Goal: Task Accomplishment & Management: Complete application form

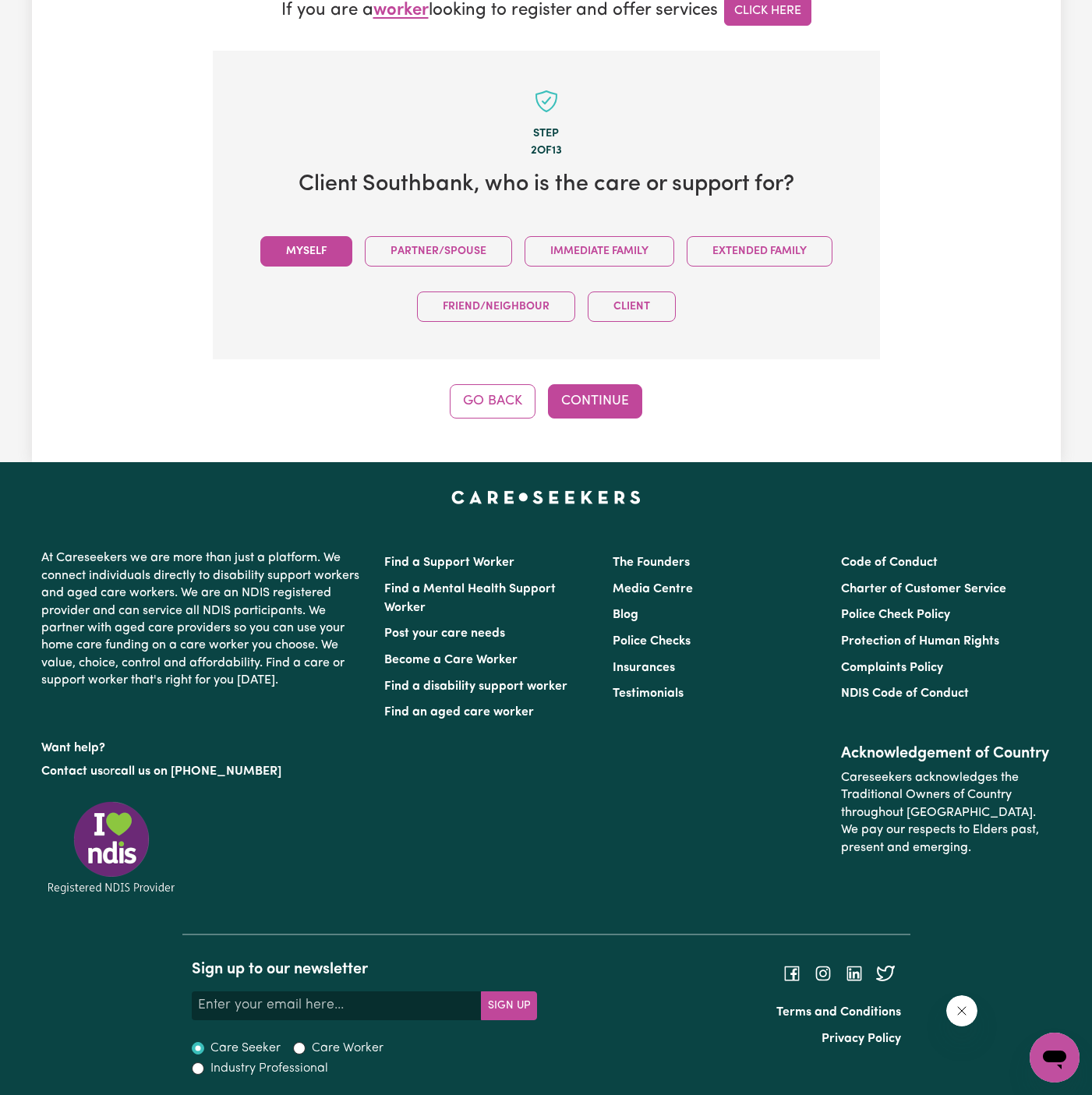
click at [317, 241] on button "Myself" at bounding box center [306, 251] width 92 height 31
click at [576, 389] on button "Continue" at bounding box center [595, 401] width 94 height 34
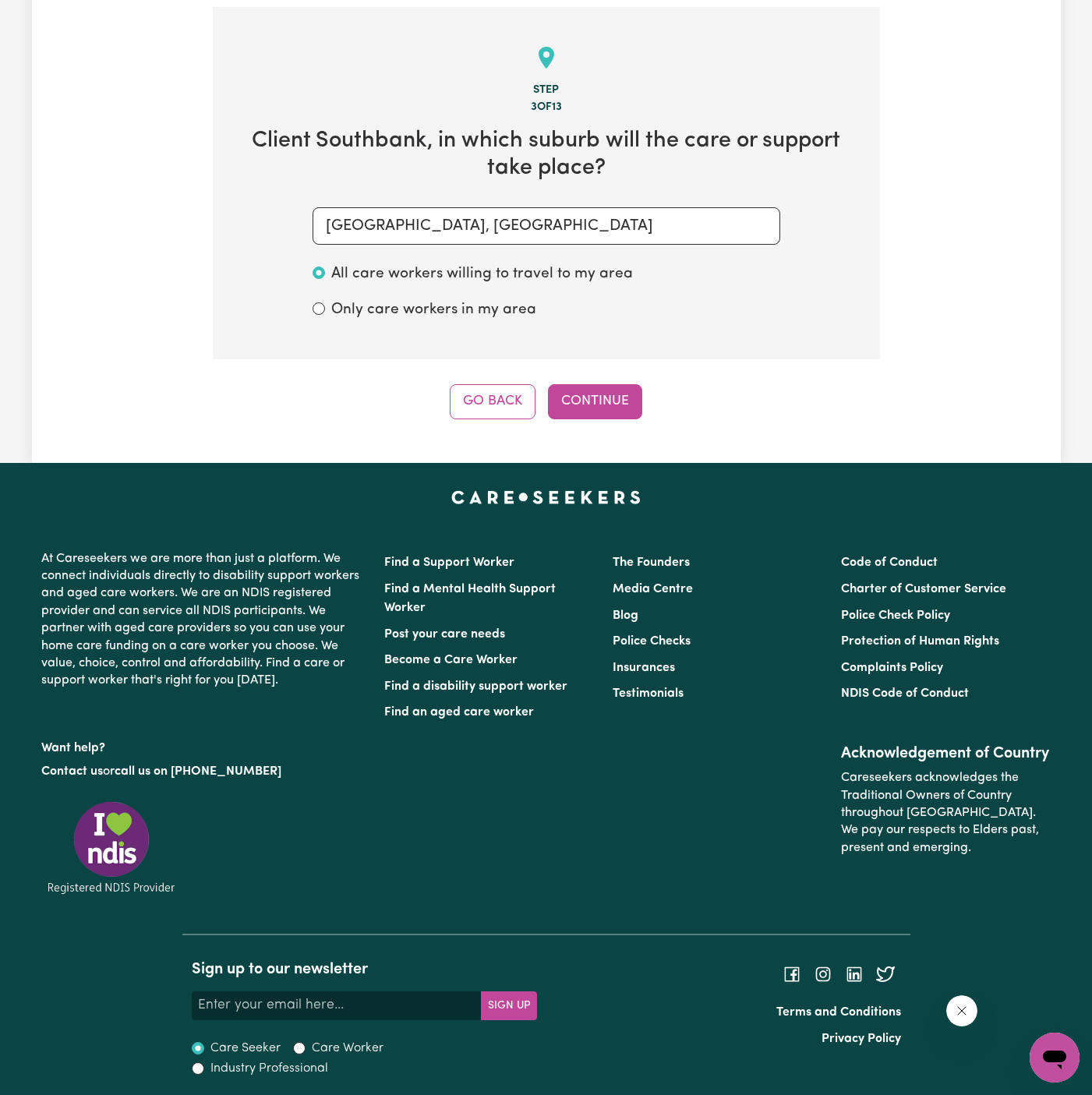
scroll to position [484, 0]
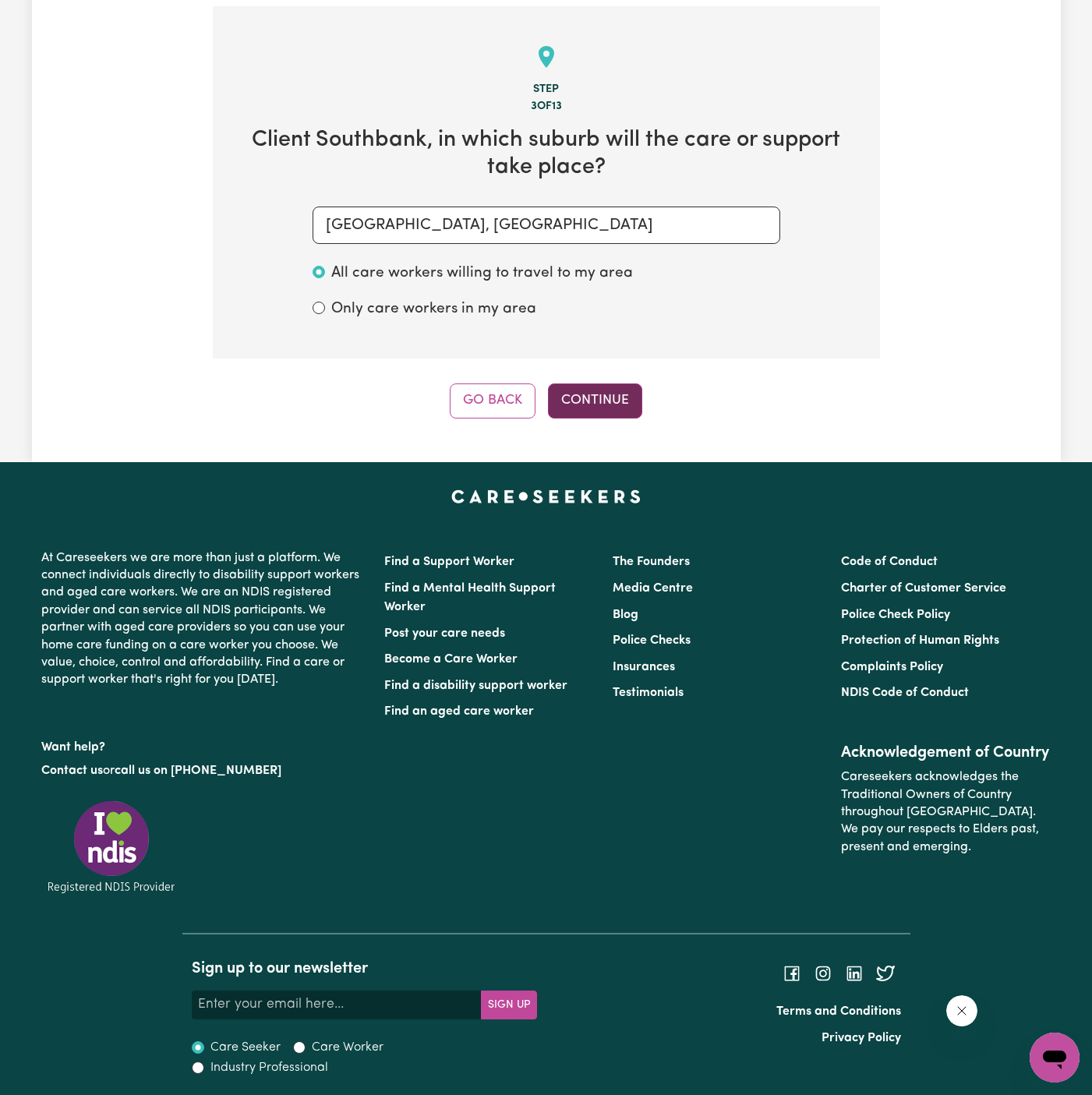
click at [609, 414] on button "Continue" at bounding box center [595, 400] width 94 height 34
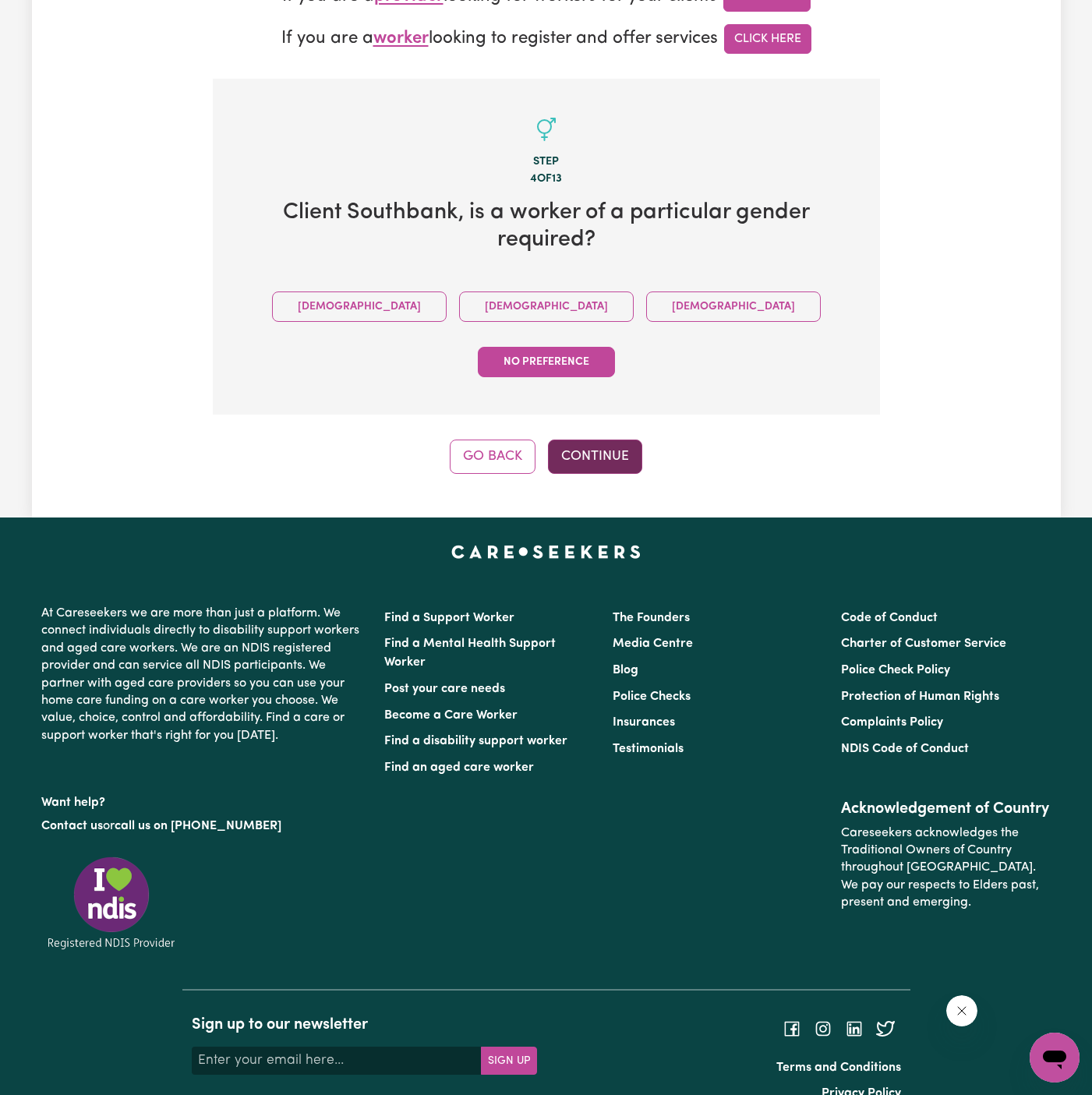
click at [583, 439] on button "Continue" at bounding box center [595, 456] width 94 height 34
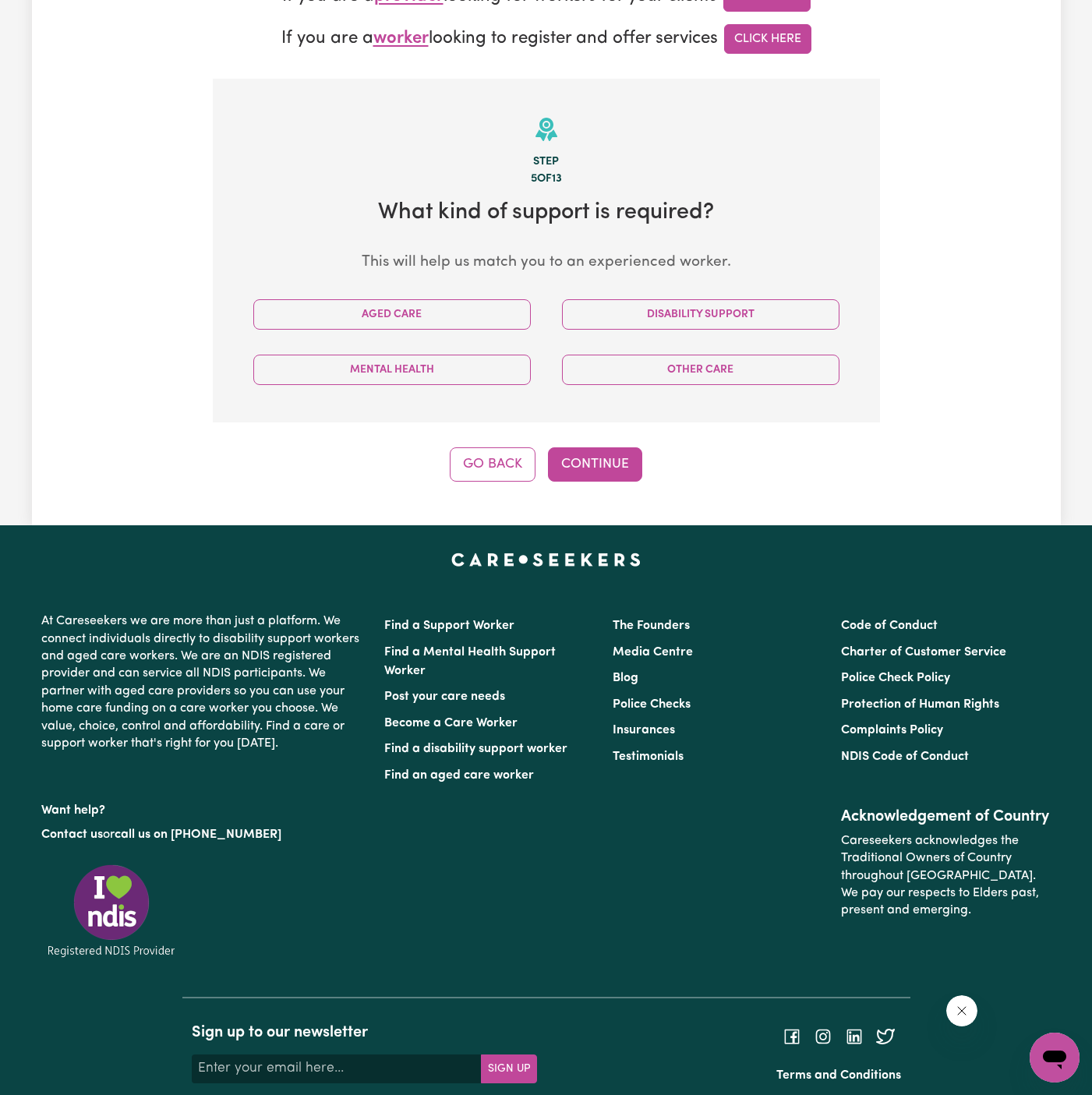
scroll to position [474, 0]
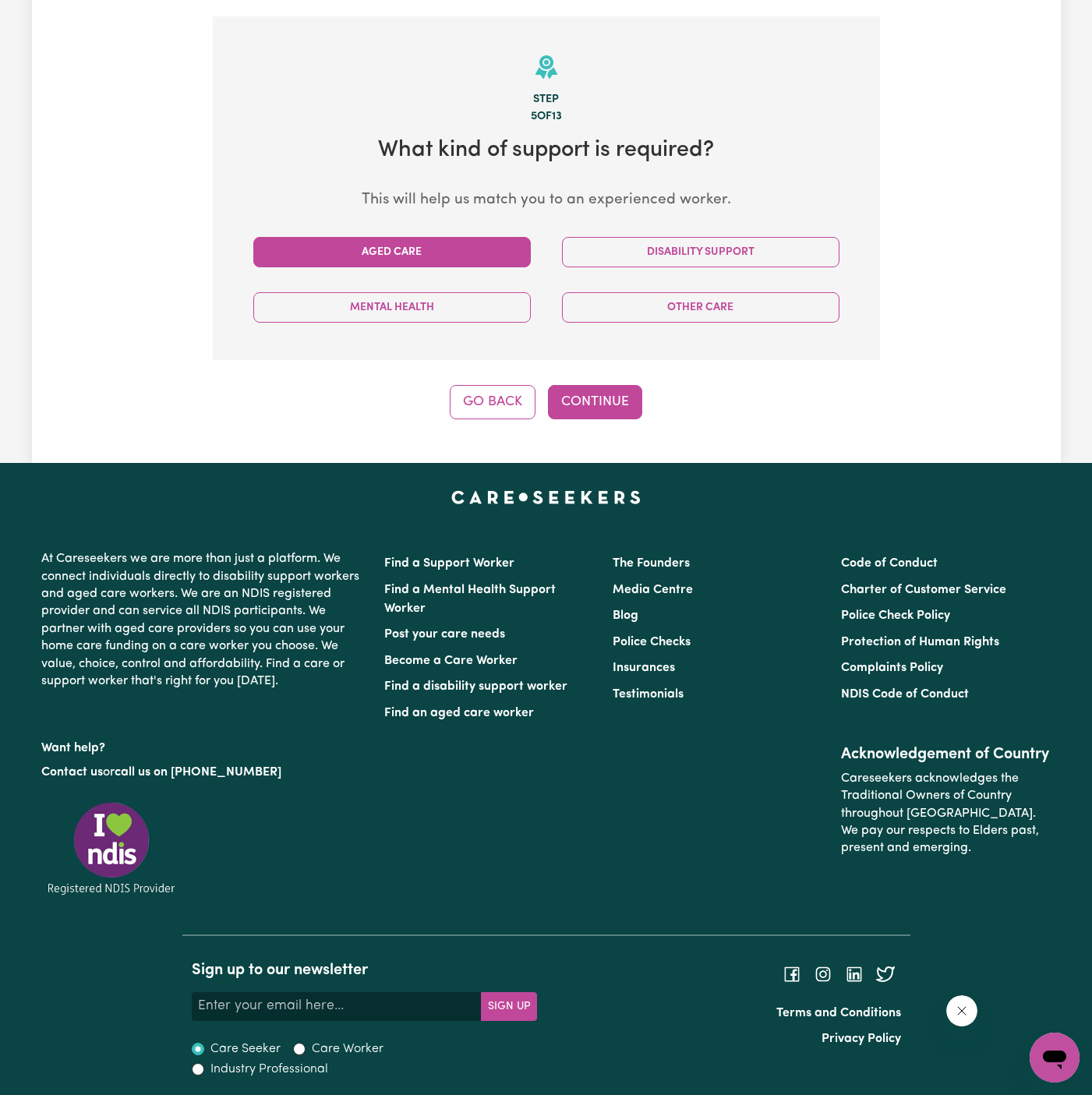
click at [493, 251] on button "Aged Care" at bounding box center [392, 252] width 277 height 31
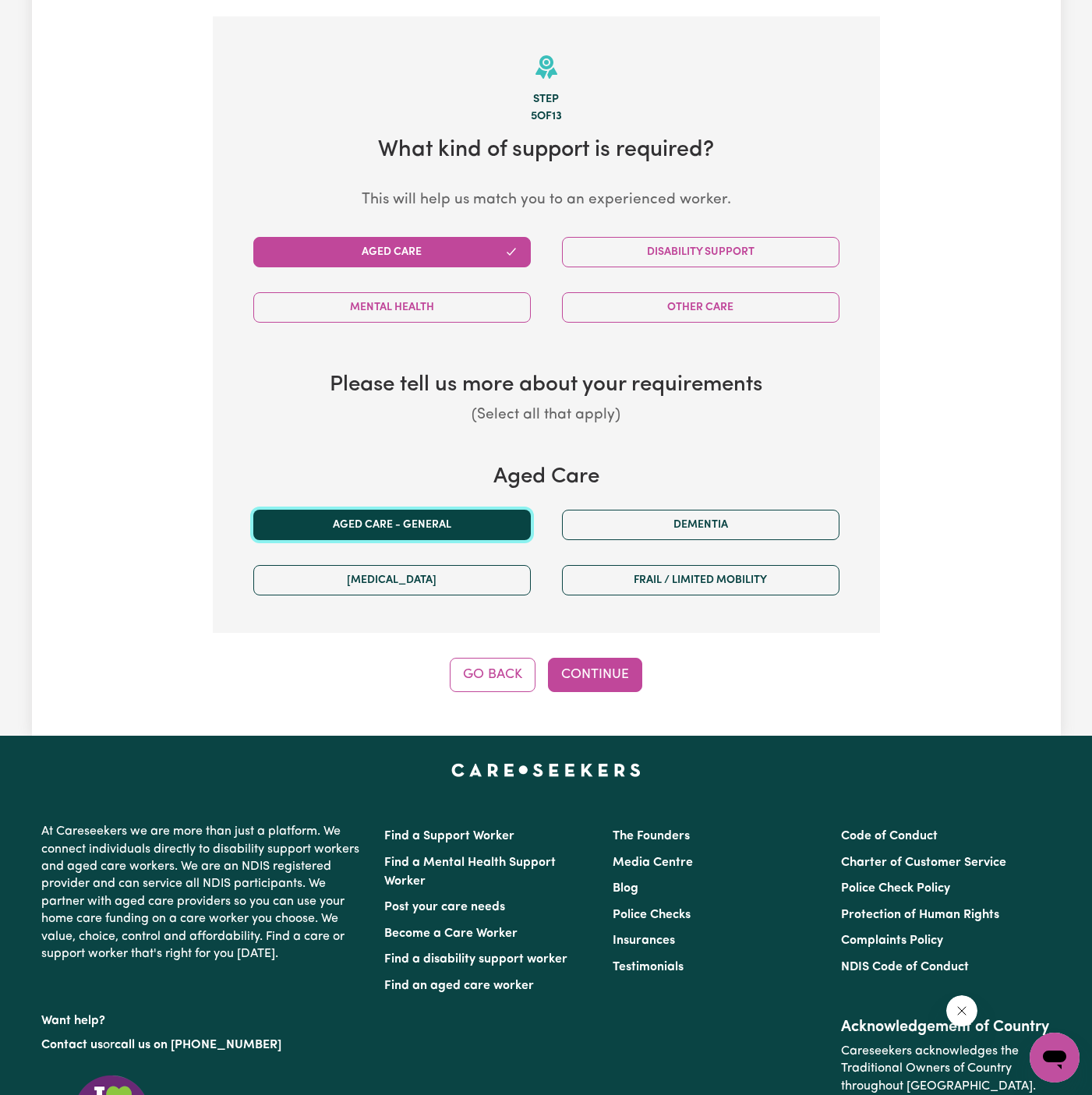
click at [443, 517] on button "Aged care - General" at bounding box center [392, 525] width 277 height 31
click at [578, 668] on button "Continue" at bounding box center [595, 675] width 94 height 34
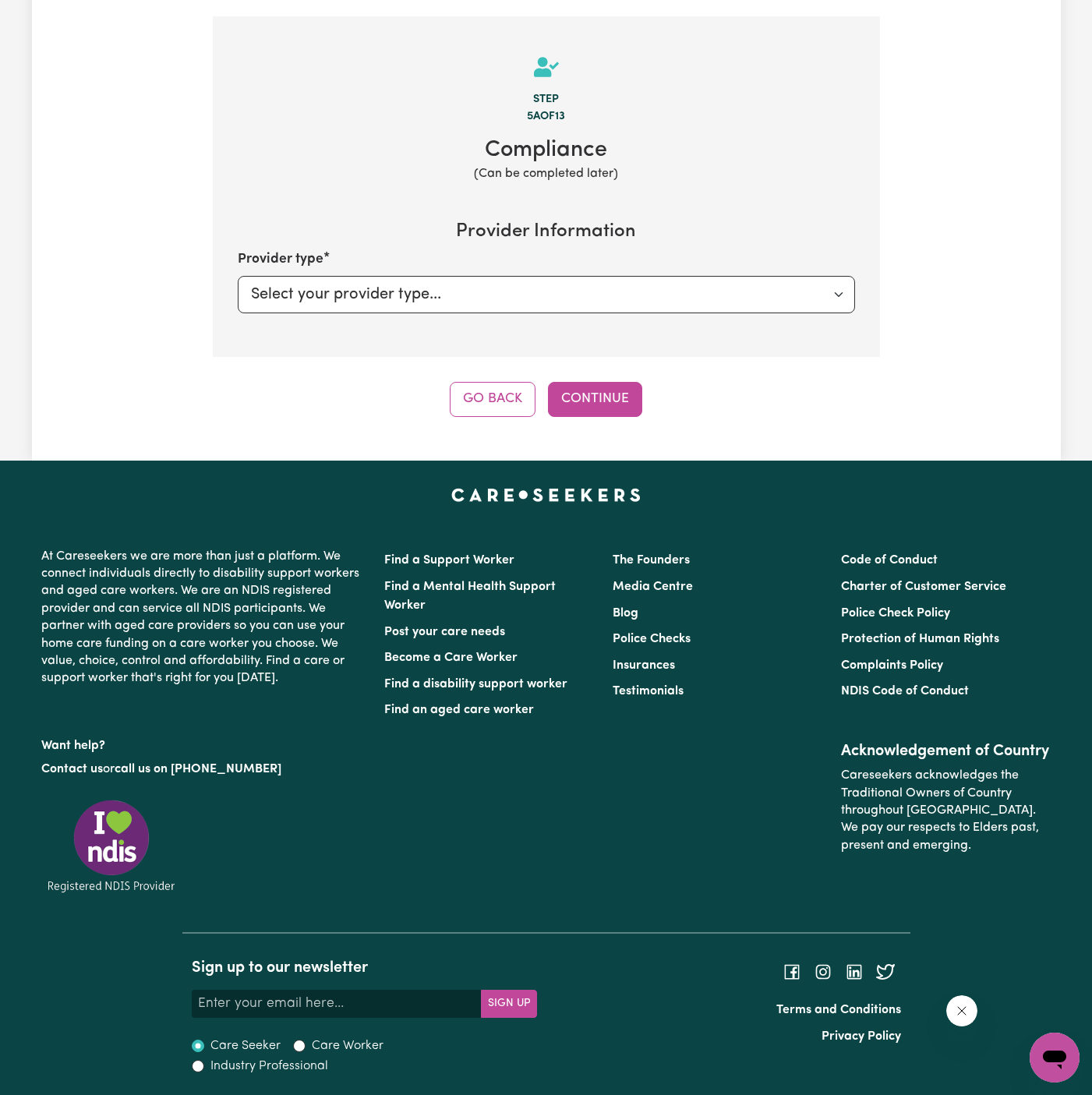
scroll to position [472, 0]
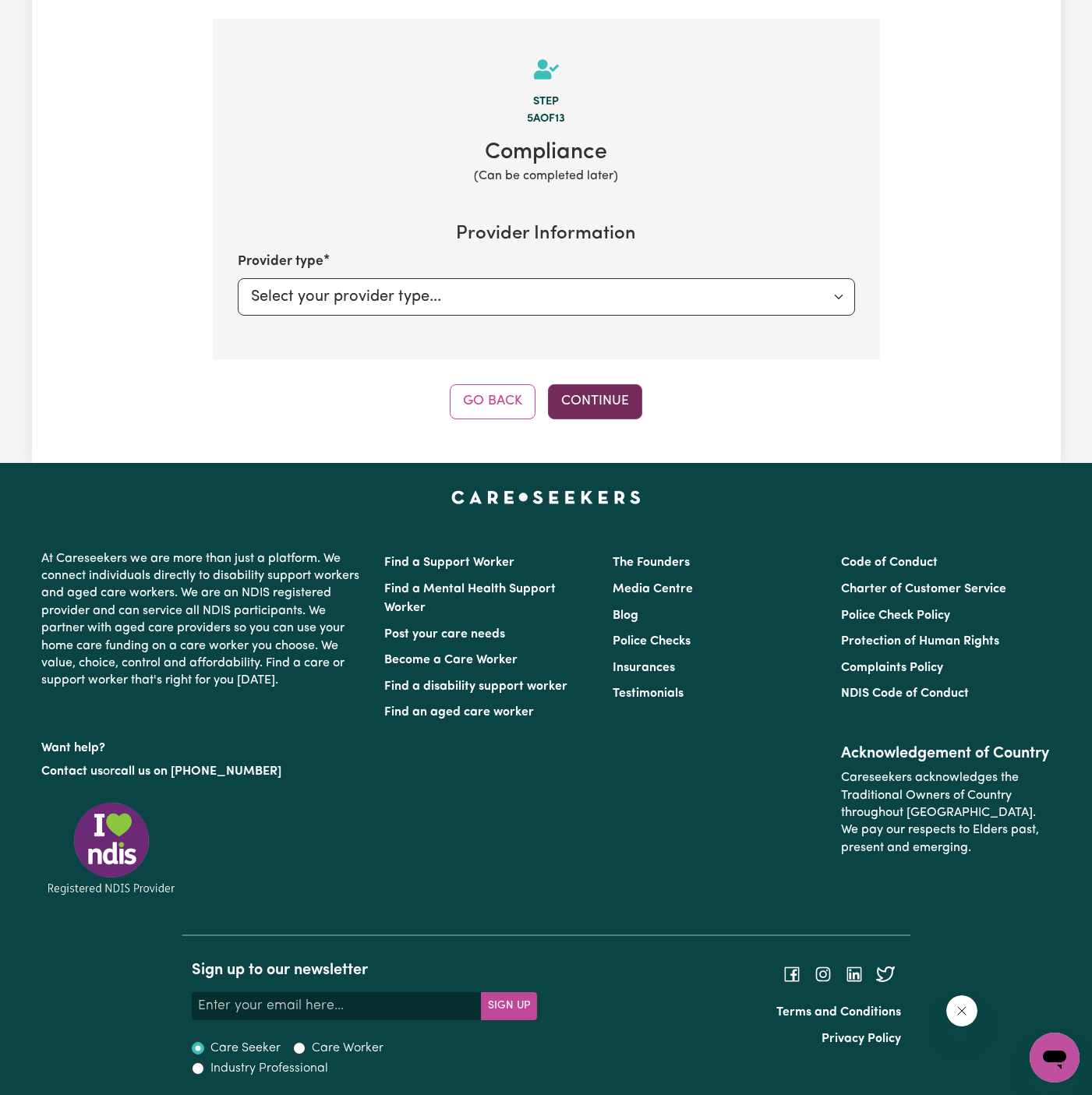
click at [607, 394] on button "Continue" at bounding box center [595, 401] width 94 height 34
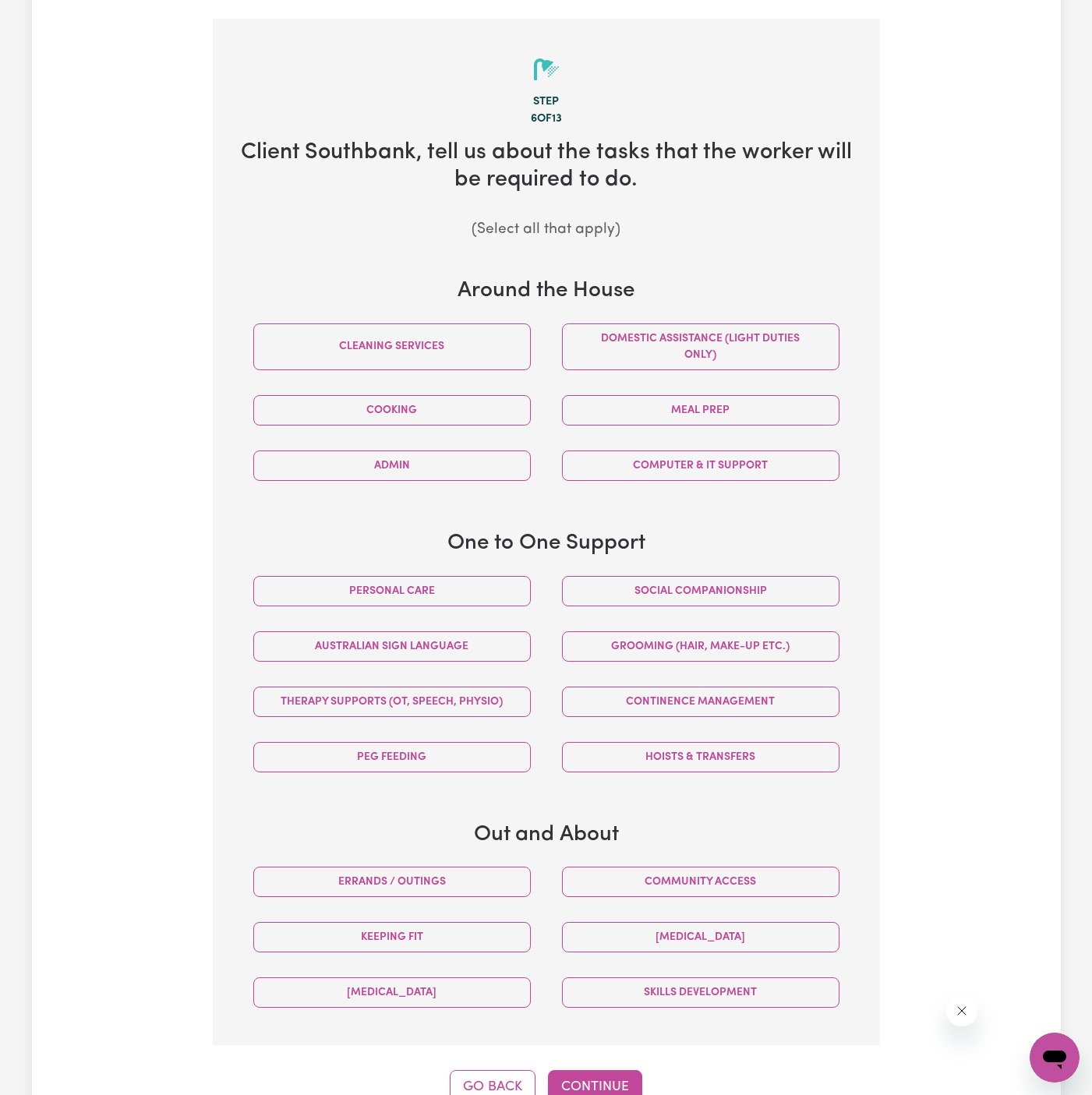
scroll to position [489, 0]
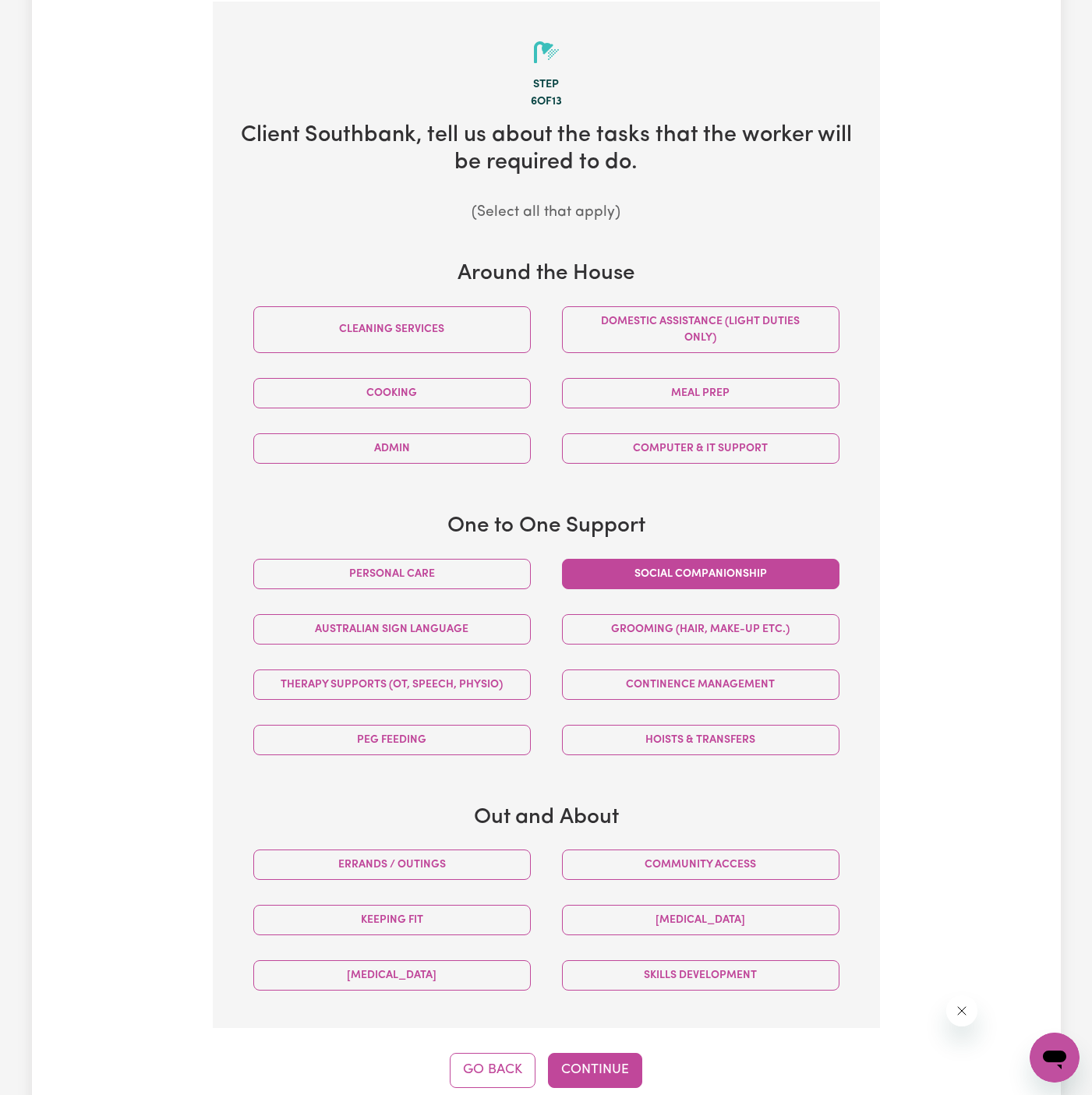
click at [645, 569] on button "Social companionship" at bounding box center [701, 574] width 277 height 31
click at [495, 569] on button "Personal care" at bounding box center [392, 574] width 277 height 31
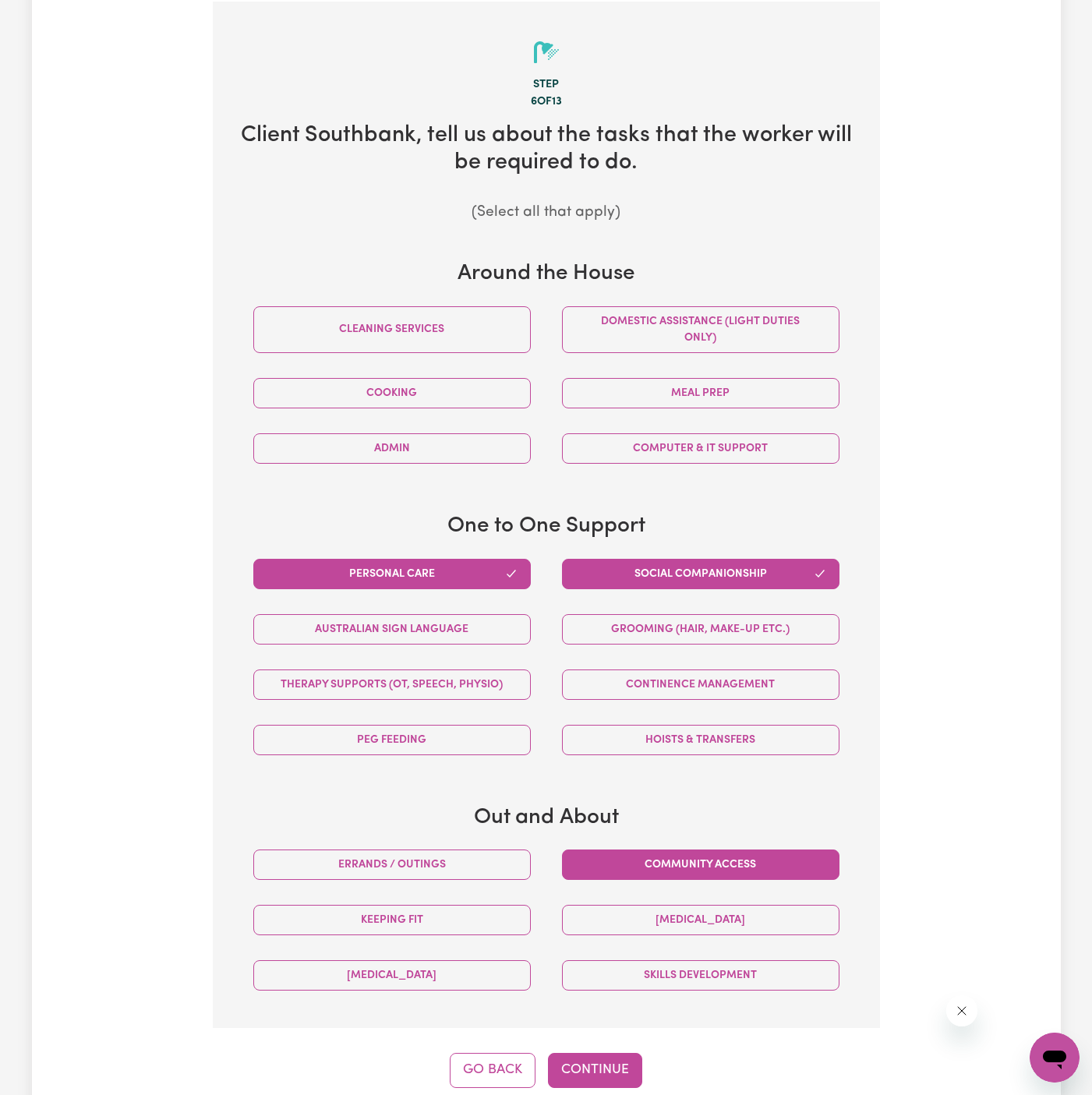
click at [744, 859] on button "Community access" at bounding box center [701, 865] width 277 height 31
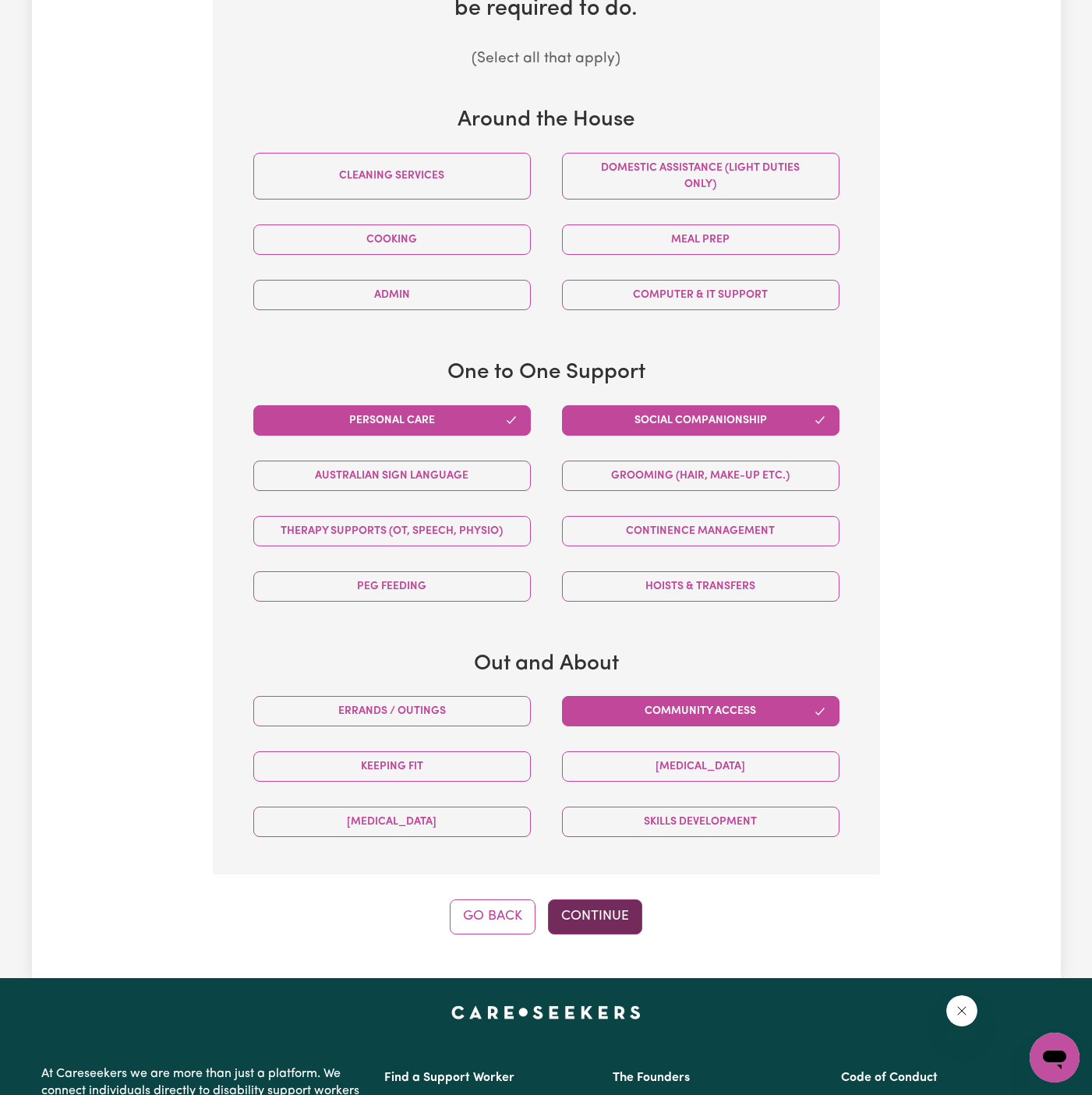
click at [590, 899] on button "Continue" at bounding box center [595, 916] width 94 height 34
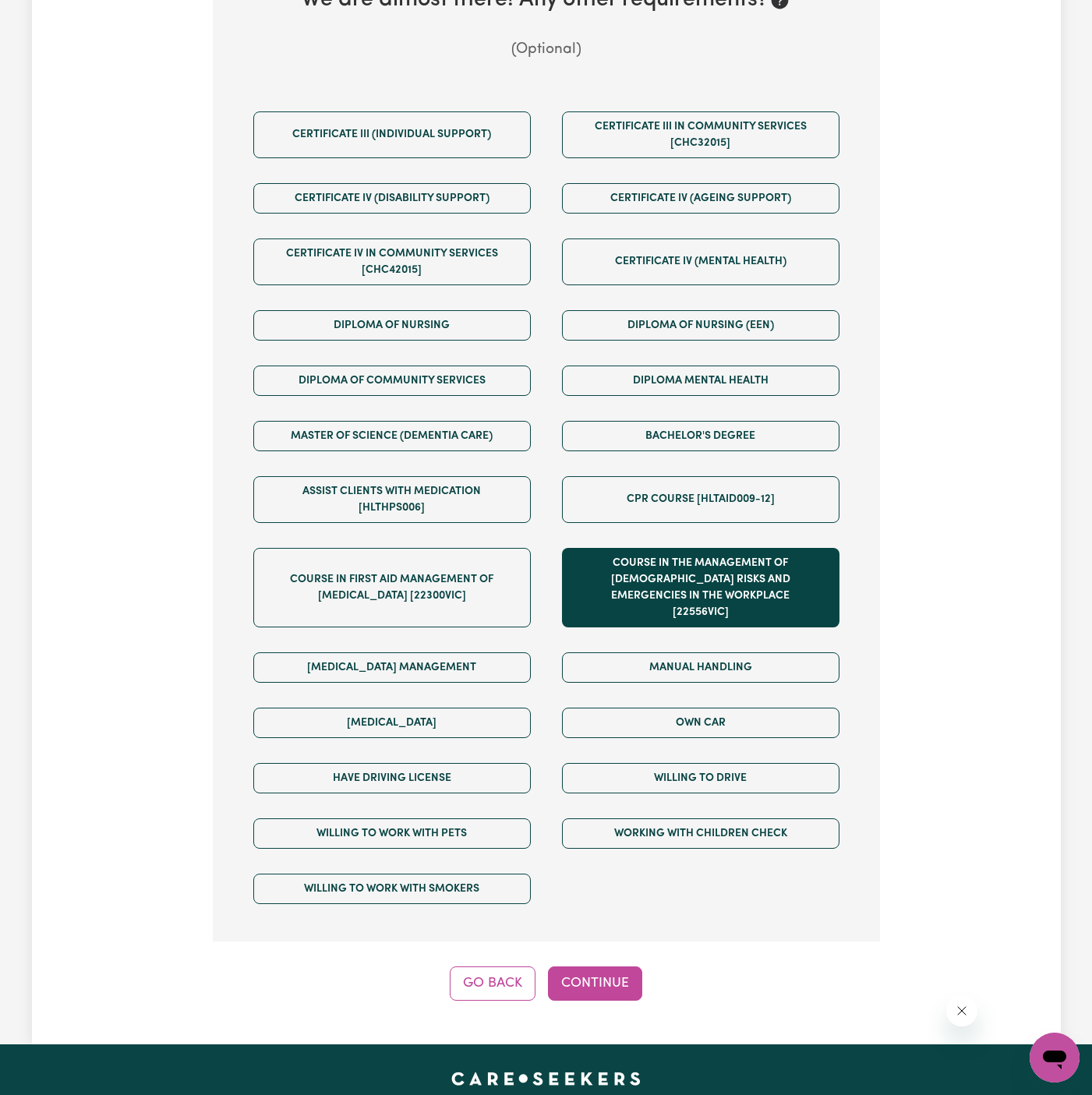
scroll to position [725, 0]
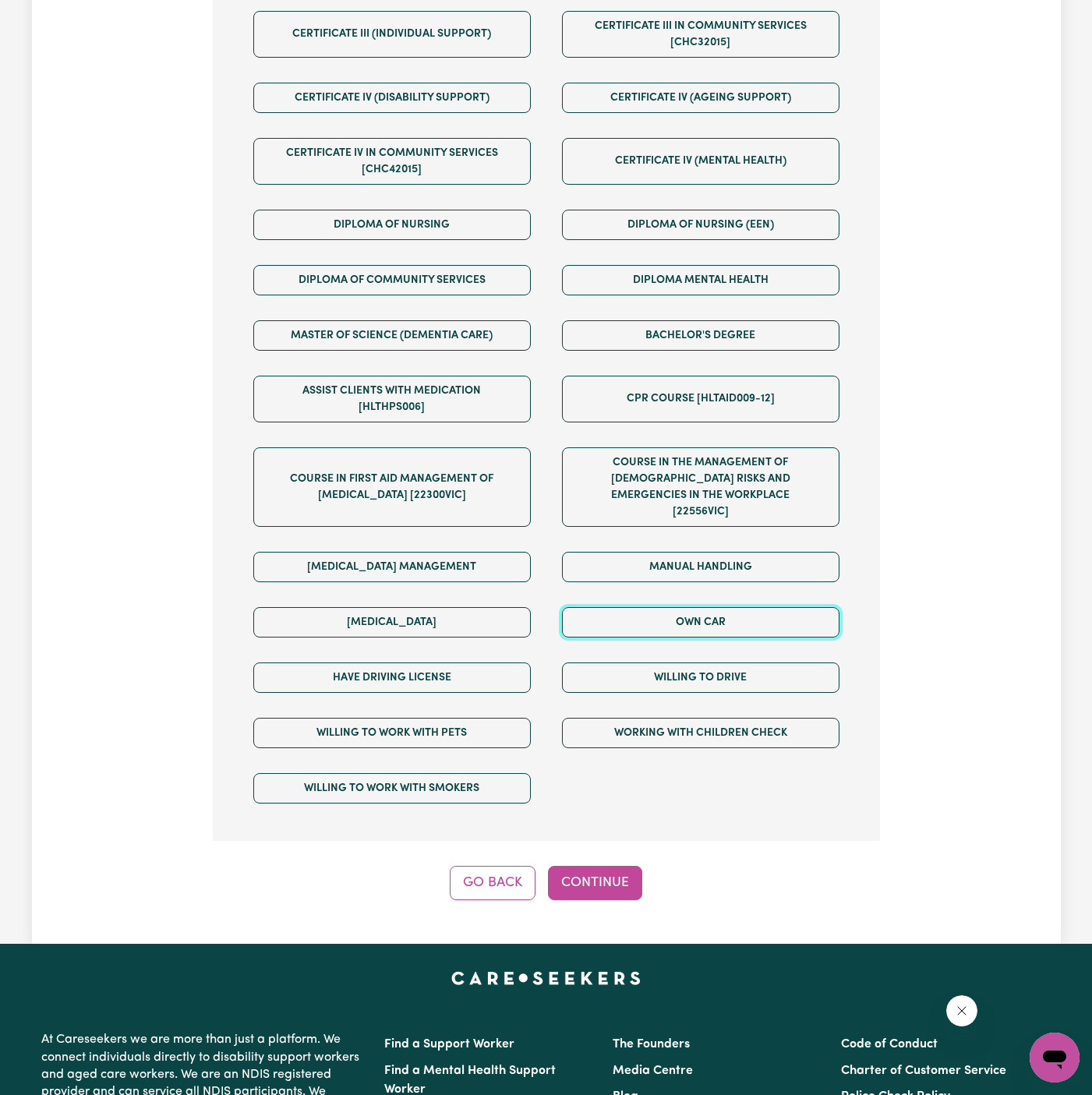
click at [677, 609] on button "Own Car" at bounding box center [701, 622] width 277 height 31
click at [677, 677] on div "Willing to drive" at bounding box center [701, 677] width 309 height 55
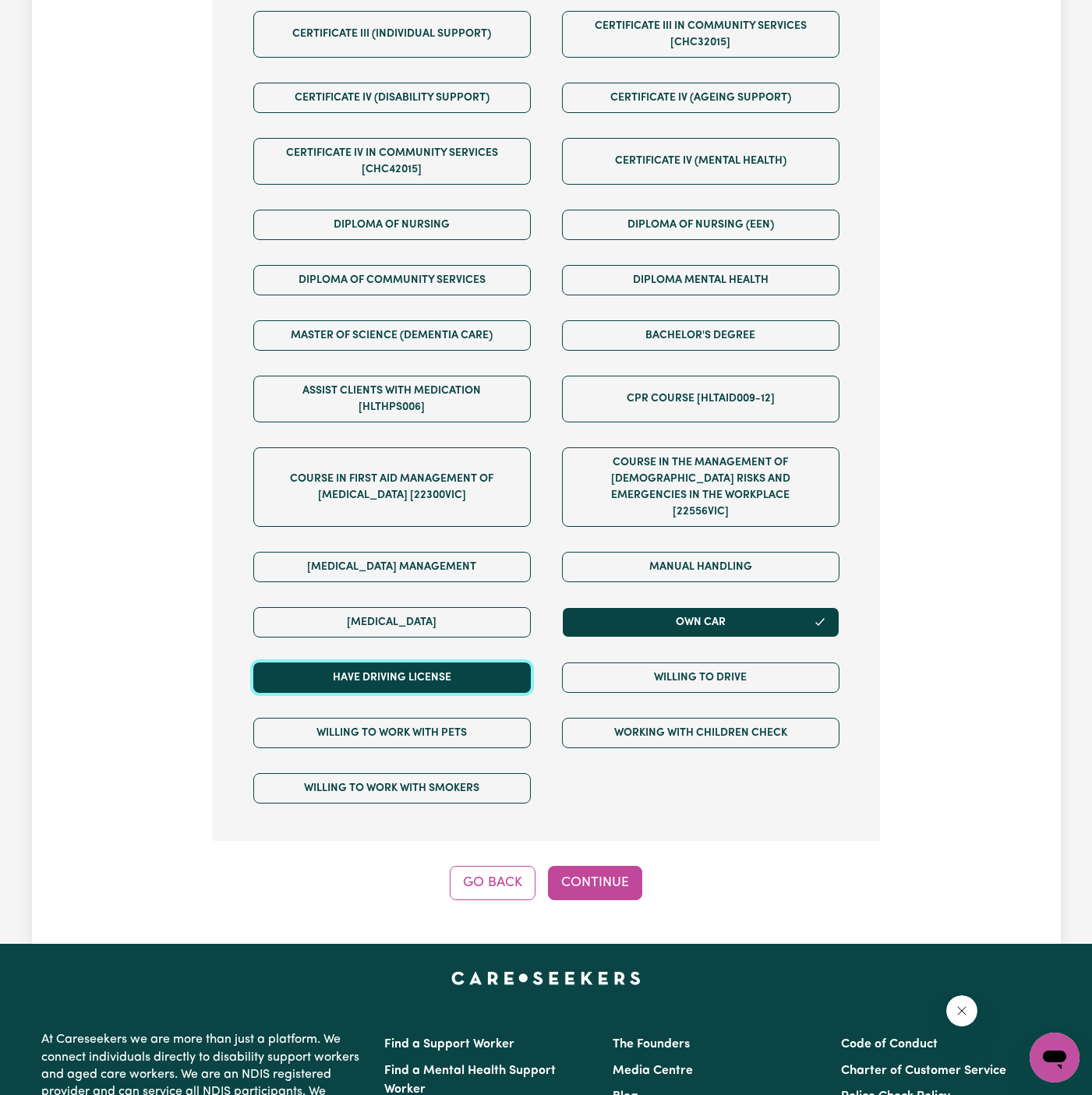
click at [502, 663] on button "Have driving license" at bounding box center [392, 678] width 277 height 31
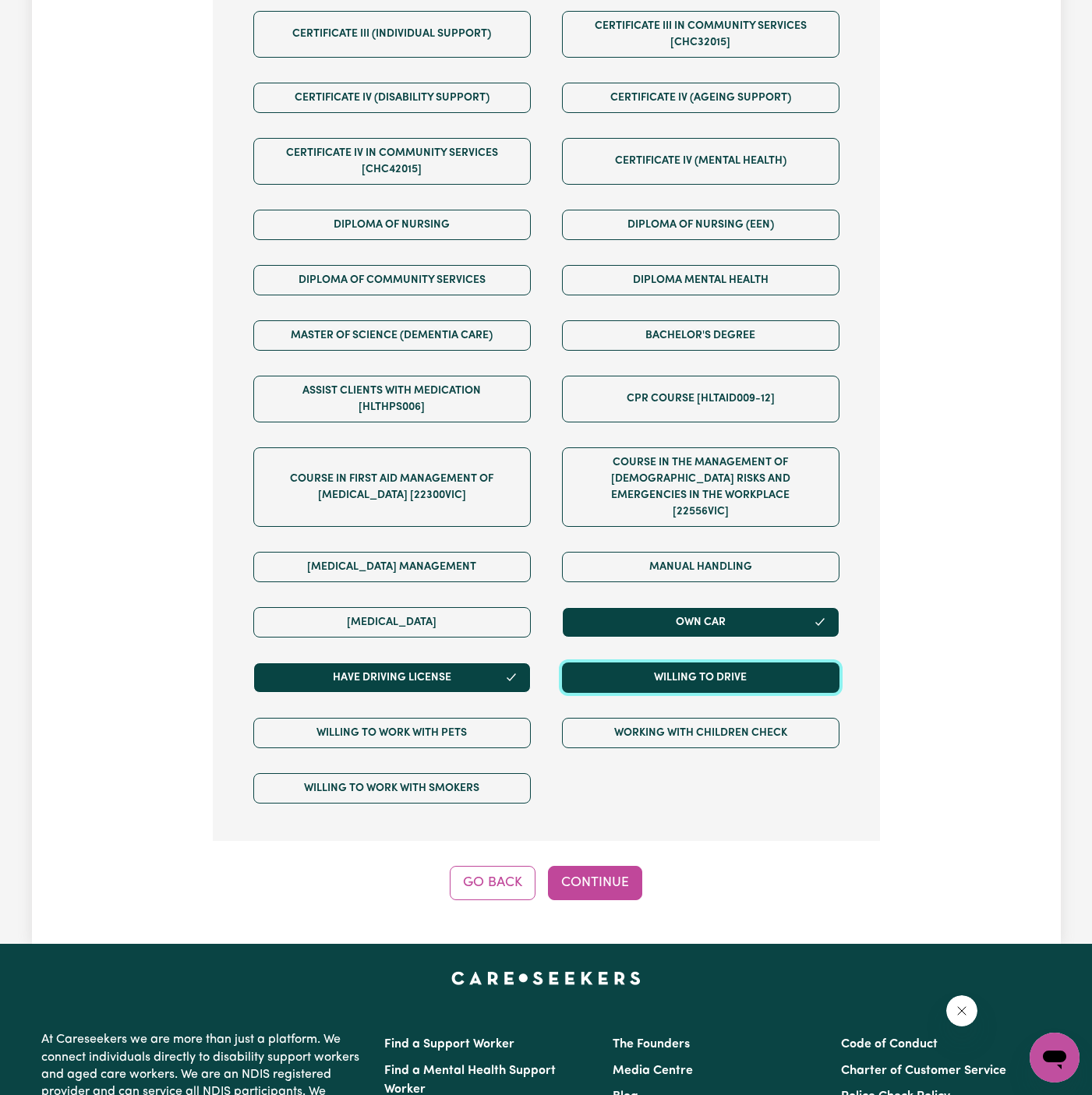
click at [620, 663] on button "Willing to drive" at bounding box center [701, 678] width 277 height 31
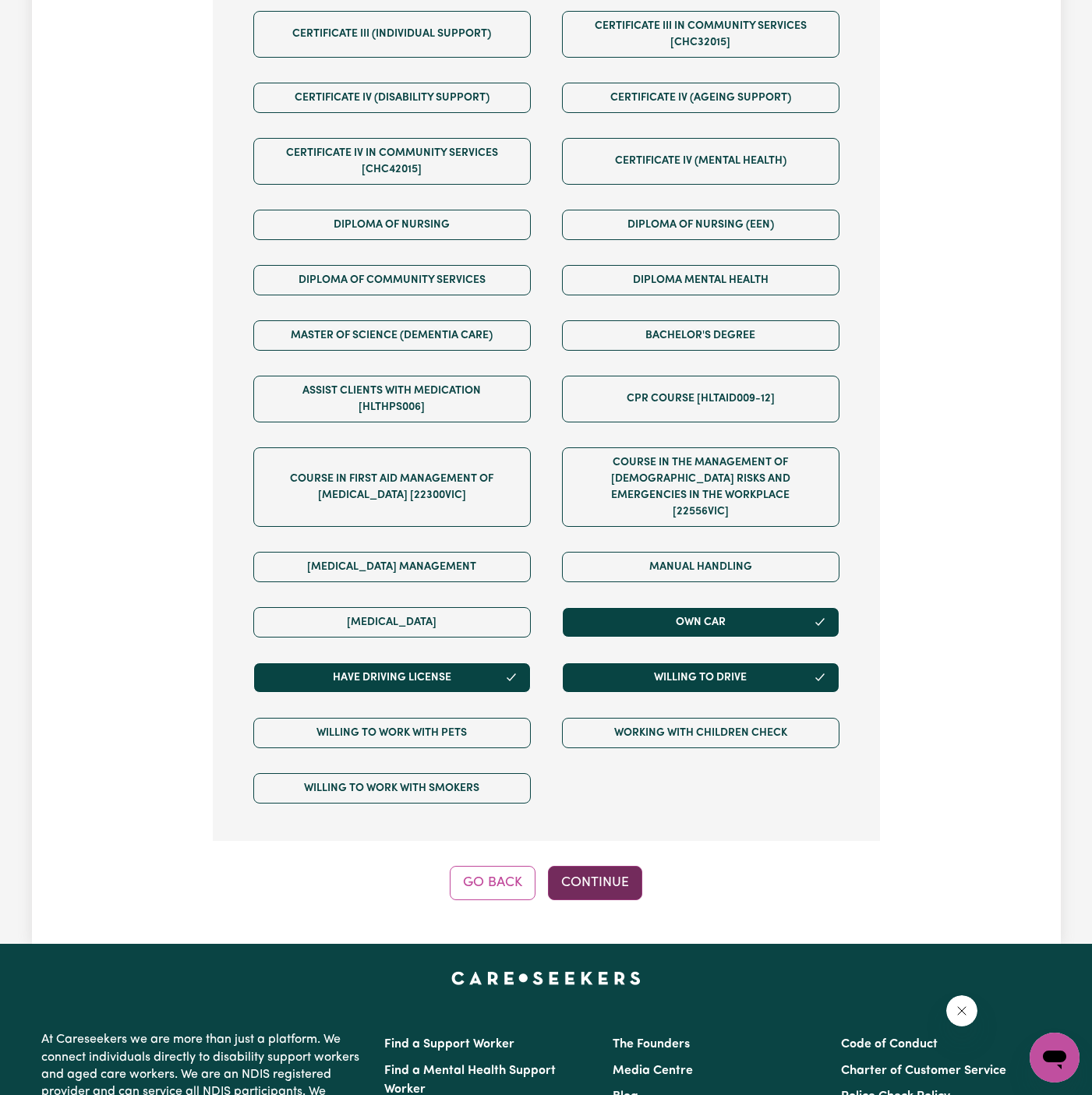
click at [589, 866] on button "Continue" at bounding box center [595, 883] width 94 height 34
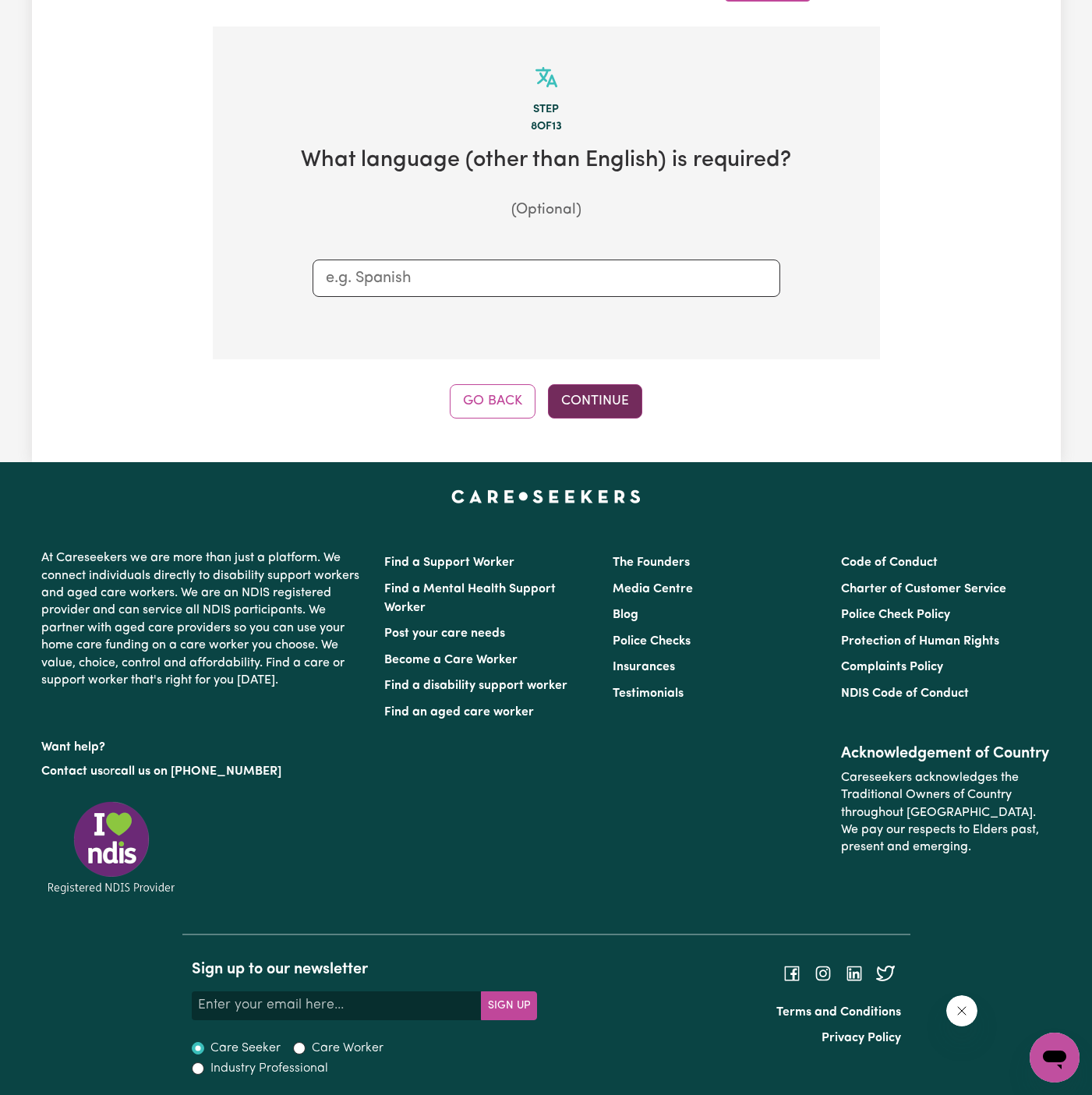
click at [585, 400] on button "Continue" at bounding box center [595, 401] width 94 height 34
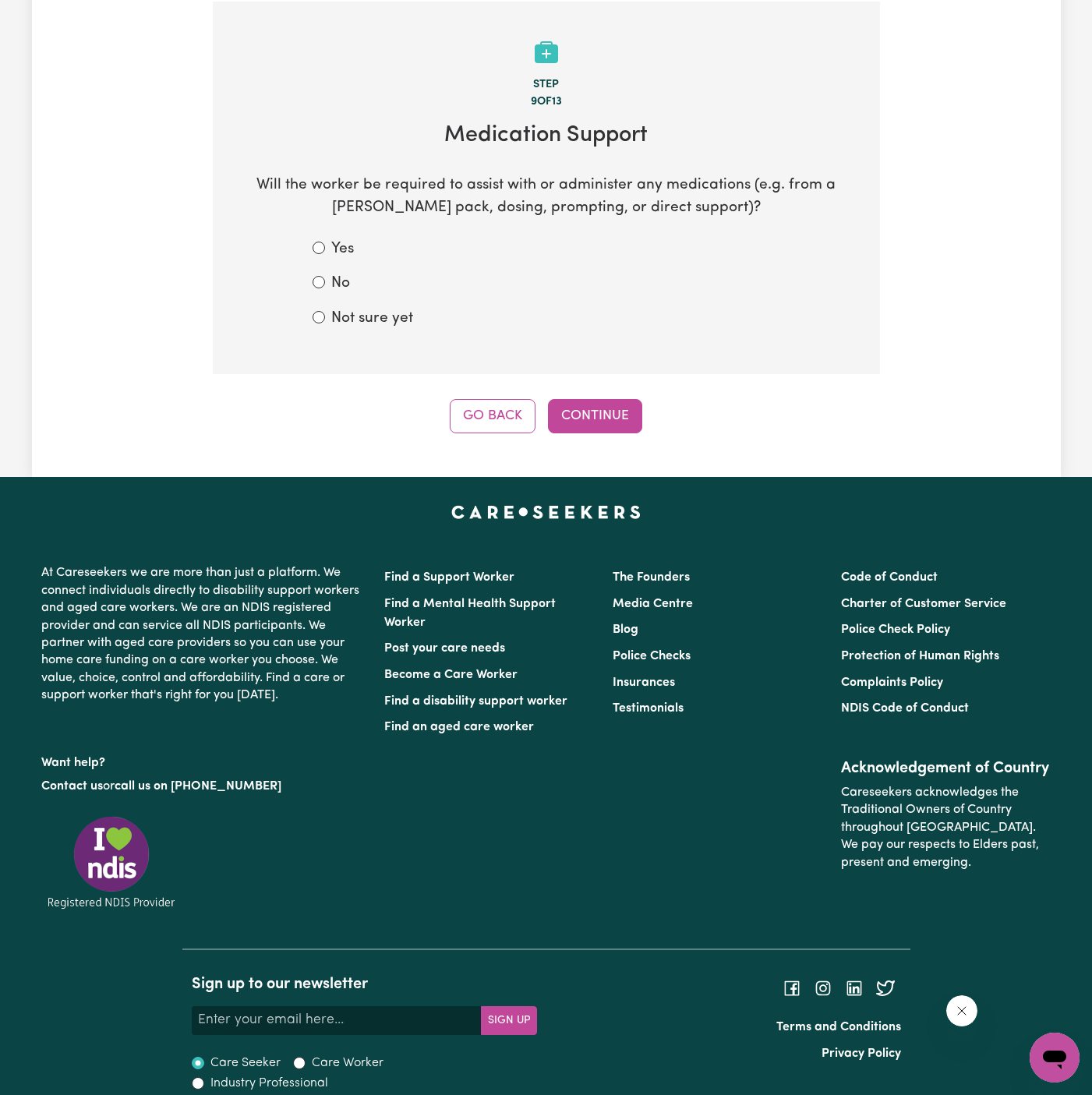
click at [354, 308] on label "Not sure yet" at bounding box center [372, 319] width 82 height 22
click at [325, 311] on input "Not sure yet" at bounding box center [318, 317] width 12 height 12
radio input "true"
click at [574, 392] on div "Step 9 of 13 Medication Support Will the worker be required to assist with or a…" at bounding box center [546, 218] width 667 height 432
click at [600, 413] on button "Continue" at bounding box center [595, 416] width 94 height 34
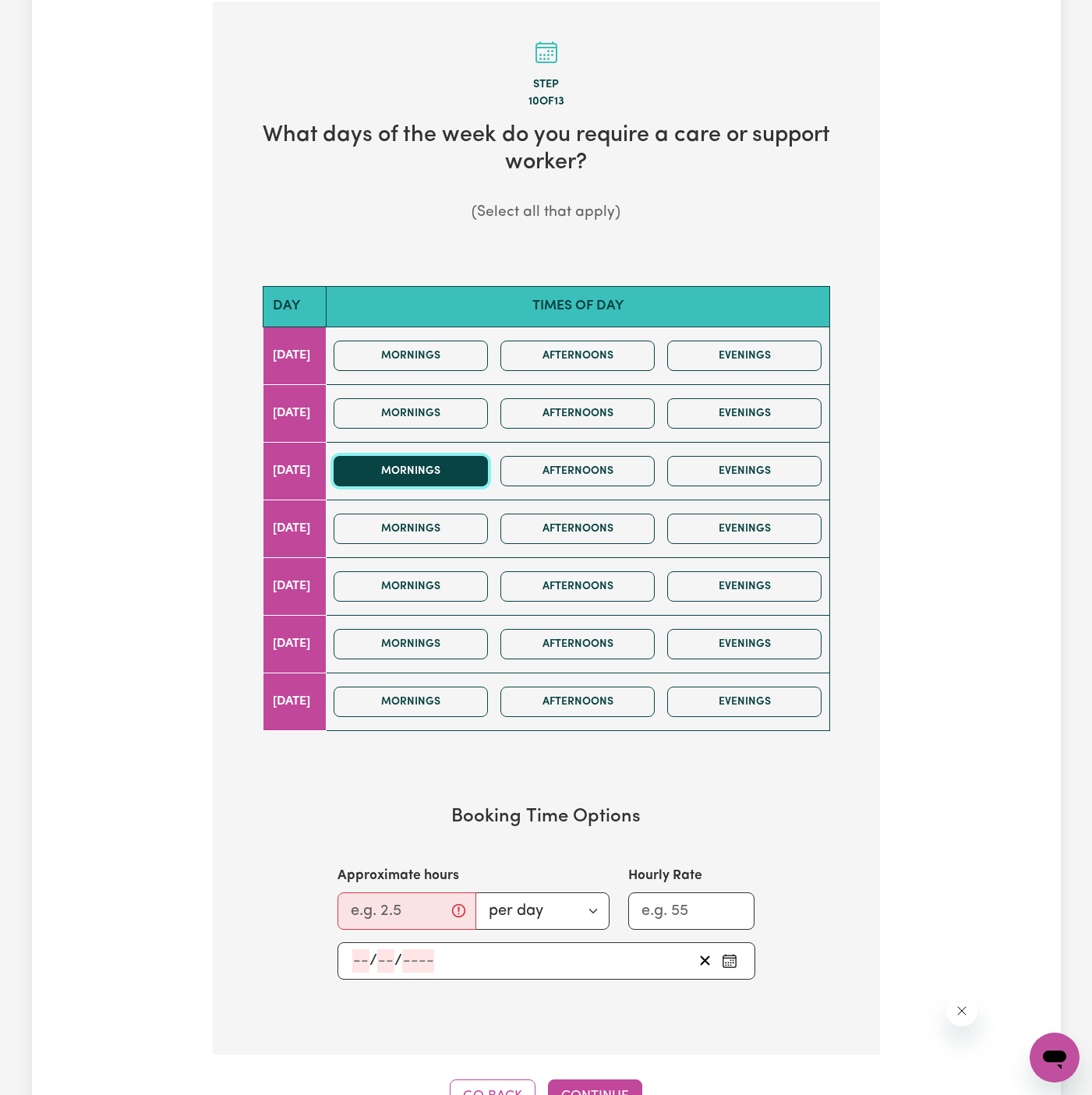
click at [459, 478] on button "Mornings" at bounding box center [411, 471] width 155 height 31
click at [454, 538] on button "Mornings" at bounding box center [411, 529] width 155 height 31
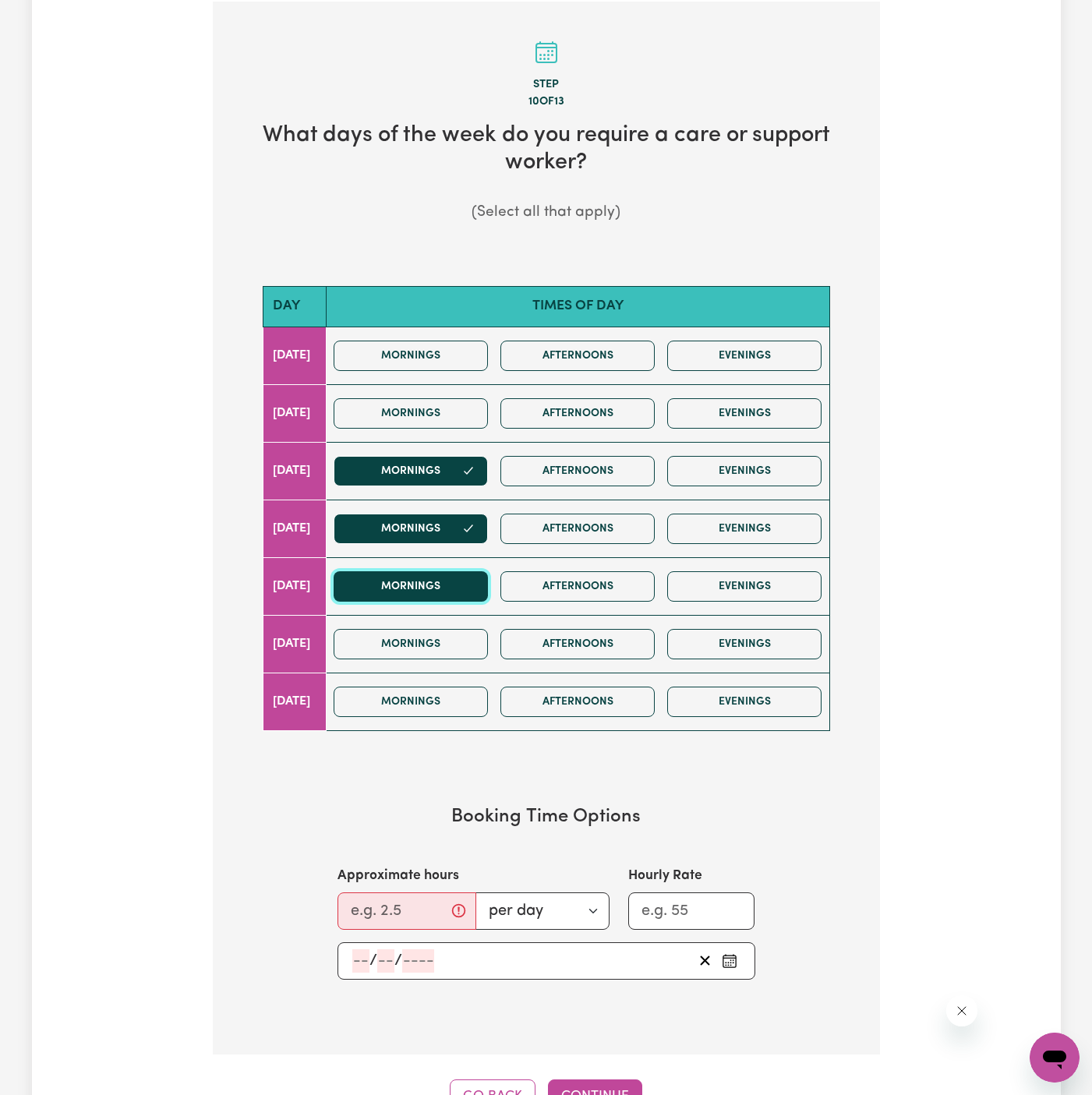
click at [454, 573] on button "Mornings" at bounding box center [411, 587] width 155 height 31
click at [454, 591] on button "Mornings" at bounding box center [411, 587] width 155 height 31
click at [464, 674] on div "Mornings Afternoons Evenings" at bounding box center [578, 701] width 501 height 55
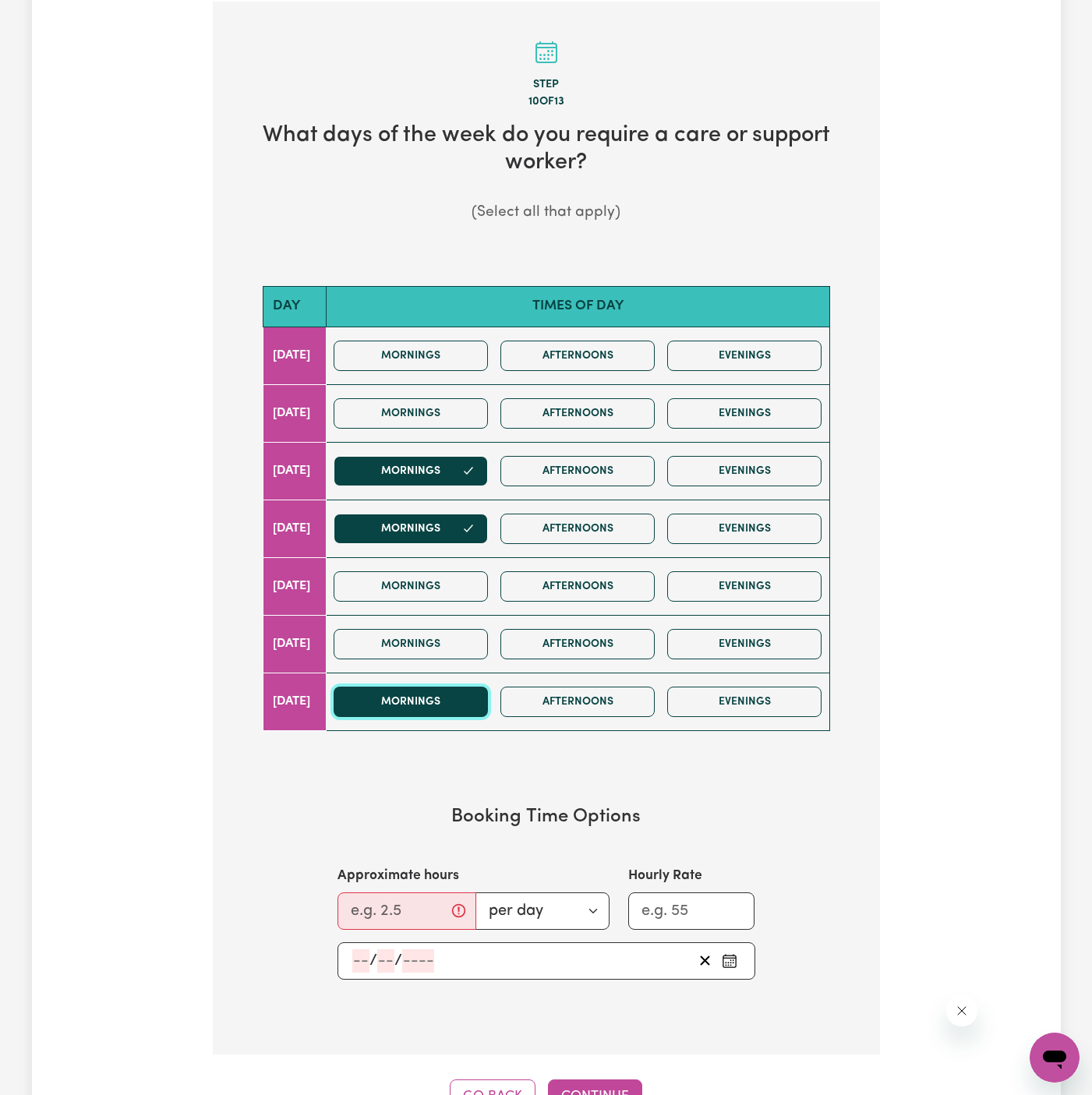
click at [464, 687] on button "Mornings" at bounding box center [411, 702] width 155 height 31
click at [462, 637] on button "Mornings" at bounding box center [411, 644] width 155 height 31
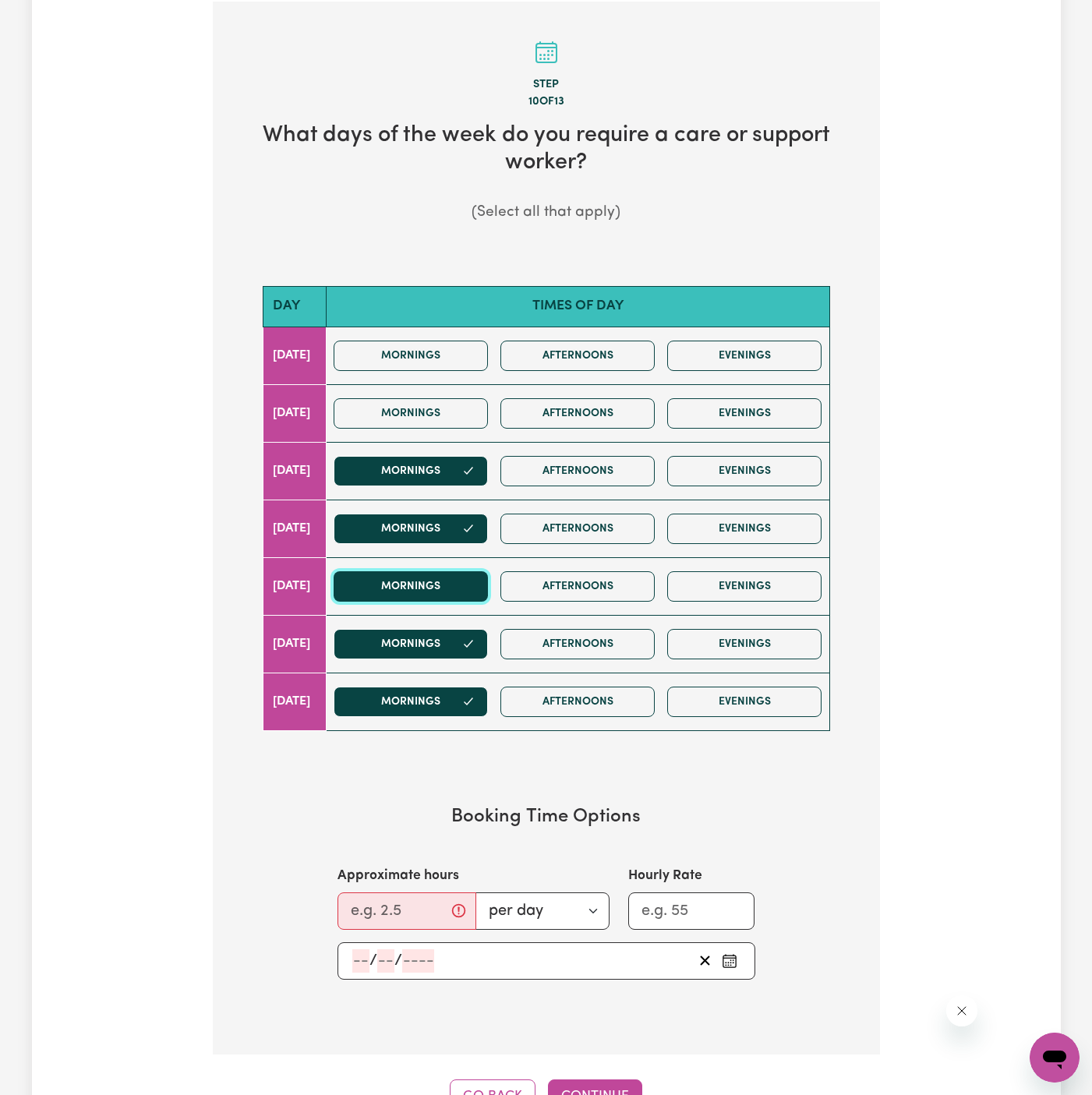
click at [462, 572] on button "Mornings" at bounding box center [411, 587] width 155 height 31
click at [461, 419] on button "Mornings" at bounding box center [411, 413] width 155 height 31
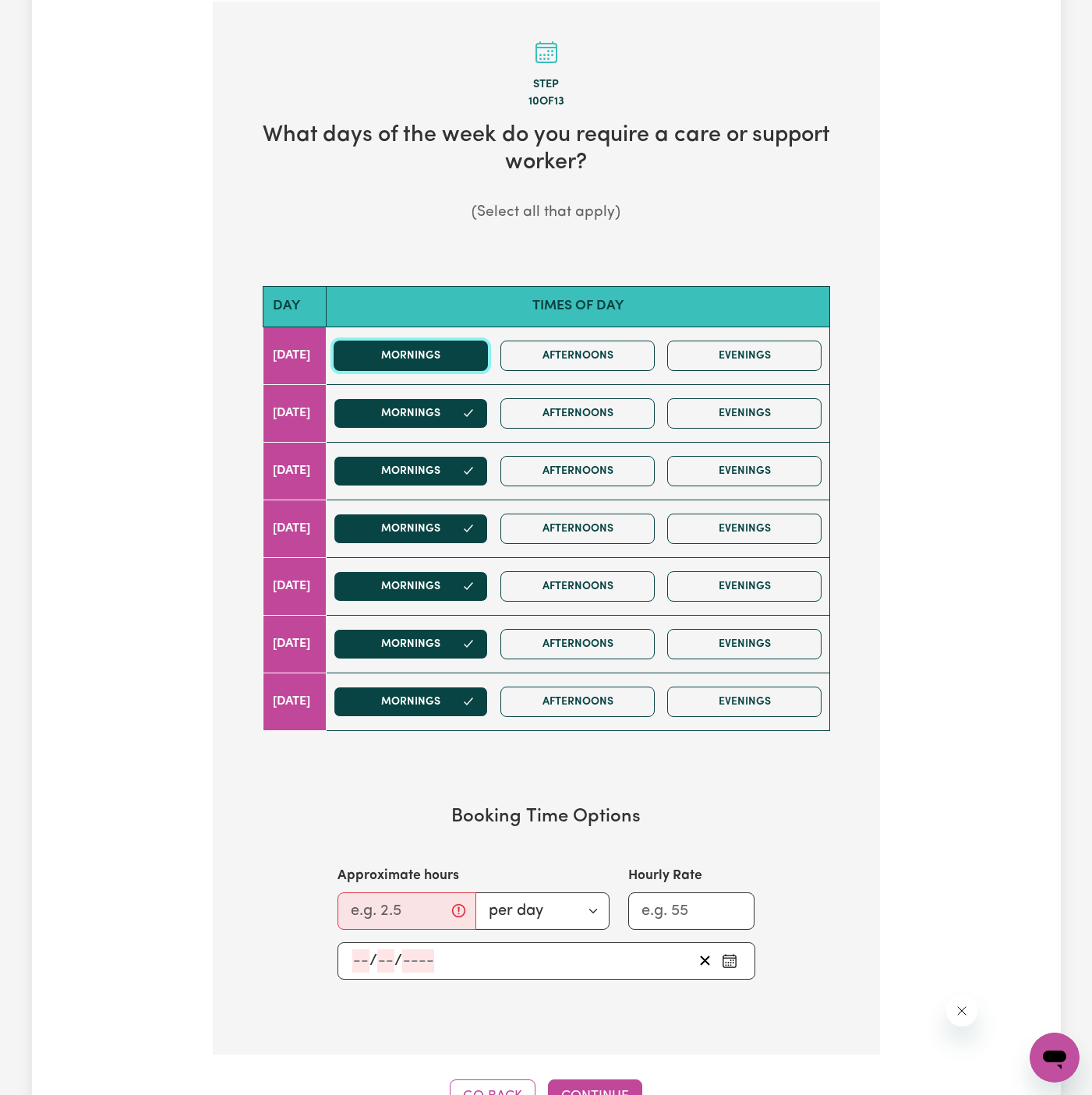
click at [461, 360] on button "Mornings" at bounding box center [411, 356] width 155 height 31
click at [357, 905] on input "Approximate hours" at bounding box center [407, 912] width 139 height 37
type input "1"
click at [353, 951] on input "number" at bounding box center [360, 961] width 17 height 23
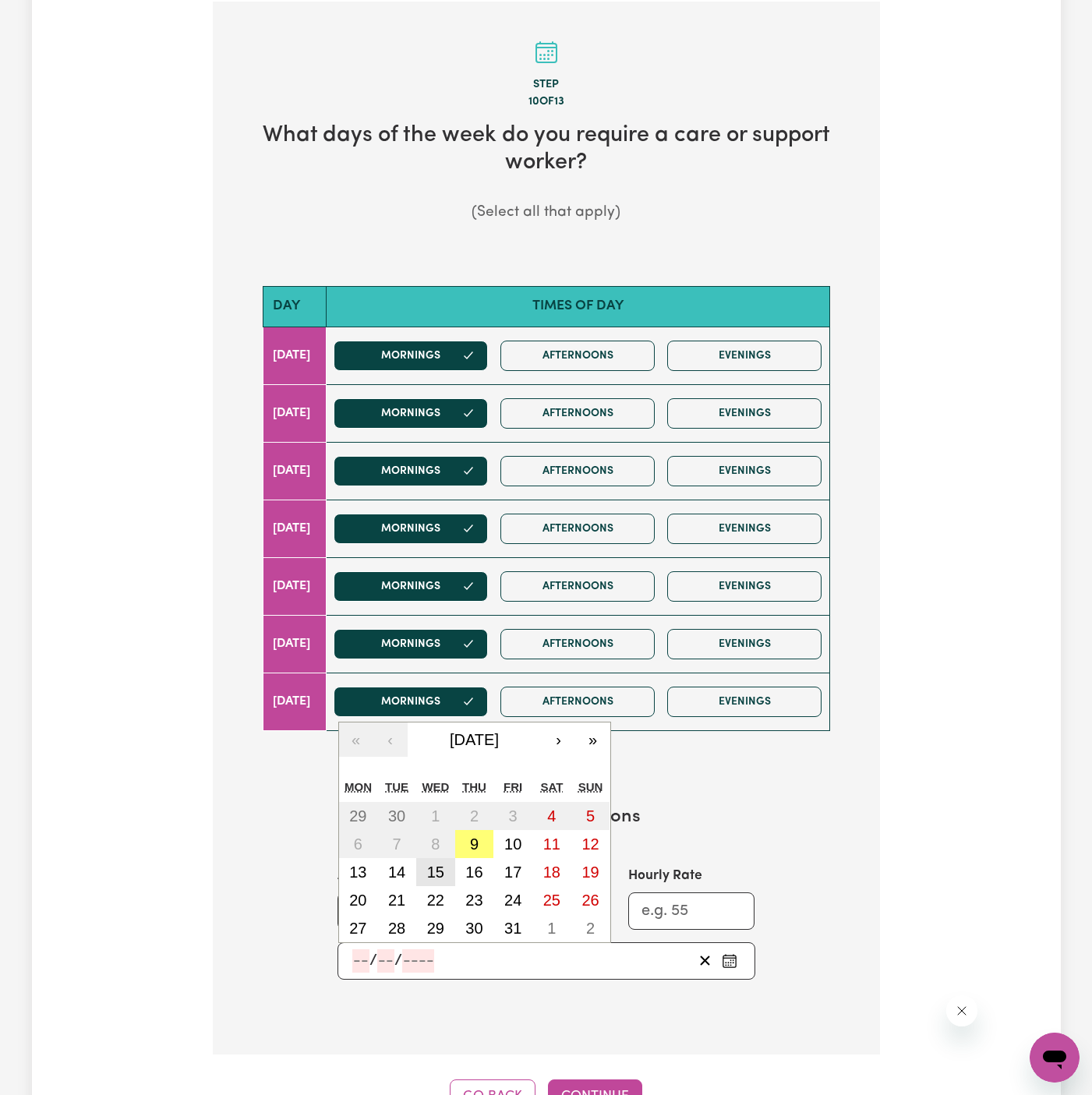
click at [438, 865] on abbr "15" at bounding box center [436, 872] width 17 height 17
type input "2025-10-15"
type input "15"
type input "10"
type input "2025"
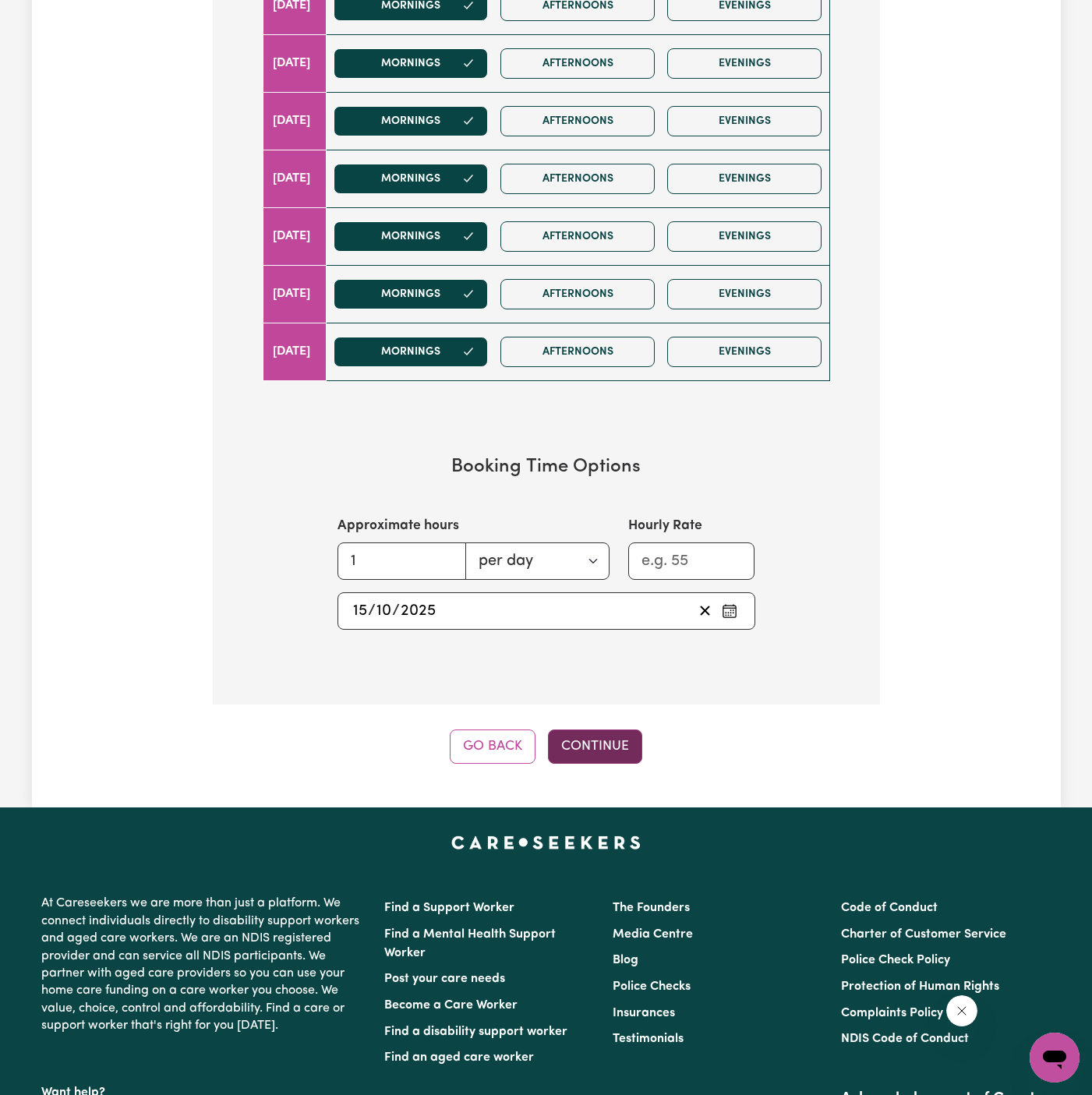
click at [596, 730] on button "Continue" at bounding box center [595, 747] width 94 height 34
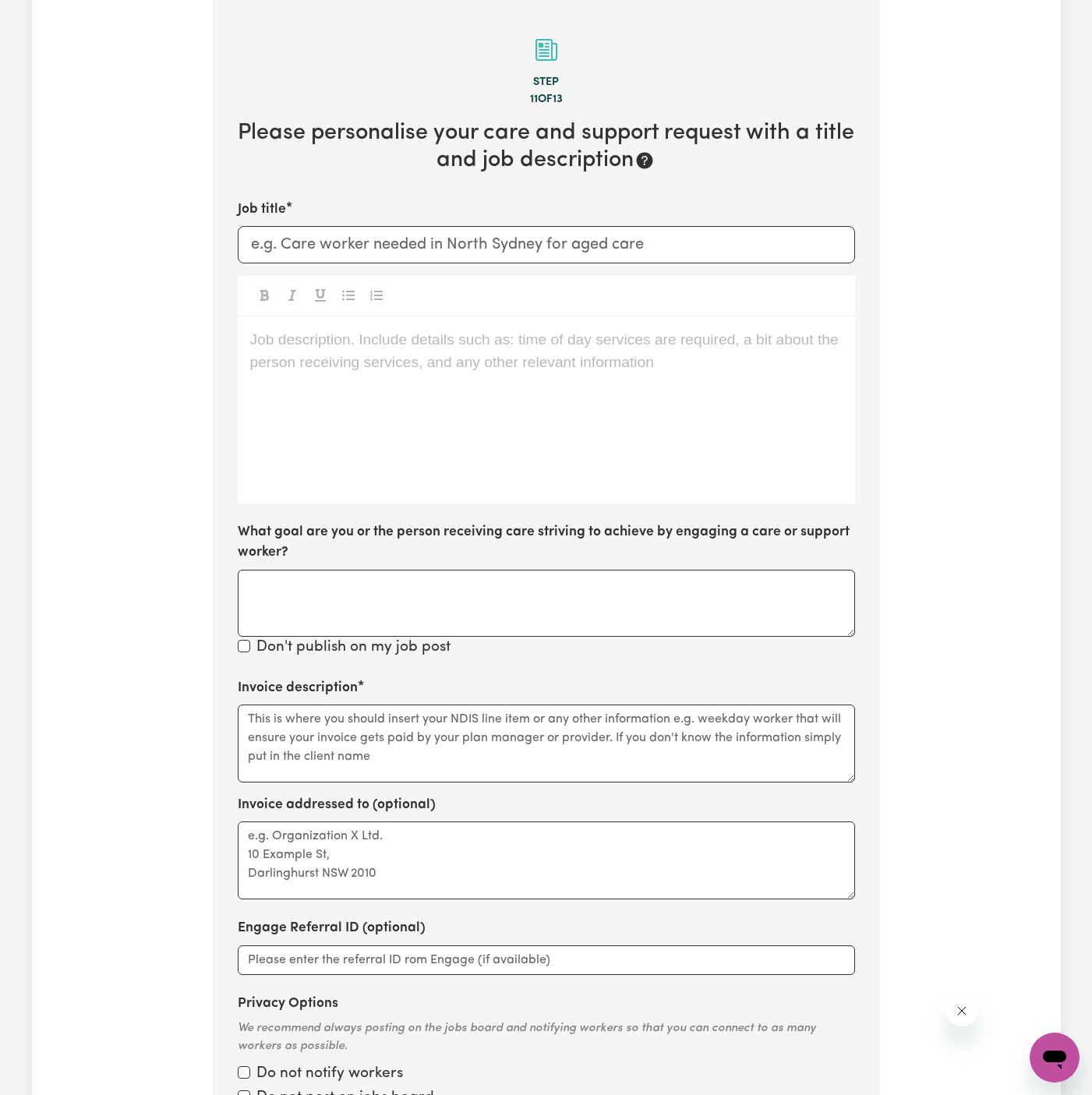
scroll to position [489, 0]
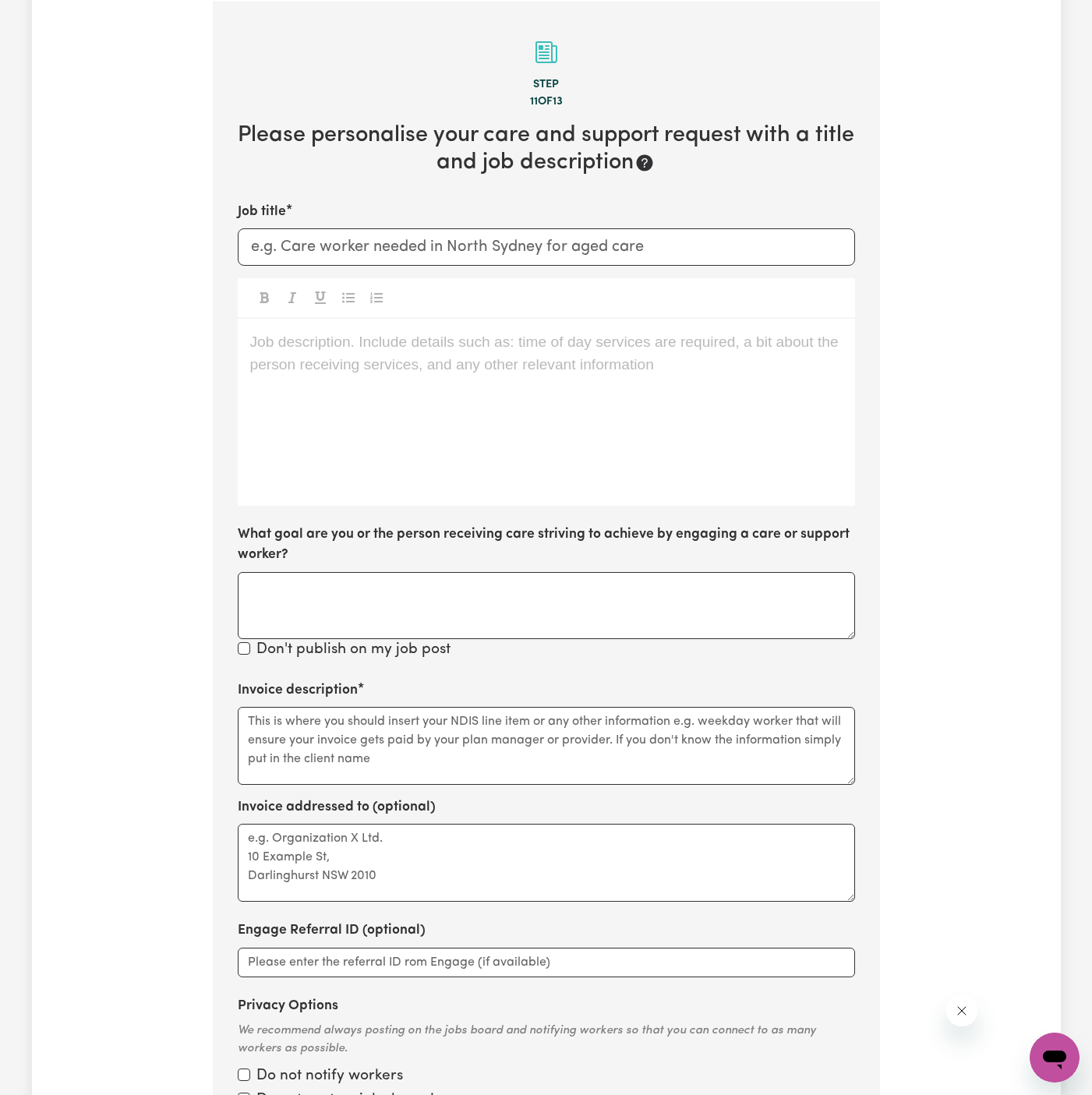
click at [410, 346] on p "Job description. Include details such as: time of day services are required, a …" at bounding box center [546, 343] width 592 height 22
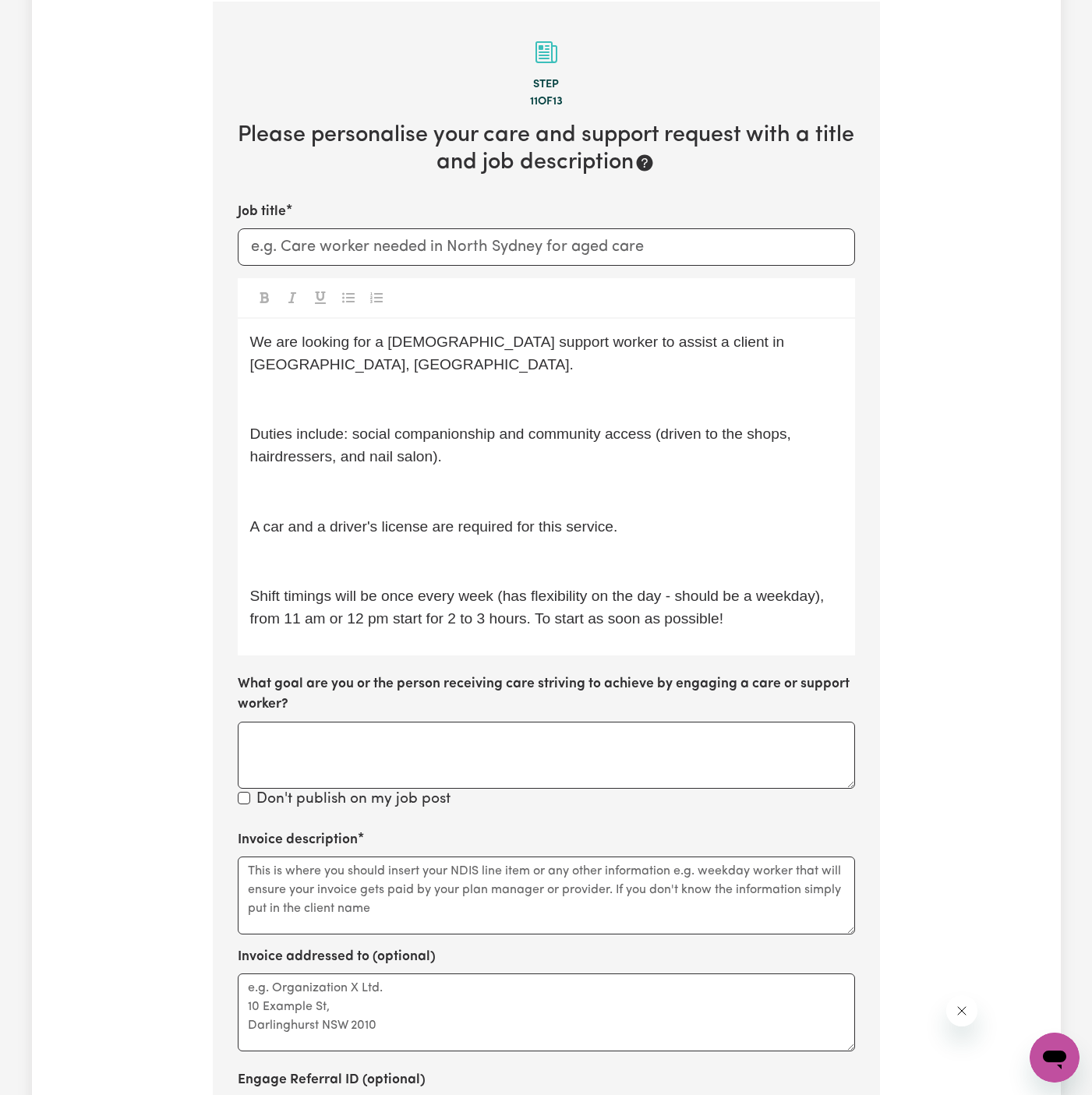
click at [361, 389] on p "﻿" at bounding box center [546, 400] width 592 height 22
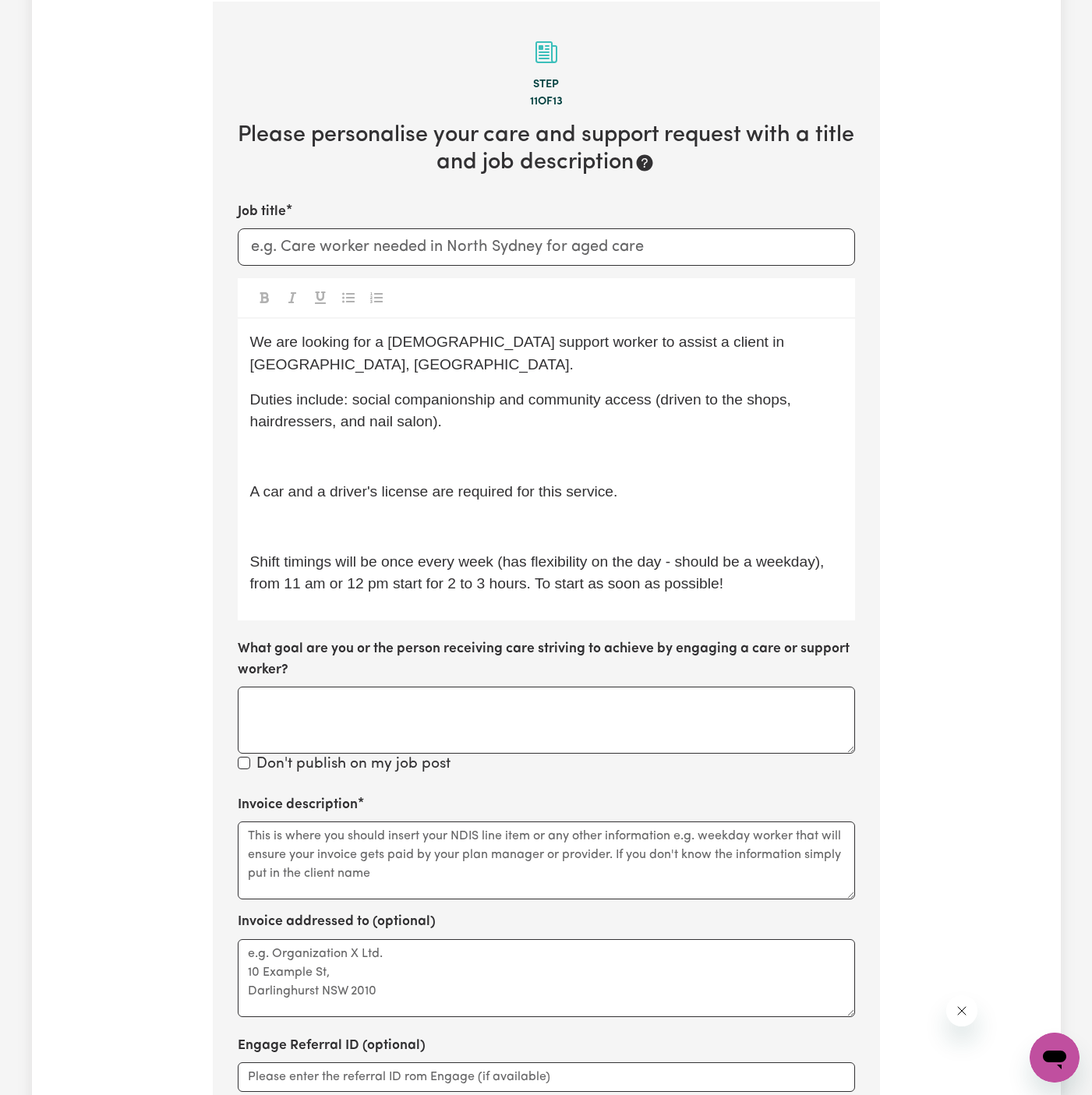
click at [292, 446] on p "﻿" at bounding box center [546, 457] width 592 height 22
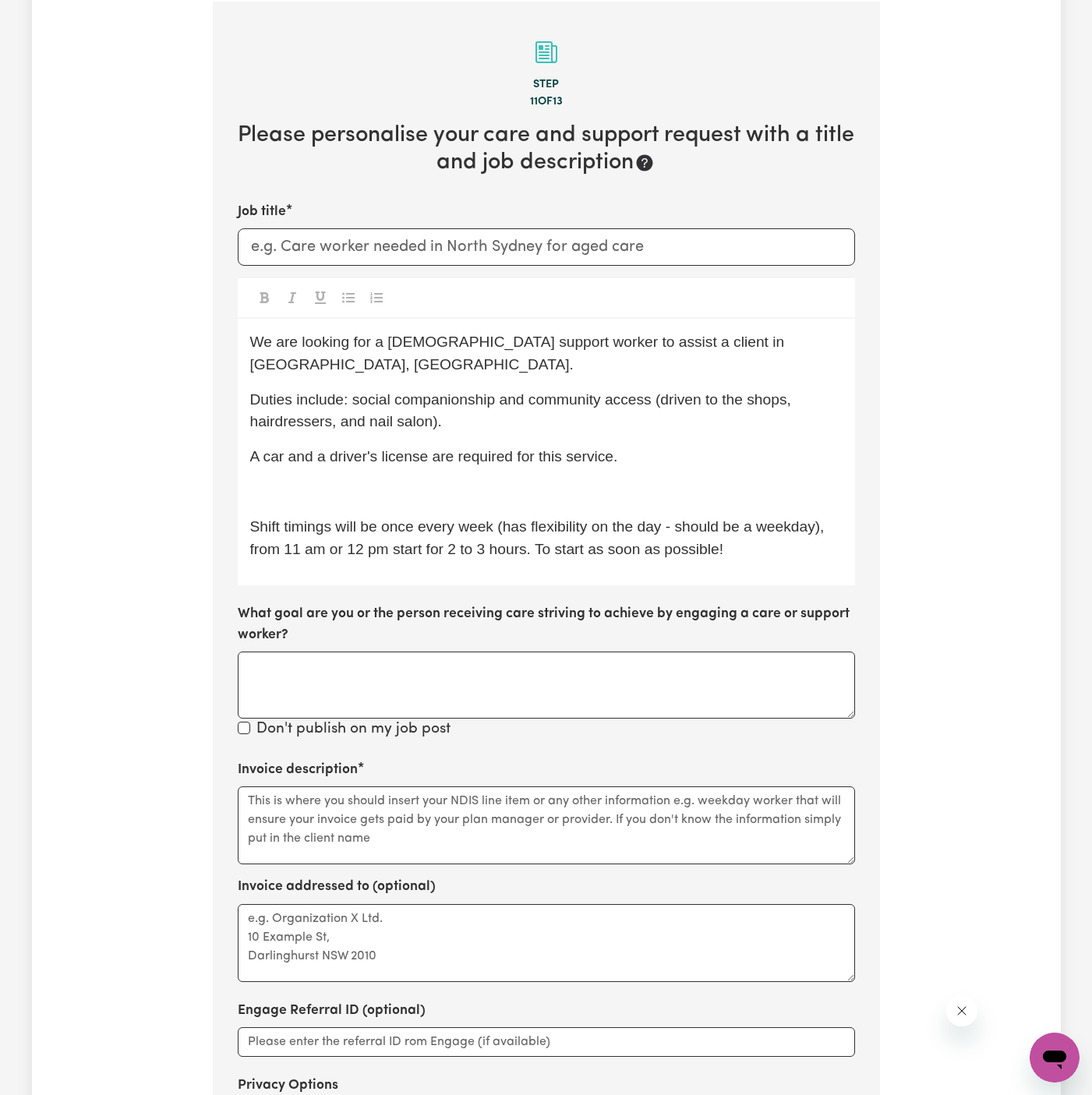
click at [369, 481] on p "﻿" at bounding box center [546, 493] width 592 height 22
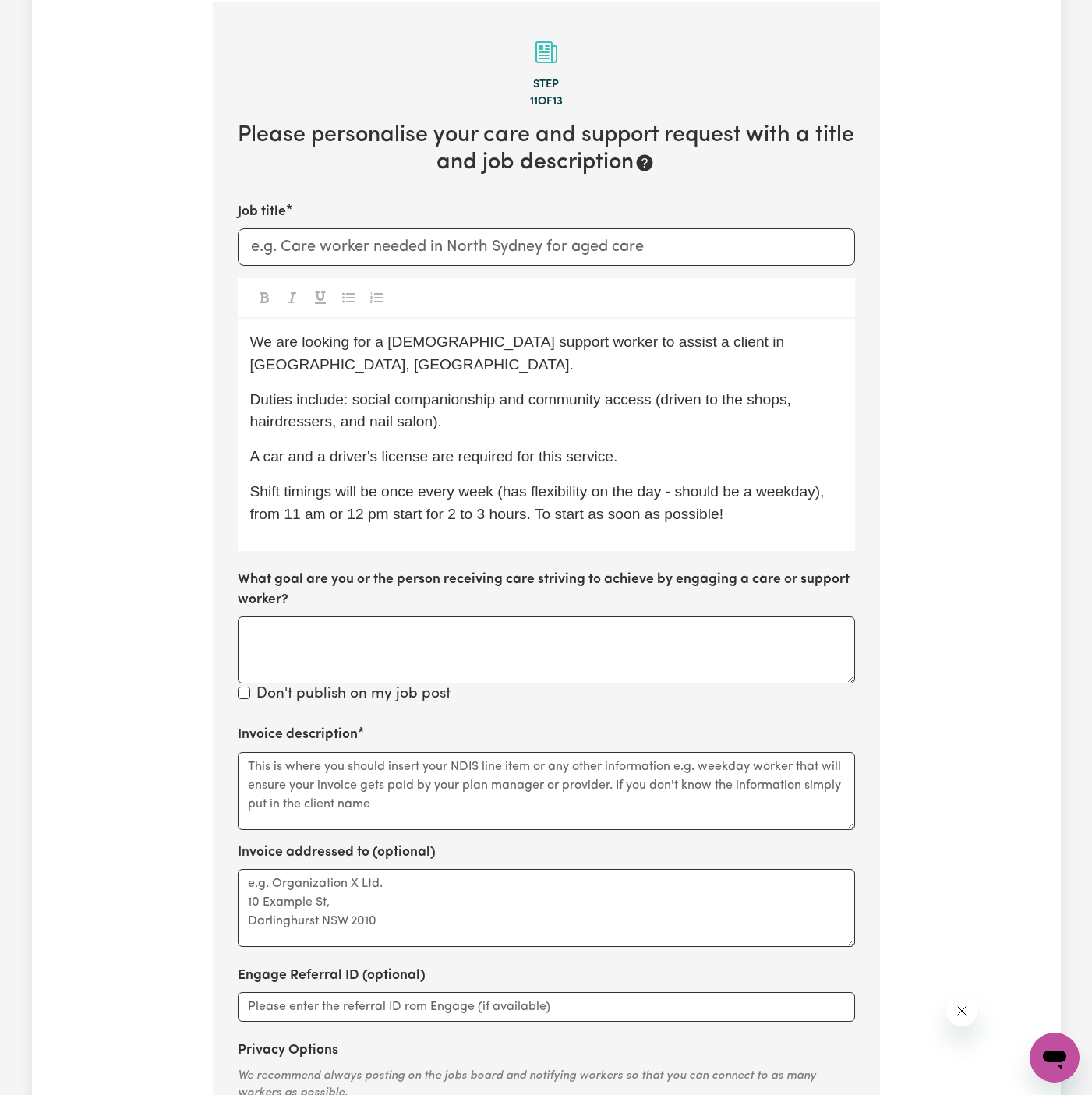
click at [468, 445] on div "We are looking for a female support worker to assist a client in Kellyville Rid…" at bounding box center [546, 435] width 617 height 233
drag, startPoint x: 524, startPoint y: 382, endPoint x: 520, endPoint y: 394, distance: 12.6
click at [520, 394] on p "Duties include: social companionship and community access (driven to the shops,…" at bounding box center [546, 412] width 592 height 46
click at [348, 391] on span "Duties include: social companionship and community access (driven to the shops,…" at bounding box center [523, 411] width 546 height 39
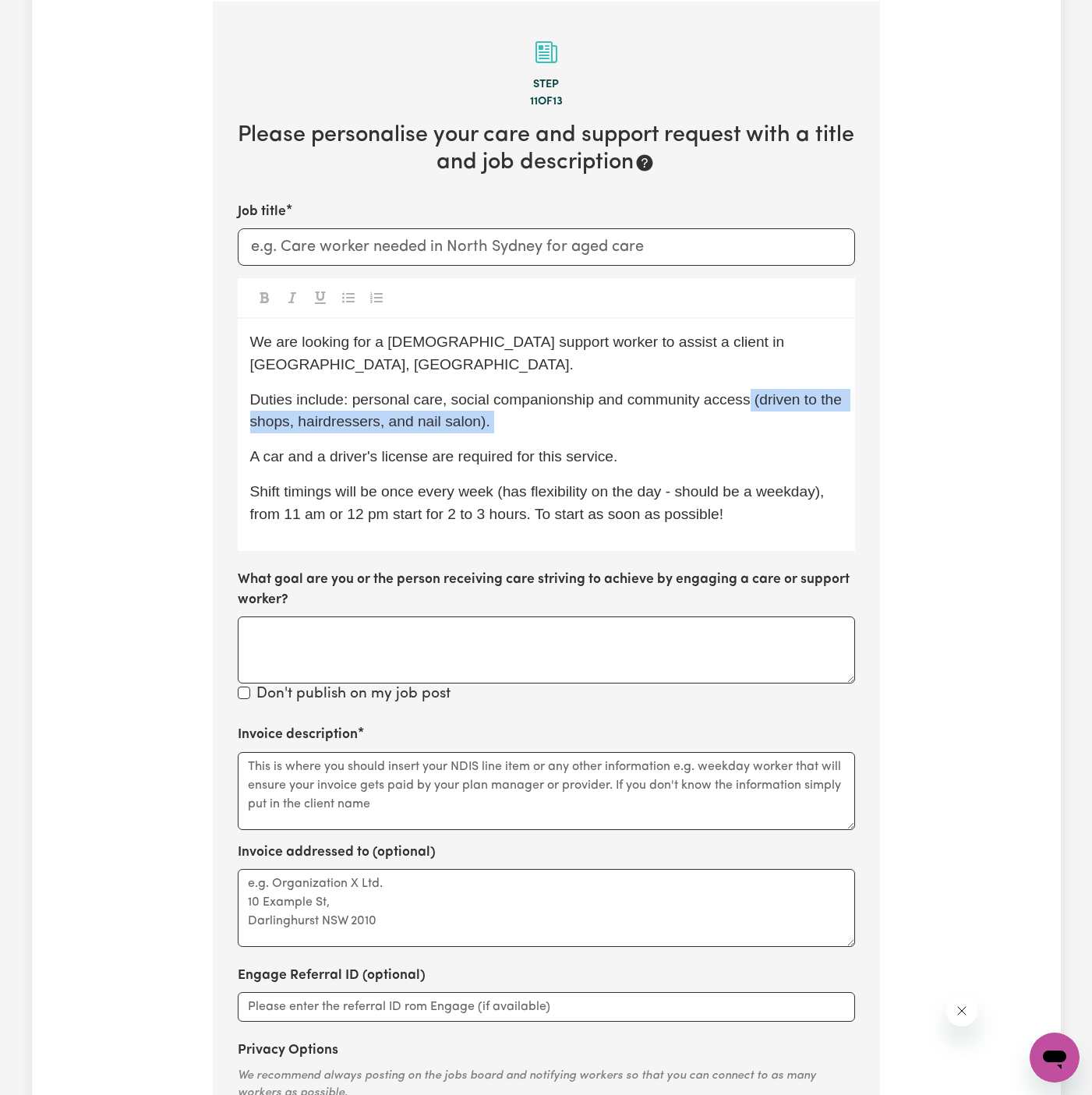
drag, startPoint x: 749, startPoint y: 377, endPoint x: 756, endPoint y: 417, distance: 40.6
click at [756, 417] on div "We are looking for a female support worker to assist a client in Kellyville Rid…" at bounding box center [546, 435] width 617 height 233
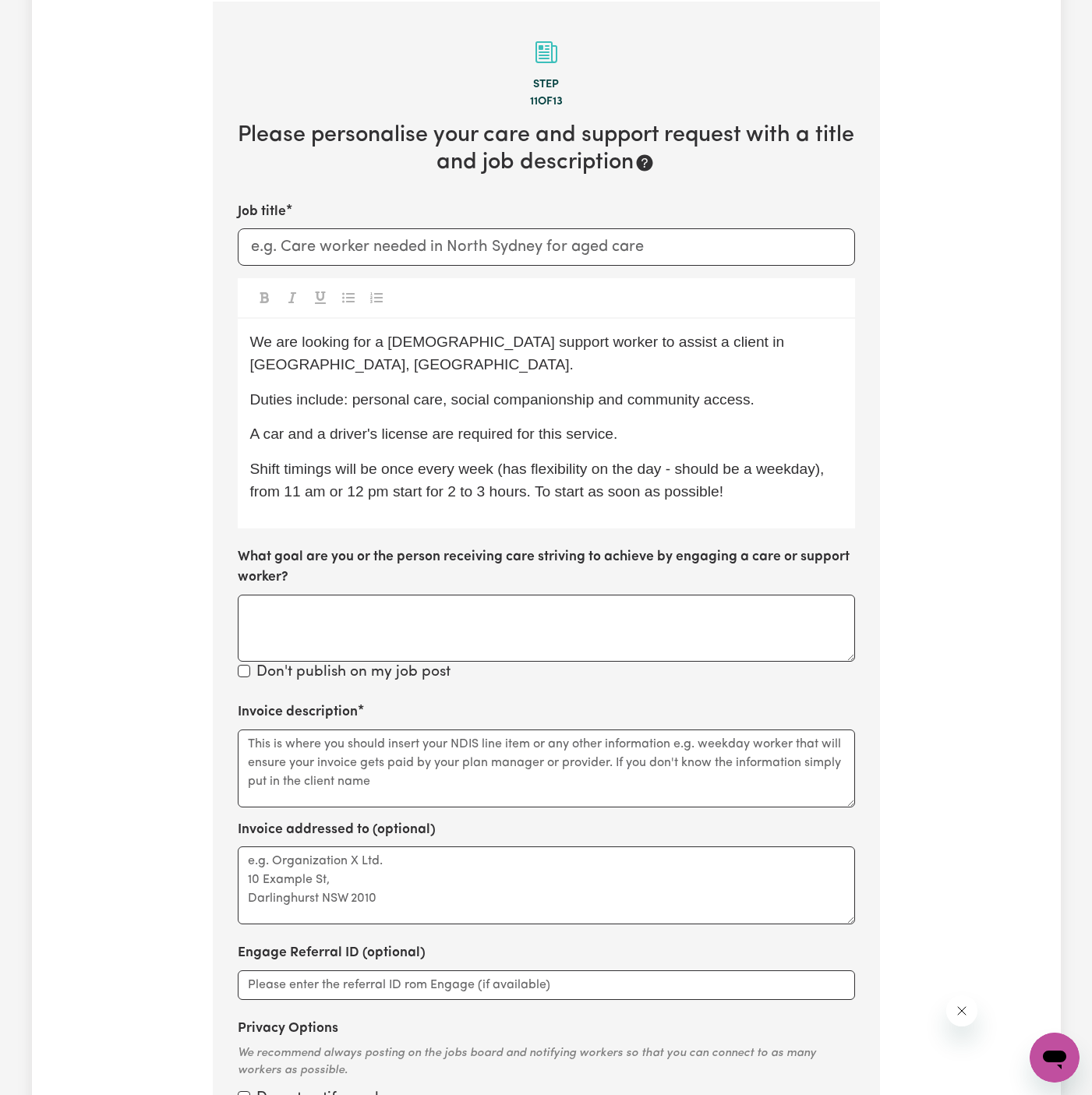
click at [608, 391] on span "Duties include: personal care, social companionship and community access." at bounding box center [503, 399] width 505 height 17
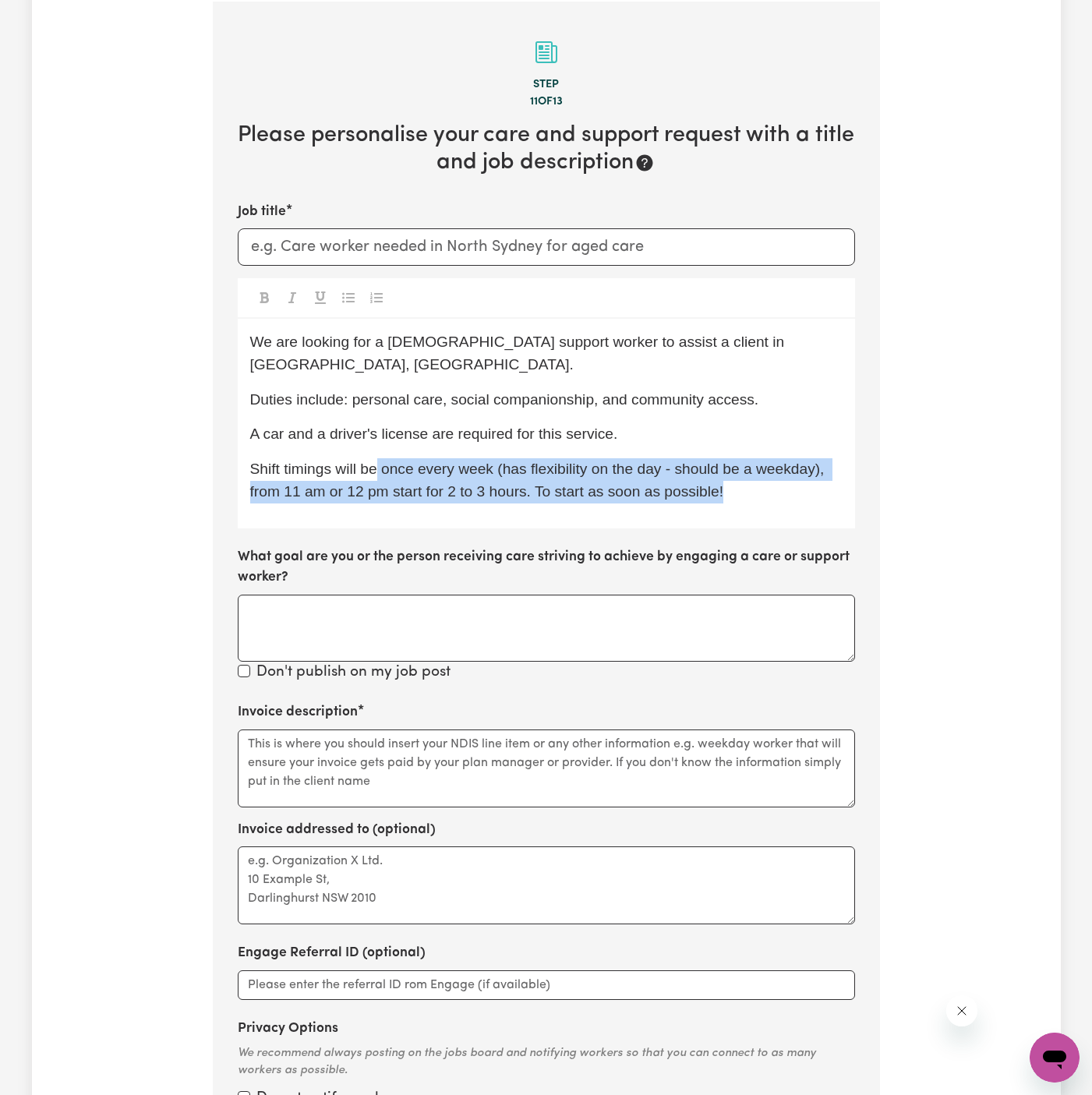
drag, startPoint x: 377, startPoint y: 444, endPoint x: 755, endPoint y: 468, distance: 378.8
click at [755, 468] on p "Shift timings will be once every week (has flexibility on the day - should be a…" at bounding box center [546, 480] width 592 height 46
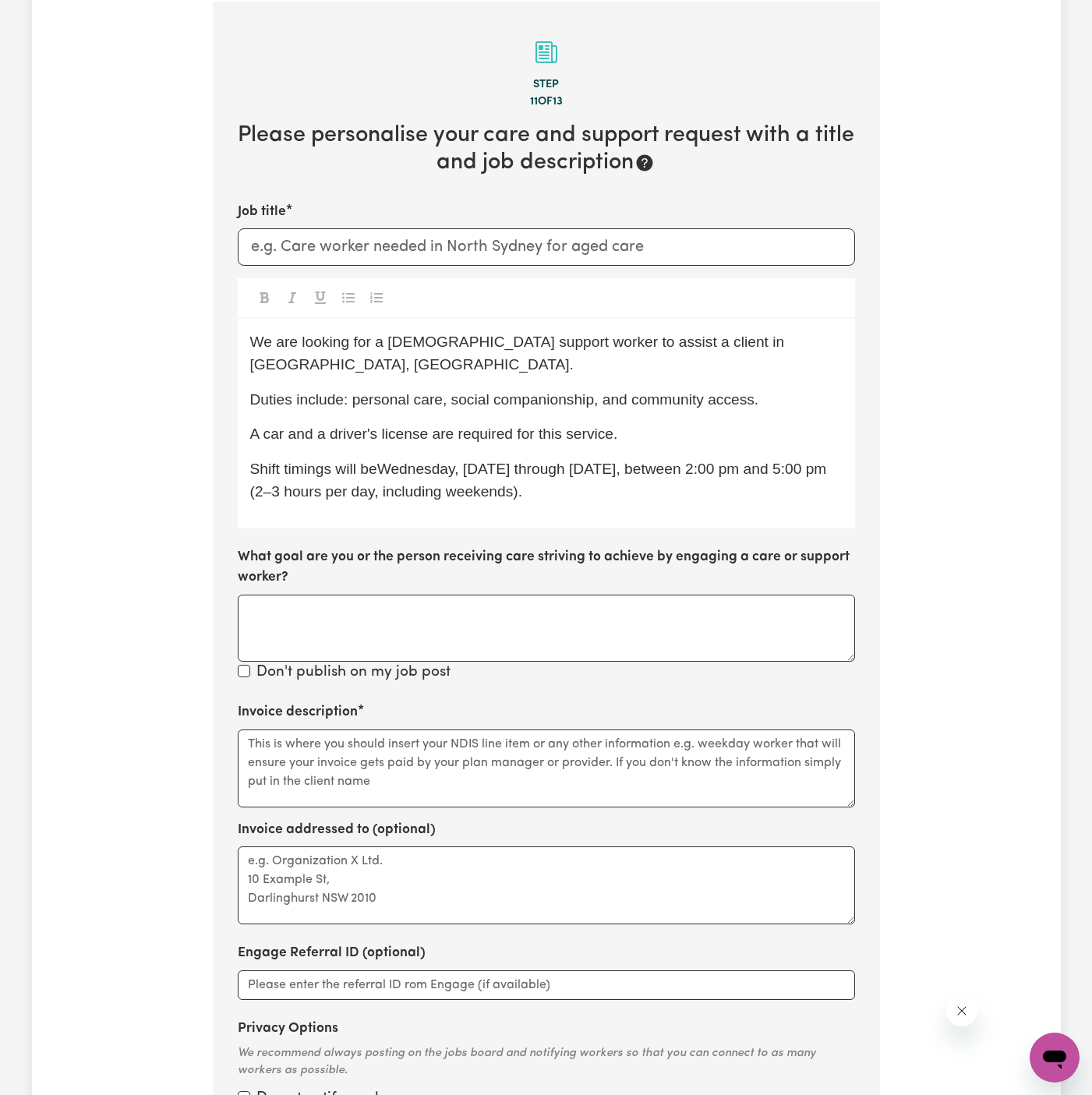
click at [377, 461] on span "Shift timings will beWednesday, 15 October through Wednesday, 22 October, betwe…" at bounding box center [541, 480] width 581 height 39
click at [465, 469] on span "Shift timings will be from Wednesday, 15 October through Wednesday, 22 October,…" at bounding box center [534, 480] width 568 height 39
click at [499, 475] on span "Shift timings will be from Wednesday, 15 October through Wednesday, 22 October,…" at bounding box center [544, 480] width 587 height 39
click at [499, 475] on span "Shift timings will be from Wednesday, 15 October through Wednesday, 22 October,…" at bounding box center [545, 480] width 588 height 39
click at [798, 462] on p "Shift timings will be from Wednesday, 15 October through Wednesday, 22 October,…" at bounding box center [546, 480] width 592 height 46
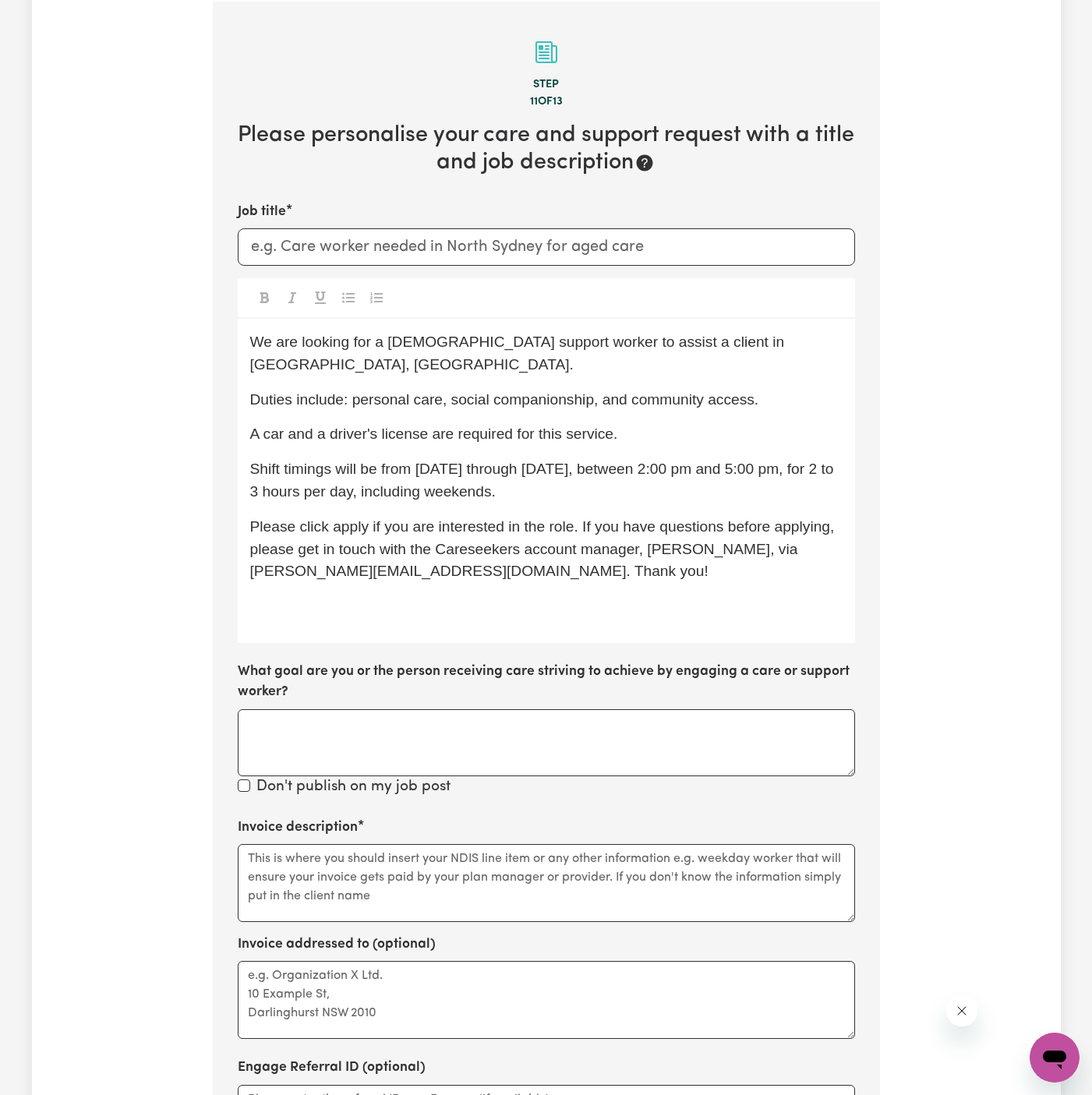
click at [352, 516] on p "Please click apply if you are interested in the role. If you have questions bef…" at bounding box center [546, 549] width 592 height 67
click at [347, 519] on span "Please click apply if you are interested in the role. If you have questions bef…" at bounding box center [545, 549] width 588 height 61
click at [475, 530] on span "Please click Apply if you are interested in the role. If you have questions bef…" at bounding box center [545, 549] width 589 height 61
click at [555, 596] on p "﻿" at bounding box center [546, 607] width 592 height 22
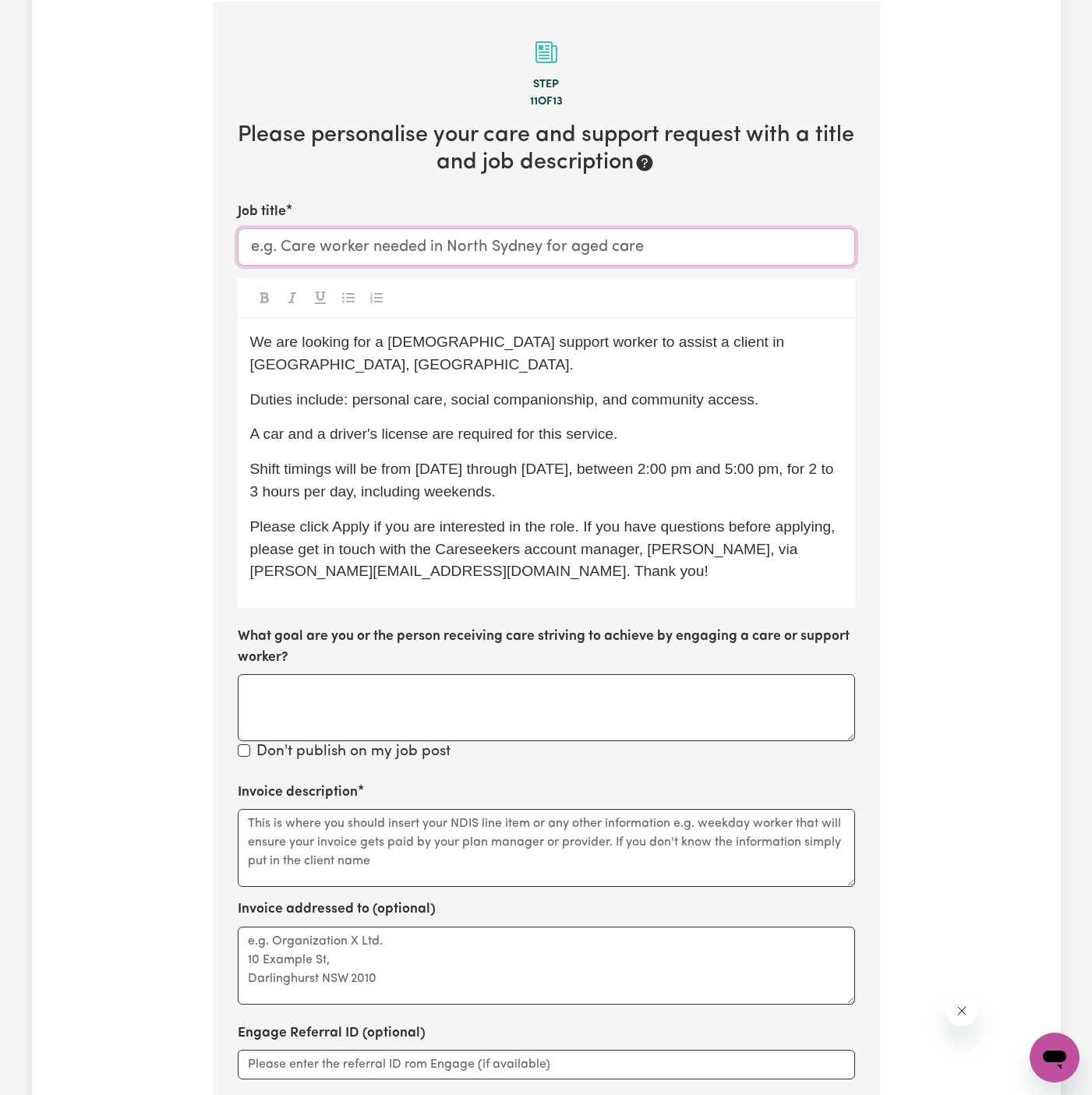
click at [322, 253] on input "Job title" at bounding box center [546, 247] width 617 height 37
click at [414, 338] on span "We are looking for a female support worker to assist a client in Kellyville Rid…" at bounding box center [519, 353] width 539 height 39
click at [407, 249] on input "Job title" at bounding box center [546, 247] width 617 height 37
click at [671, 356] on div "We are looking for a support worker to assist a client in Kellyville Ridge, NSW…" at bounding box center [546, 463] width 617 height 290
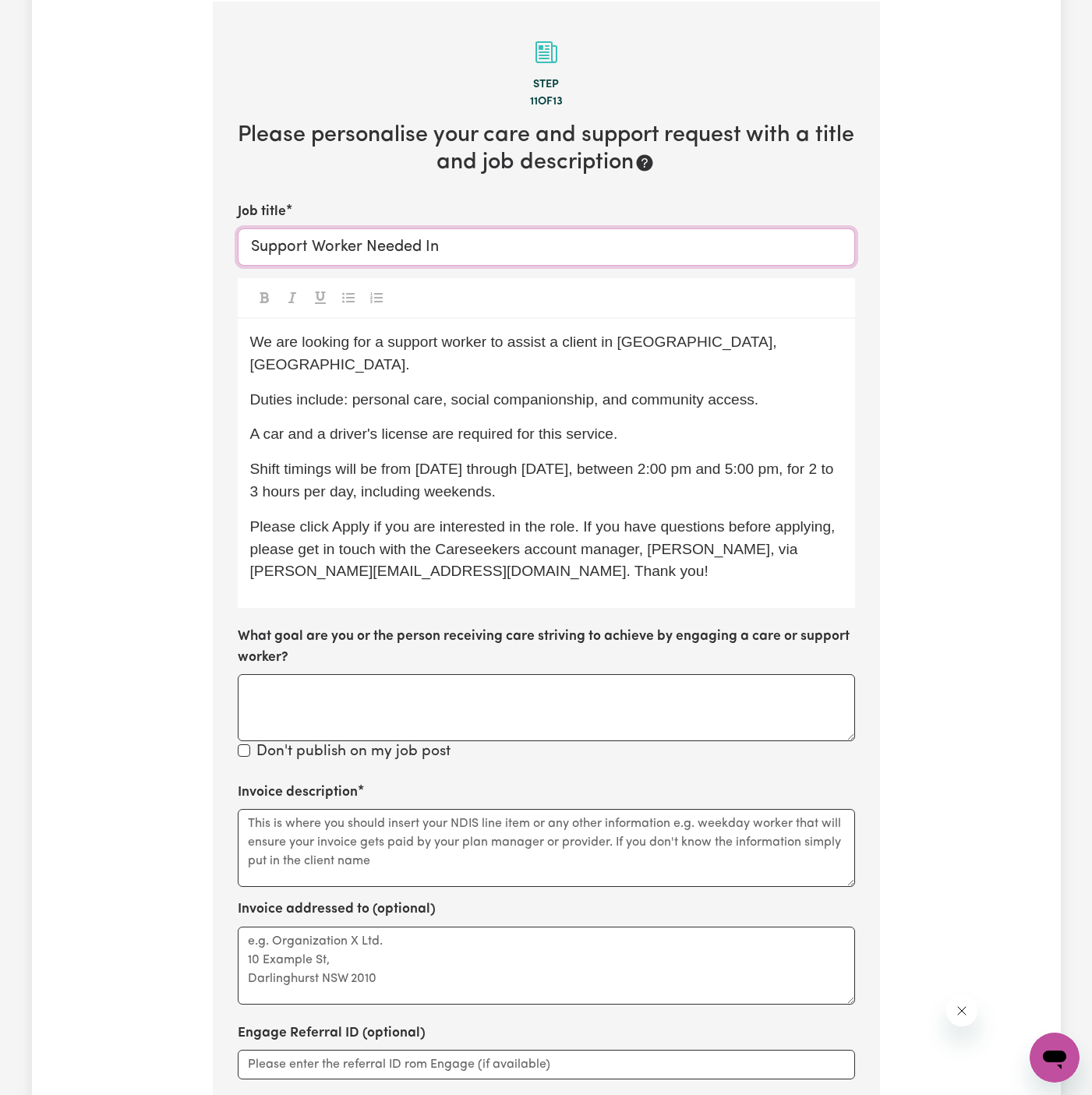
click at [557, 242] on input "Support Worker Needed In" at bounding box center [546, 247] width 617 height 37
paste input "Southbank, VIC"
type input "Support Worker Needed In Southbank, VIC"
drag, startPoint x: 611, startPoint y: 341, endPoint x: 760, endPoint y: 346, distance: 149.1
click at [760, 346] on p "We are looking for a support worker to assist a client in Kellyville Ridge, NSW." at bounding box center [546, 354] width 592 height 46
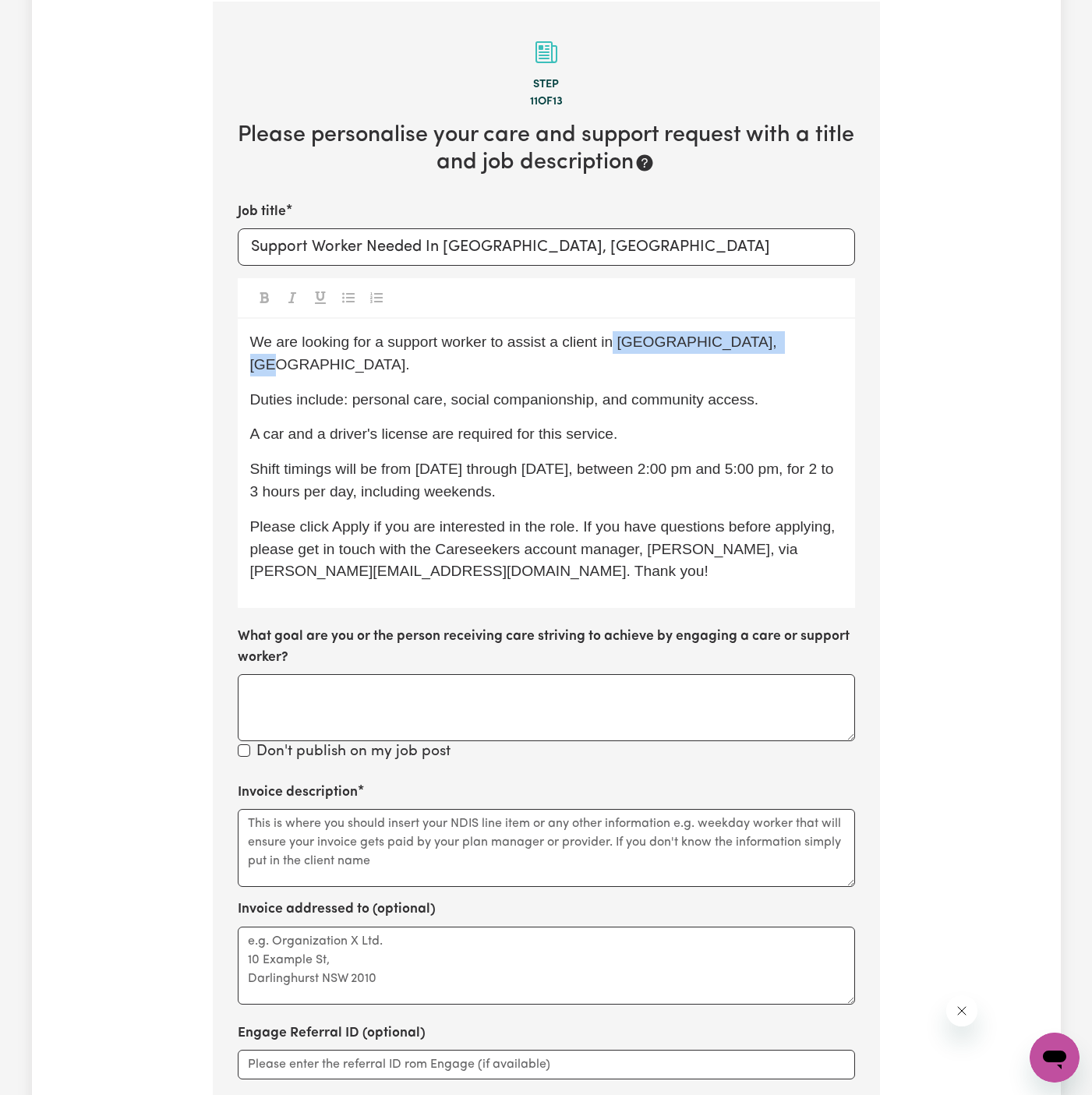
click at [760, 346] on p "We are looking for a support worker to assist a client in Kellyville Ridge, NSW." at bounding box center [546, 354] width 592 height 46
drag, startPoint x: 760, startPoint y: 346, endPoint x: 614, endPoint y: 340, distance: 146.1
click at [614, 340] on p "We are looking for a support worker to assist a client in Kellyville Ridge, NSW." at bounding box center [546, 354] width 592 height 46
click at [749, 389] on p "Duties include: personal care, social companionship, and community access." at bounding box center [546, 400] width 592 height 22
click at [757, 353] on div "We are looking for a support worker to assist a client in Southbank, VIC. Dutie…" at bounding box center [546, 463] width 617 height 290
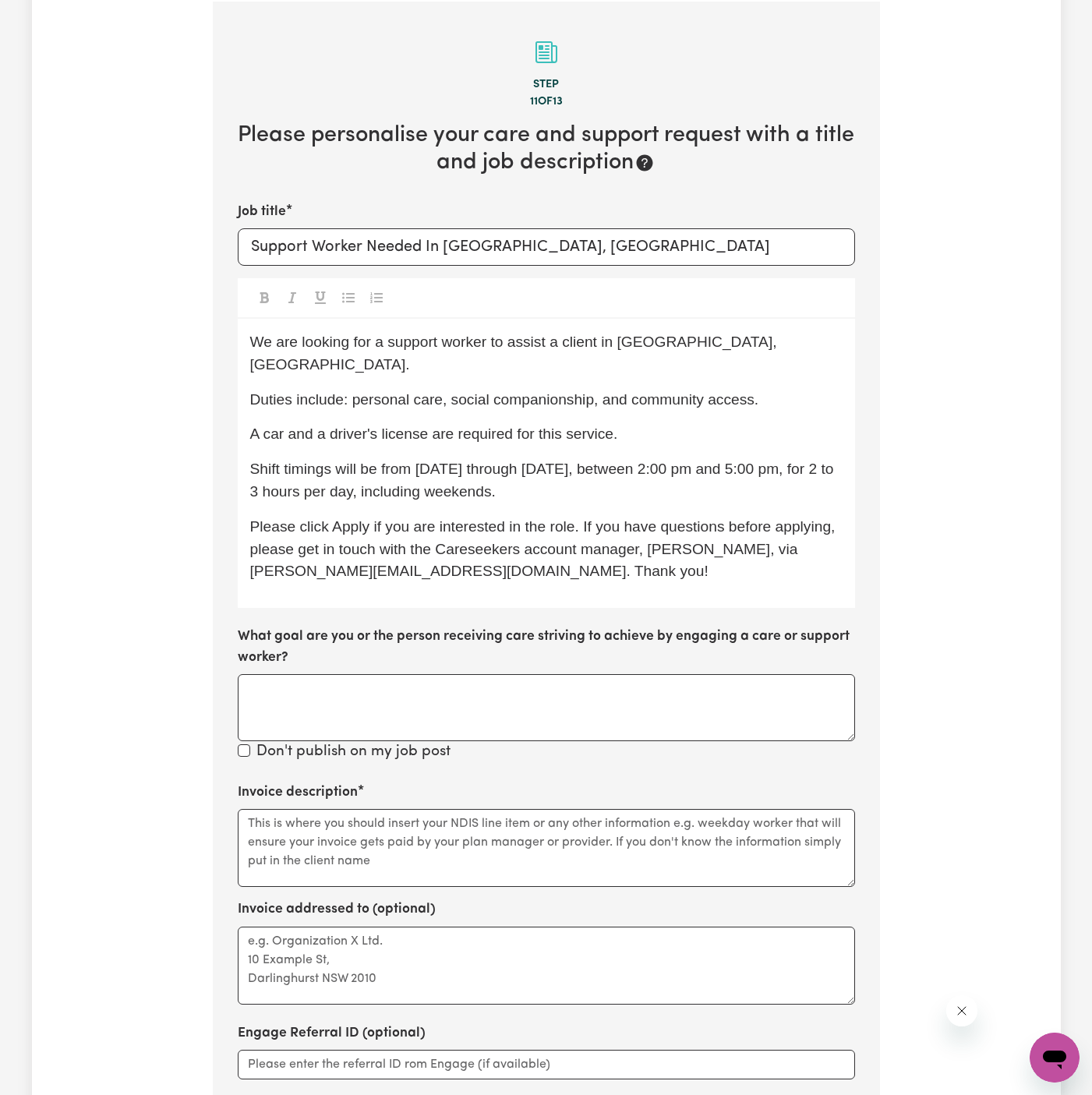
click at [762, 345] on p "We are looking for a support worker to assist a client in Southbank, VIC." at bounding box center [546, 354] width 592 height 46
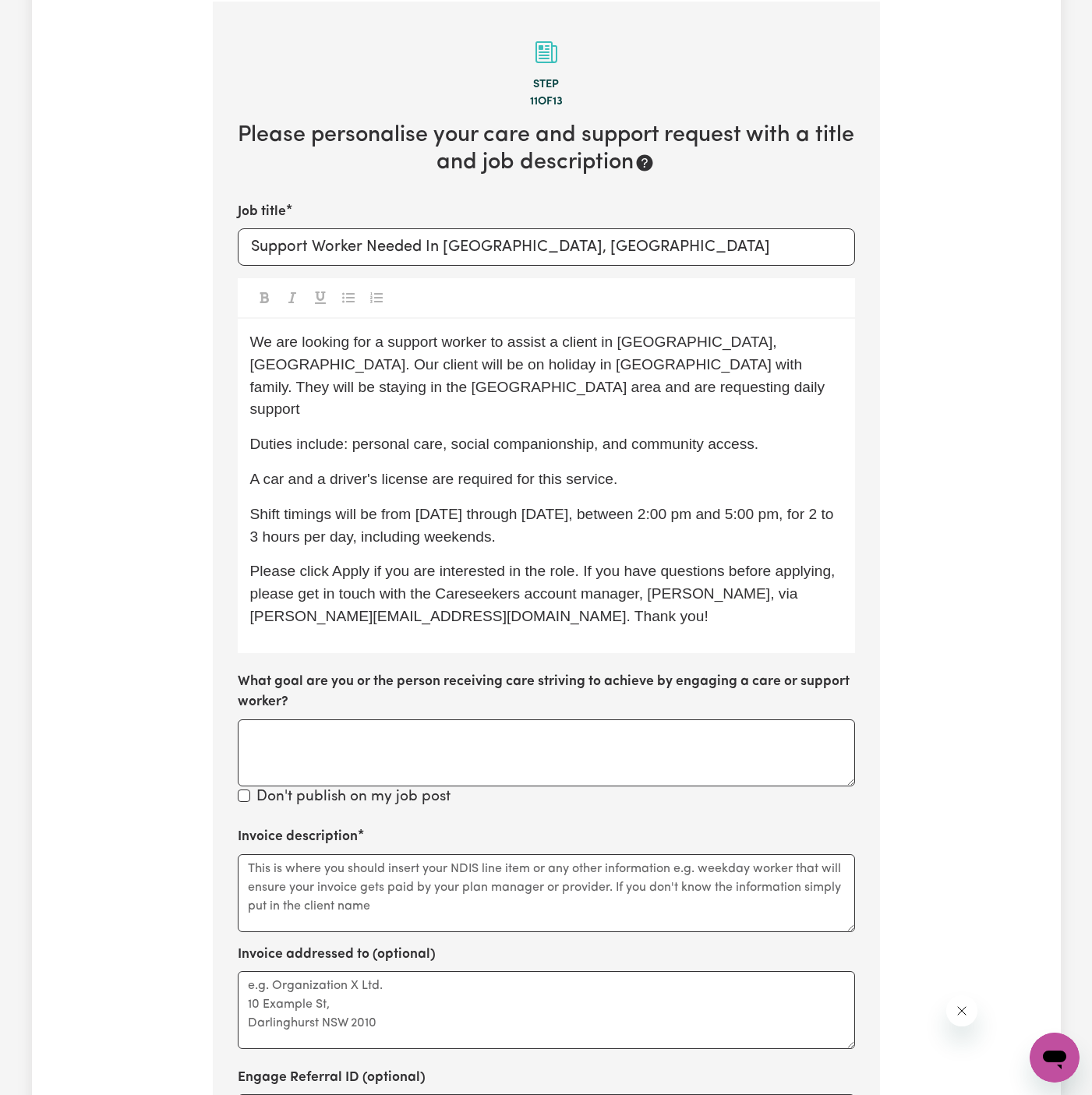
click at [726, 338] on span "We are looking for a support worker to assist a client in Southbank, VIC. Our c…" at bounding box center [540, 375] width 579 height 84
click at [524, 367] on span "We are looking for a support worker to assist a client in Southbank, VIC. The c…" at bounding box center [540, 375] width 579 height 84
click at [479, 396] on p "We are looking for a support worker to assist a client in Southbank, VIC. The c…" at bounding box center [546, 376] width 592 height 89
click at [537, 405] on div "We are looking for a support worker to assist a client in Southbank, VIC. The c…" at bounding box center [546, 485] width 617 height 334
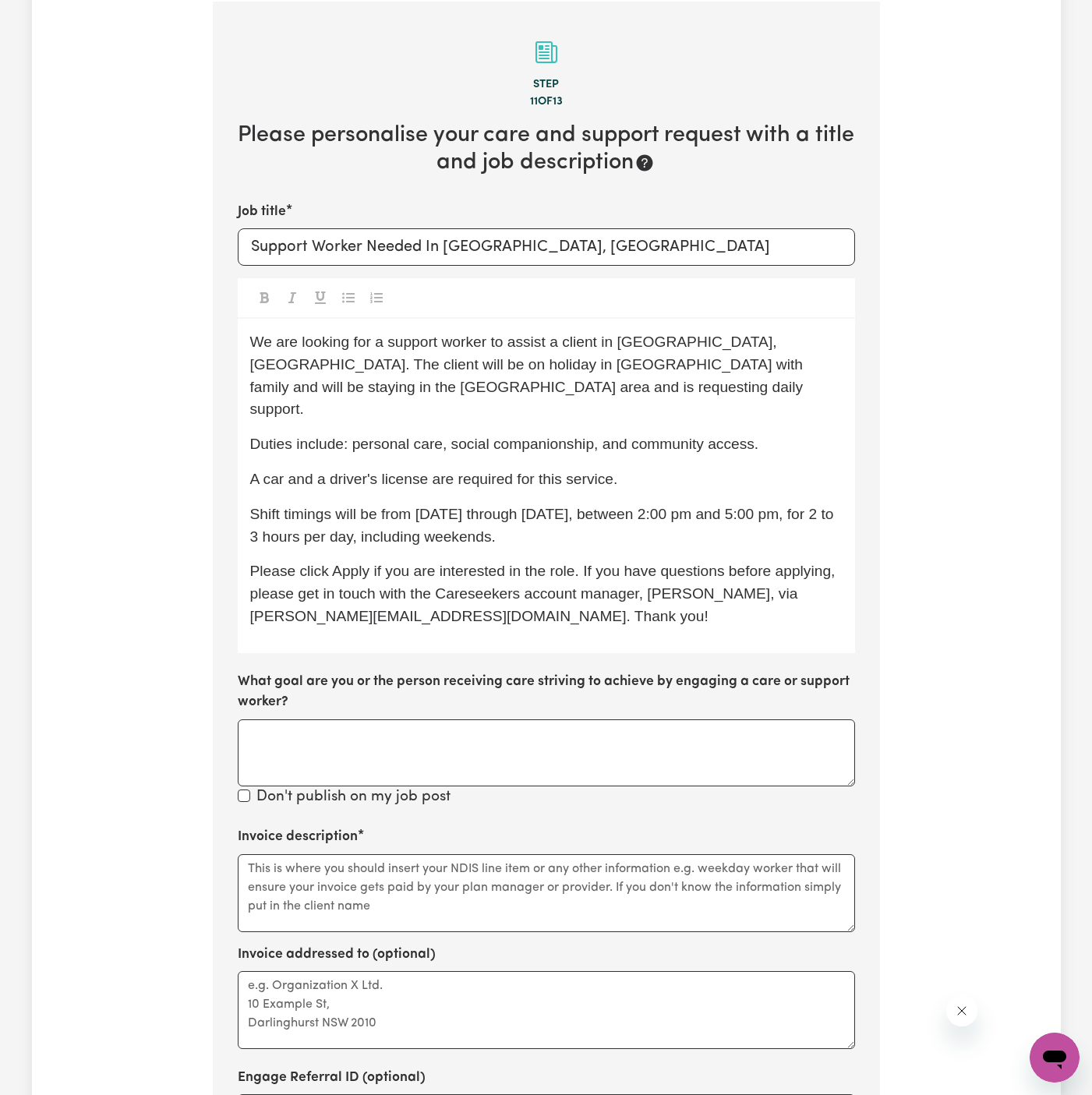
click at [563, 436] on span "Duties include: personal care, social companionship, and community access." at bounding box center [505, 444] width 509 height 17
click at [765, 366] on span "We are looking for a support worker to assist a client in Southbank, VIC. The c…" at bounding box center [529, 375] width 558 height 84
click at [706, 436] on span "Duties include: personal care, social companionship, and community access." at bounding box center [505, 444] width 509 height 17
click at [506, 506] on span "Shift timings will be from Wednesday, 15 October through Wednesday, 22 October,…" at bounding box center [544, 525] width 587 height 39
click at [576, 506] on span "Shift timings will be from Wednesday, 15 October through Wednesday, 22 October,…" at bounding box center [544, 525] width 587 height 39
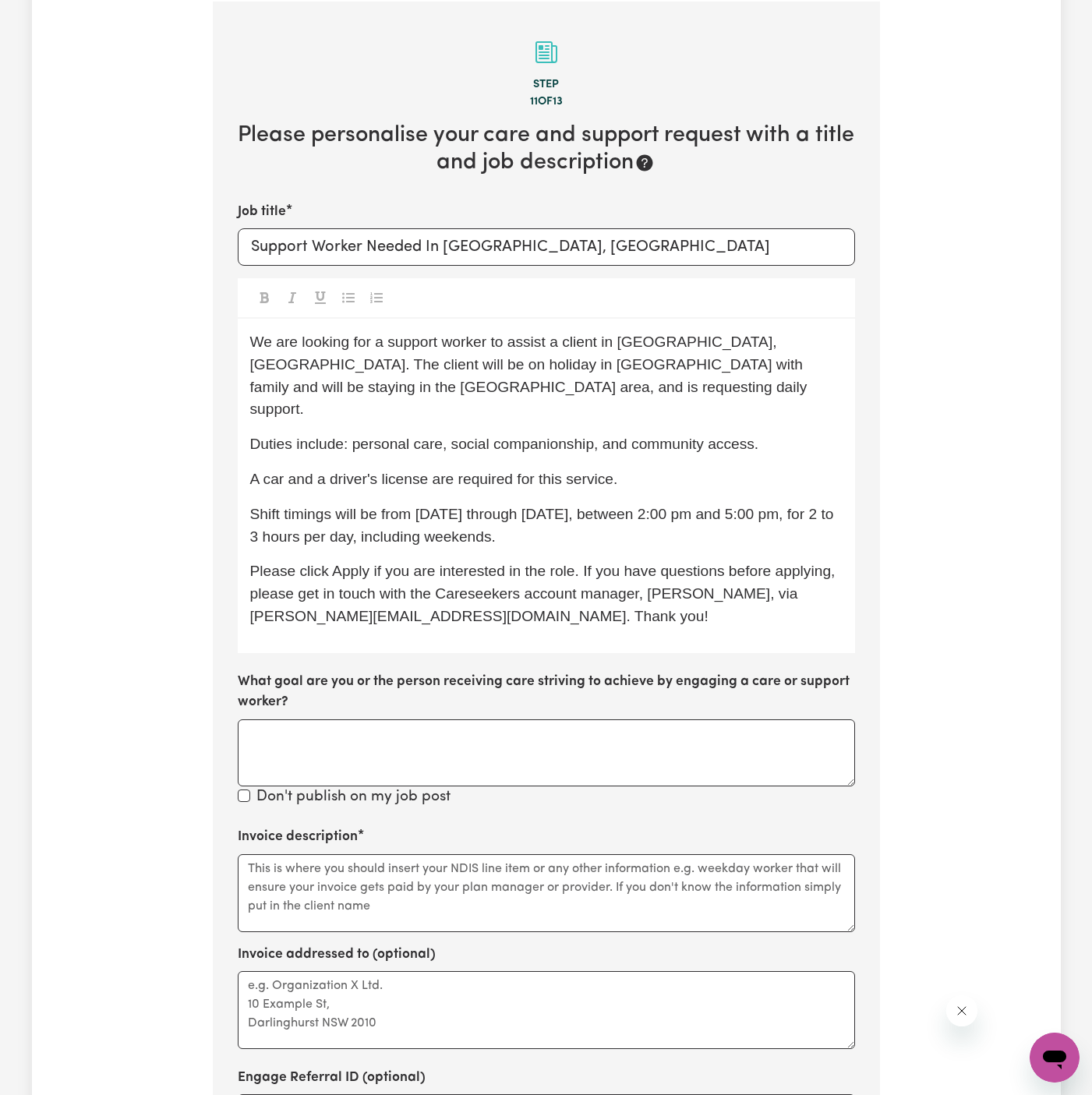
click at [722, 506] on span "Shift timings will be from Wednesday, 15/10 through Wednesday, 22 October, betw…" at bounding box center [544, 525] width 587 height 39
click at [747, 504] on p "Shift timings will be from Wednesday, 15/10 through Wednesday, 22/10, between 2…" at bounding box center [546, 526] width 592 height 46
click at [711, 504] on p "Shift timings will be from Wednesday, 15/10 through Wednesday, 22/10, between 2…" at bounding box center [546, 526] width 592 height 46
click at [645, 563] on span "Please click Apply if you are interested in the role. If you have questions bef…" at bounding box center [545, 594] width 589 height 61
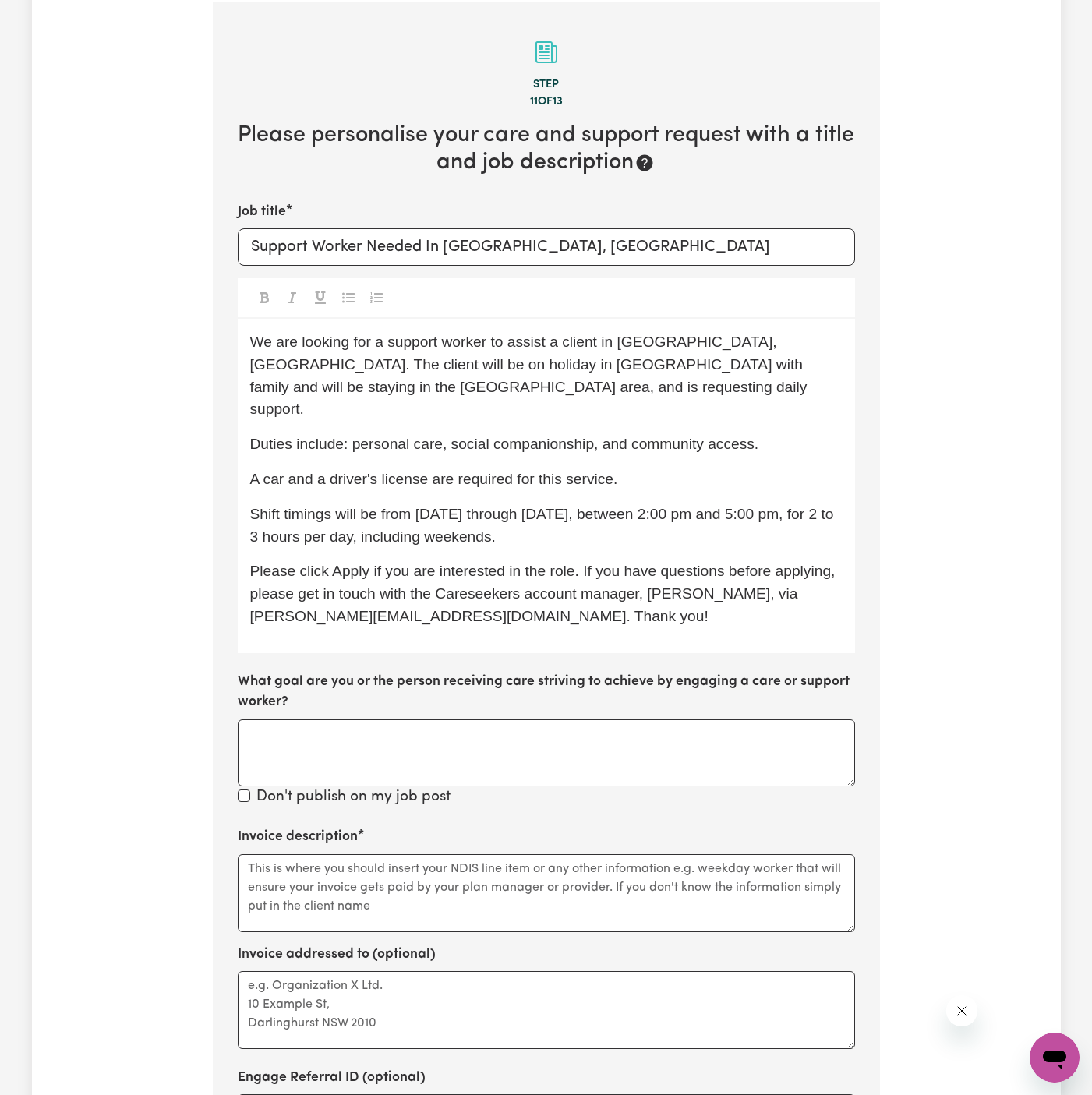
click at [574, 471] on span "A car and a driver's license are required for this service." at bounding box center [434, 480] width 368 height 17
click at [635, 468] on p "A car and a driver's license are required for this service." at bounding box center [546, 480] width 592 height 22
click at [767, 434] on p "Duties include: personal care, social companionship, and community access." at bounding box center [546, 445] width 592 height 22
drag, startPoint x: 769, startPoint y: 425, endPoint x: 353, endPoint y: 423, distance: 416.0
click at [353, 434] on p "Duties include: personal care, social companionship, and community access." at bounding box center [546, 445] width 592 height 22
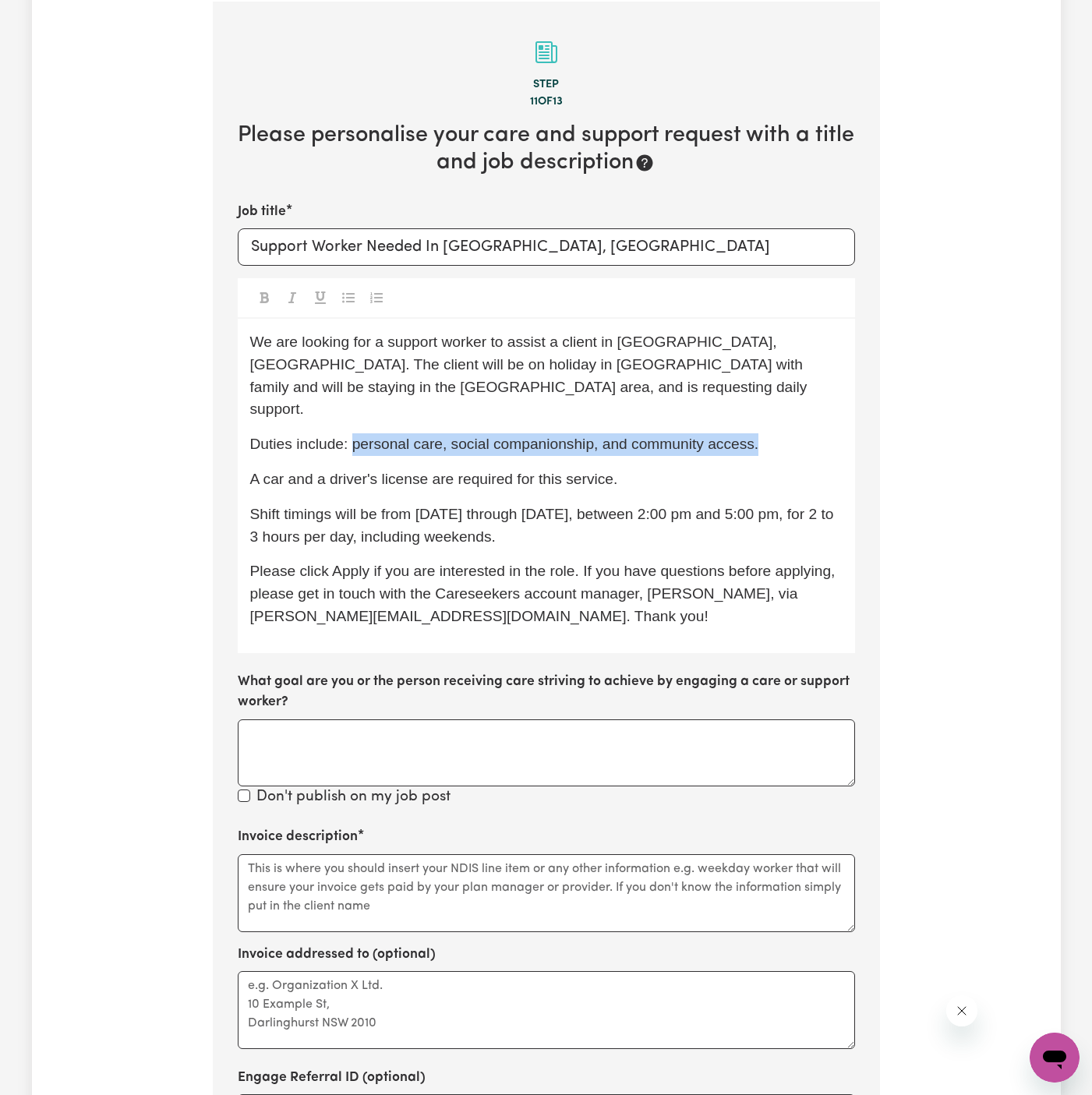
copy span "personal care, social companionship, and community access."
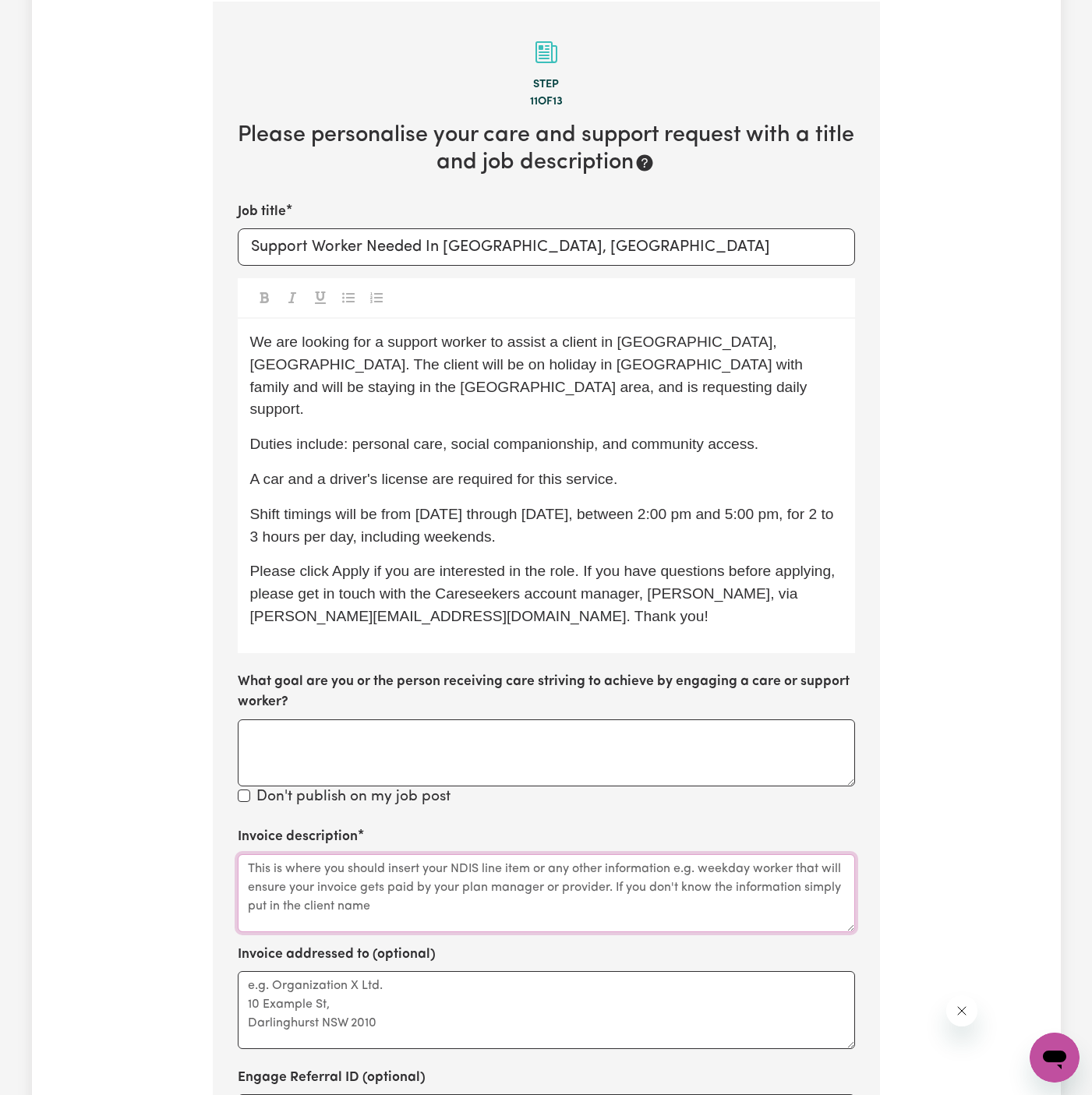
click at [375, 855] on textarea "Invoice description" at bounding box center [546, 894] width 617 height 78
paste textarea "personal care, social companionship, and community access."
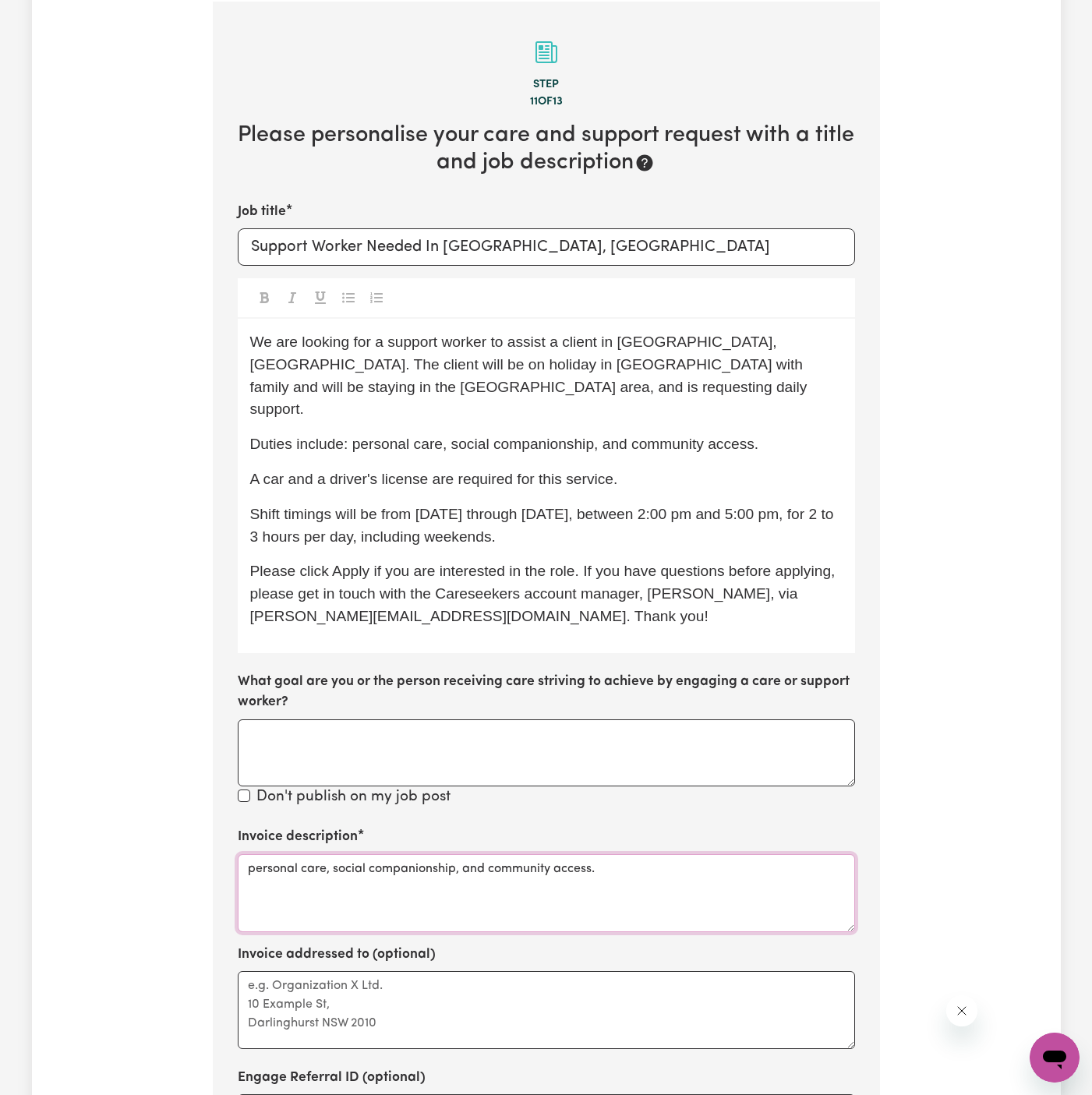
type textarea "personal care, social companionship, and community access."
click at [355, 971] on textarea "Invoice addressed to (optional)" at bounding box center [546, 1010] width 617 height 78
click at [498, 971] on textarea "Invoice addressed to (optional)" at bounding box center [546, 1010] width 617 height 78
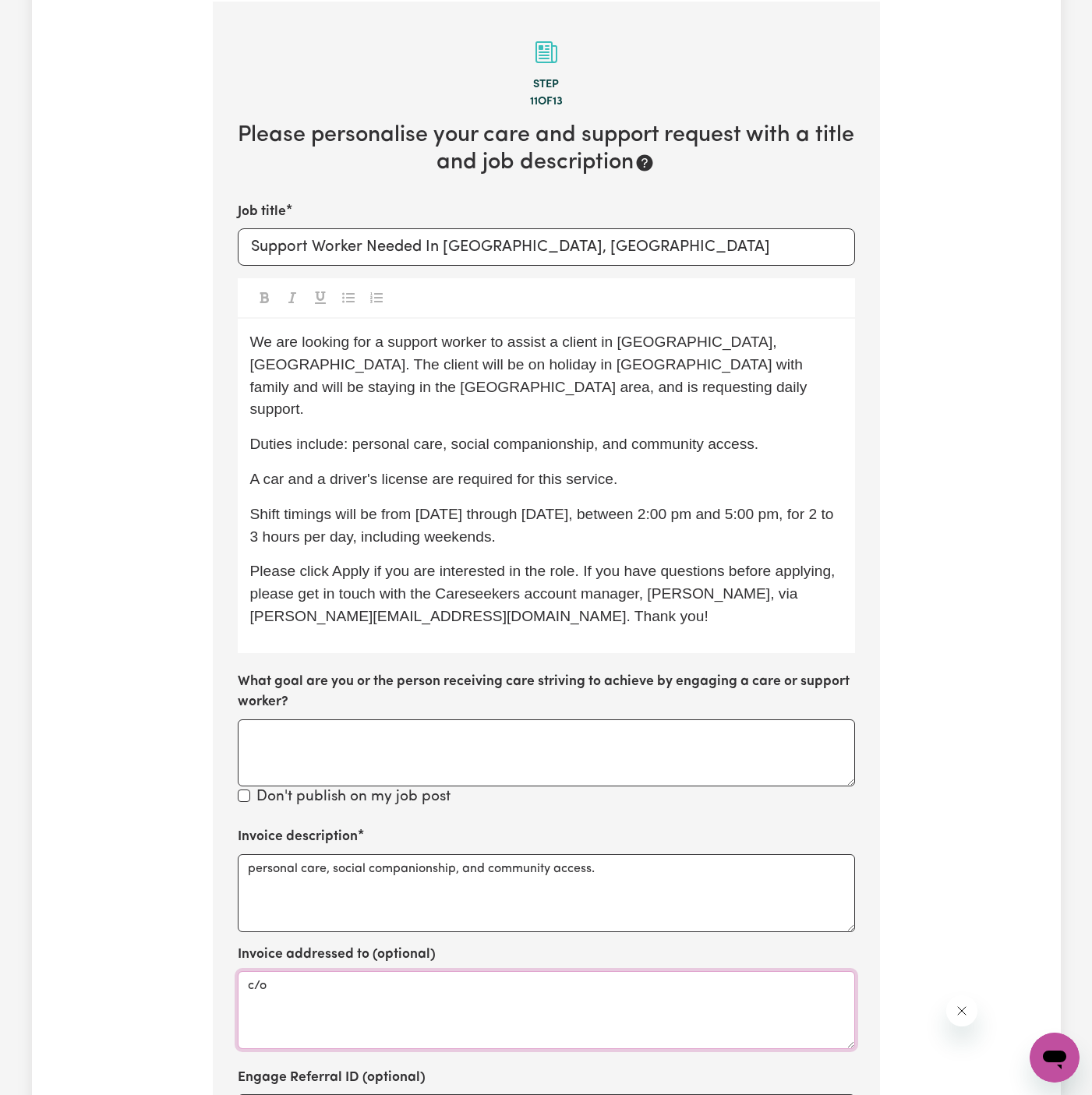
paste textarea "Home Caring Campsie"
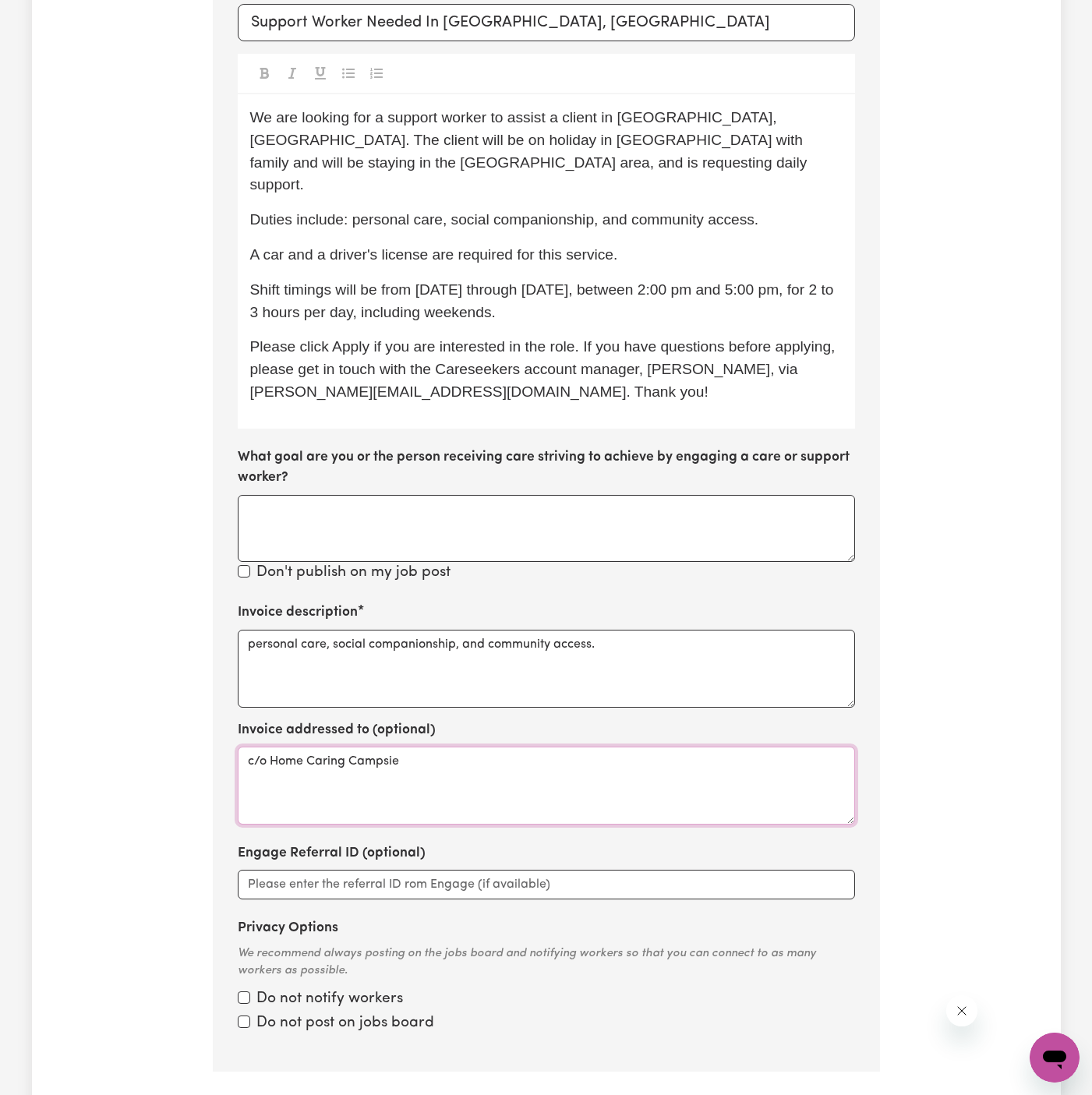
type textarea "c/o Home Caring Campsie"
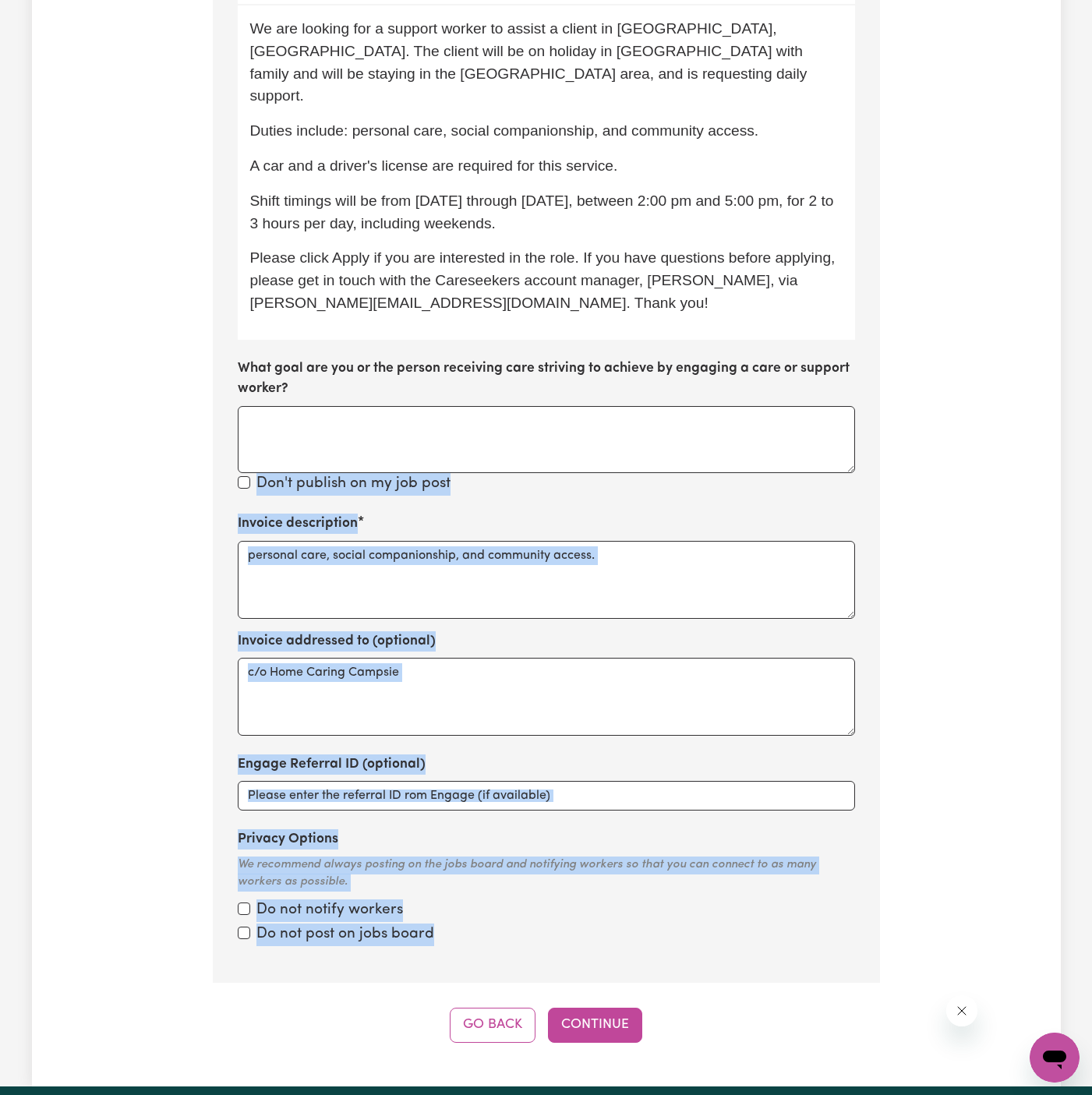
scroll to position [880, 0]
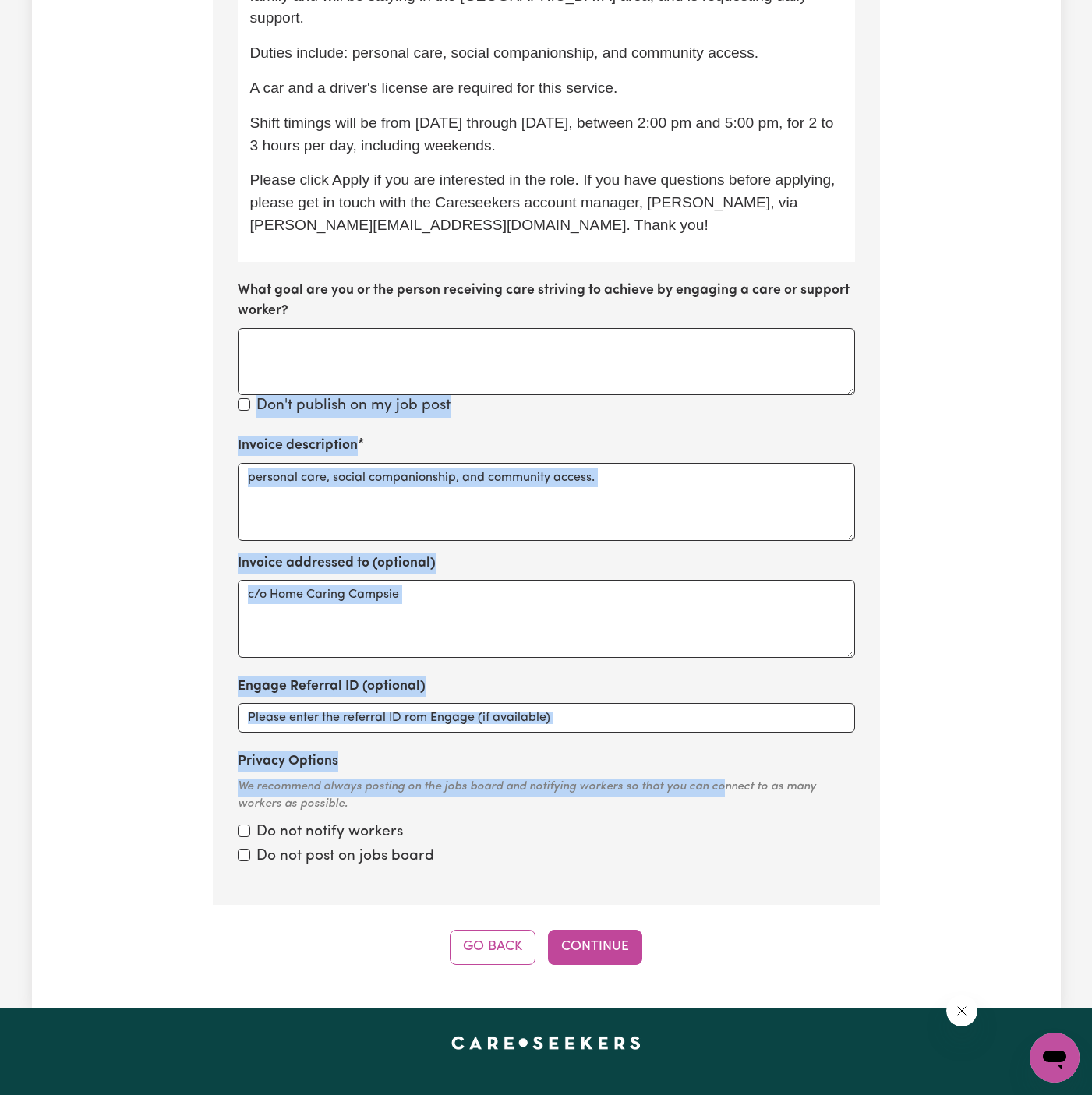
drag, startPoint x: 867, startPoint y: 498, endPoint x: 719, endPoint y: 764, distance: 304.4
click at [719, 764] on section "Step 11 of 13 Please personalise your care and support request with a title and…" at bounding box center [546, 257] width 667 height 1295
click at [719, 778] on div "We recommend always posting on the jobs board and notifying workers so that you…" at bounding box center [546, 796] width 617 height 35
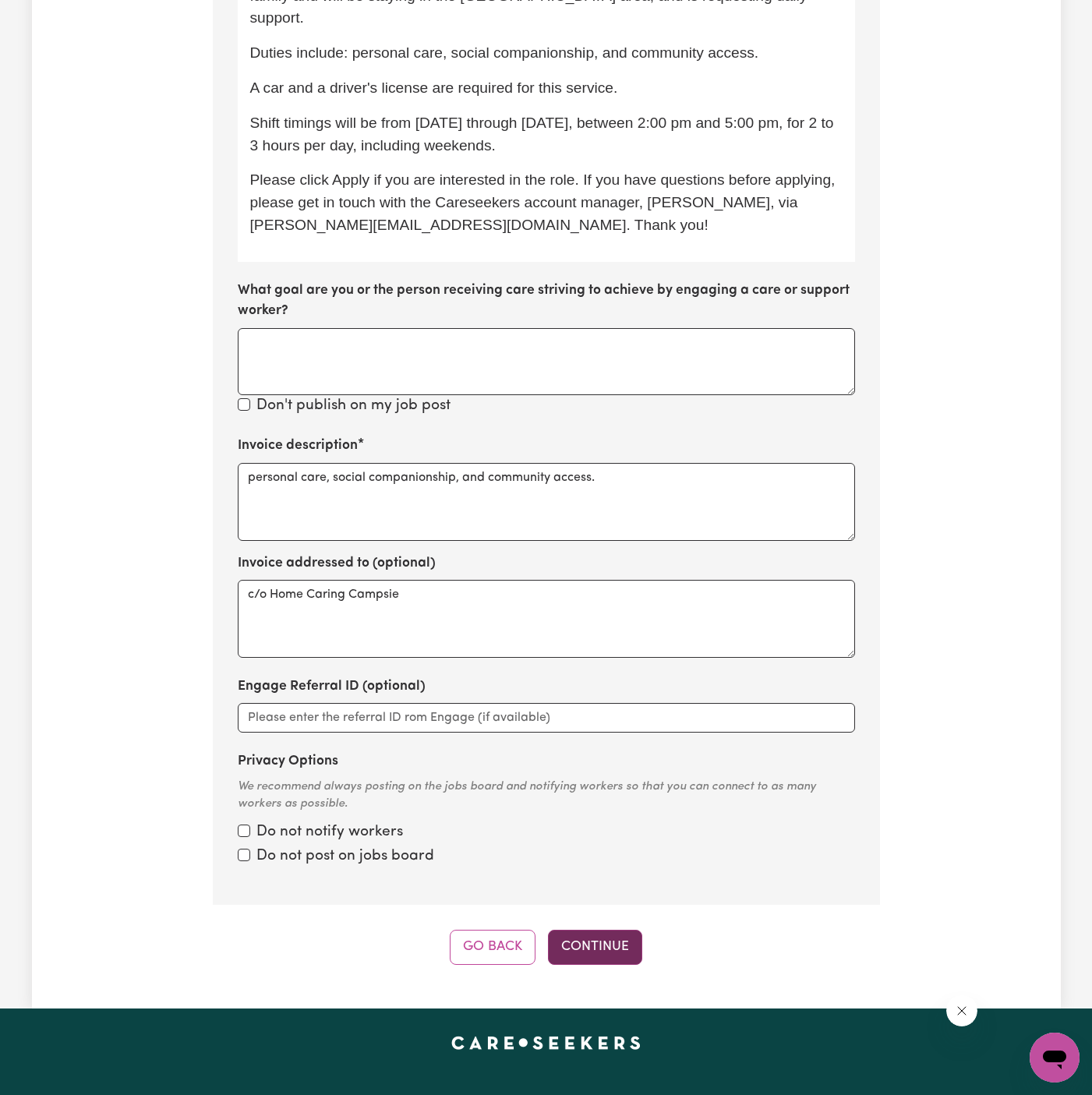
click at [591, 930] on button "Continue" at bounding box center [595, 947] width 94 height 34
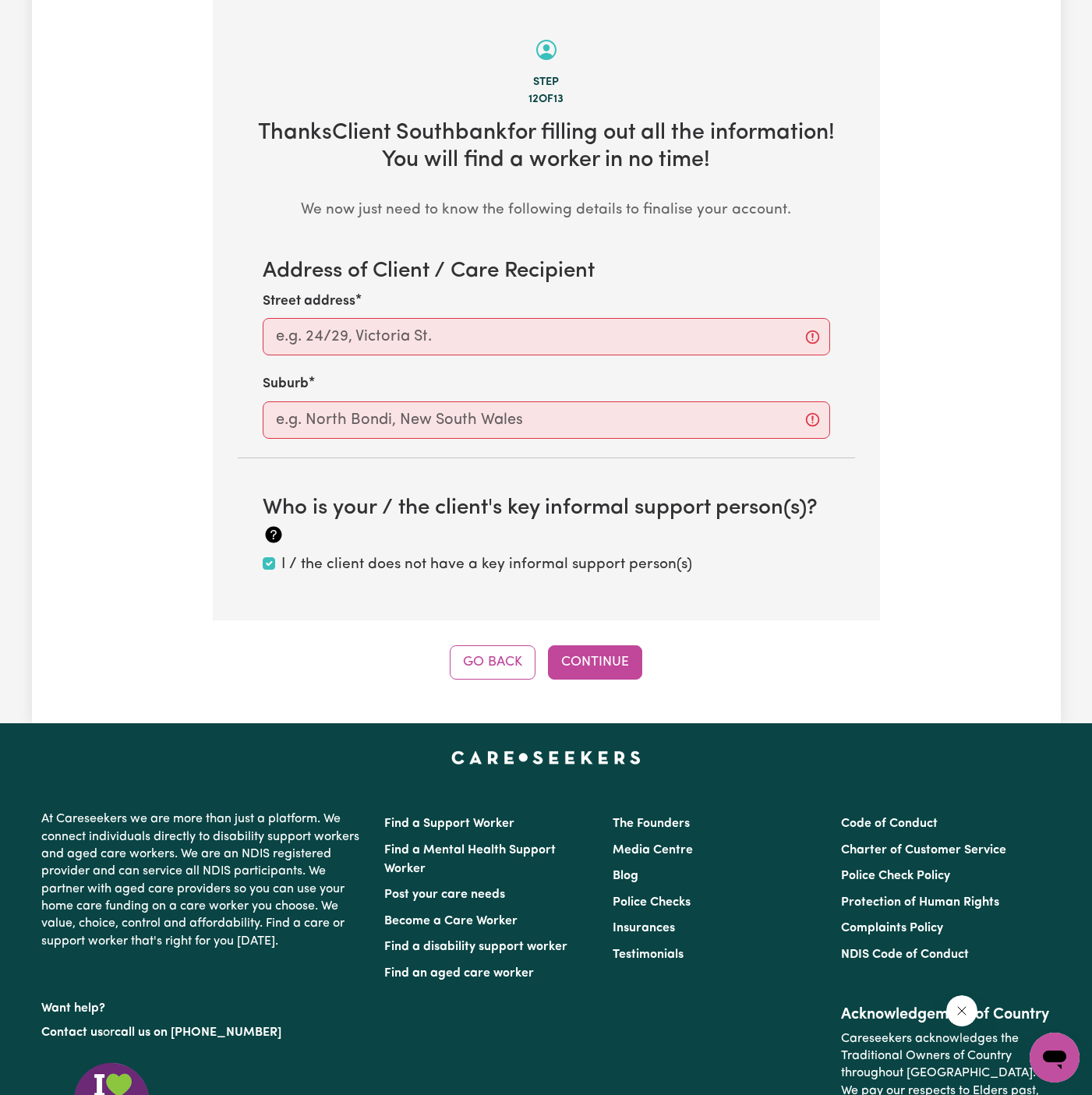
scroll to position [489, 0]
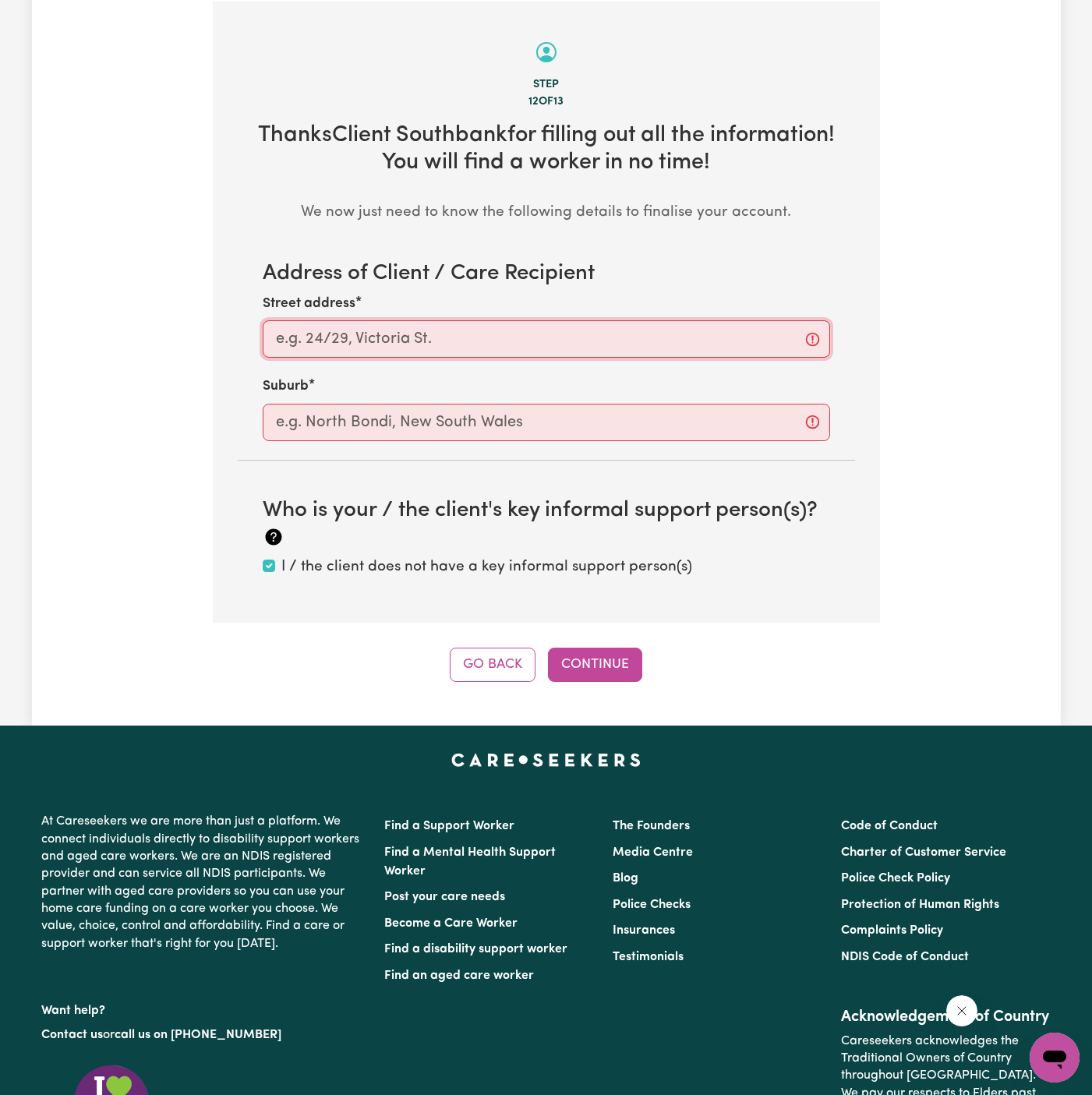
click at [655, 344] on input "Street address" at bounding box center [546, 339] width 568 height 37
paste input "Southbank"
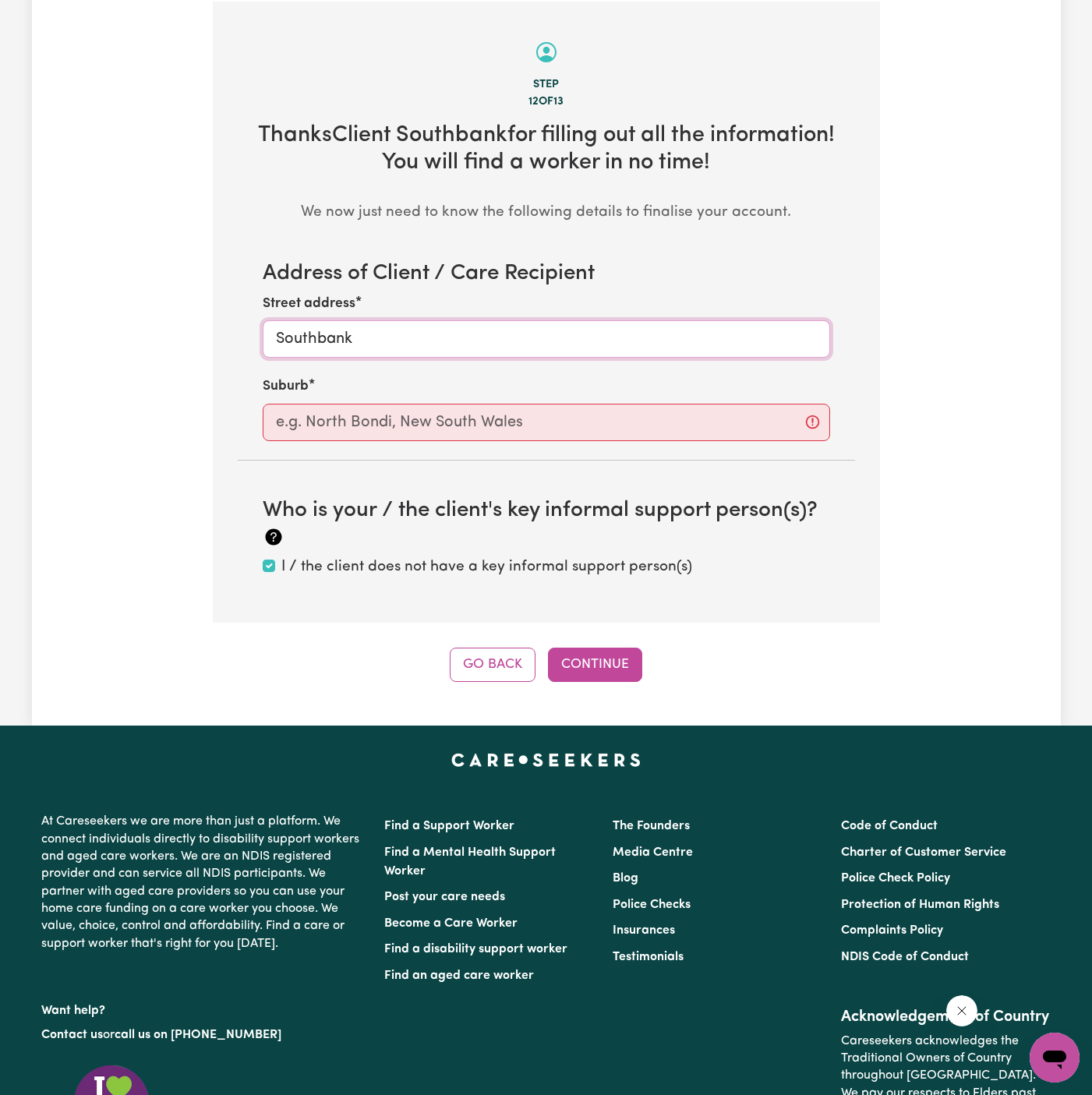
type input "Southbank"
click at [573, 452] on div "Address of Client / Care Recipient Street address Southbank Suburb Who is your …" at bounding box center [546, 419] width 617 height 318
click at [573, 443] on div "Address of Client / Care Recipient Street address Southbank Suburb Who is your …" at bounding box center [546, 419] width 617 height 318
click at [581, 431] on input "text" at bounding box center [546, 423] width 568 height 37
paste input "Southbank"
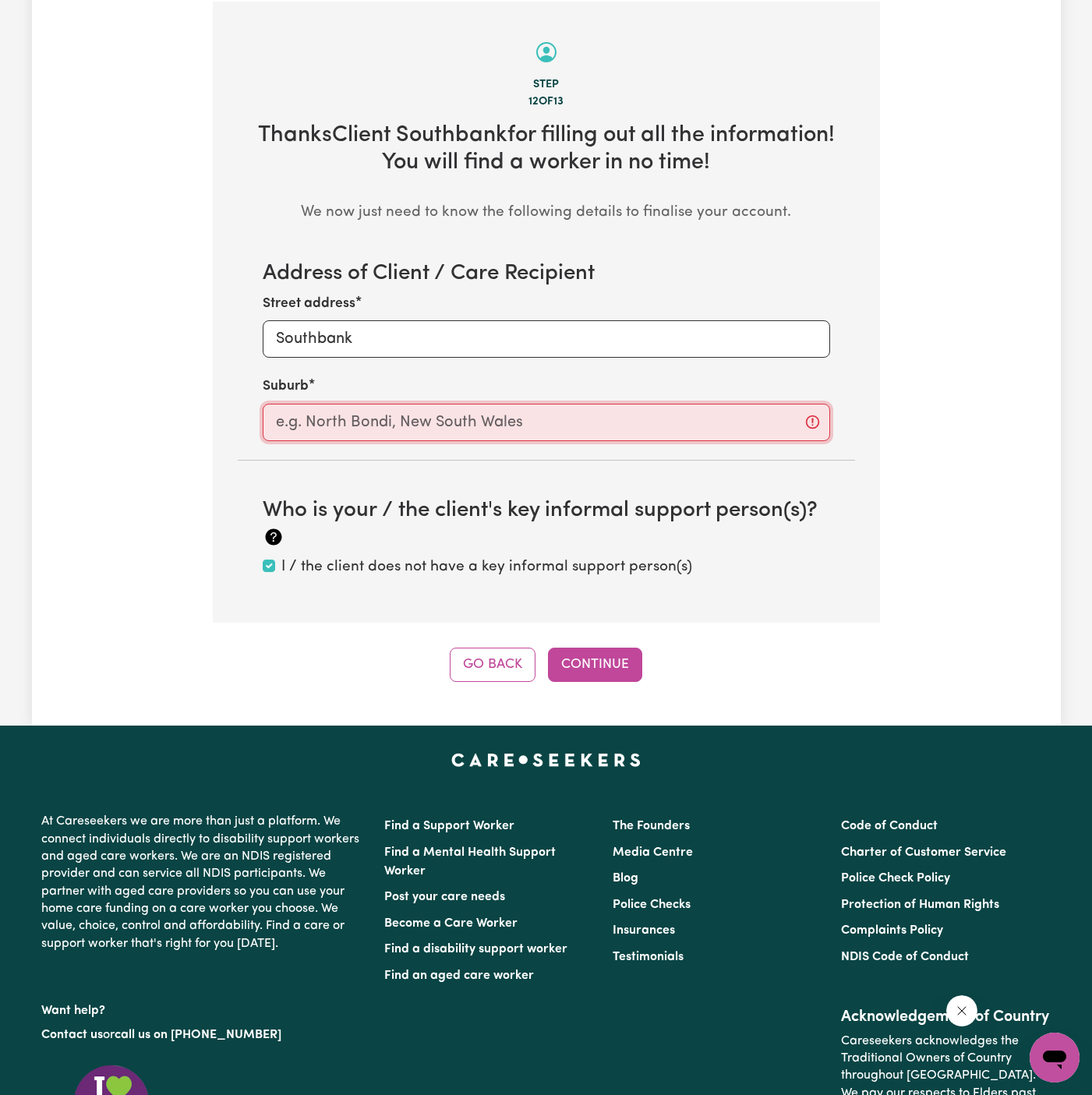
type input "Southbank"
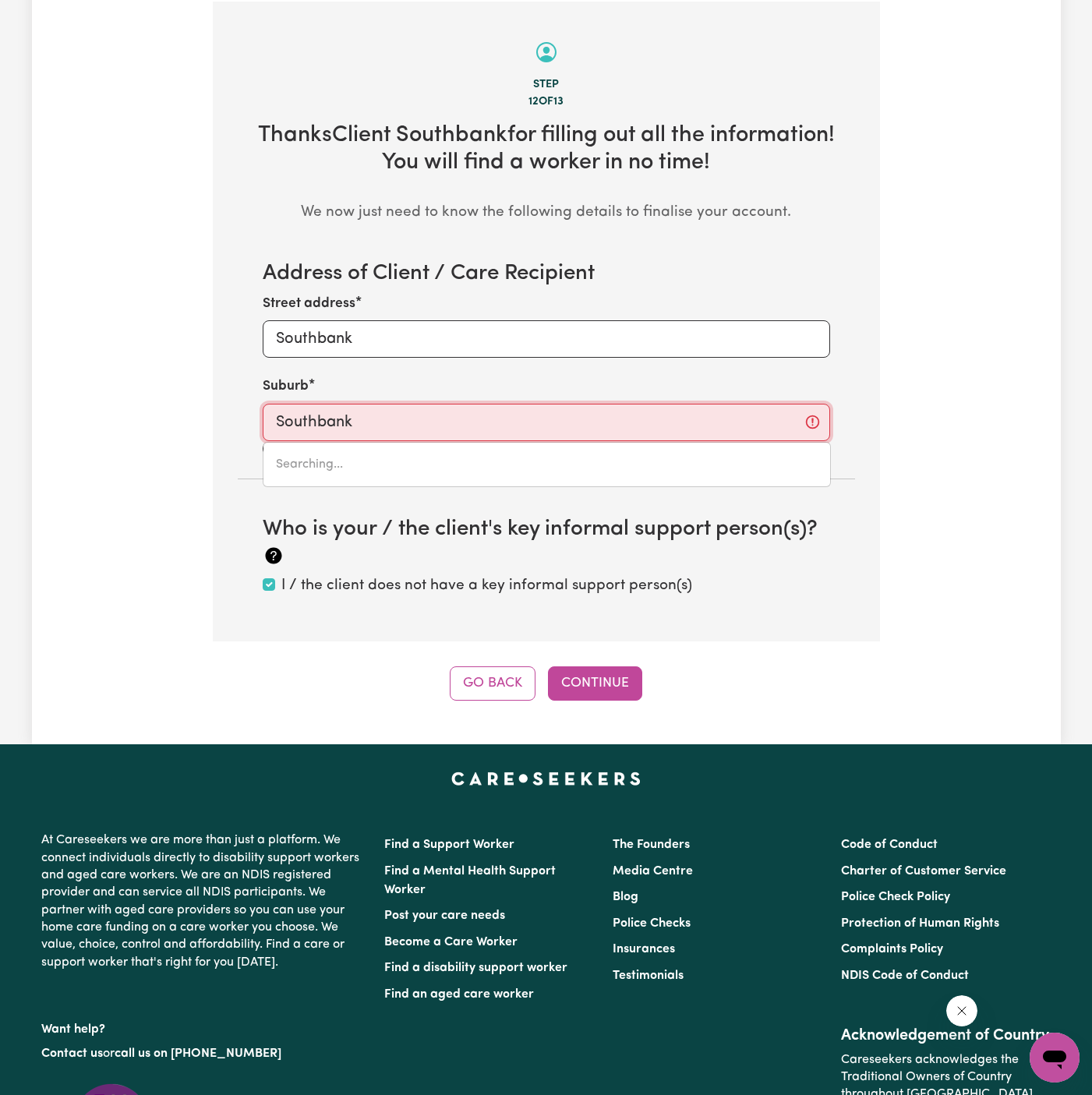
type input "Southbank, Victoria, 3006"
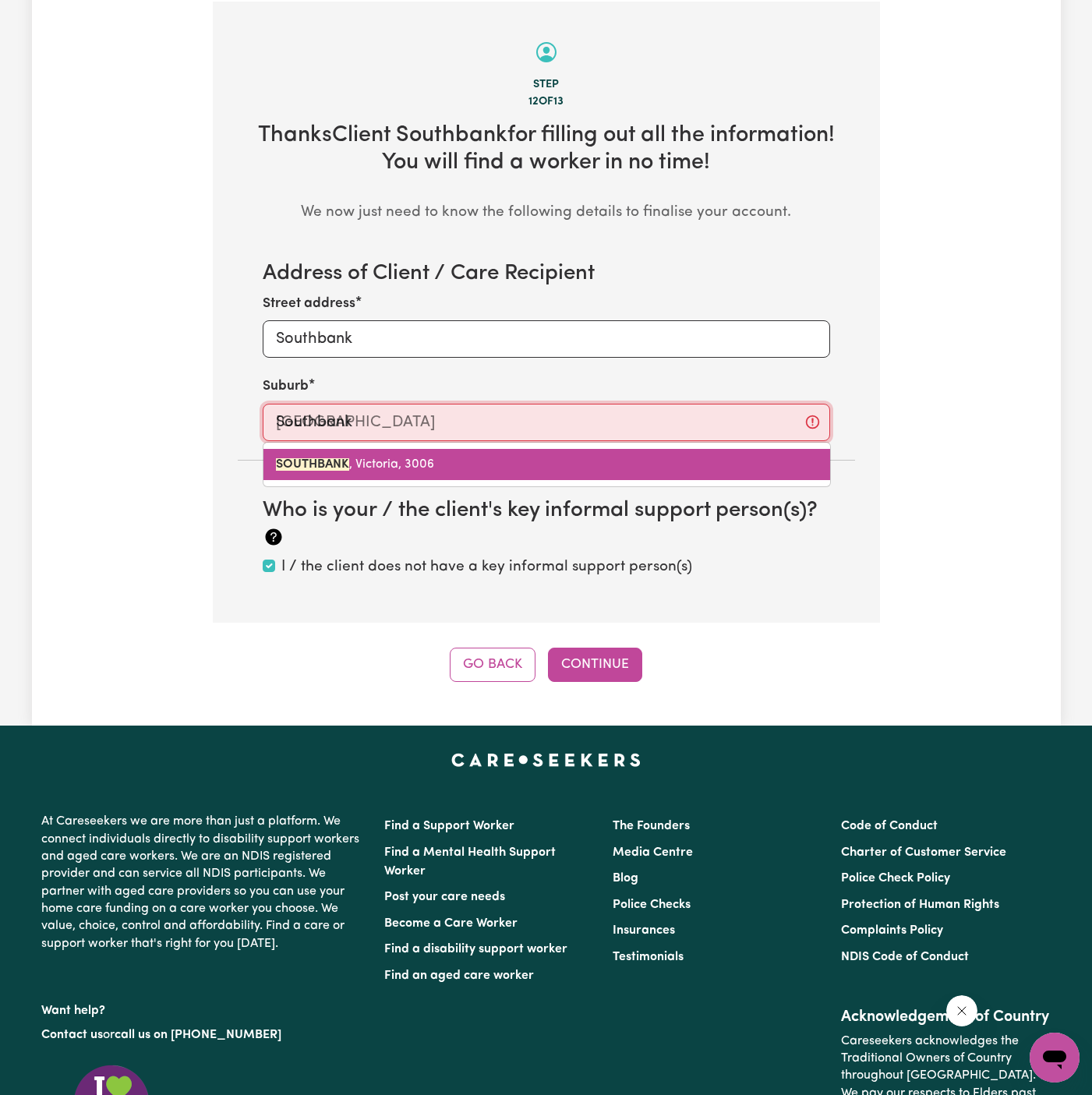
click at [460, 461] on link "SOUTHBANK , Victoria, 3006" at bounding box center [546, 464] width 567 height 31
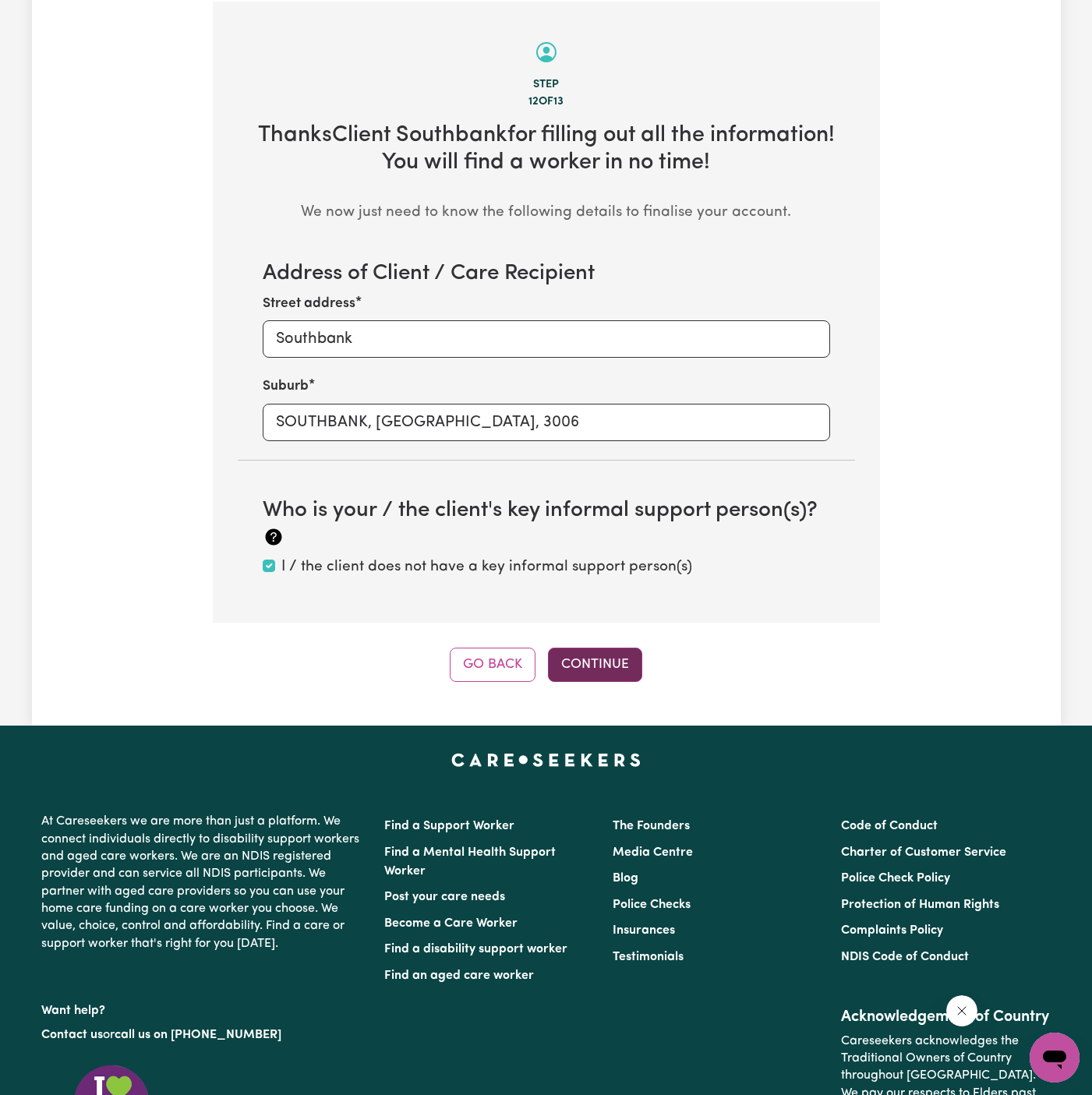
click at [584, 656] on button "Continue" at bounding box center [595, 665] width 94 height 34
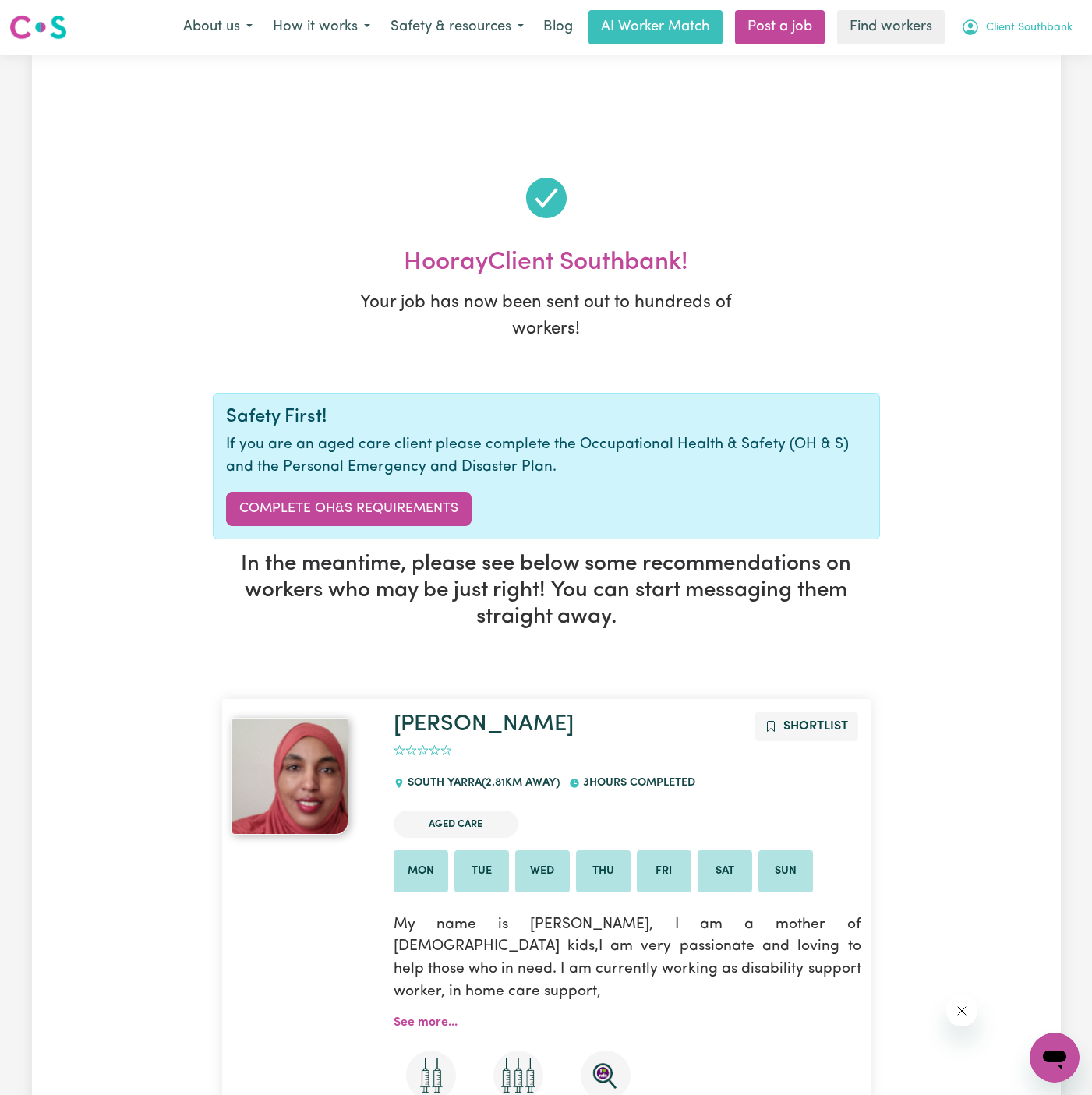
click at [1015, 33] on span "Client Southbank" at bounding box center [1029, 28] width 87 height 17
click at [1015, 46] on link "My Dashboard" at bounding box center [1020, 61] width 123 height 30
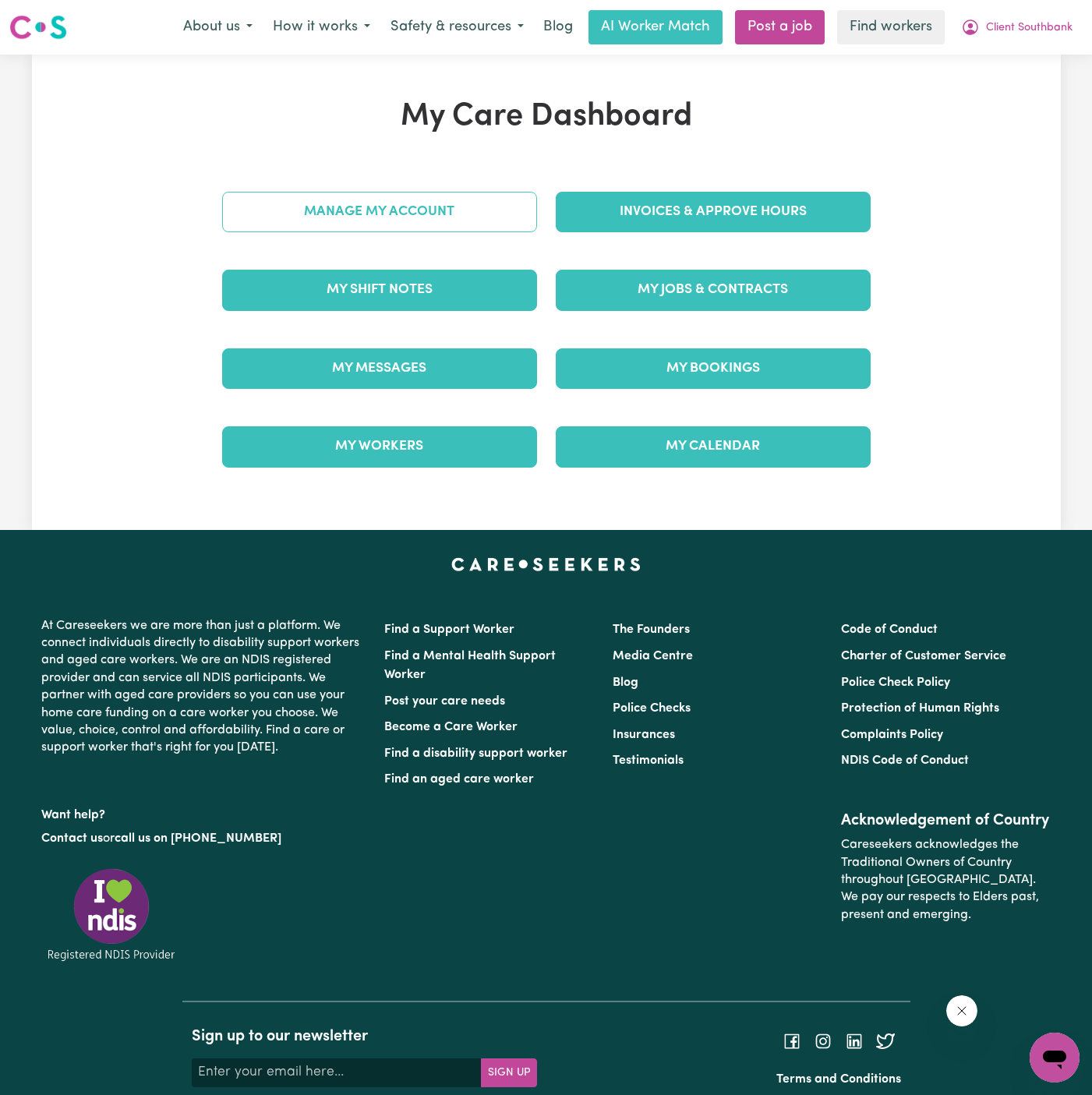
click at [506, 197] on link "Manage My Account" at bounding box center [380, 212] width 315 height 41
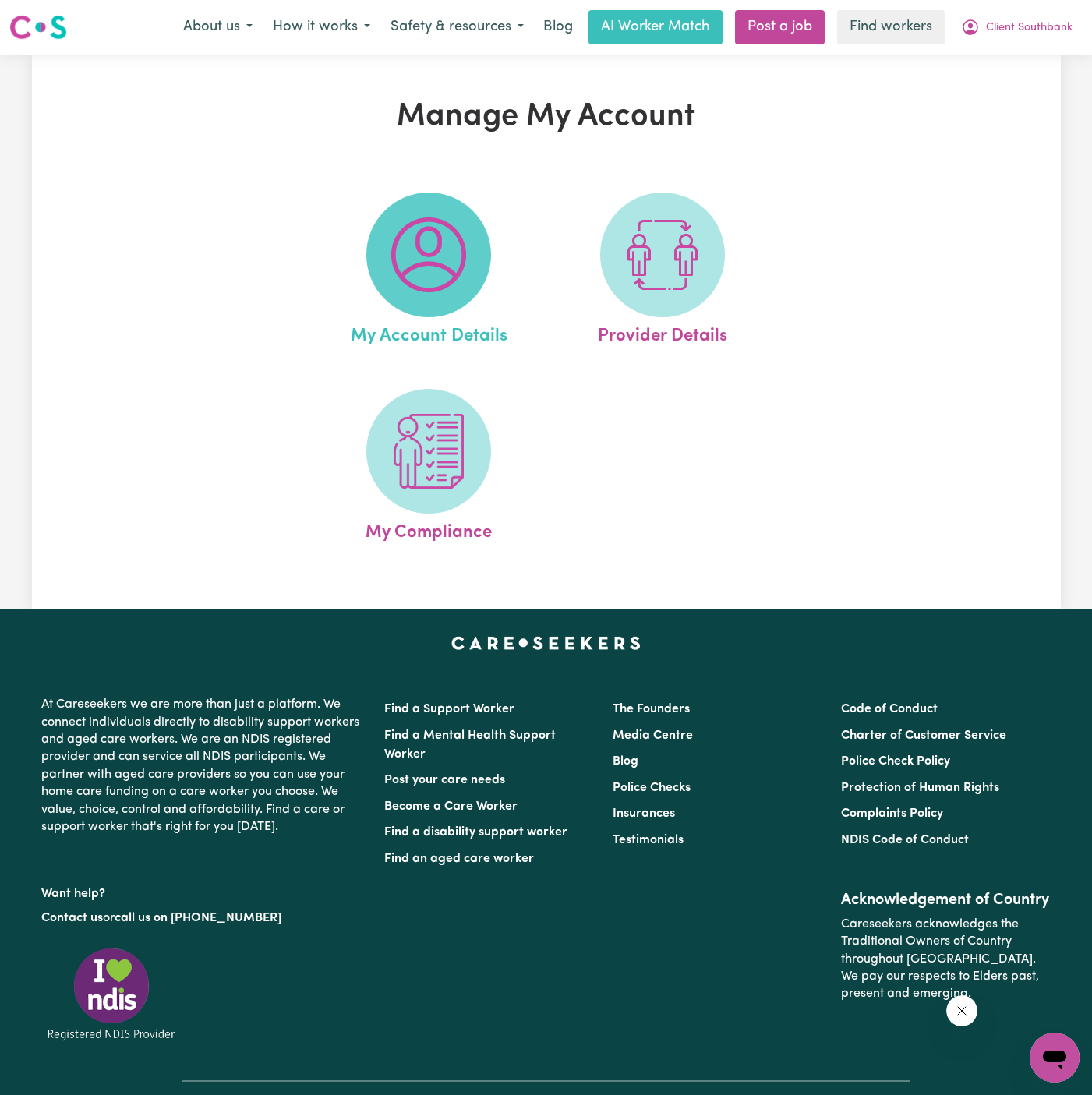
click at [457, 233] on img at bounding box center [428, 255] width 74 height 74
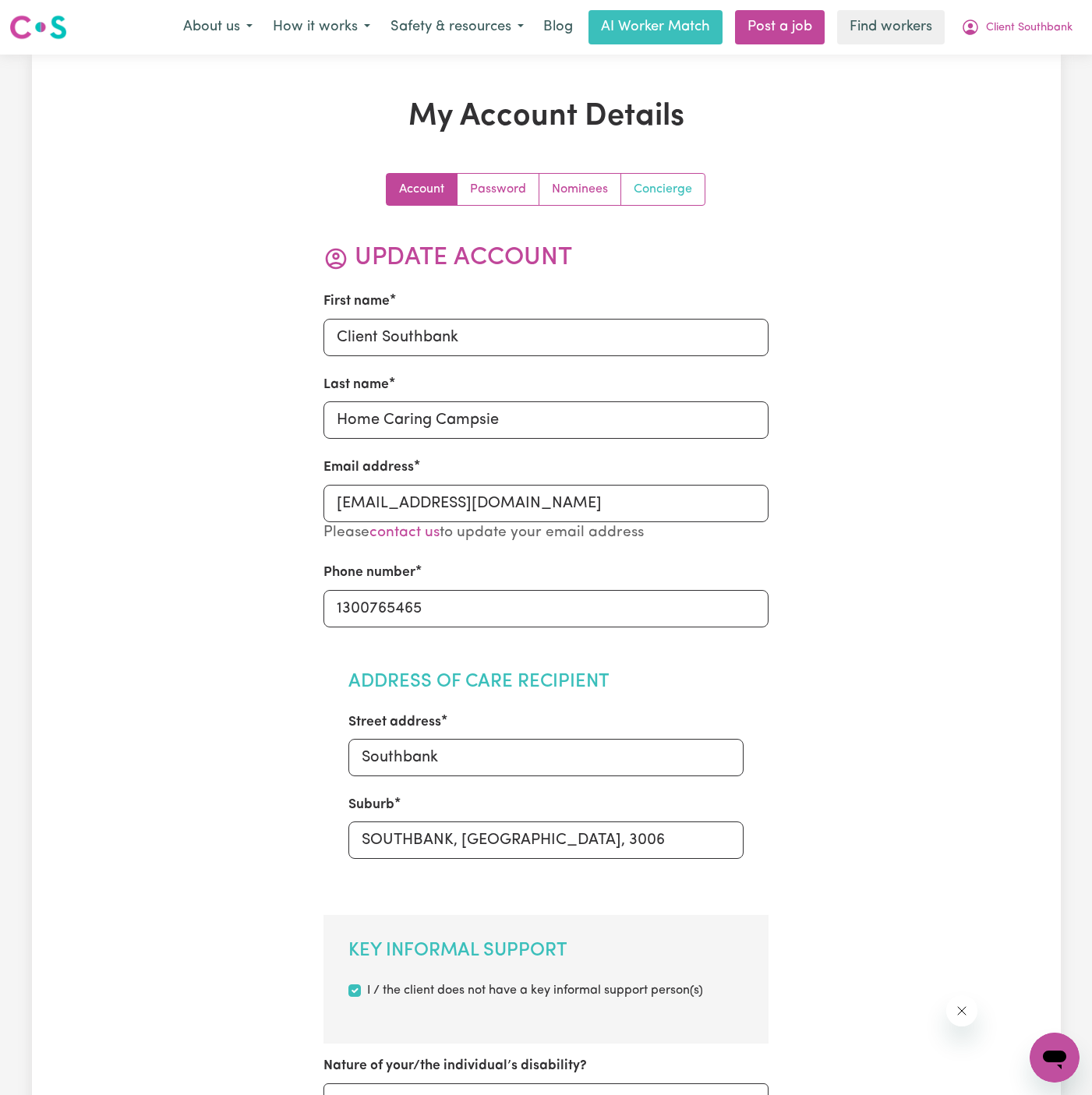
click at [670, 194] on link "Concierge" at bounding box center [663, 189] width 84 height 31
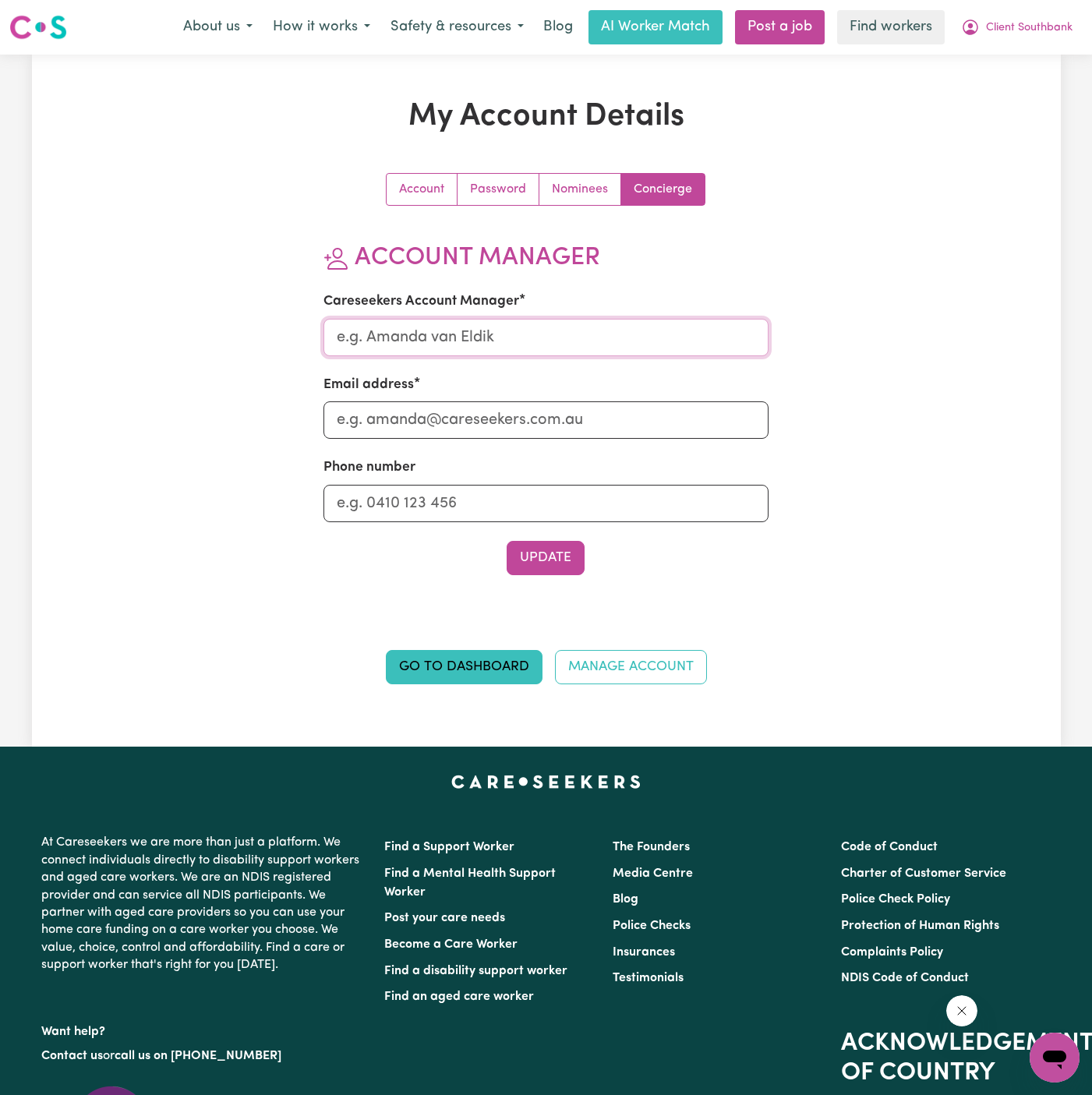
click at [564, 338] on input "Careseekers Account Manager" at bounding box center [546, 337] width 445 height 37
type input "Annie"
click at [539, 424] on input "Email address" at bounding box center [546, 420] width 445 height 37
type input "annie@careseekers.com.au"
click at [544, 508] on input "Phone number" at bounding box center [546, 504] width 445 height 37
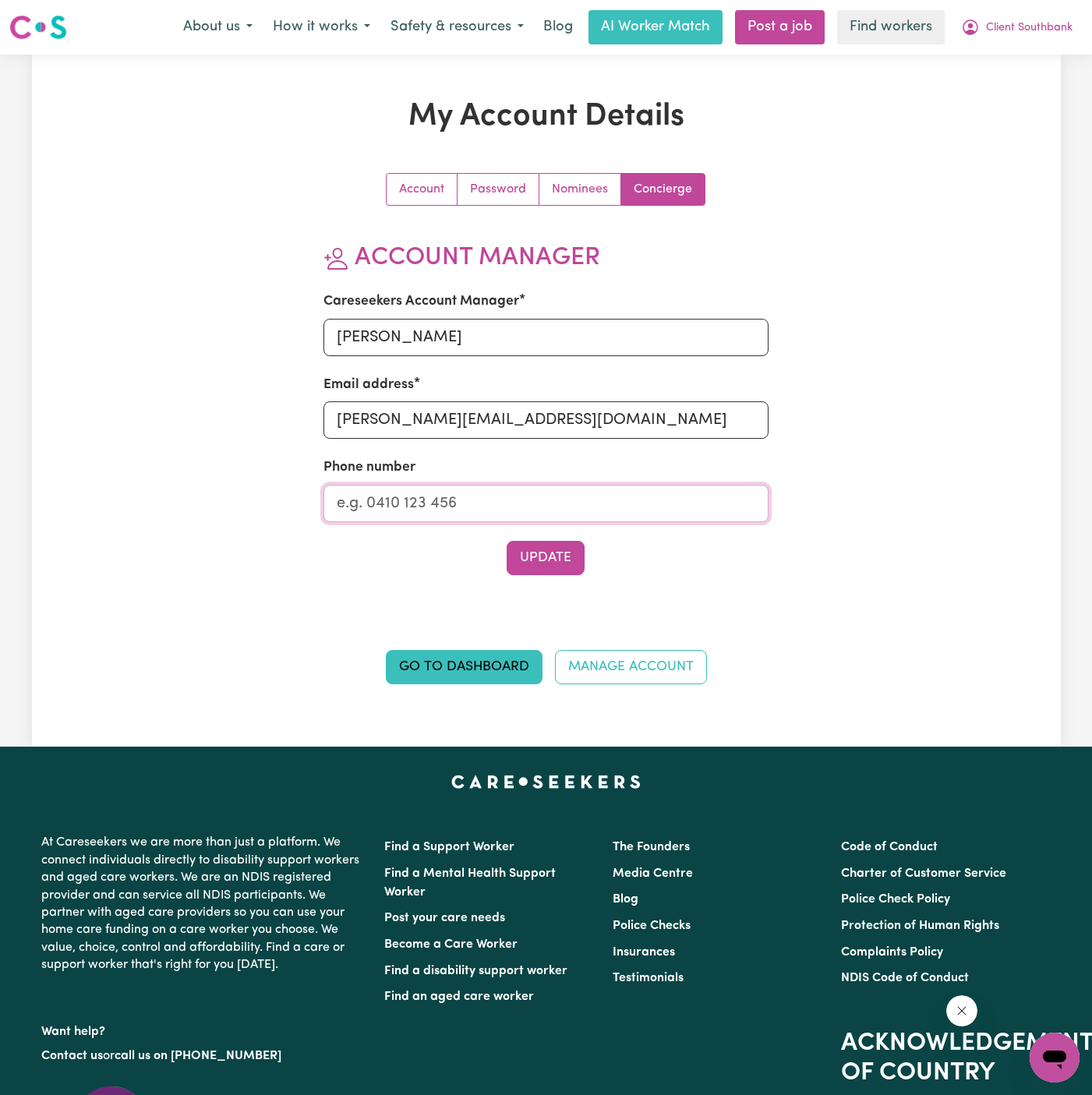
type input "1300765465"
click at [538, 558] on button "Update" at bounding box center [546, 558] width 78 height 34
click at [1033, 25] on span "Client Southbank" at bounding box center [1029, 28] width 87 height 17
click at [1033, 47] on link "My Dashboard" at bounding box center [1020, 61] width 123 height 30
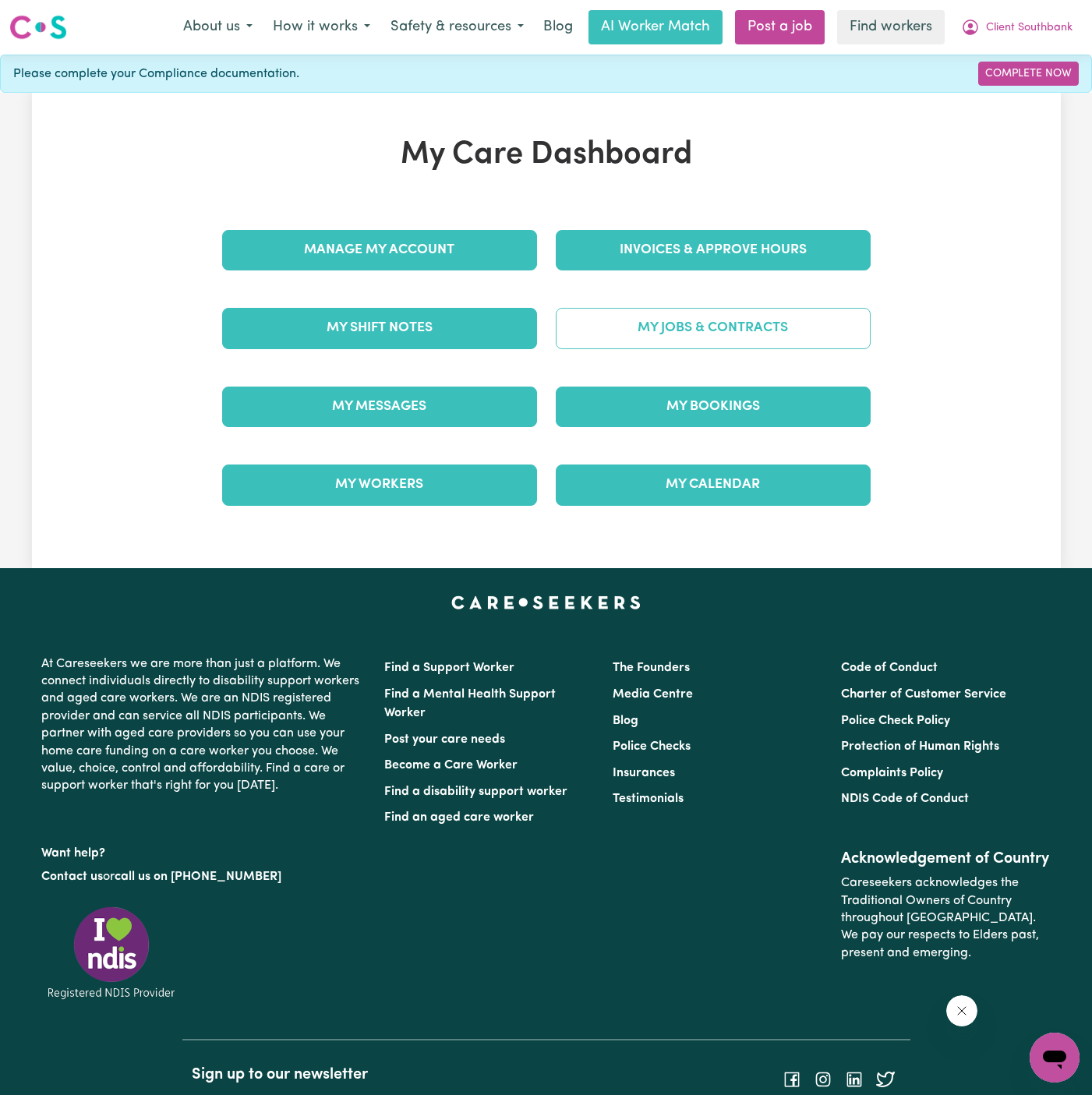
click at [688, 318] on link "My Jobs & Contracts" at bounding box center [713, 329] width 315 height 41
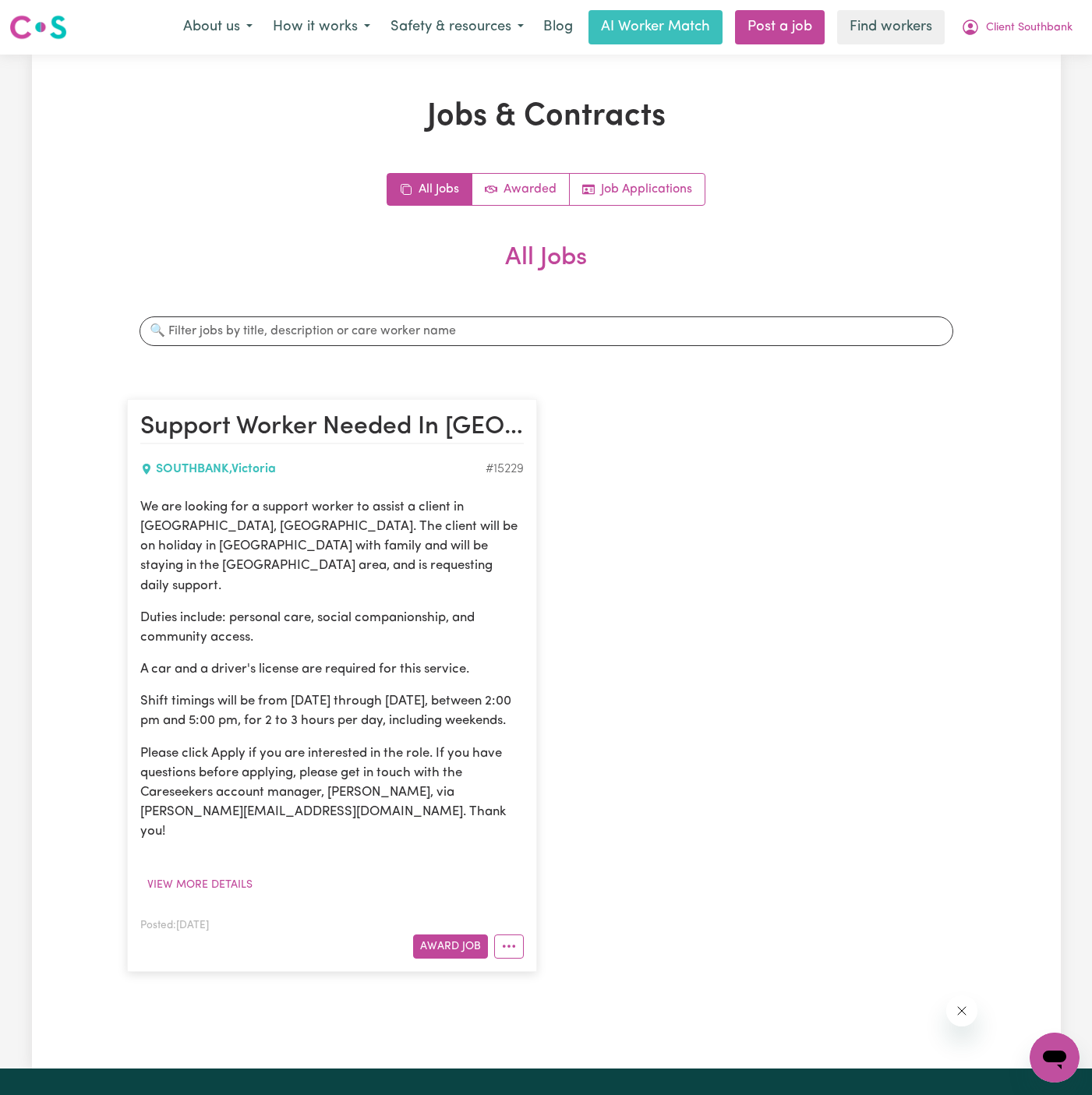
click at [365, 460] on div "SOUTHBANK , Victoria" at bounding box center [313, 469] width 345 height 19
drag, startPoint x: 137, startPoint y: 508, endPoint x: 496, endPoint y: 711, distance: 412.4
click at [496, 711] on article "Support Worker Needed In Southbank, VIC SOUTHBANK , Victoria # 15229 We are loo…" at bounding box center [331, 685] width 410 height 573
copy div "We are looking for a support worker to assist a client in Southbank, VIC. The c…"
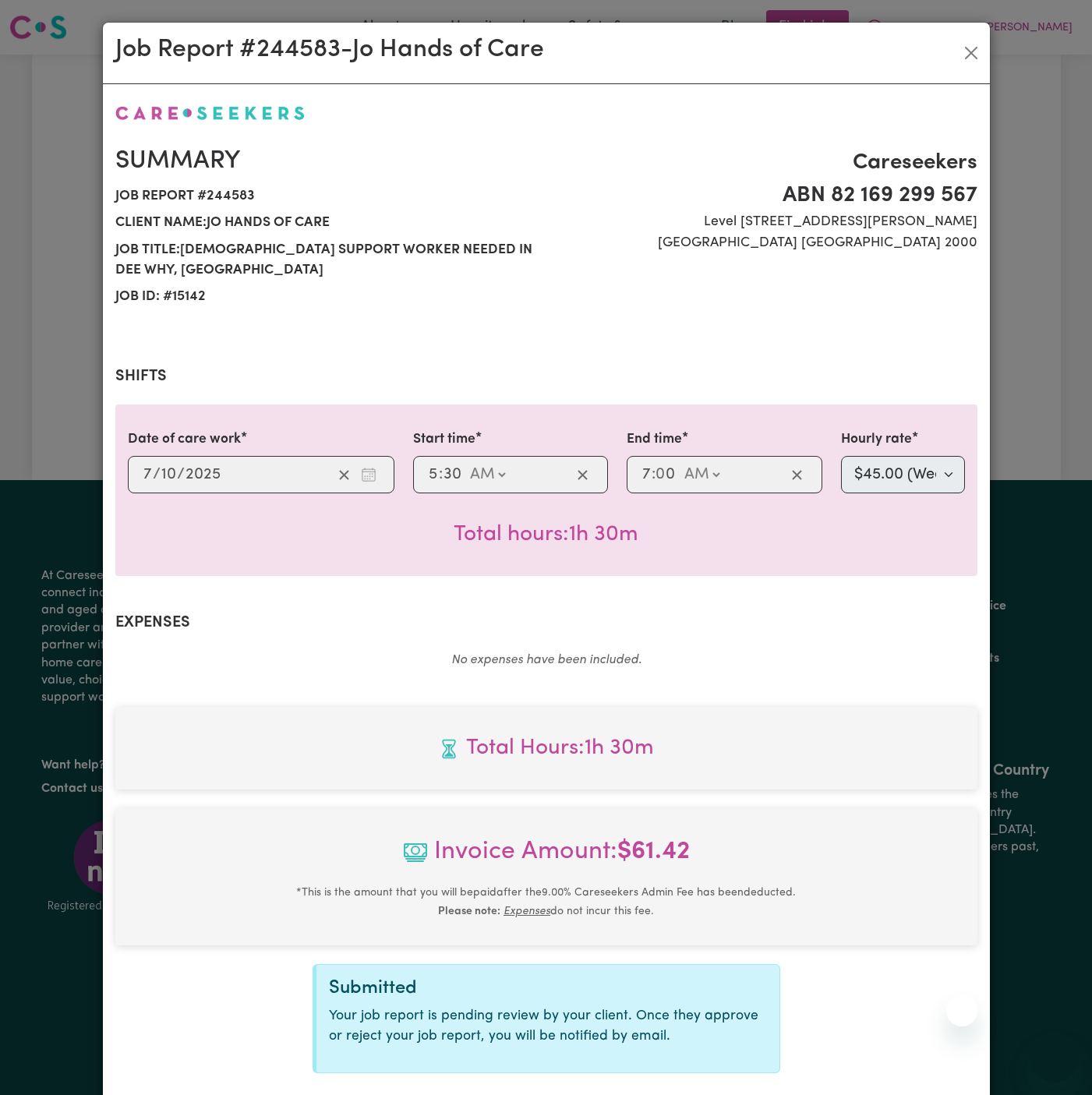
select select "45-Weekday"
click at [970, 50] on button "Close" at bounding box center [971, 53] width 25 height 25
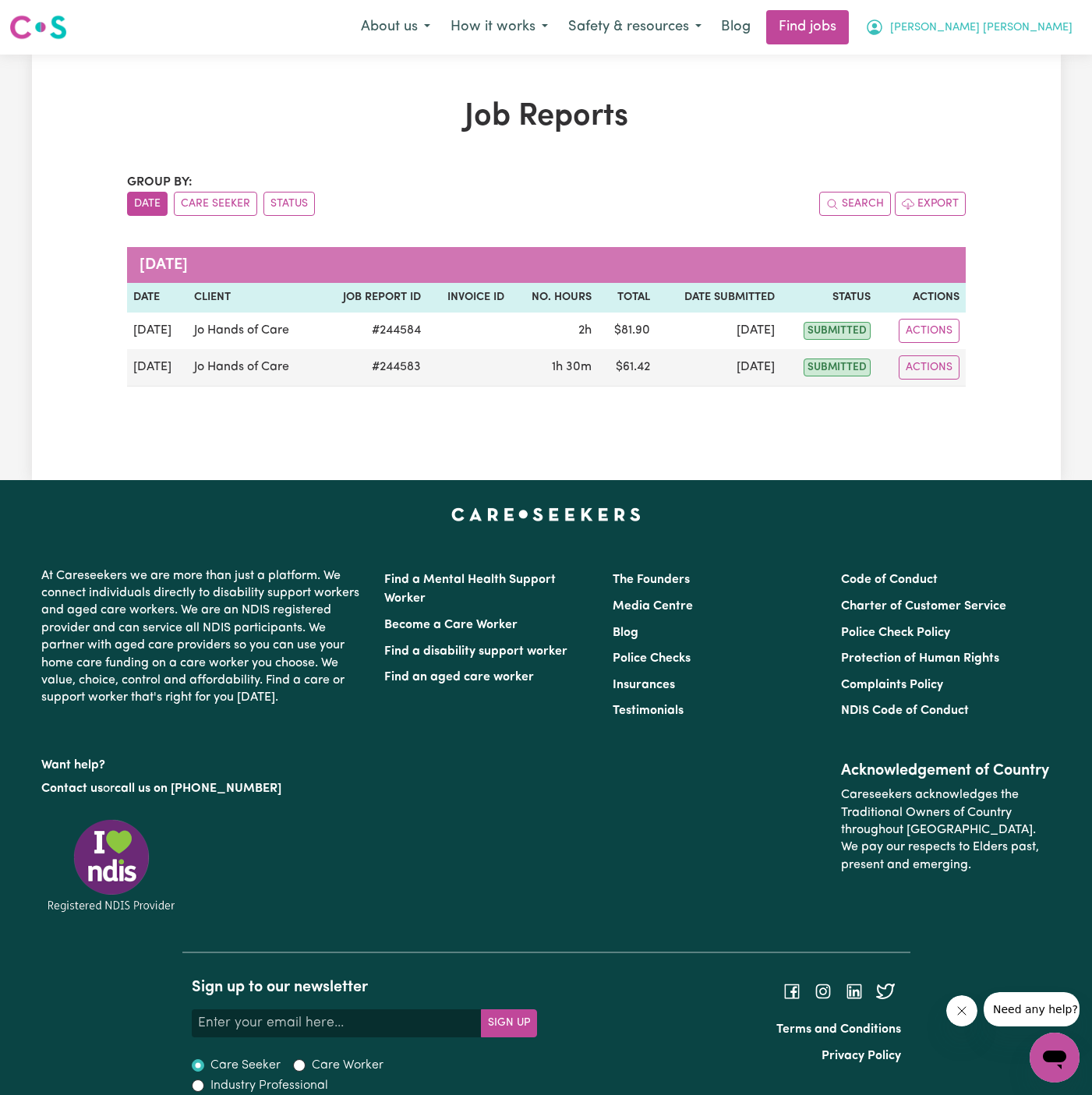
click at [1033, 36] on span "Maria Alejandra" at bounding box center [981, 28] width 182 height 17
click at [1039, 125] on link "Logout" at bounding box center [1020, 119] width 123 height 30
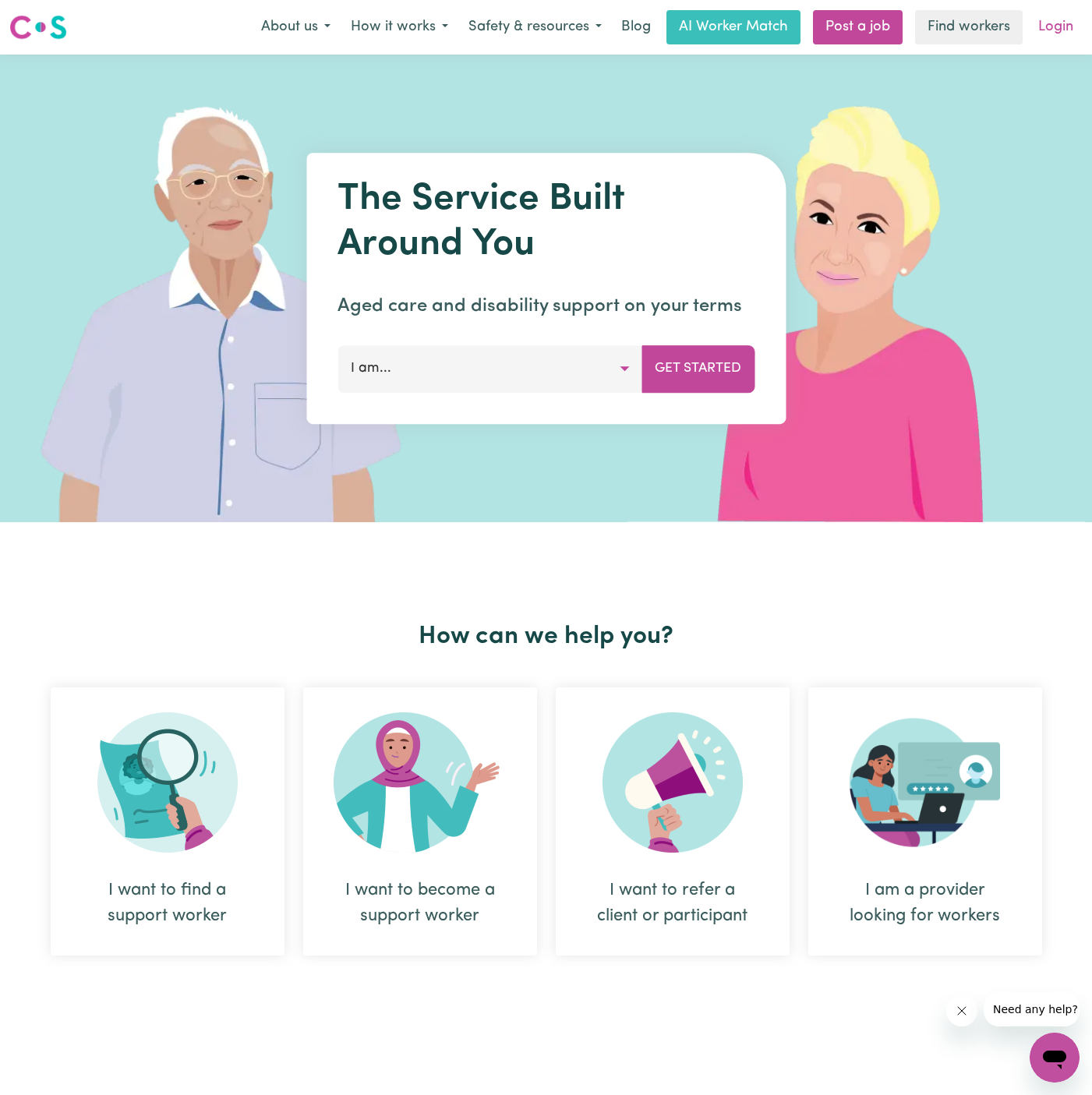
click at [1053, 26] on link "Login" at bounding box center [1056, 27] width 54 height 34
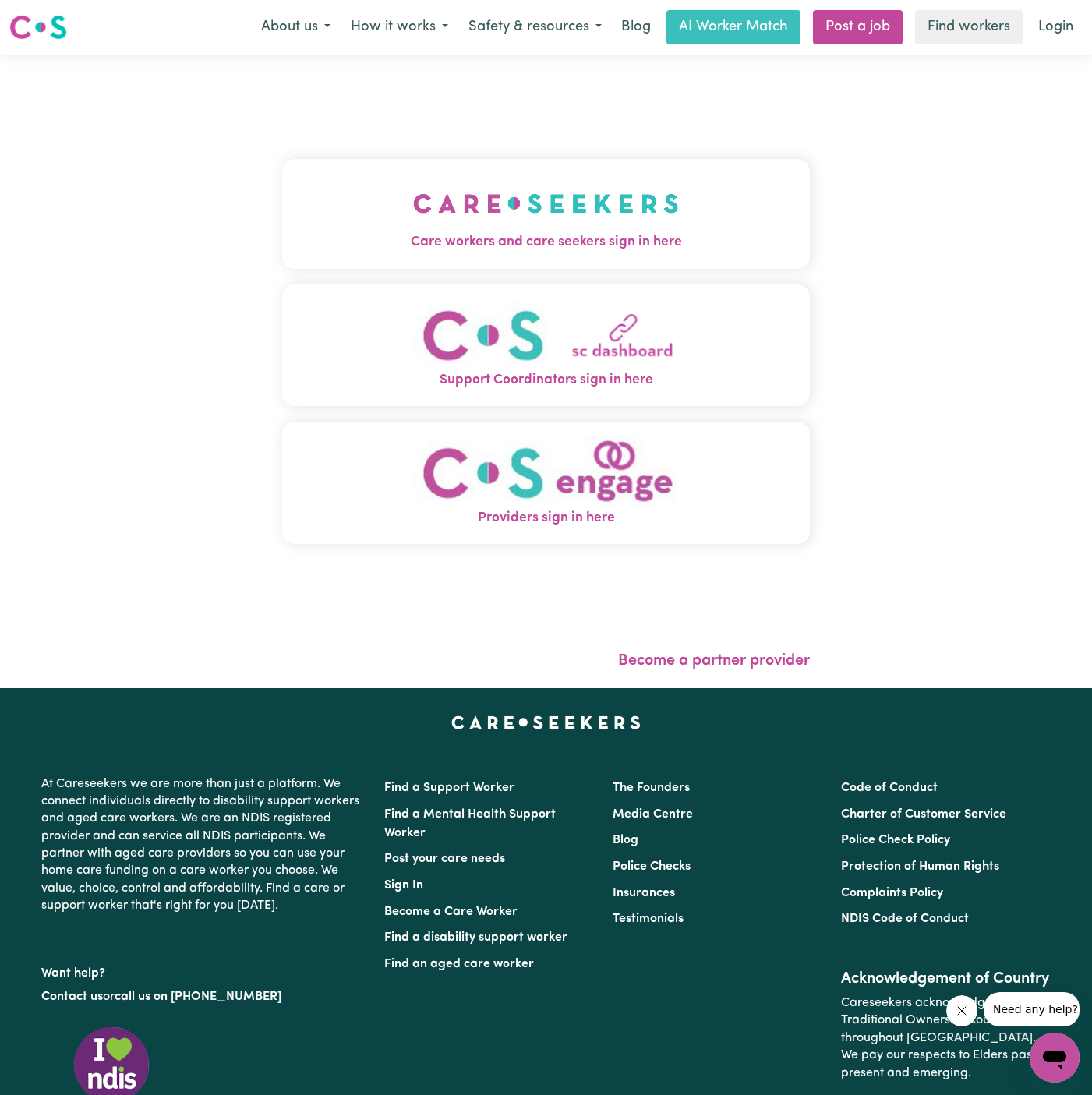
click at [564, 231] on img "Care workers and care seekers sign in here" at bounding box center [546, 204] width 266 height 58
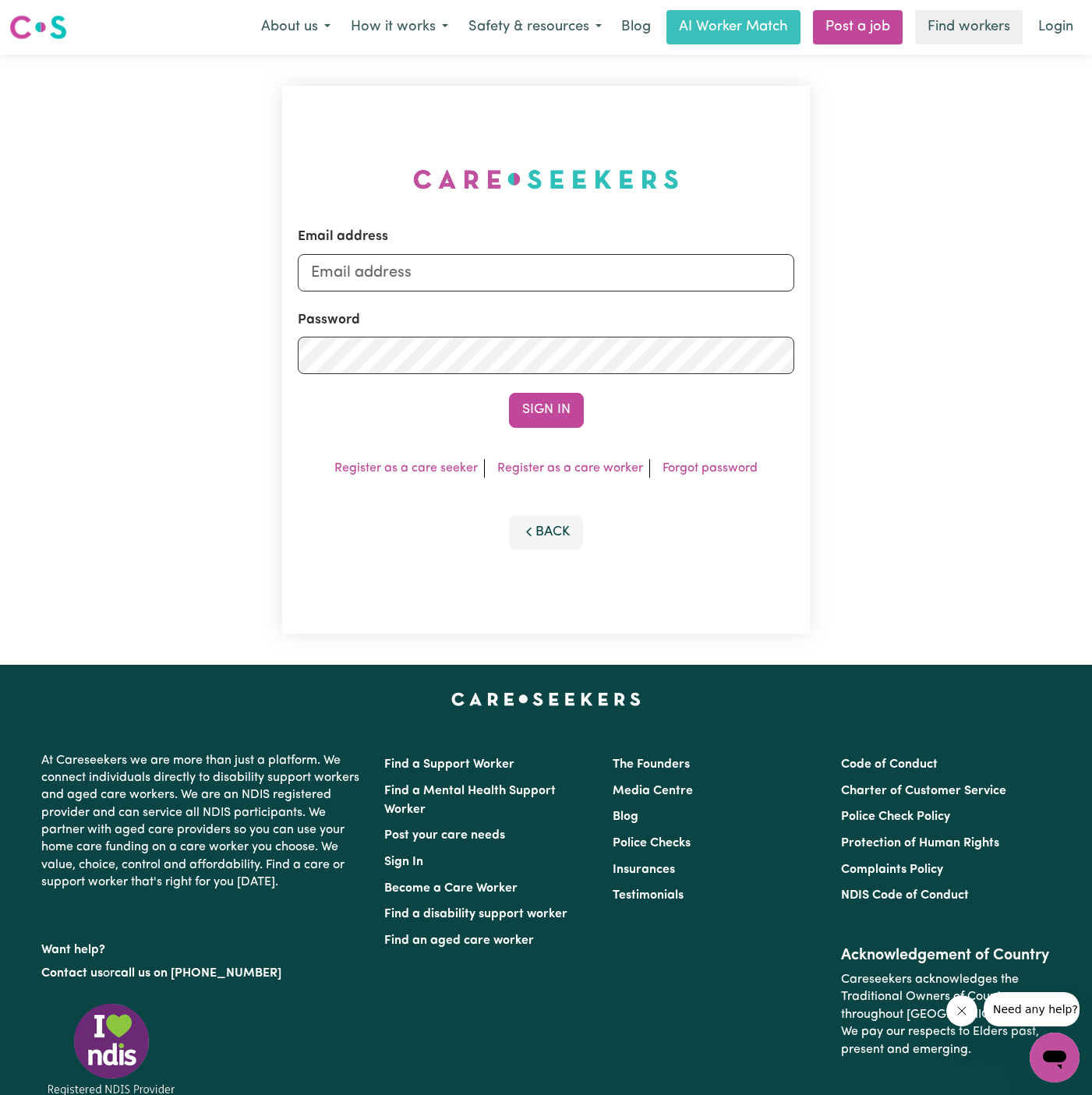
type input "dyan@careseekers.com.au"
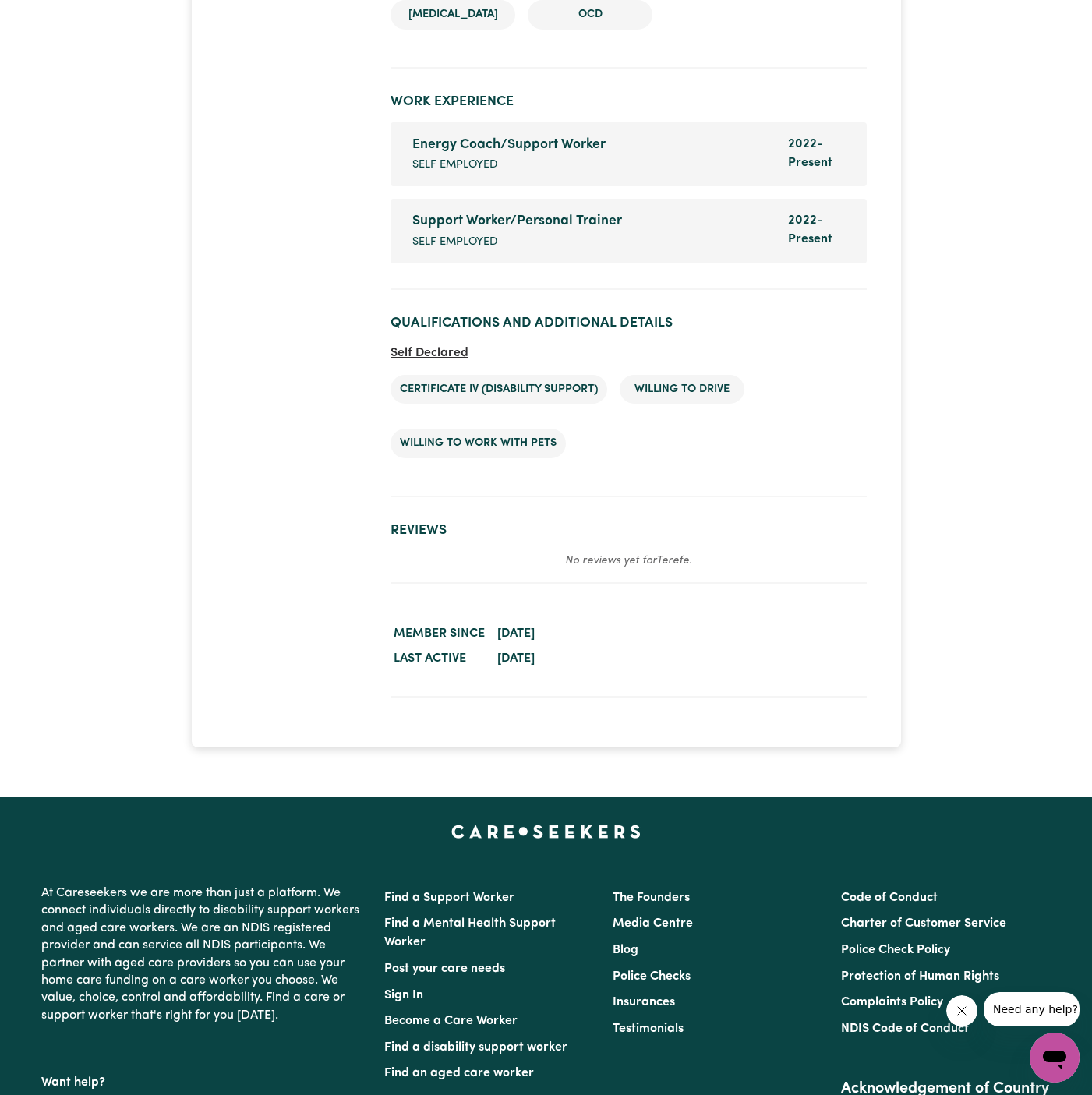
scroll to position [2919, 0]
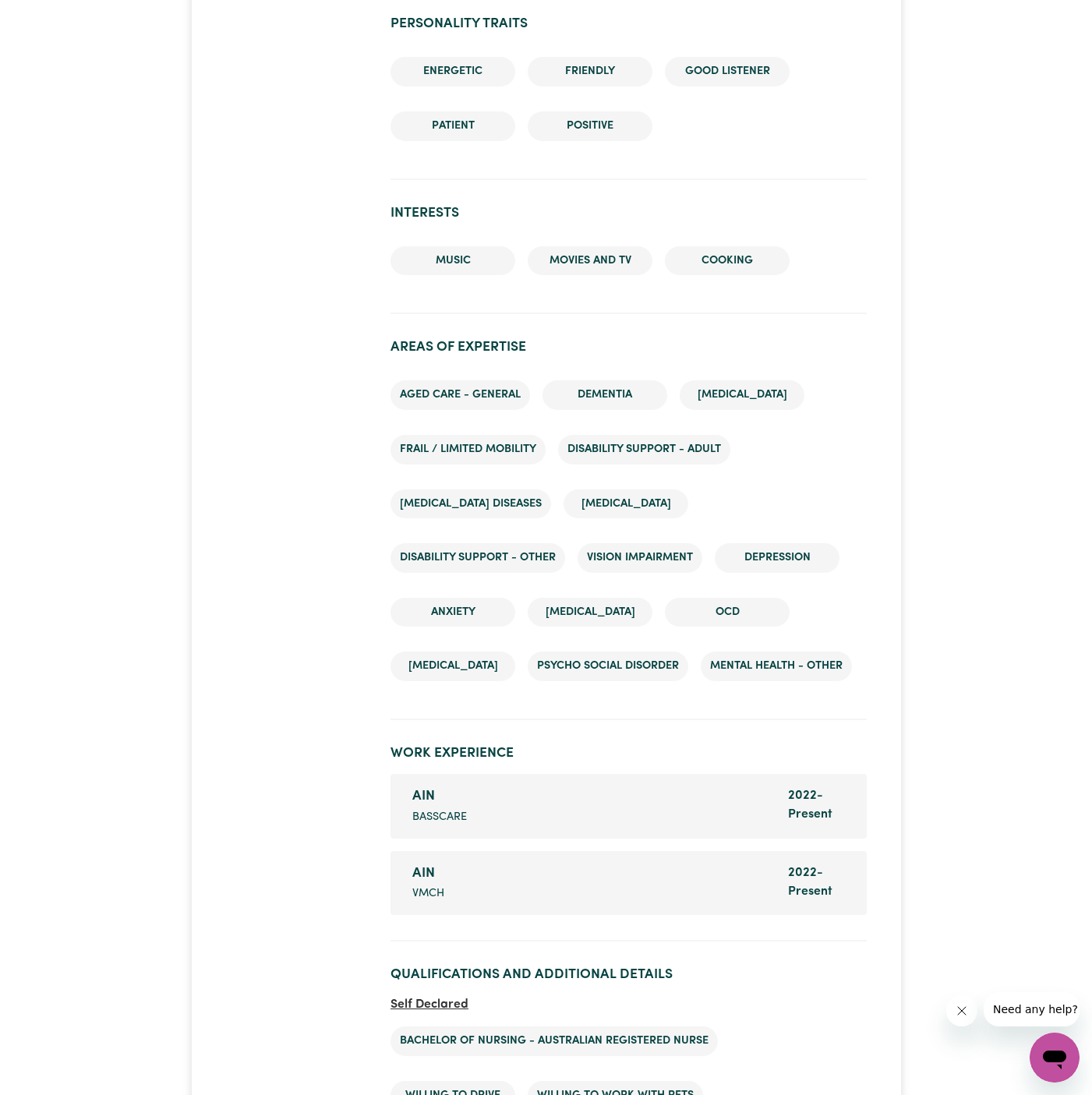
scroll to position [2183, 0]
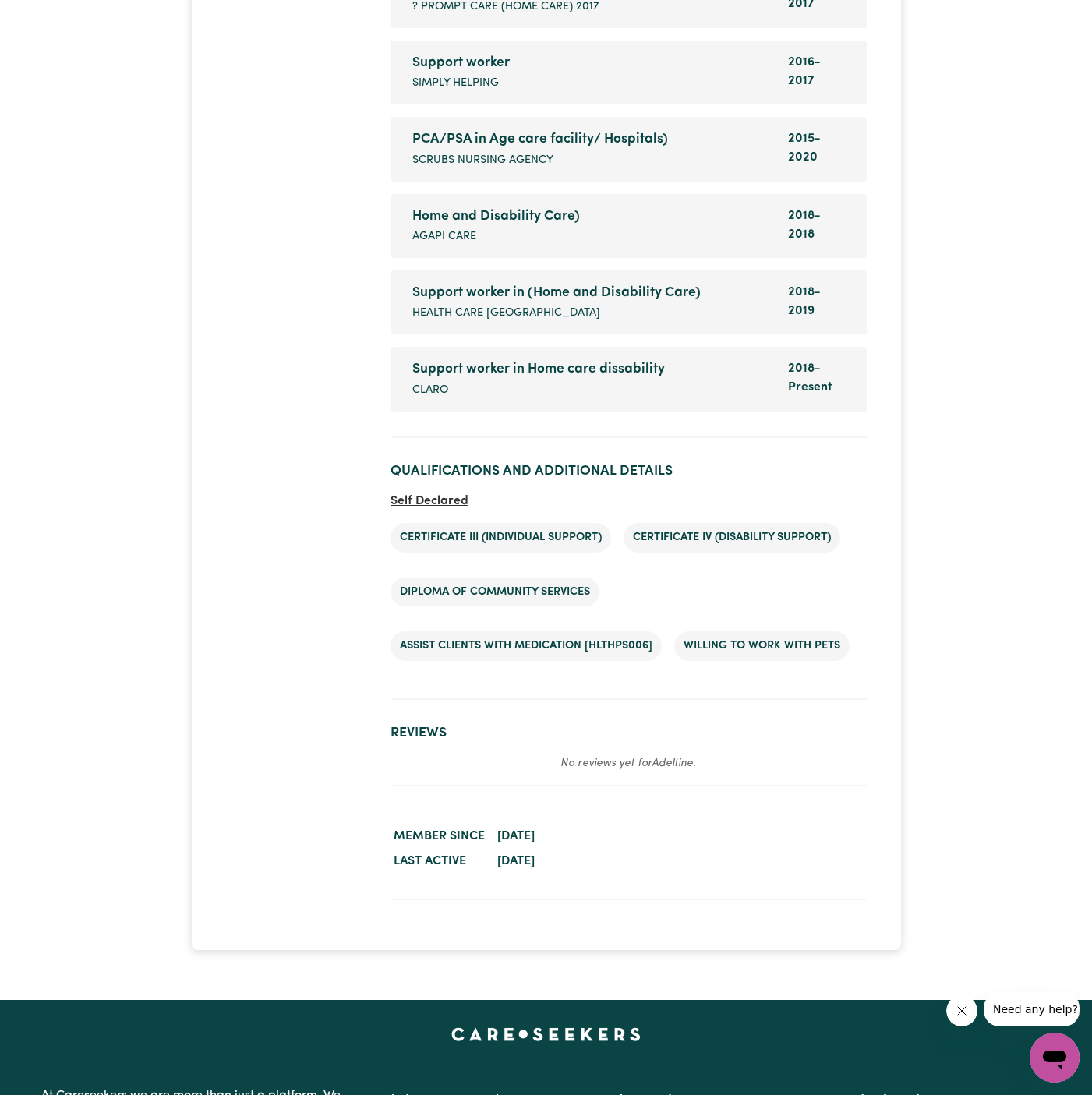
scroll to position [3754, 0]
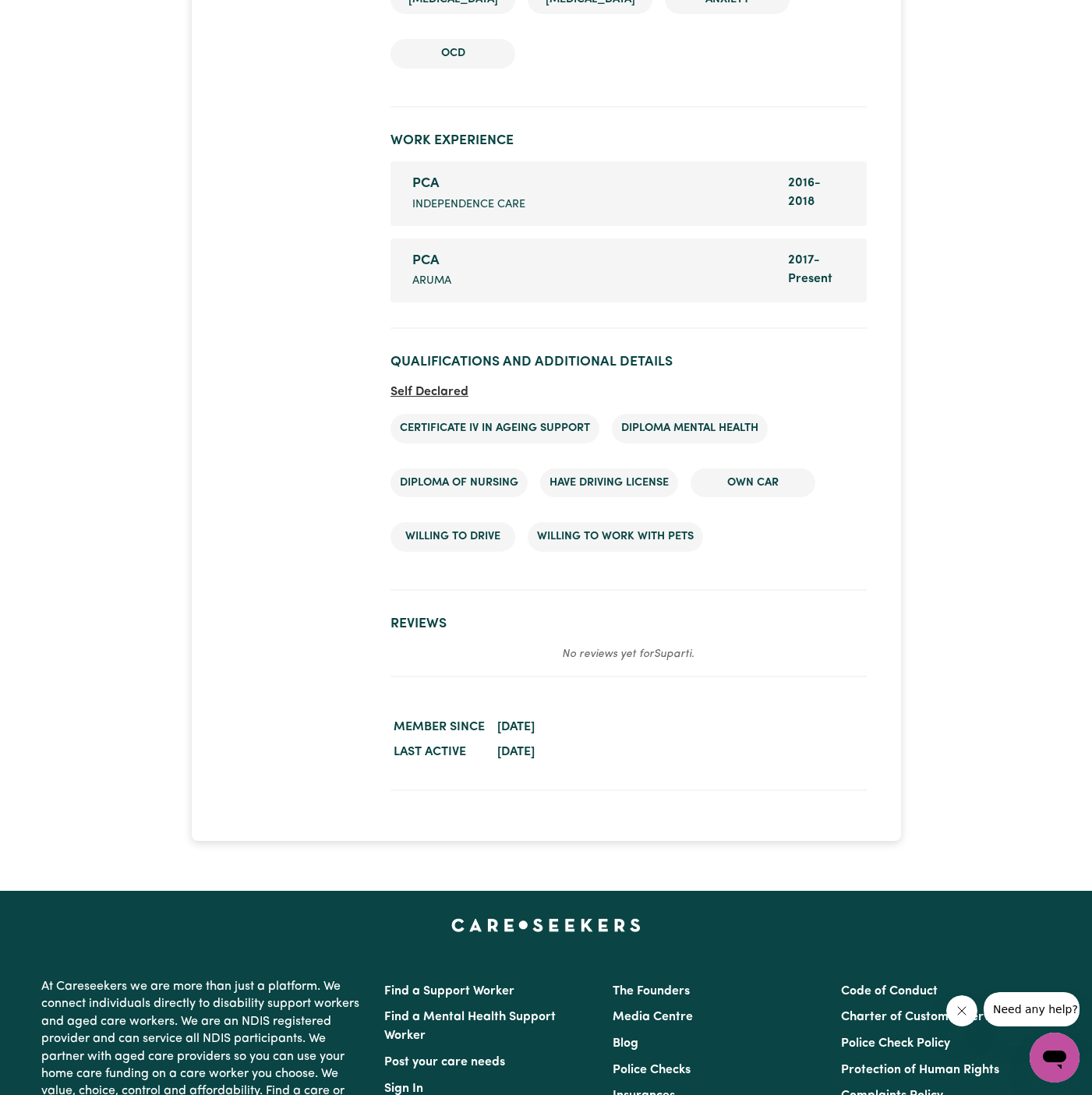
scroll to position [2345, 0]
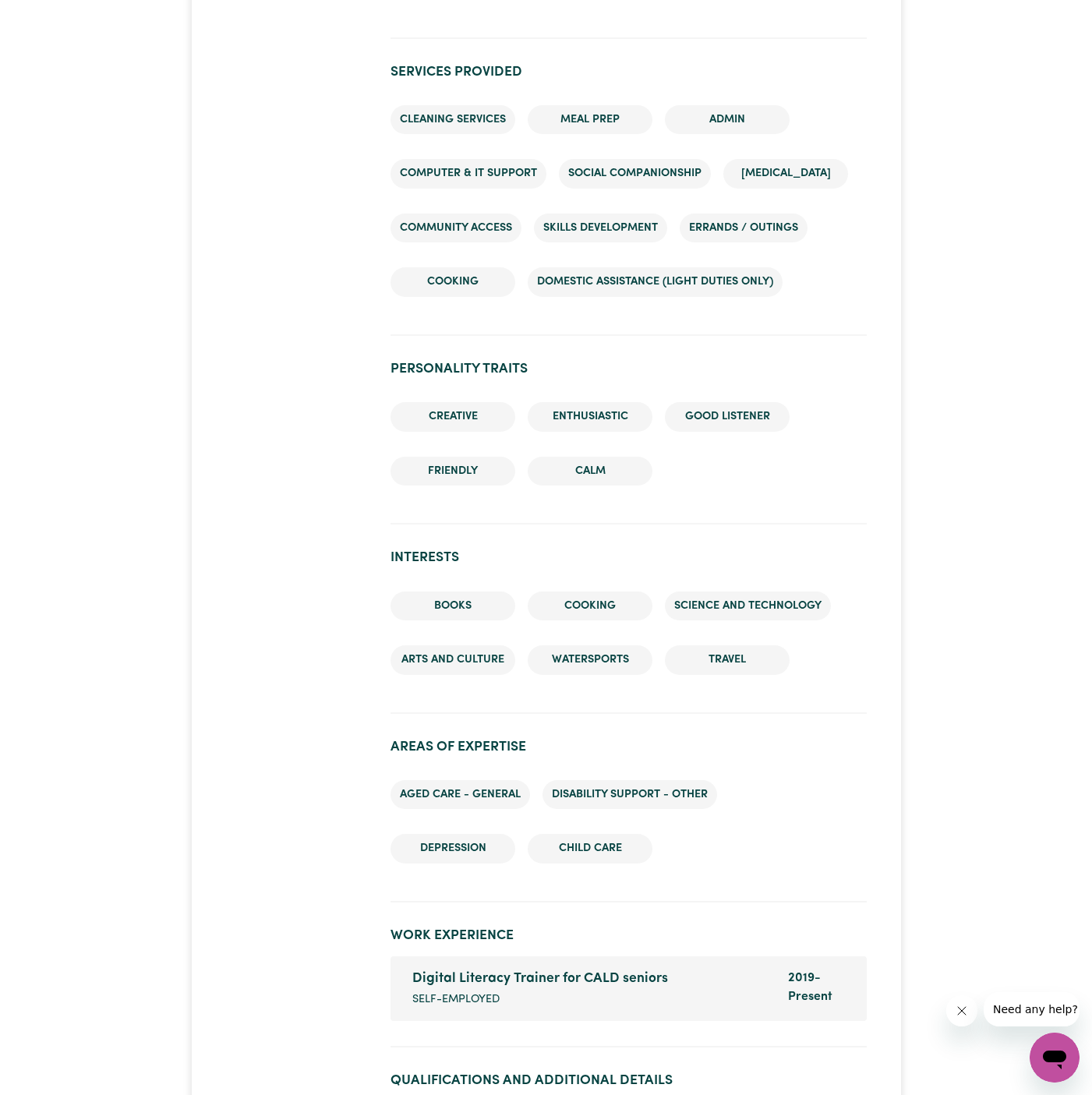
scroll to position [1901, 0]
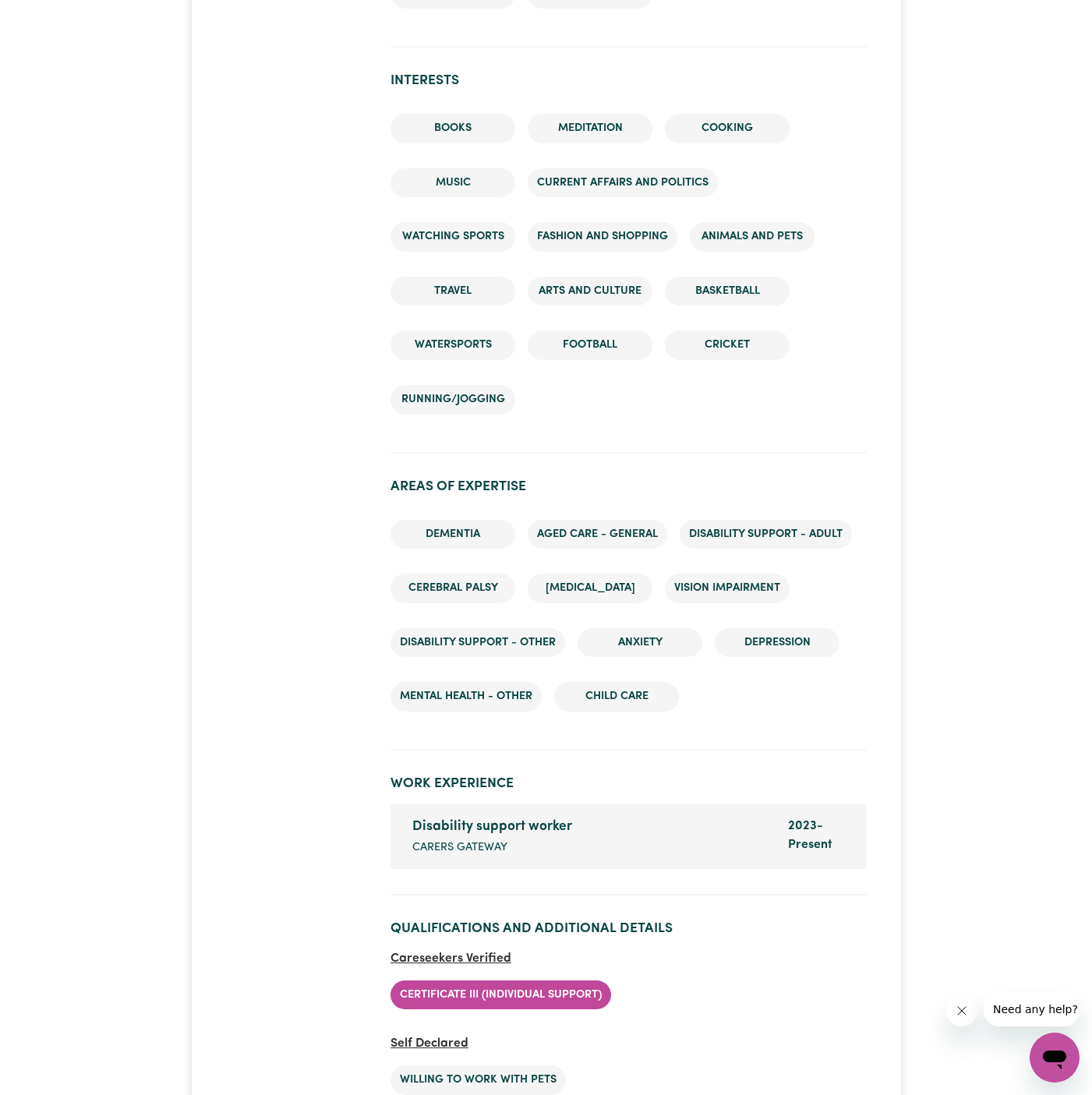
scroll to position [2724, 0]
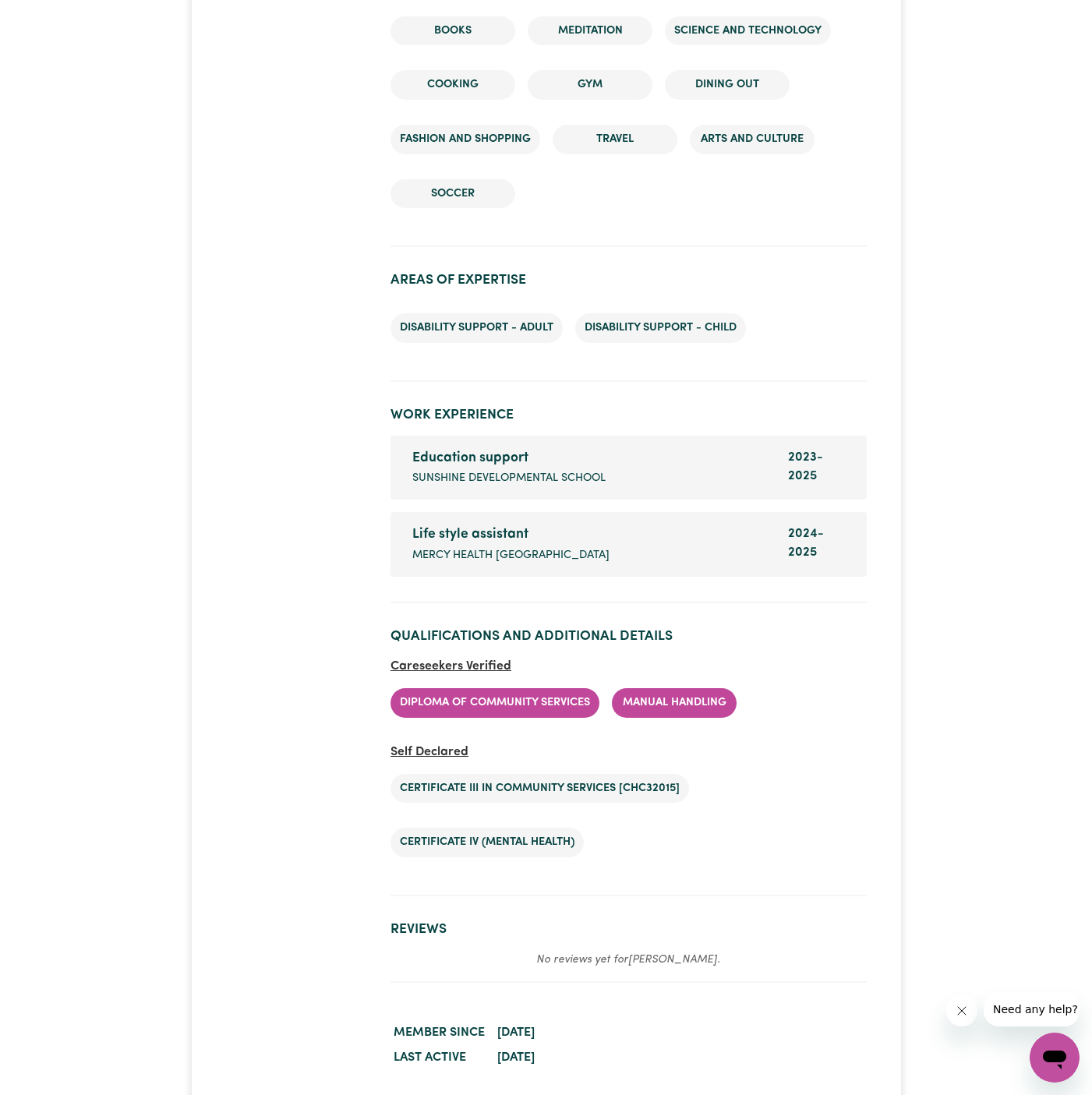
scroll to position [2499, 0]
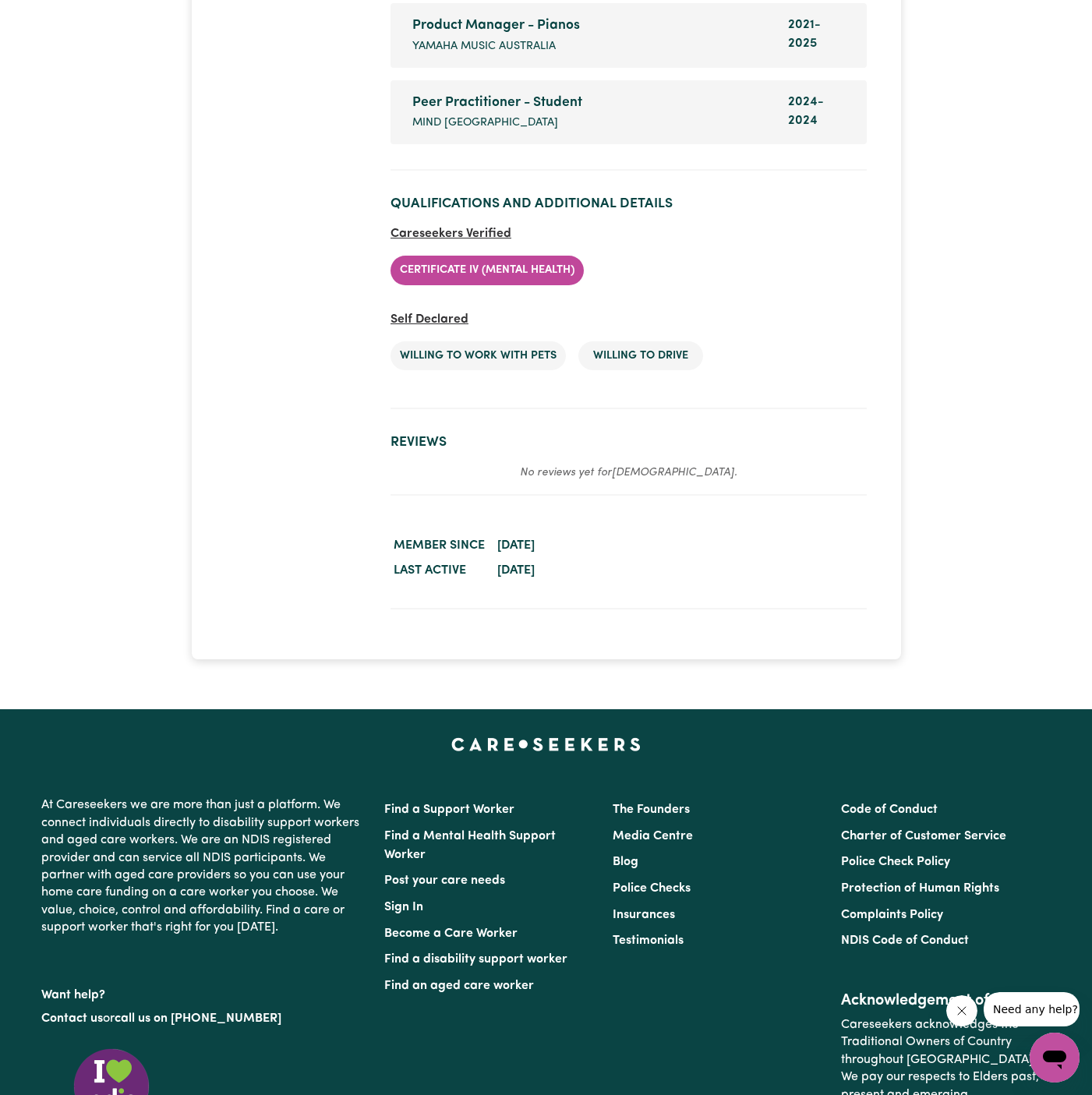
scroll to position [3391, 0]
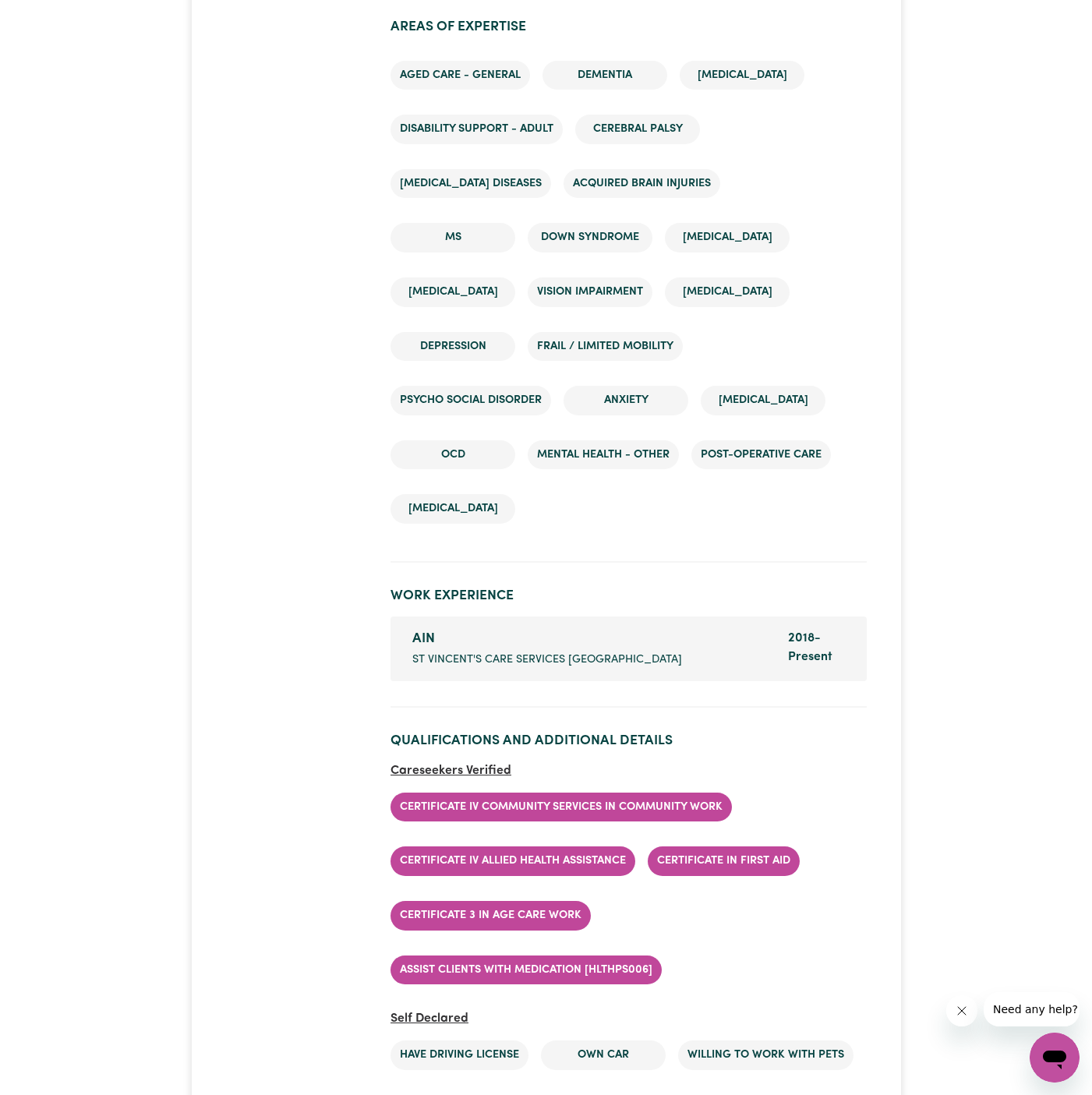
scroll to position [3136, 0]
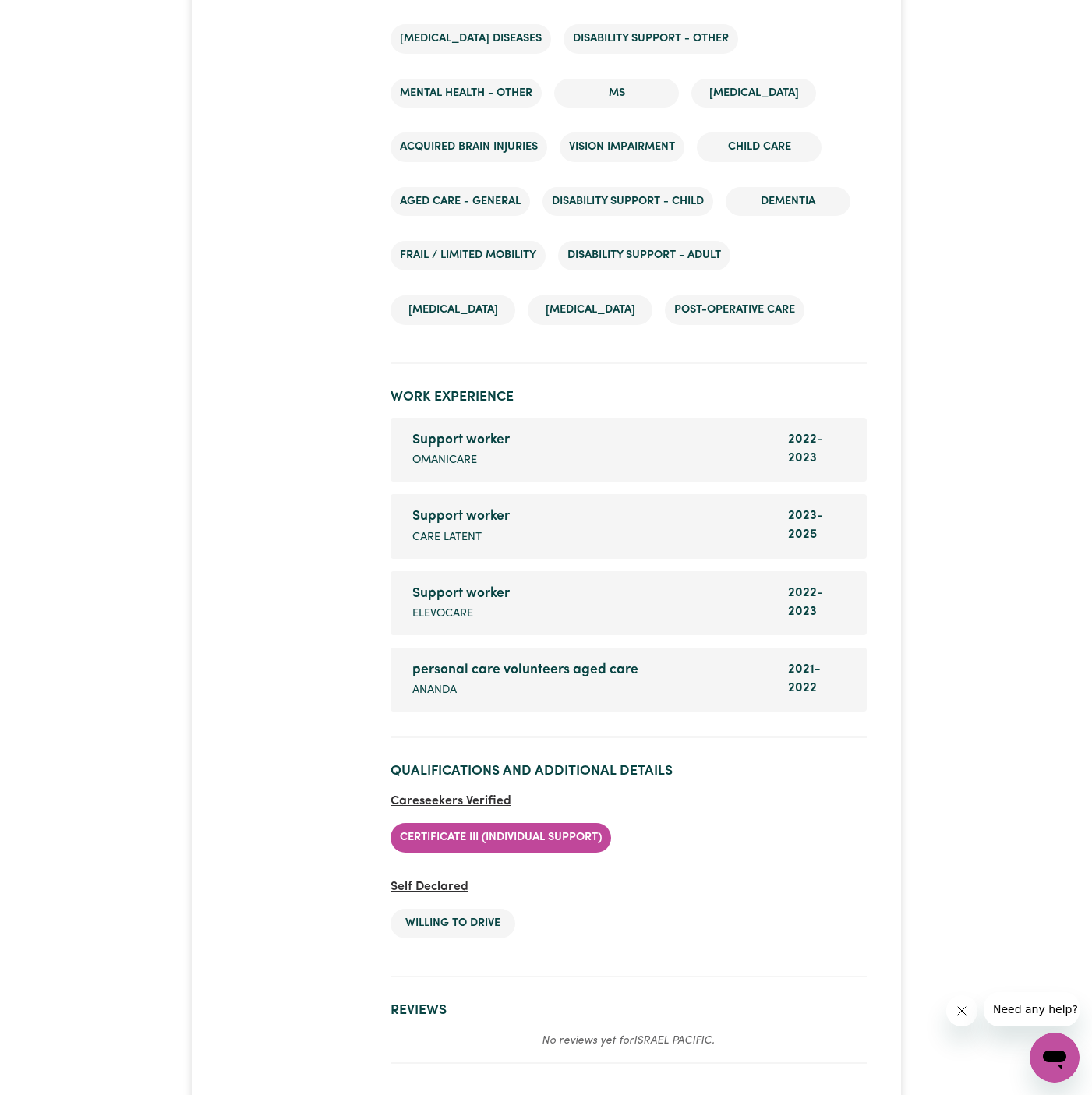
scroll to position [2863, 0]
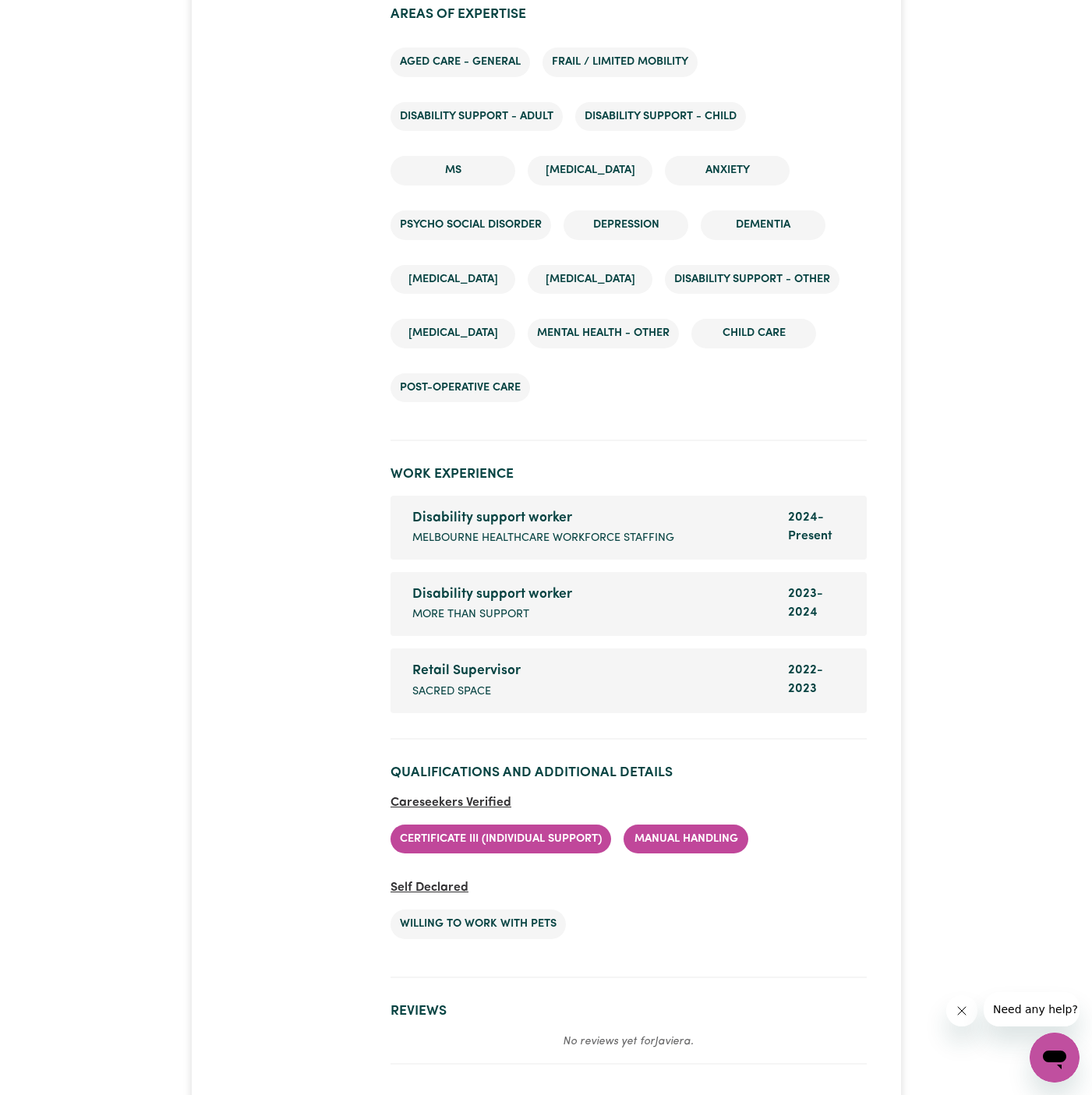
scroll to position [2719, 0]
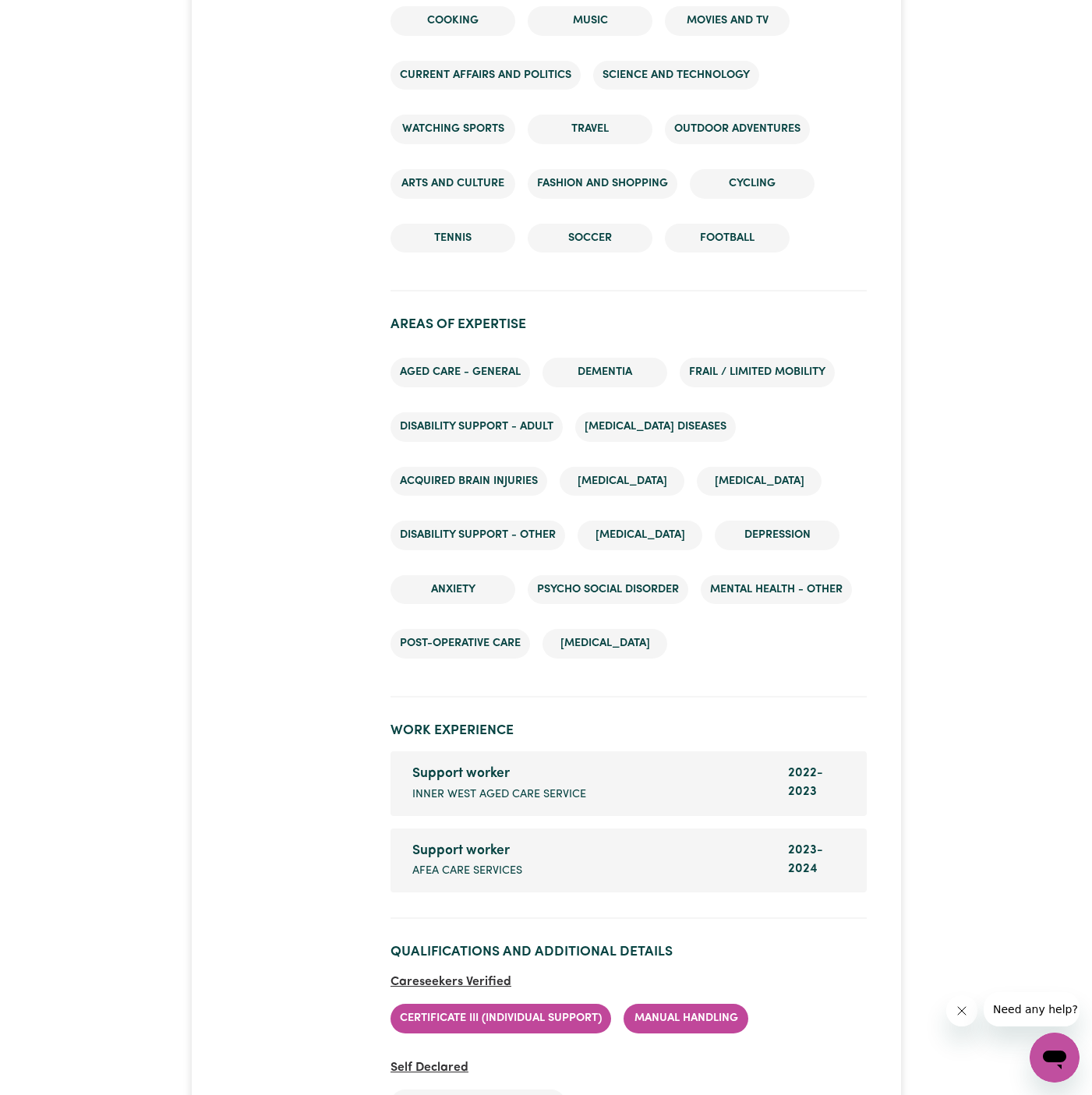
scroll to position [2959, 0]
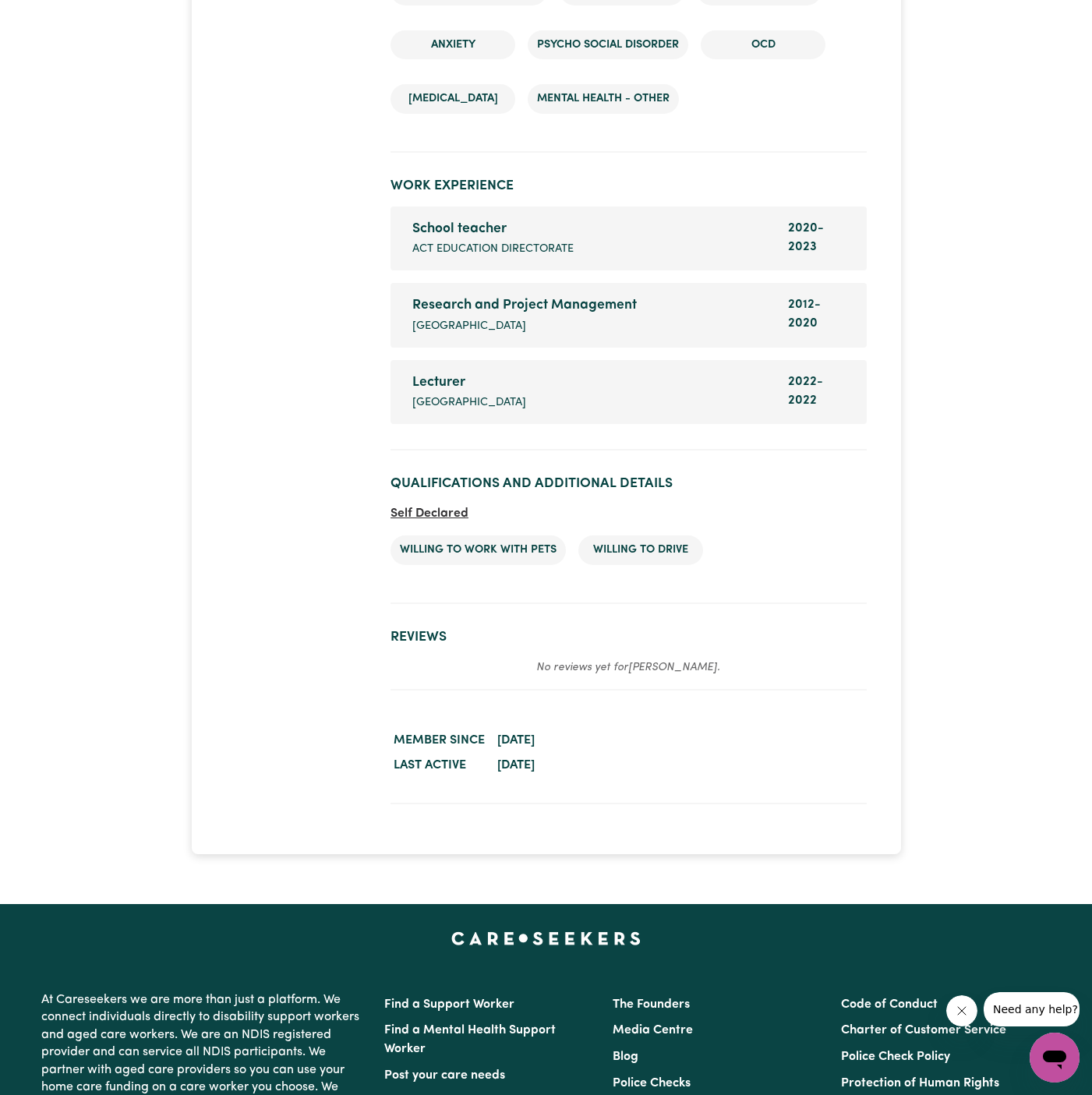
scroll to position [3478, 0]
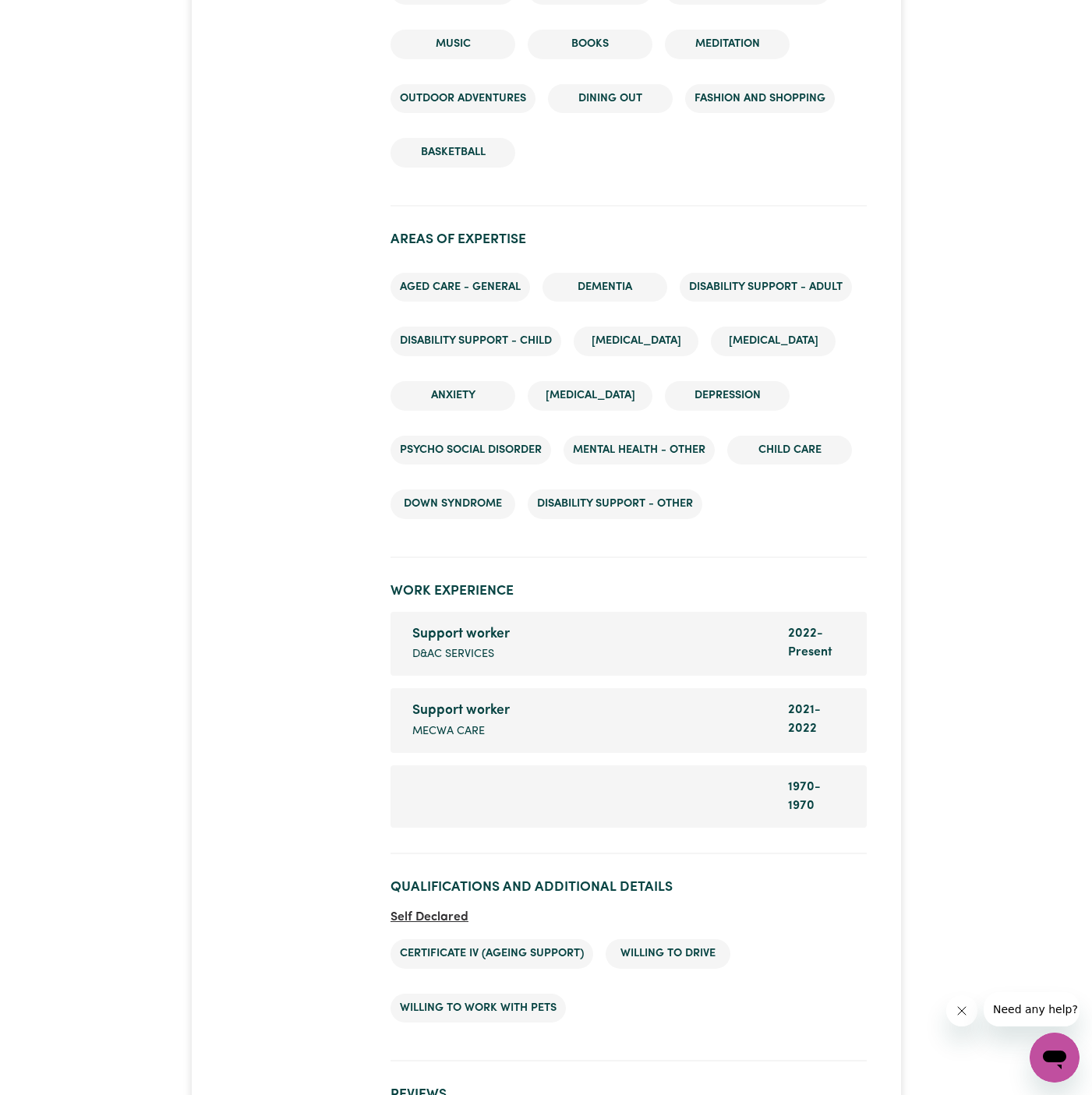
scroll to position [2220, 0]
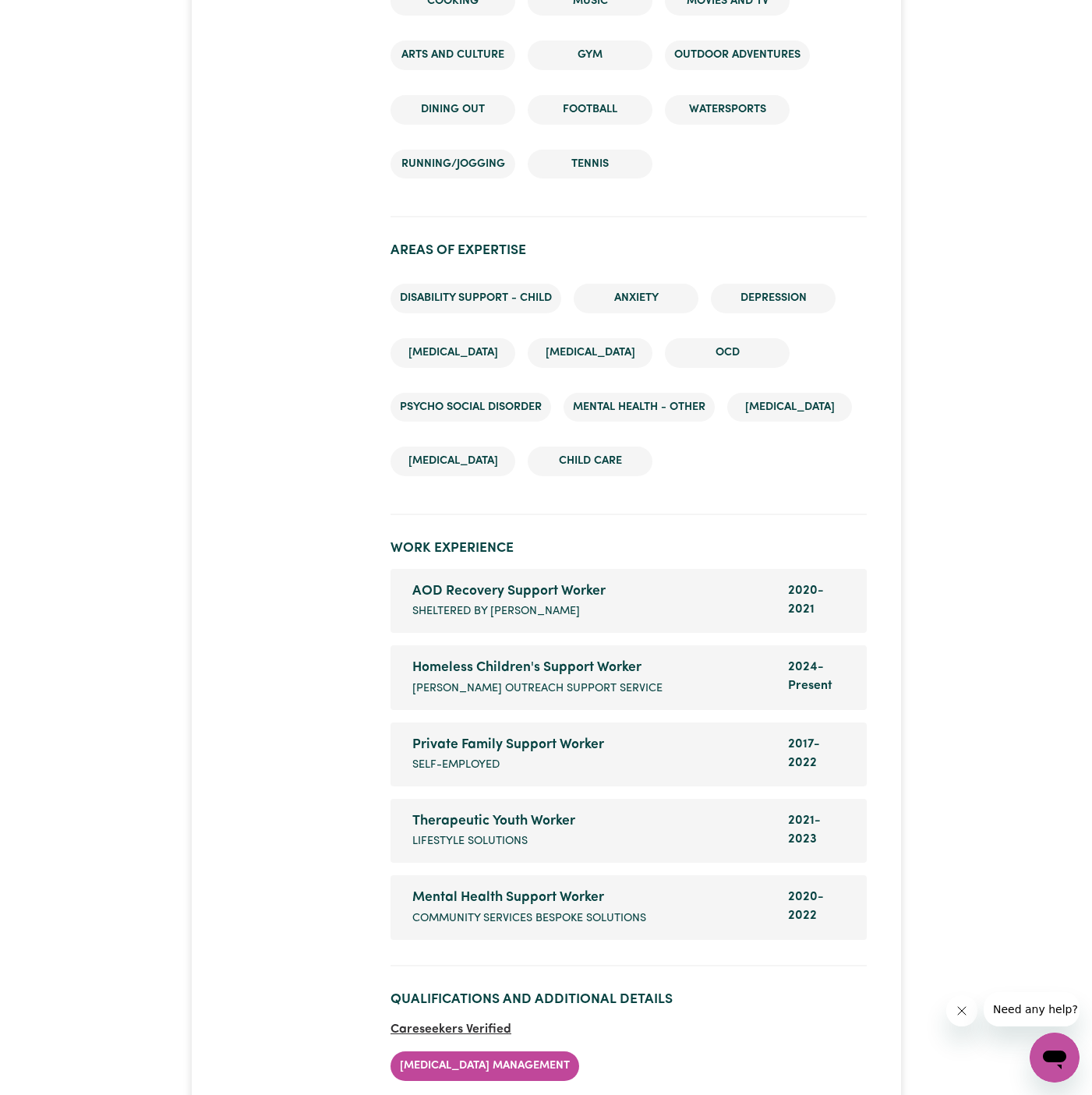
scroll to position [3275, 0]
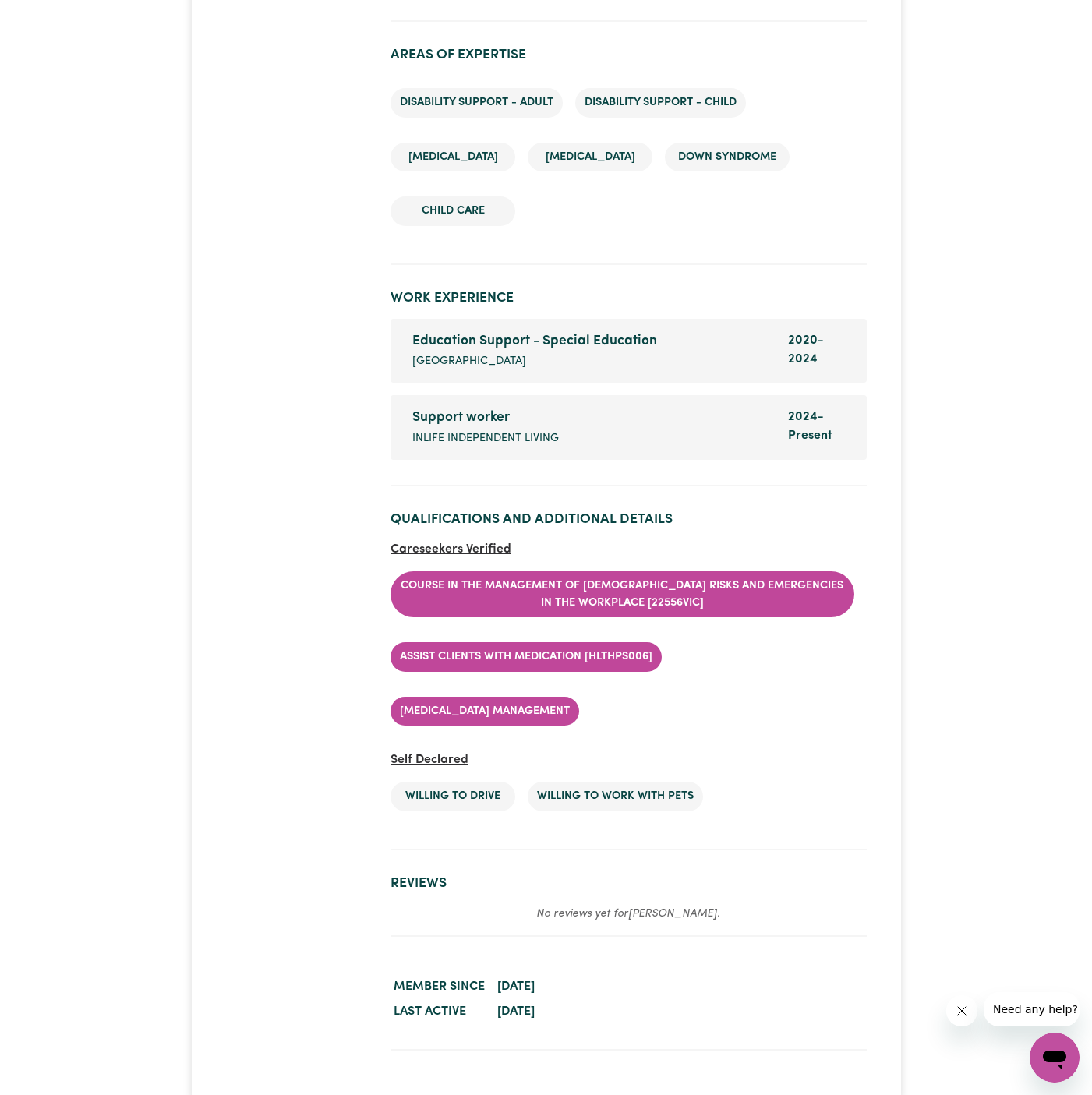
scroll to position [2362, 0]
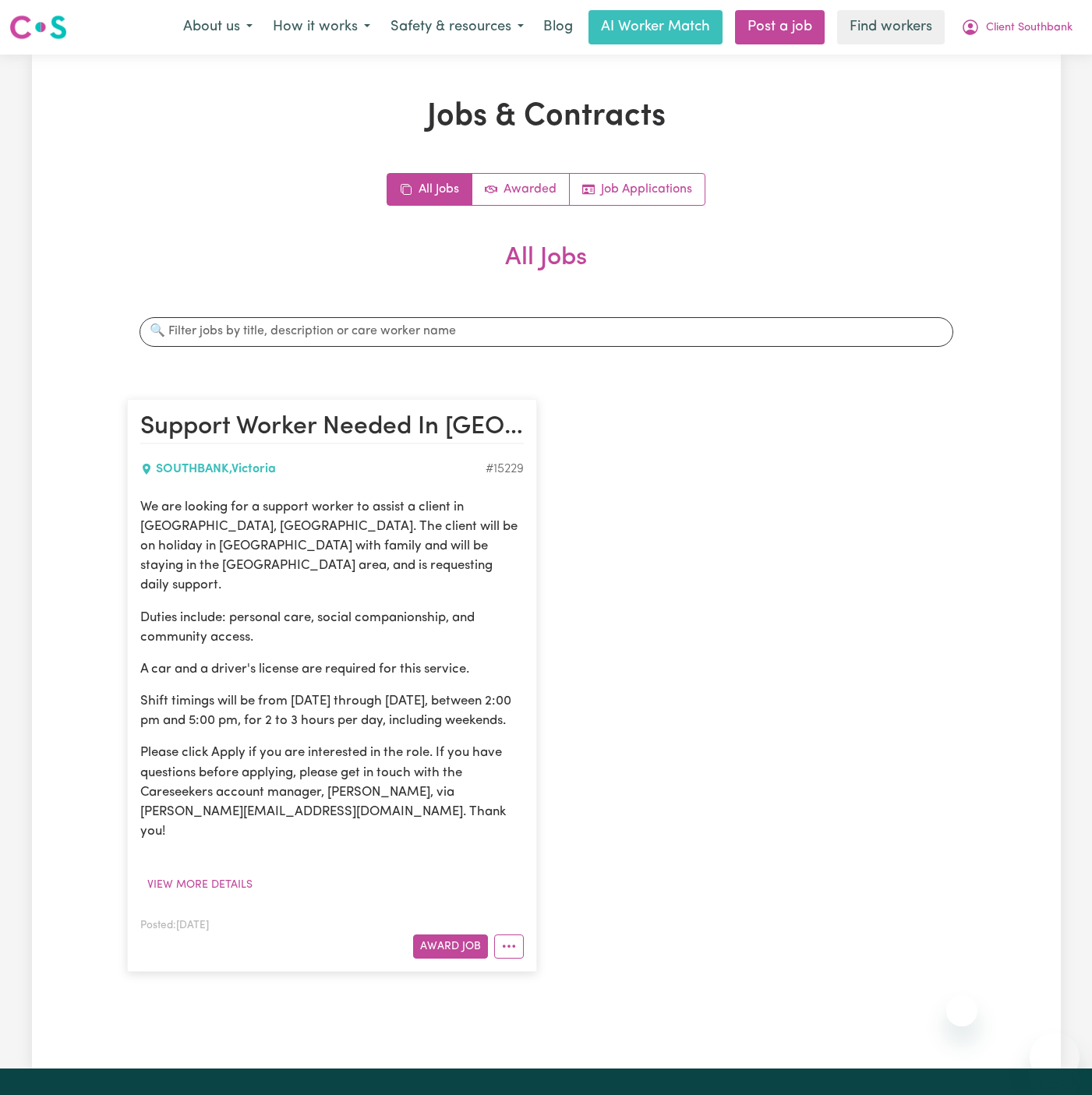
click at [917, 426] on div "Support Worker Needed In [GEOGRAPHIC_DATA], [GEOGRAPHIC_DATA][PERSON_NAME][GEOG…" at bounding box center [546, 685] width 857 height 603
click at [1013, 17] on button "Client Southbank" at bounding box center [1017, 27] width 132 height 33
click at [1008, 48] on link "My Dashboard" at bounding box center [1020, 61] width 123 height 30
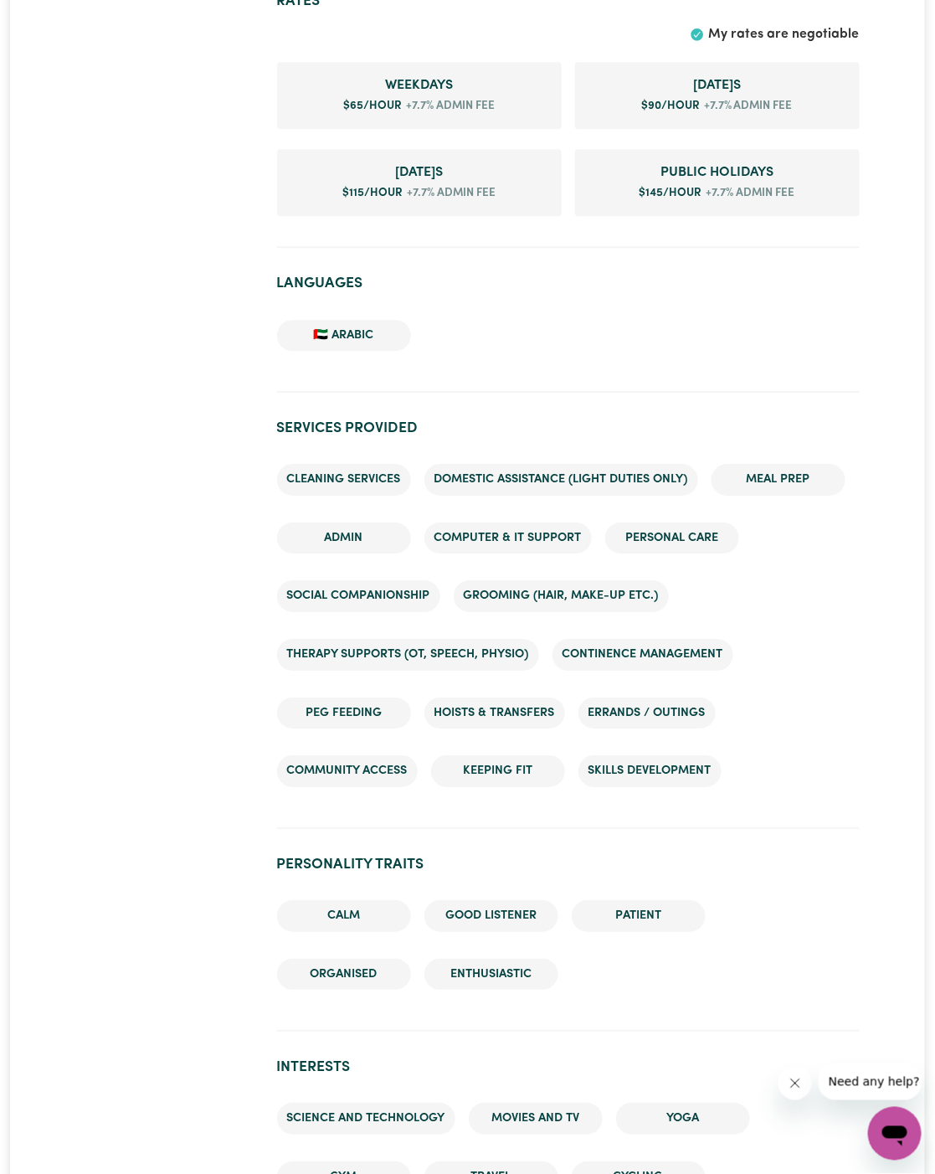
scroll to position [814, 0]
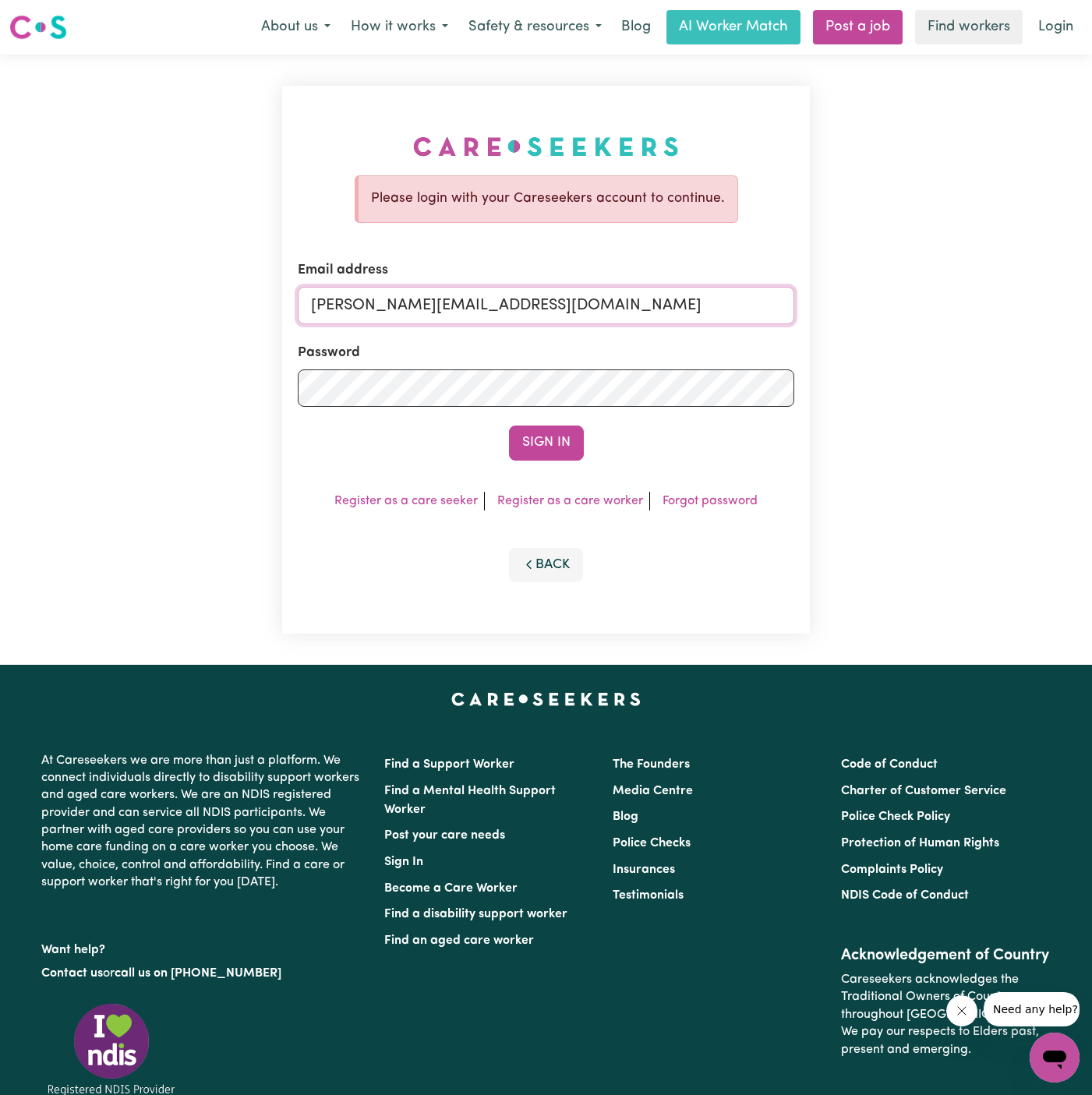
click at [524, 318] on input "[PERSON_NAME][EMAIL_ADDRESS][DOMAIN_NAME]" at bounding box center [546, 305] width 496 height 37
drag, startPoint x: 390, startPoint y: 305, endPoint x: 788, endPoint y: 300, distance: 398.0
click at [788, 300] on input "superuser~SharynWessonRC@careseekers.com.au" at bounding box center [546, 305] width 496 height 37
type input "superuser~ClientSouthbankHCC@careseekers.com.au"
click at [509, 426] on button "Sign In" at bounding box center [546, 442] width 74 height 34
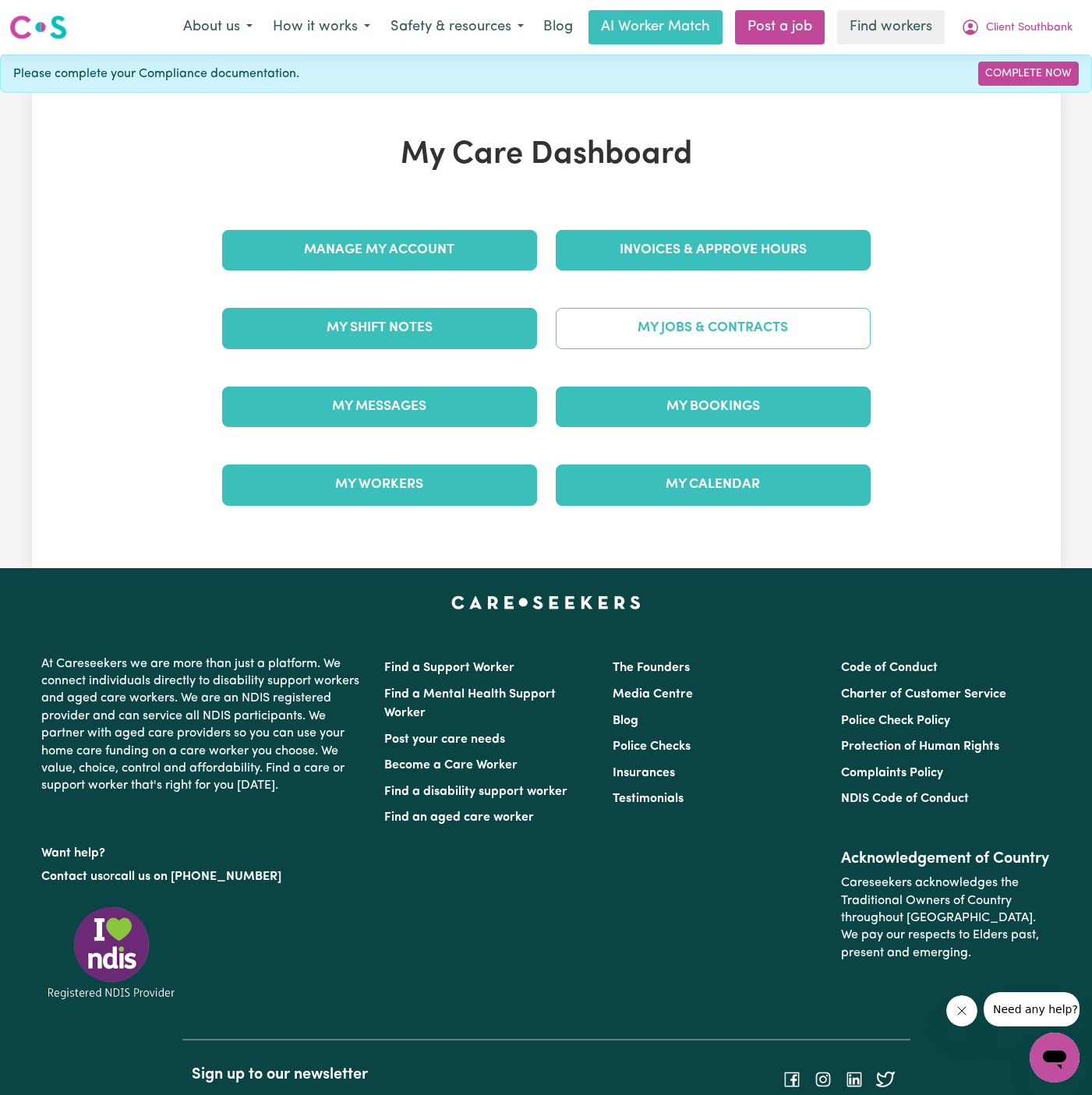
click at [772, 330] on link "My Jobs & Contracts" at bounding box center [713, 329] width 315 height 41
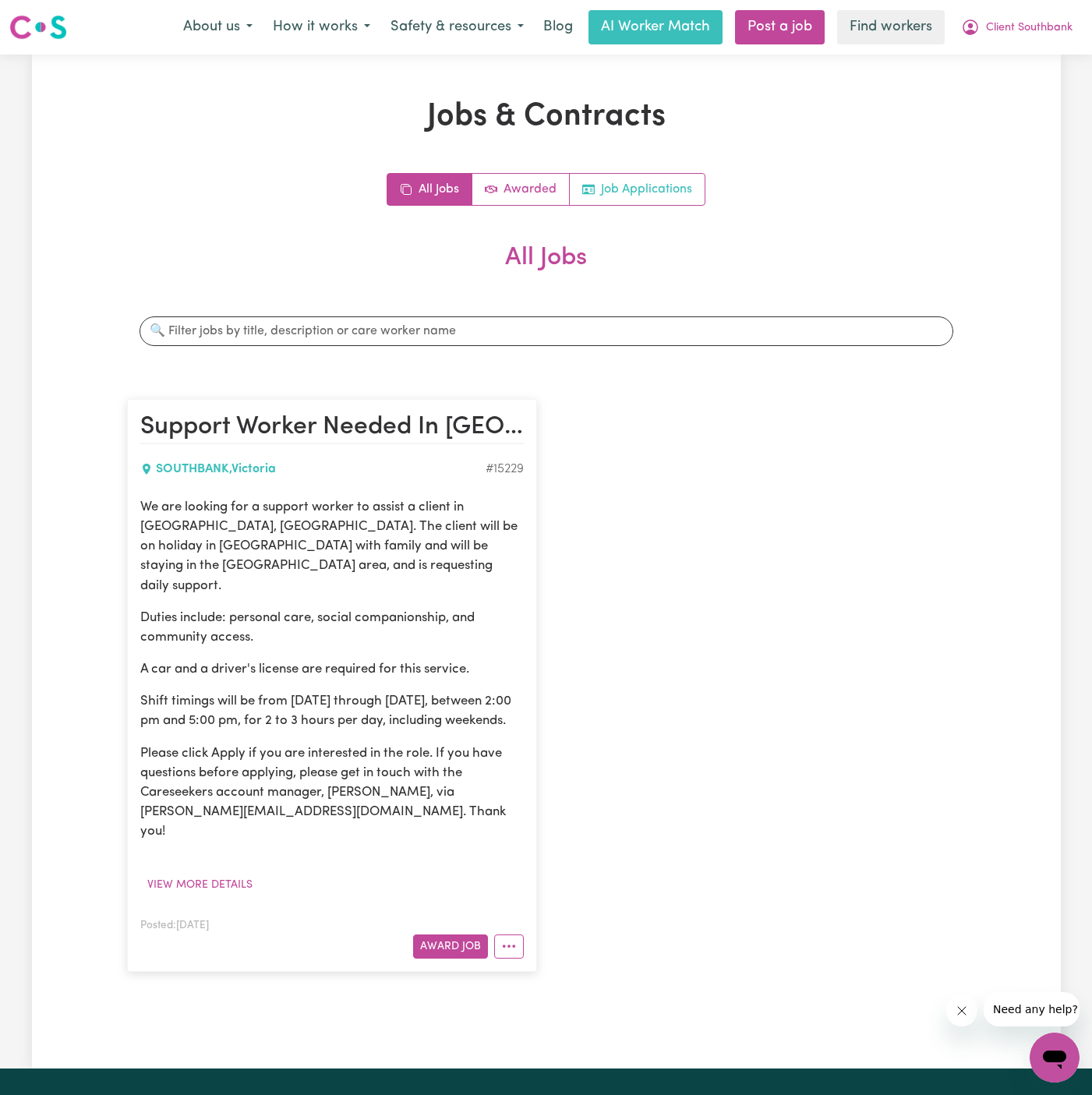
click at [632, 184] on link "Job Applications" at bounding box center [637, 189] width 135 height 31
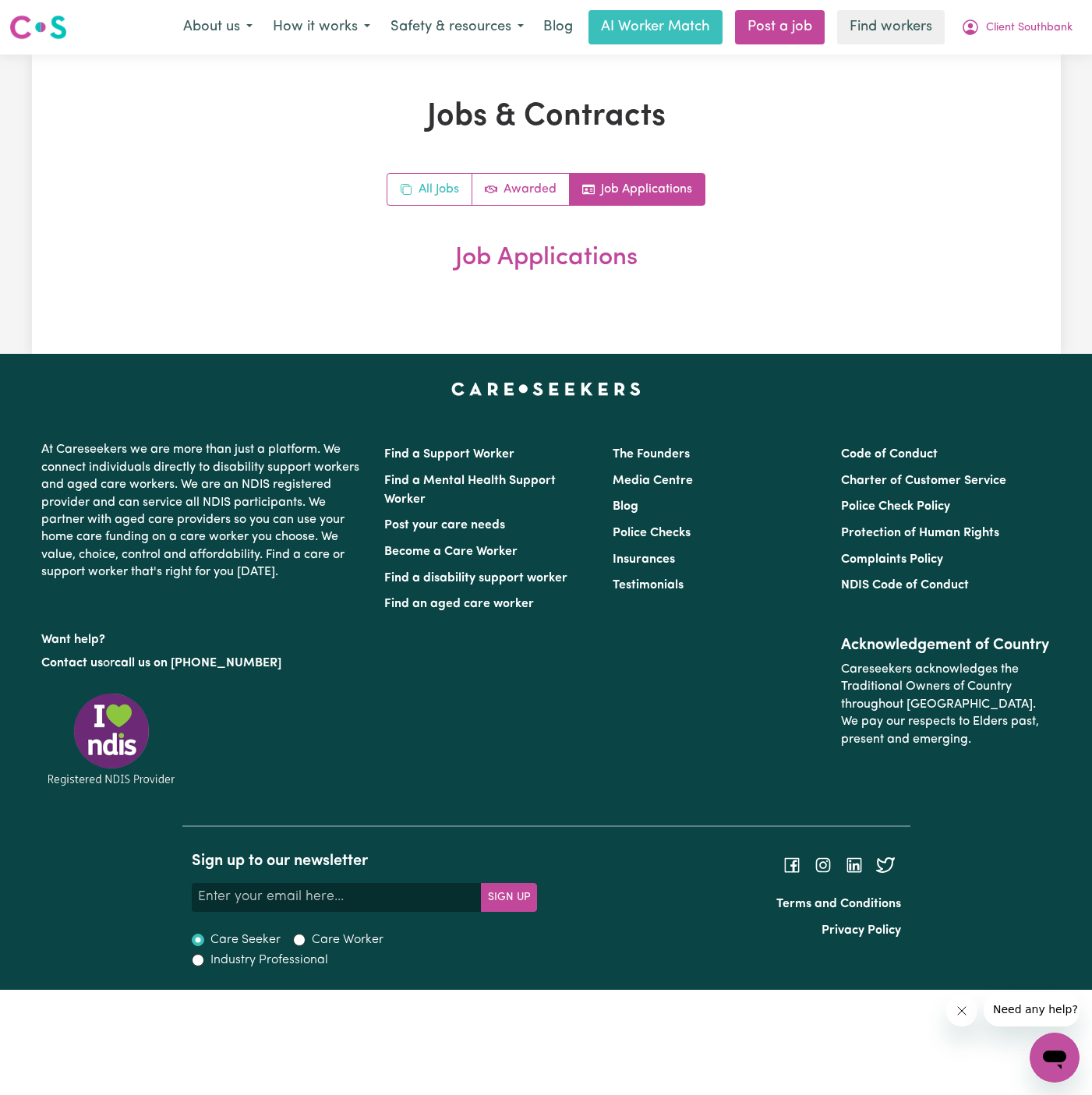
click at [424, 177] on link "All Jobs" at bounding box center [429, 189] width 85 height 31
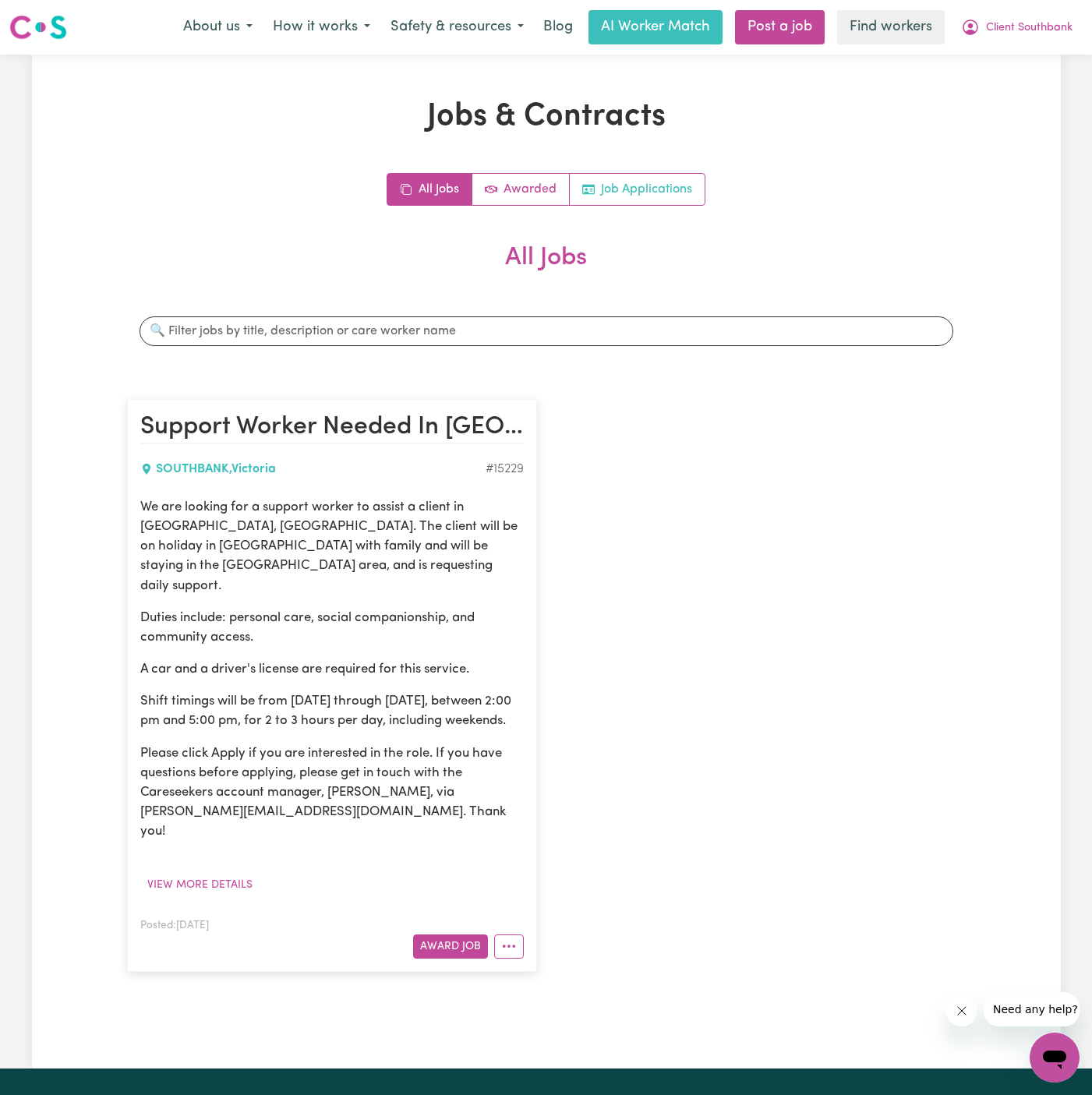
click at [627, 182] on link "Job Applications" at bounding box center [637, 189] width 135 height 31
click at [626, 183] on link "Job Applications" at bounding box center [637, 189] width 135 height 31
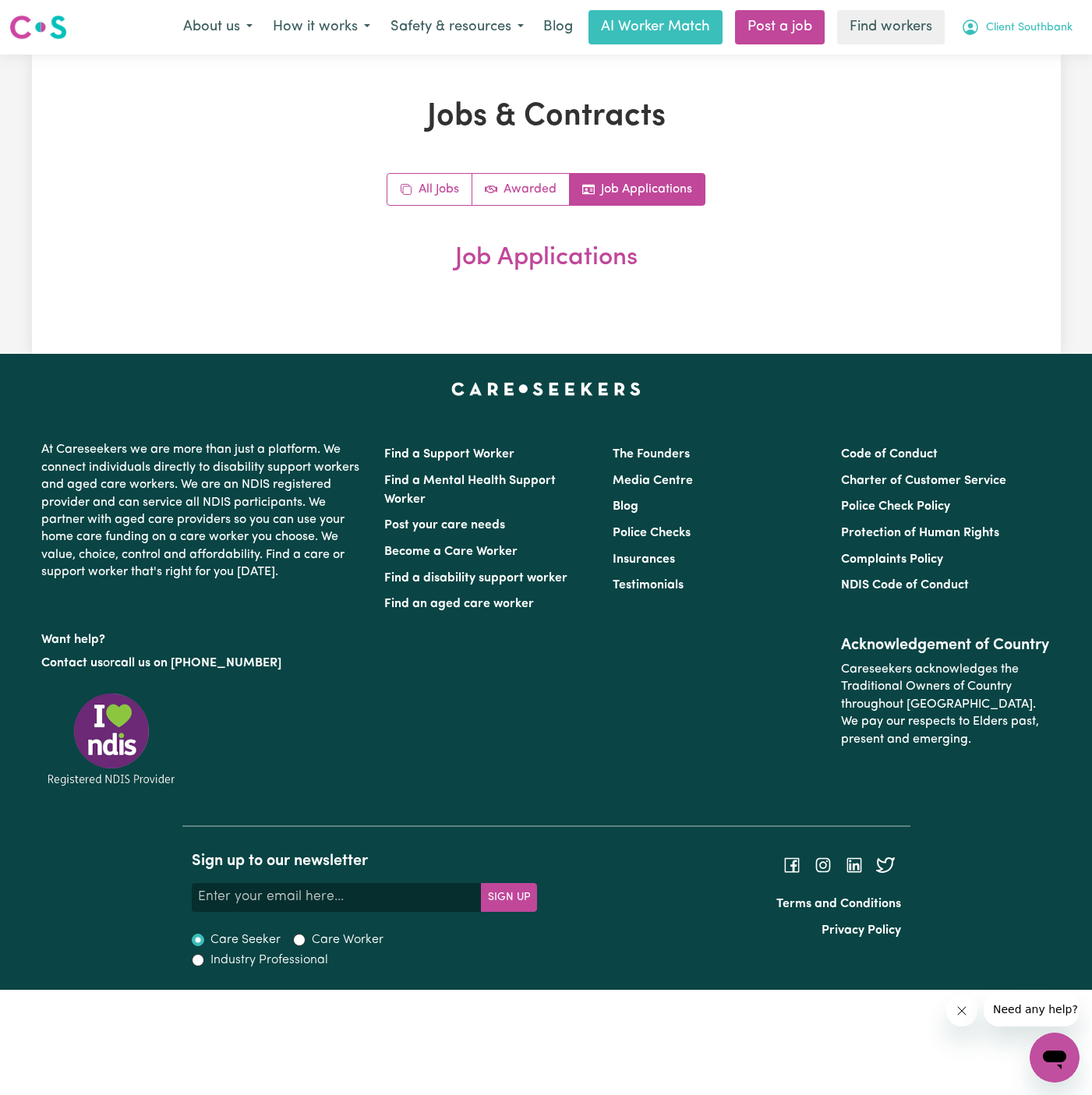
click at [1053, 32] on span "Client Southbank" at bounding box center [1029, 28] width 87 height 17
click at [1030, 72] on link "My Dashboard" at bounding box center [1020, 61] width 123 height 30
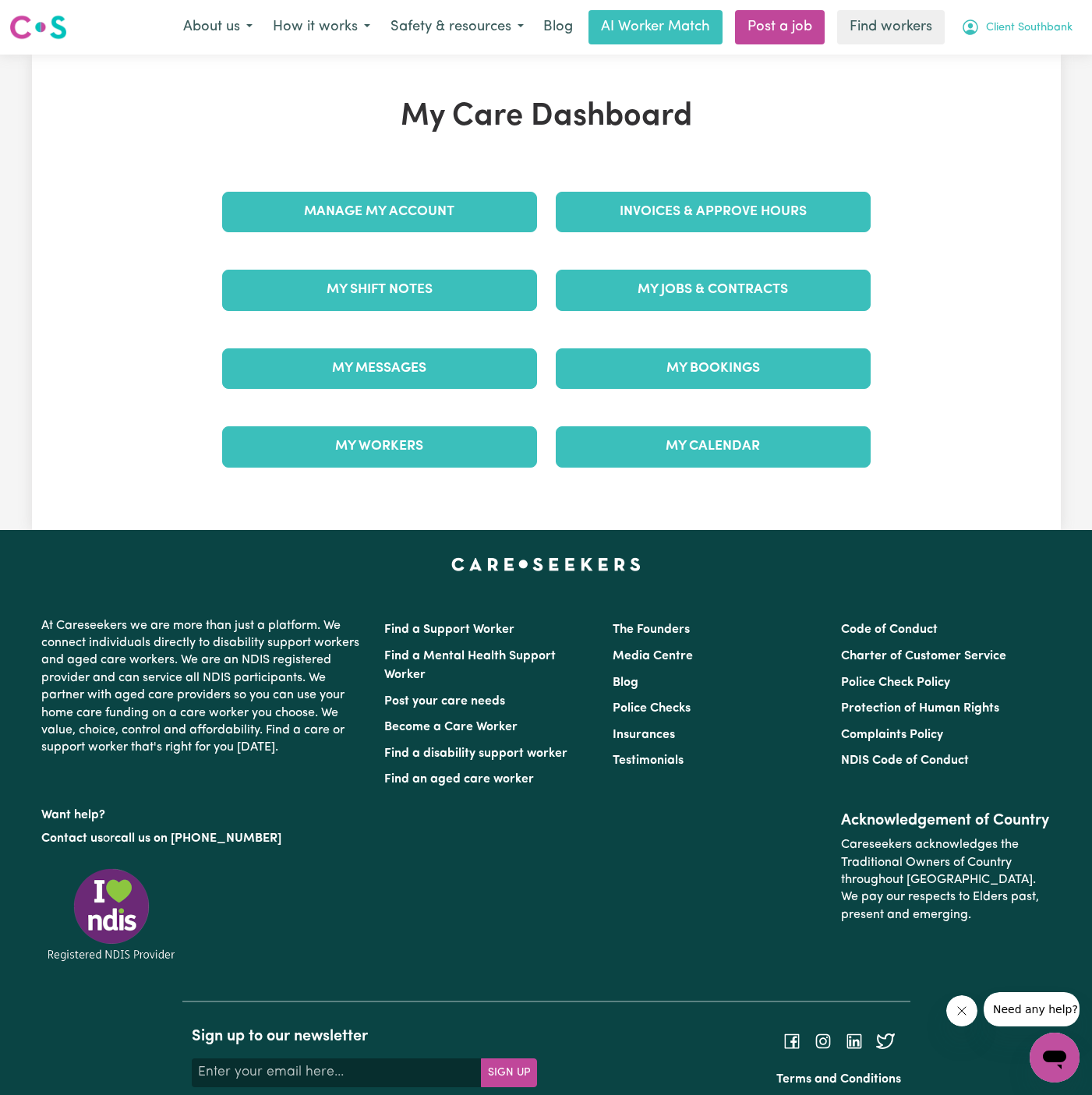
click at [1028, 26] on span "Client Southbank" at bounding box center [1029, 28] width 87 height 17
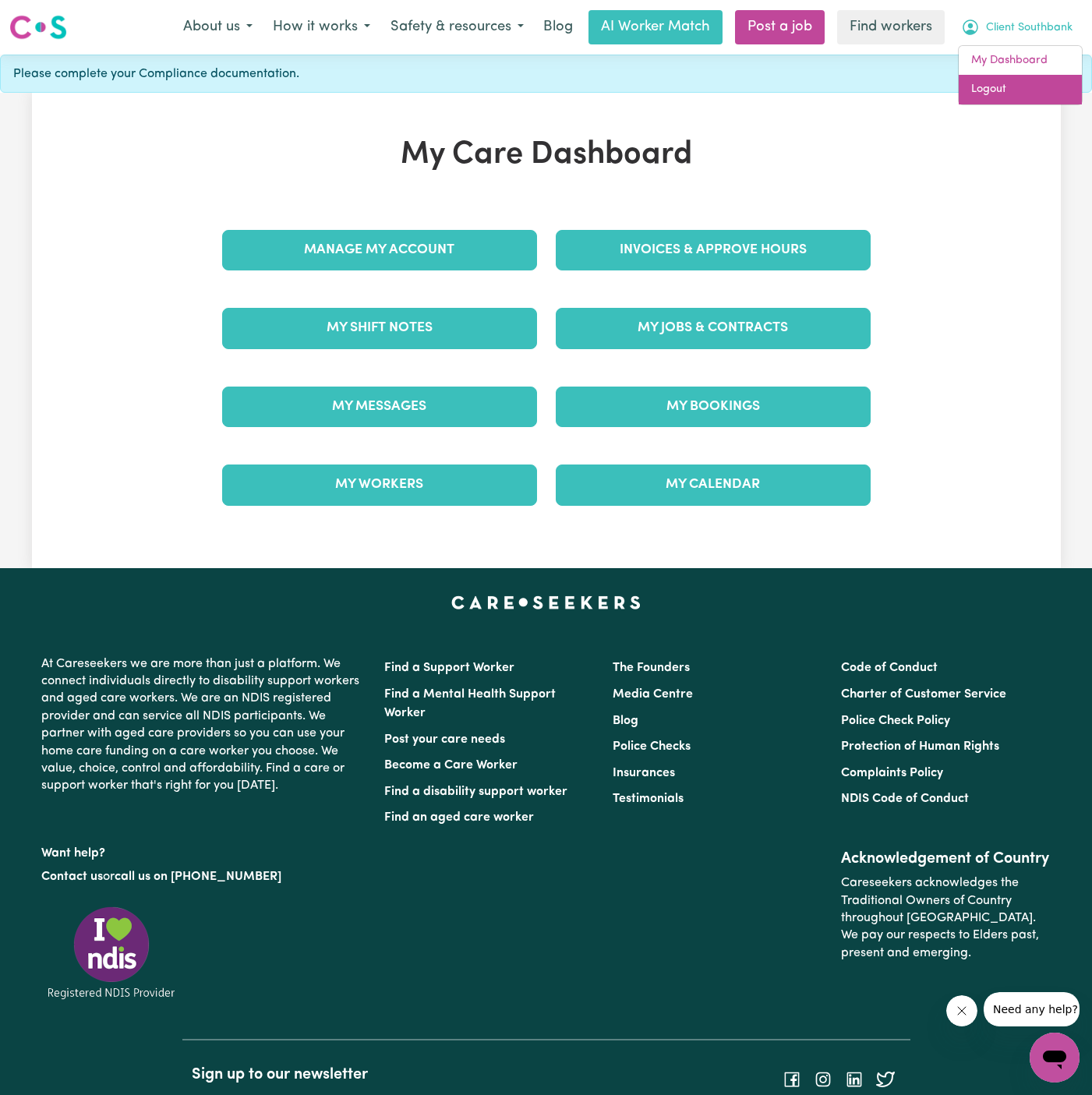
click at [1028, 74] on link "Logout" at bounding box center [1020, 89] width 123 height 30
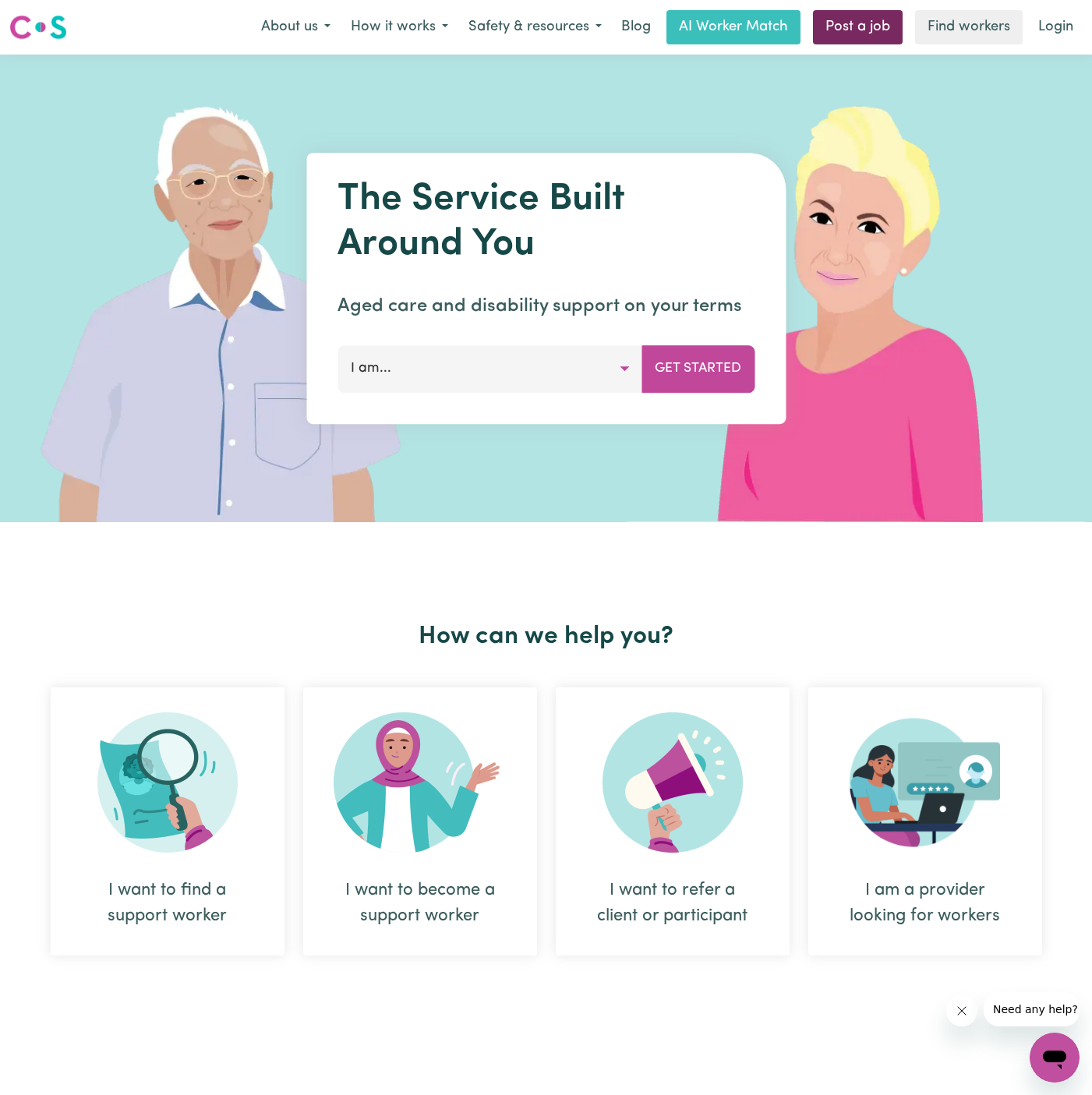
click at [876, 16] on link "Post a job" at bounding box center [857, 27] width 89 height 34
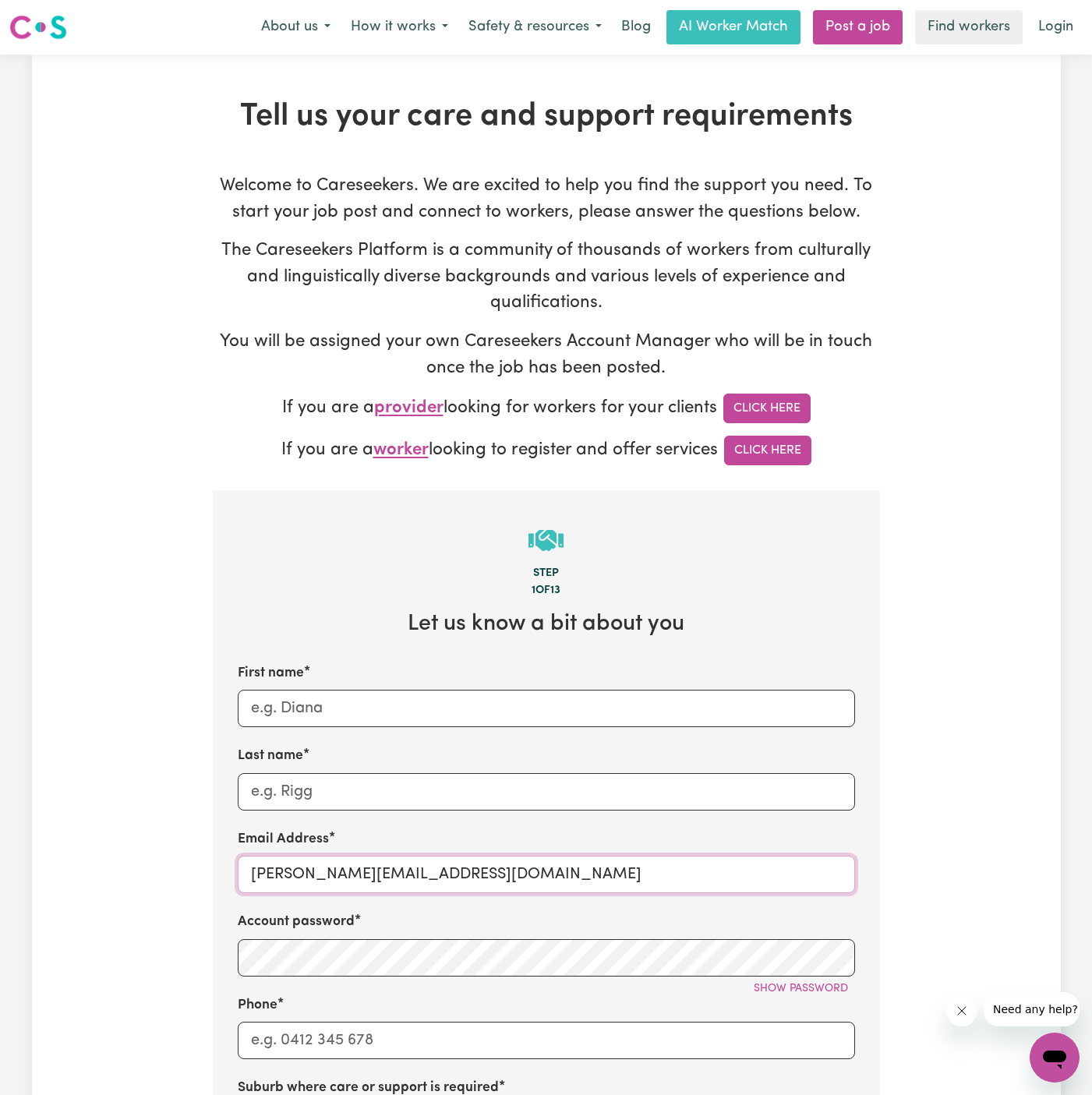
drag, startPoint x: 290, startPoint y: 879, endPoint x: 690, endPoint y: 871, distance: 400.1
click at [690, 871] on input "dyan@careseekers.com.au" at bounding box center [546, 874] width 617 height 37
click at [372, 858] on input "dyan@careseekers.com.au" at bounding box center [546, 874] width 617 height 37
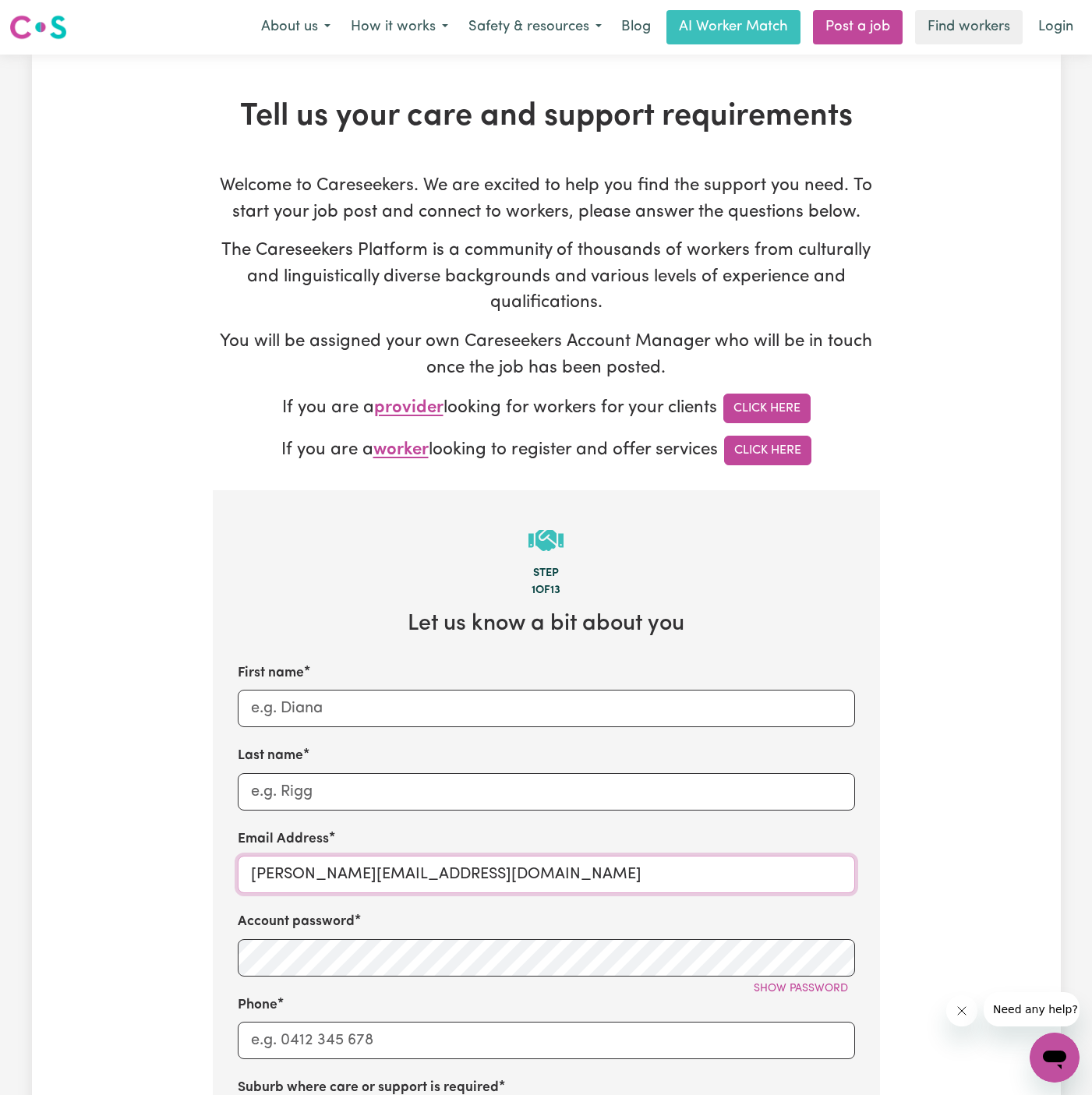
paste input "ShirleyYACH"
type input "ShirleyYACH@careseekers.com.au"
click at [354, 1033] on input "Phone" at bounding box center [546, 1041] width 617 height 37
type input "1300765465"
type input "Melissa"
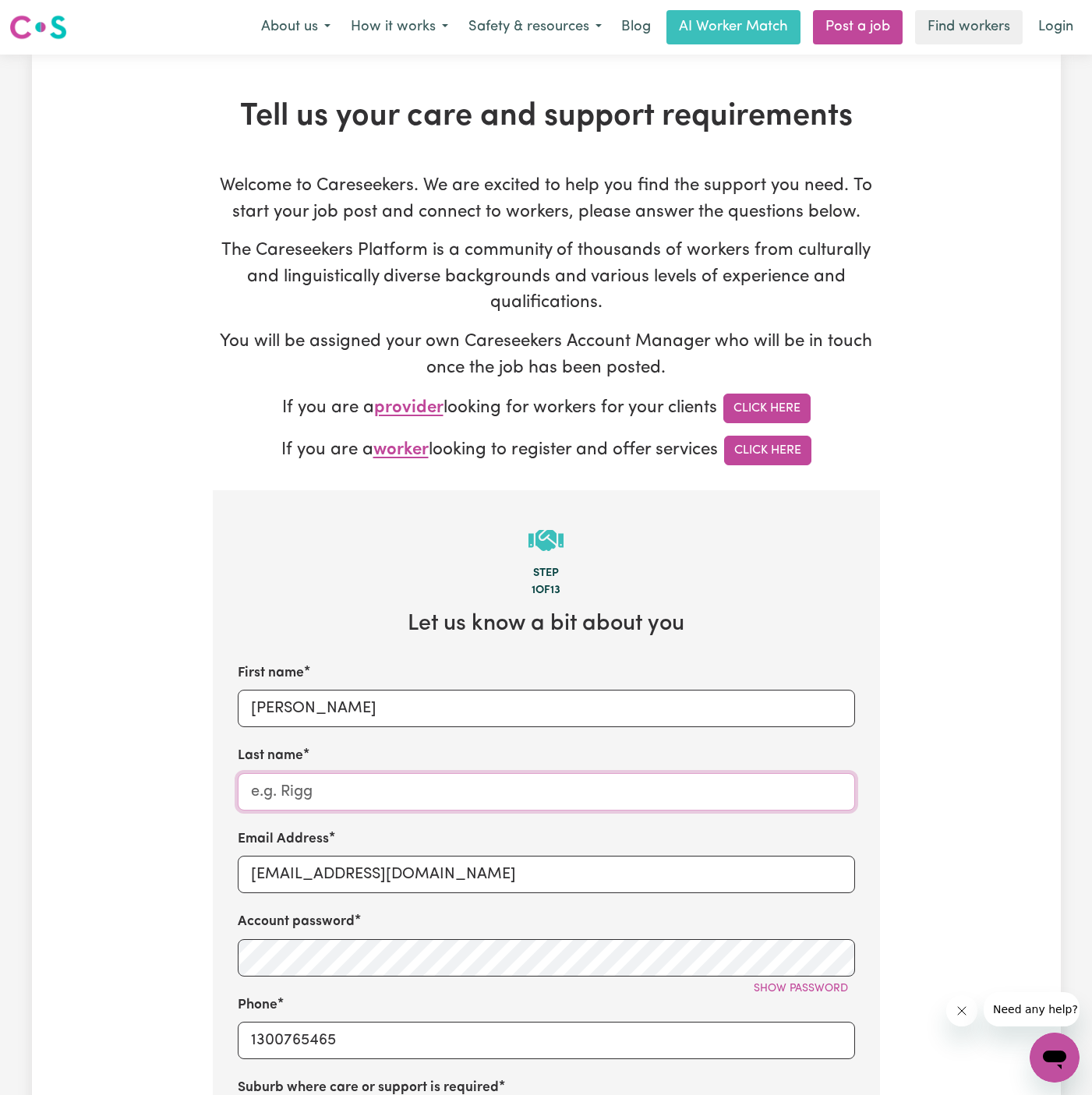
type input "Wilson"
type input "LEICHHARDT, New South Wales, 2040"
click at [536, 721] on input "Melissa" at bounding box center [546, 709] width 617 height 37
paste input "Shirley"
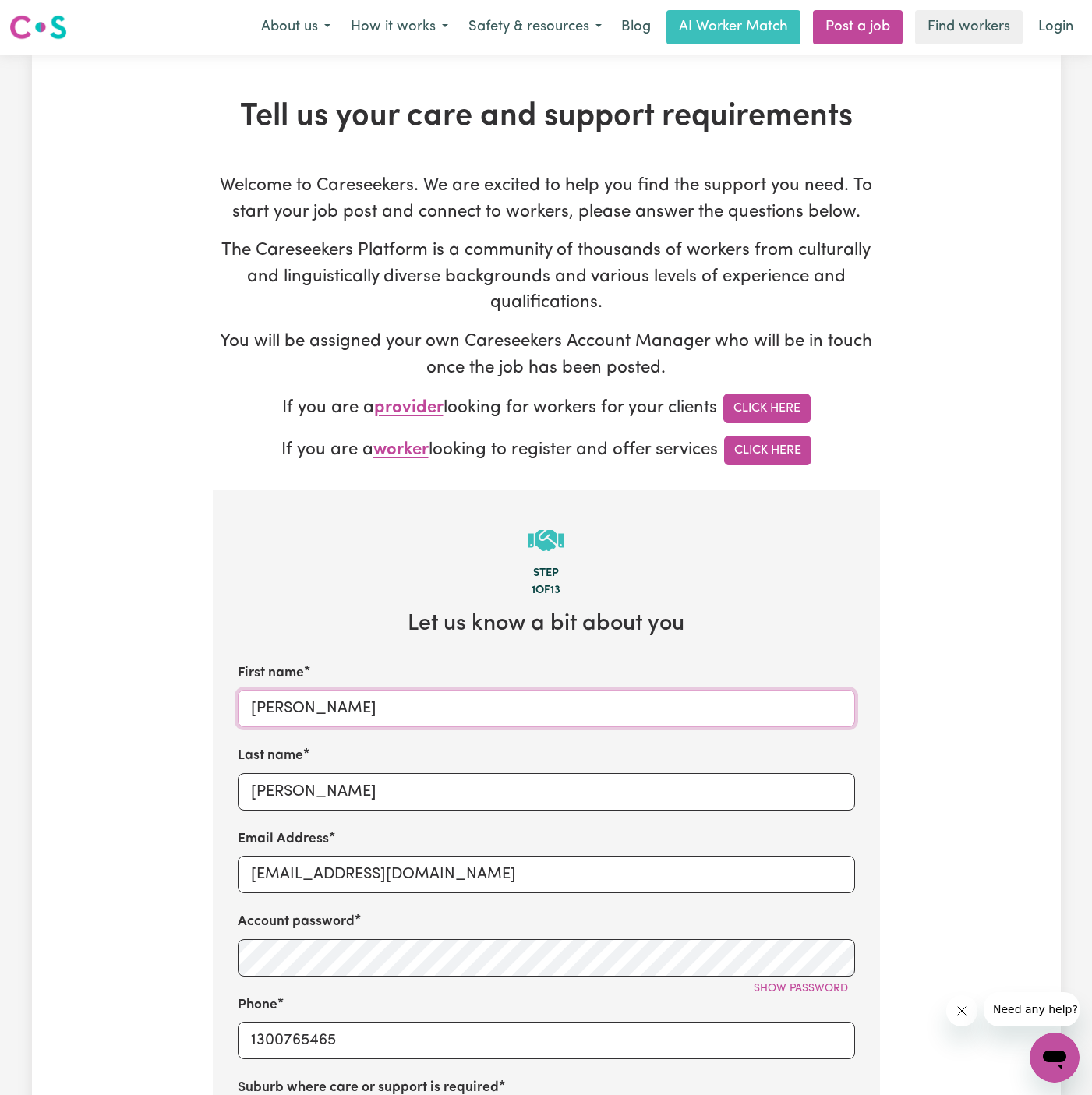
type input "Shirley"
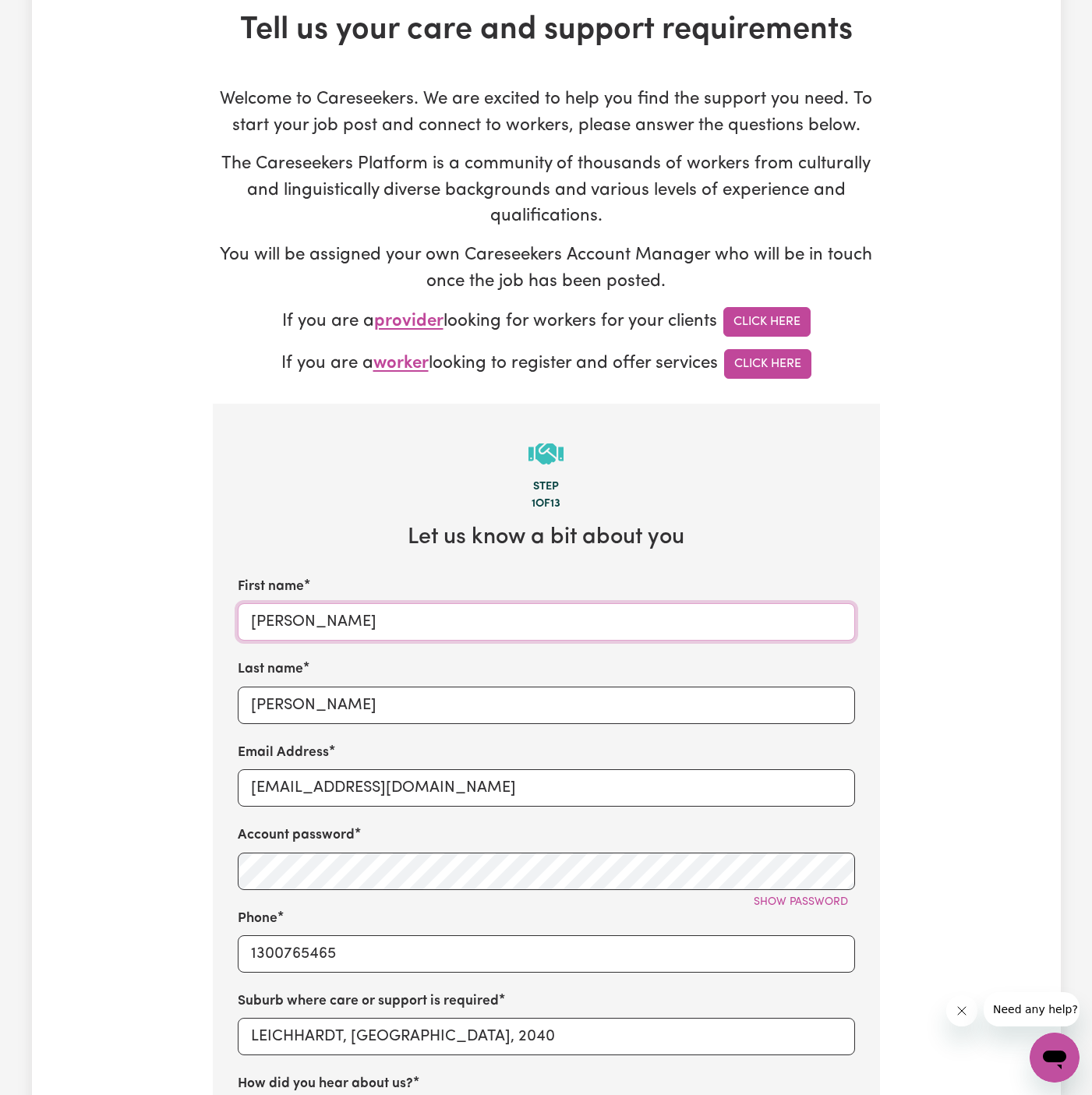
scroll to position [129, 0]
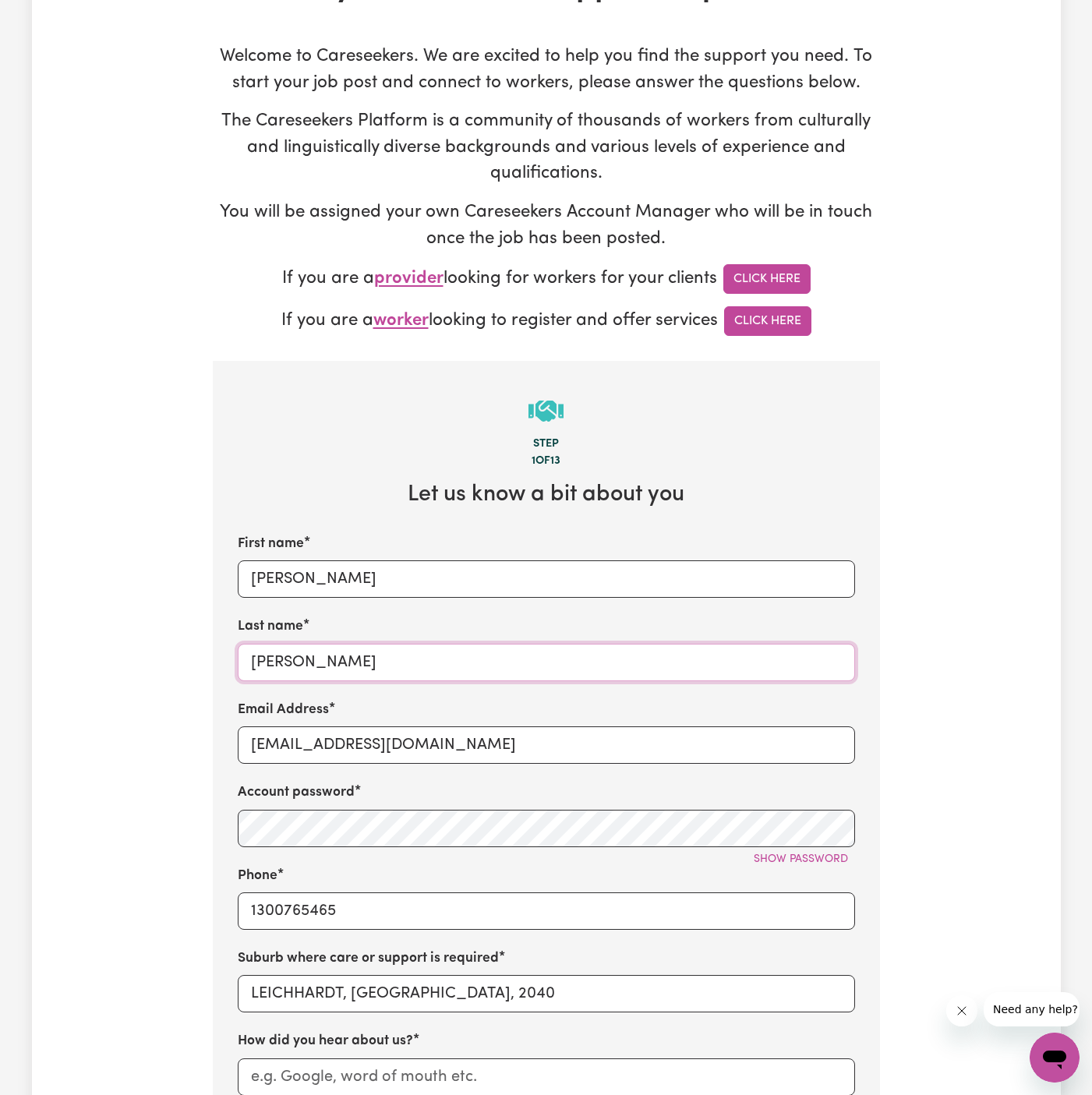
click at [367, 669] on input "Wilson" at bounding box center [546, 663] width 617 height 37
paste input "Your Care At Home"
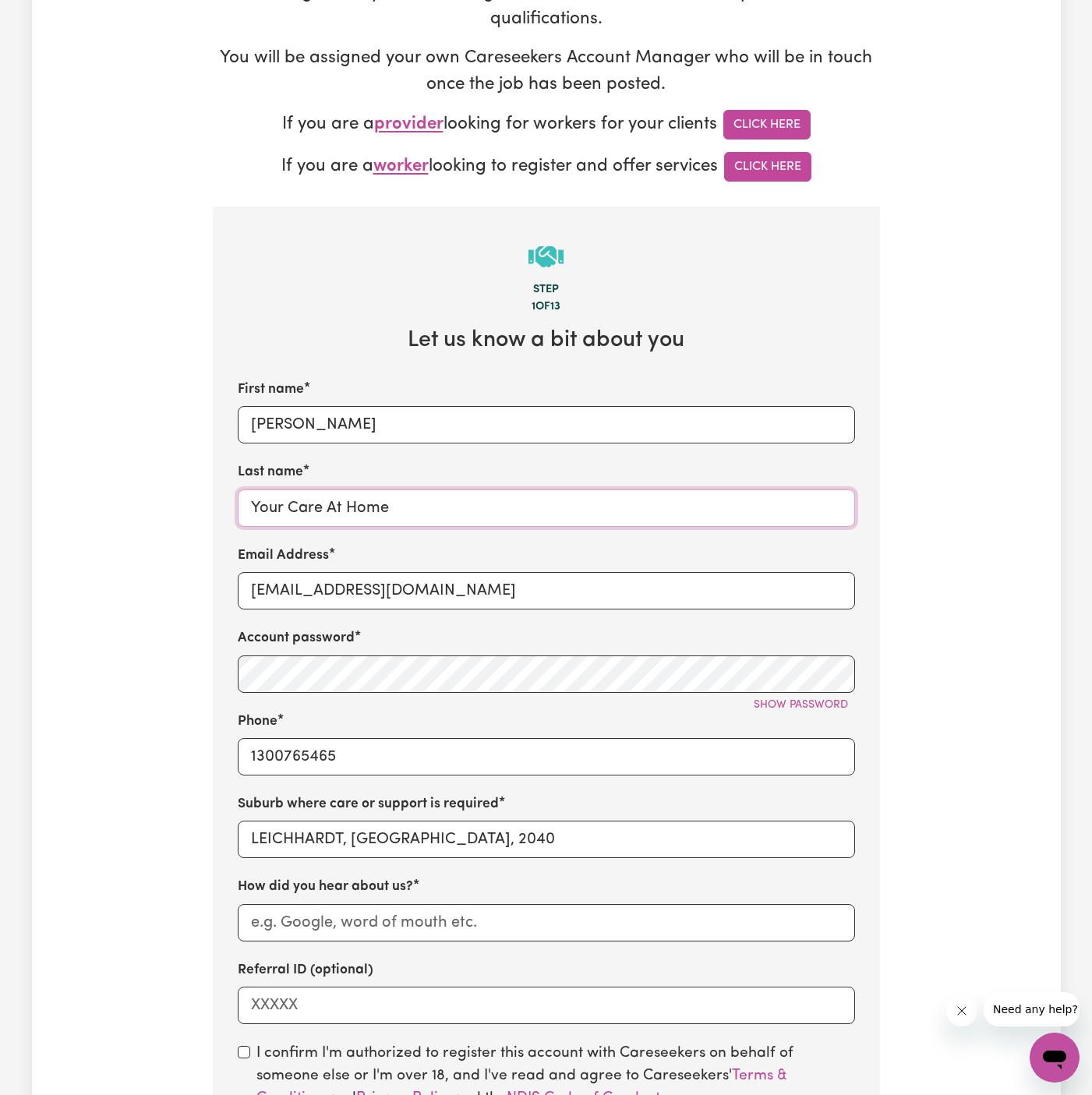
type input "Your Care At Home"
click at [350, 760] on input "1300765465" at bounding box center [546, 757] width 617 height 37
click at [352, 826] on input "LEICHHARDT, New South Wales, 2040" at bounding box center [546, 840] width 617 height 37
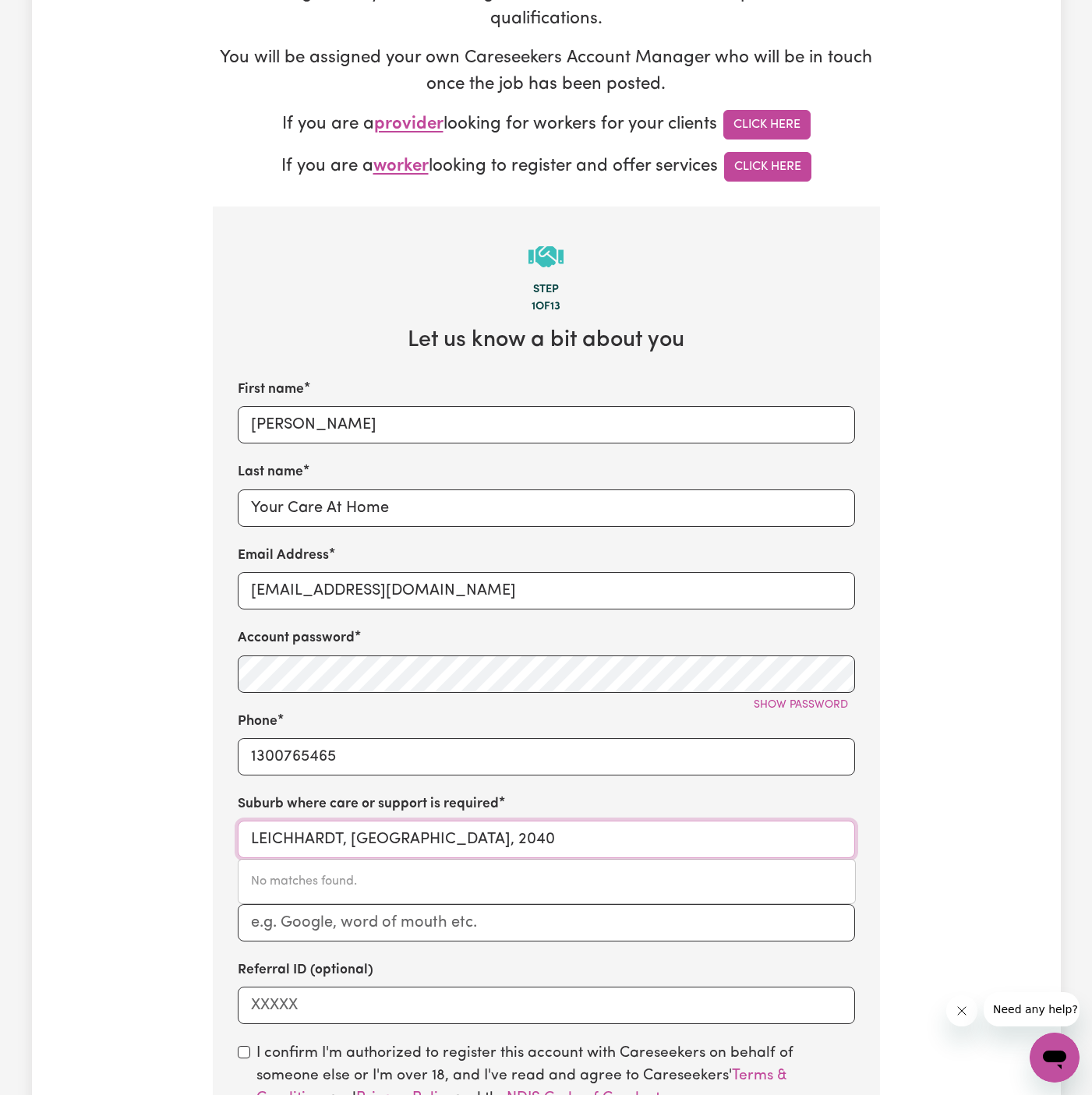
click at [352, 826] on input "LEICHHARDT, New South Wales, 2040" at bounding box center [546, 840] width 617 height 37
type input "lurne"
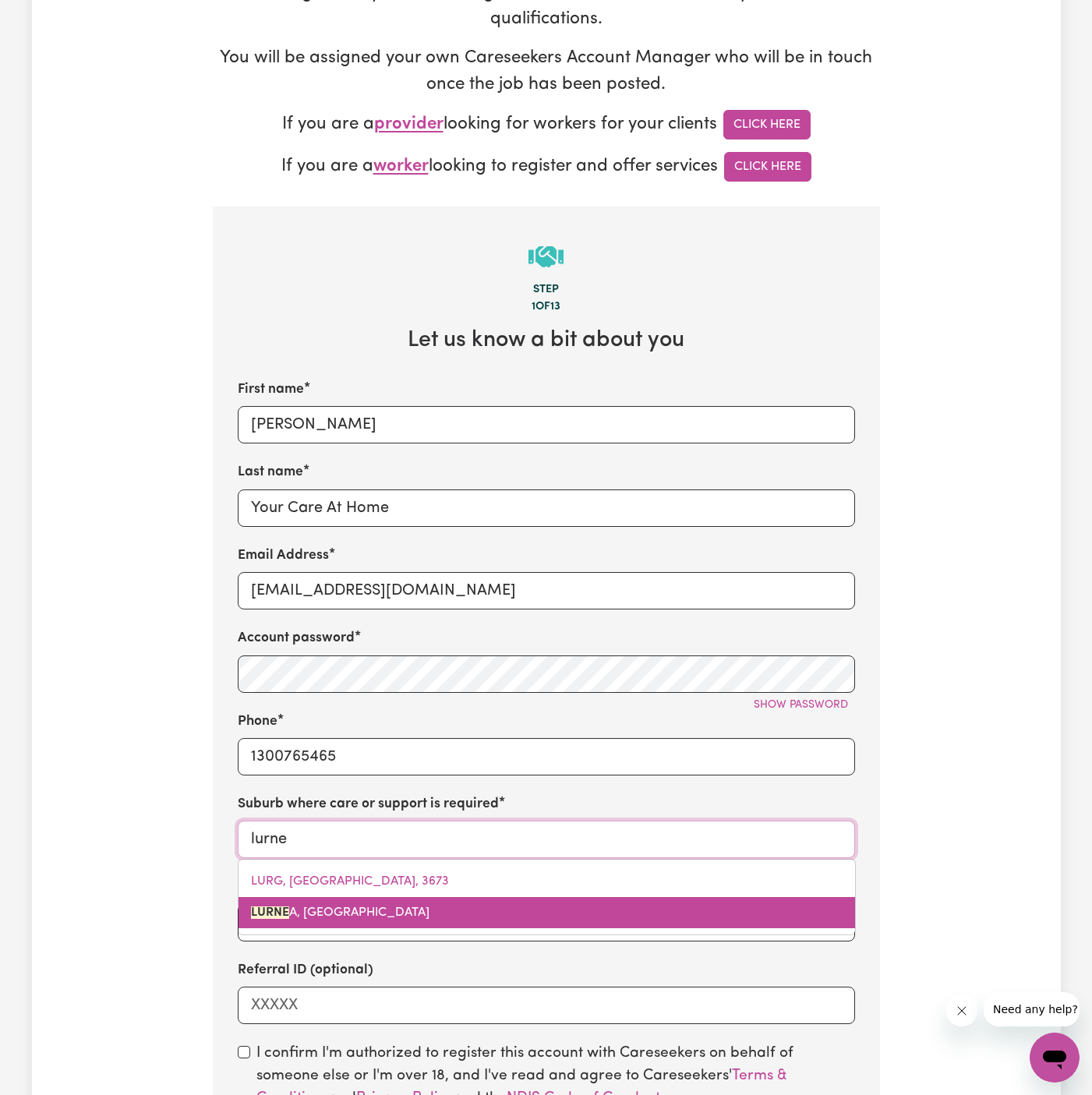
click at [406, 912] on span "LURNE A, New South Wales, 2170" at bounding box center [341, 912] width 179 height 12
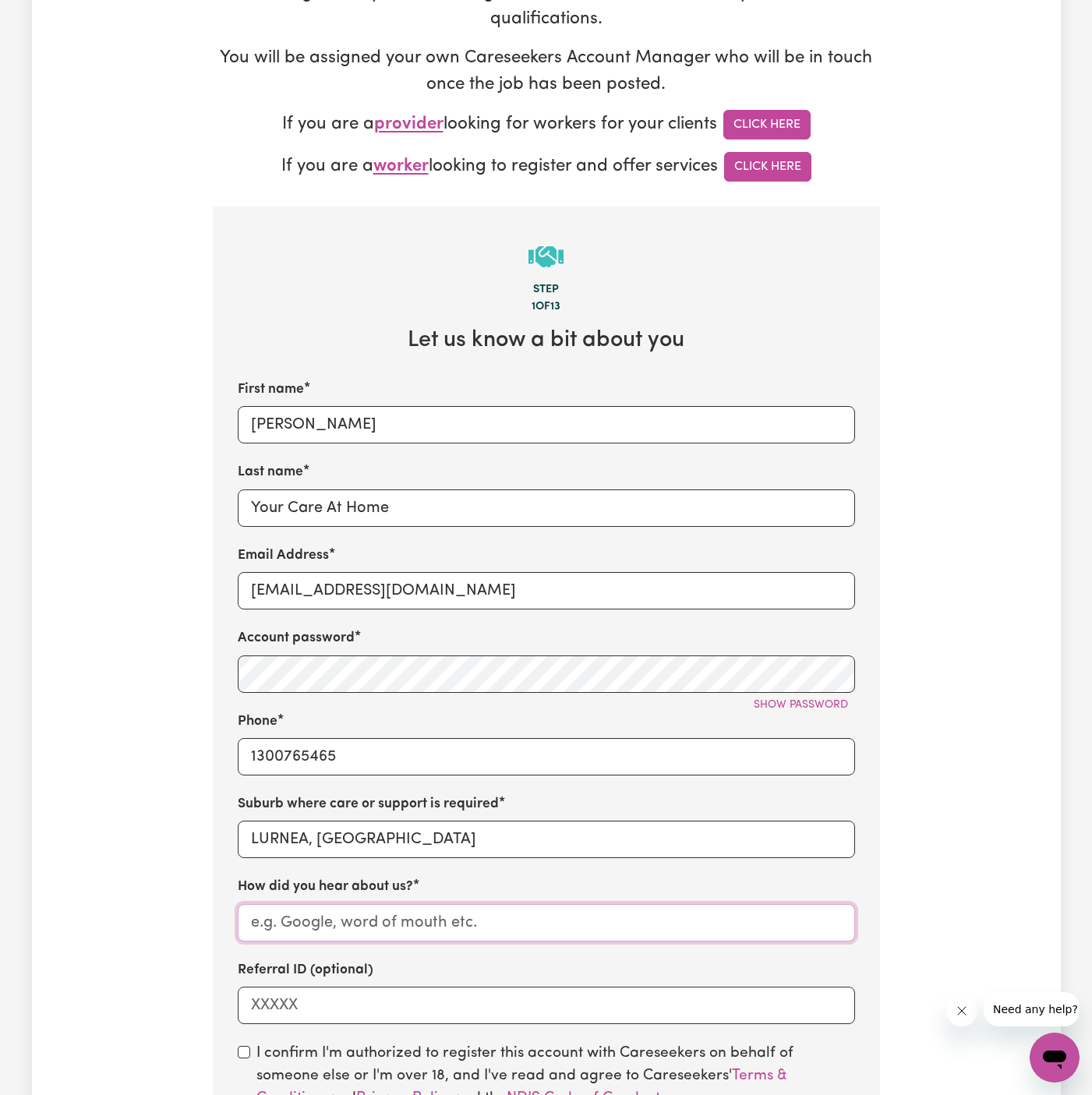
click at [406, 913] on input "How did you hear about us?" at bounding box center [546, 923] width 617 height 37
paste input "Your Care At Home"
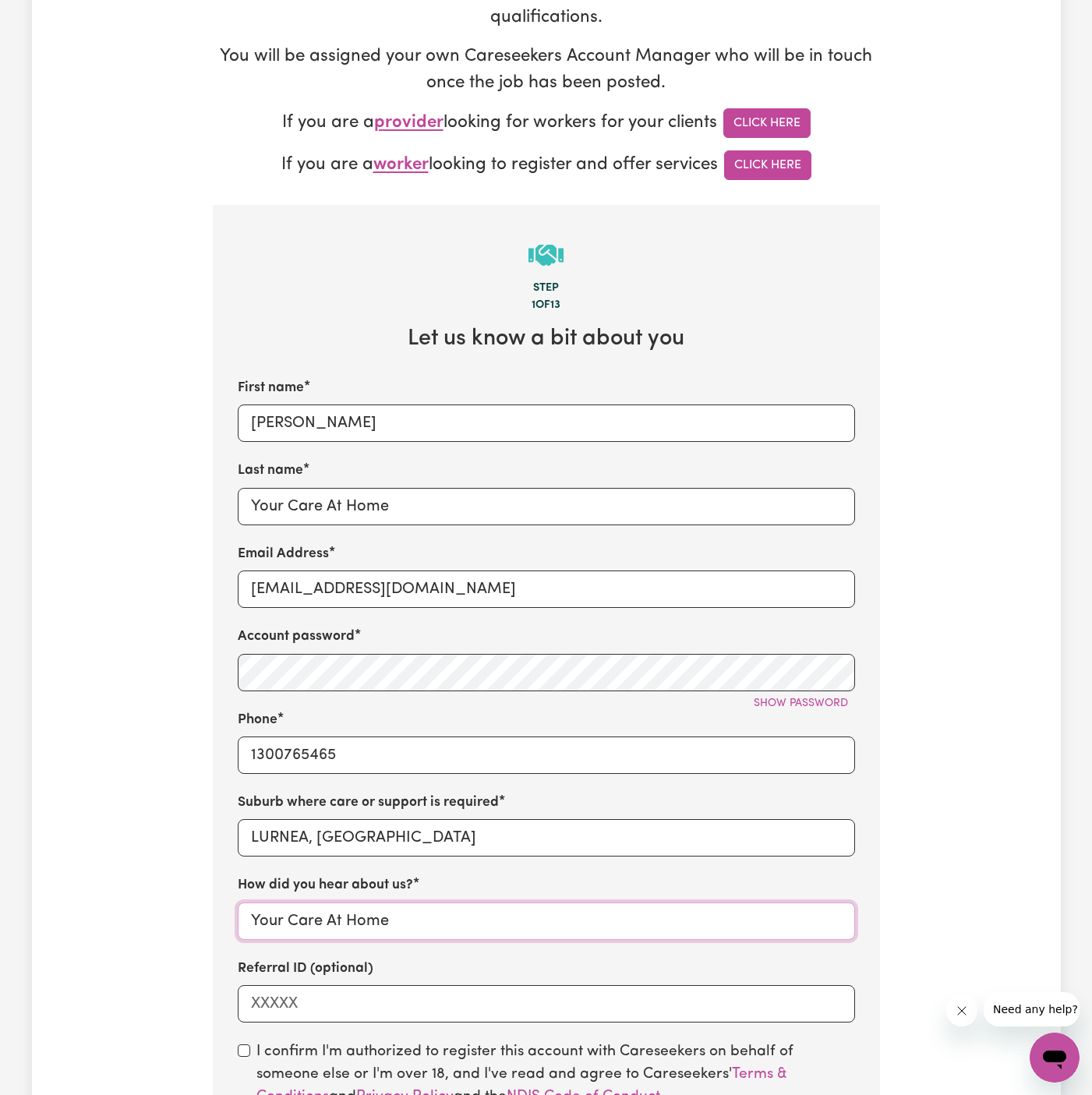
type input "Your Care At Home"
click at [244, 1048] on input "checkbox" at bounding box center [243, 1050] width 12 height 12
checkbox input "true"
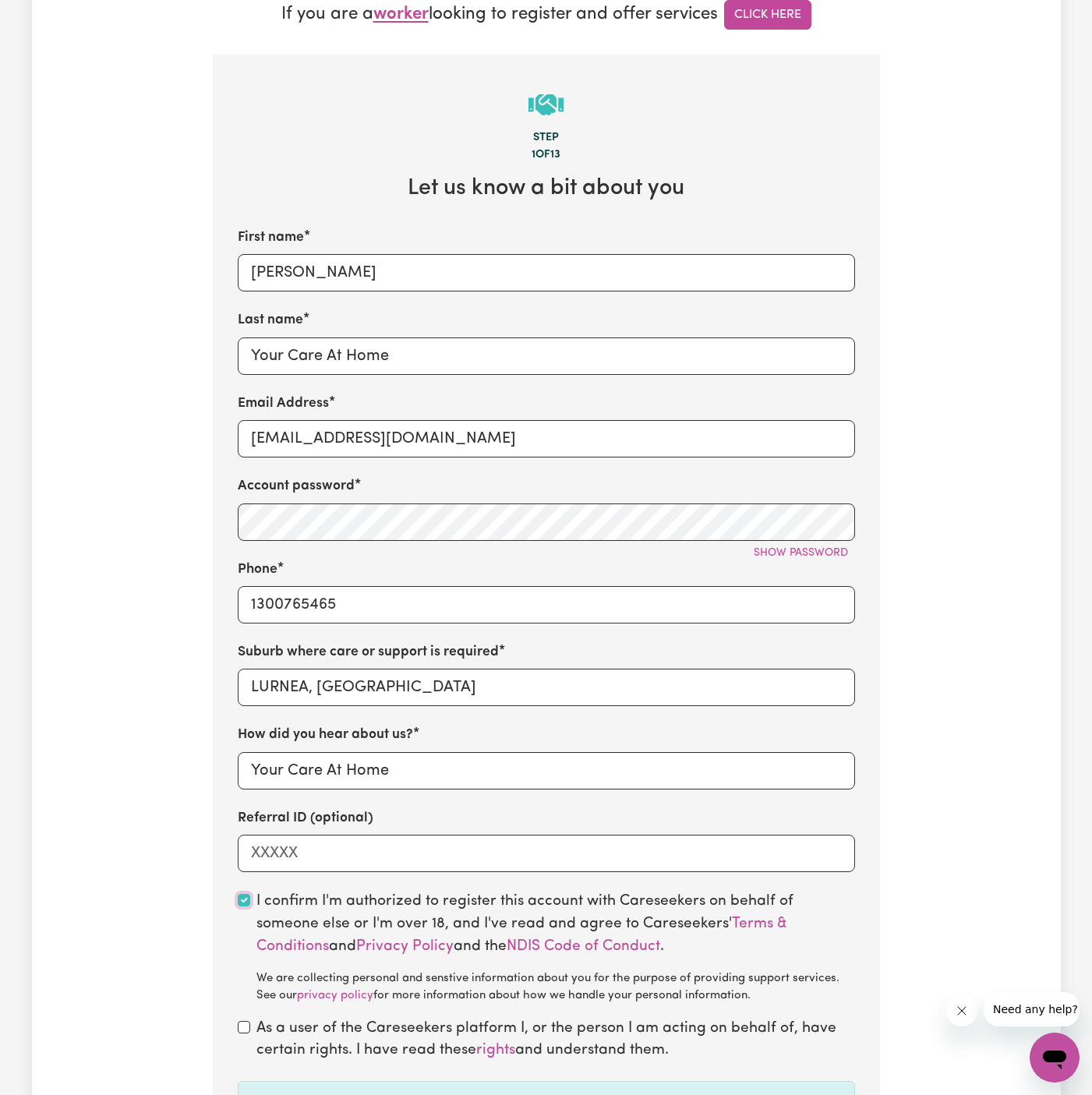
scroll to position [449, 0]
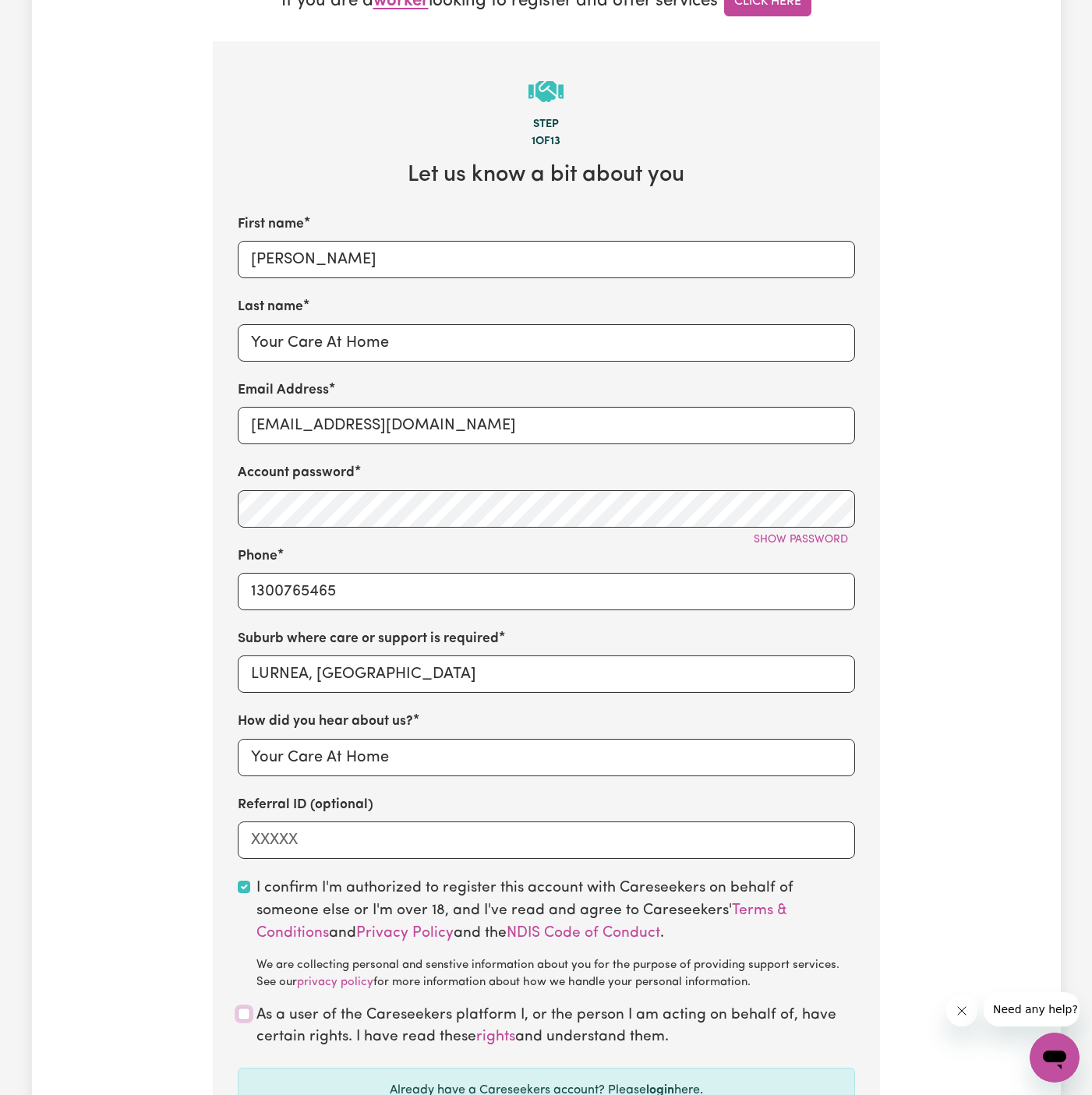
click at [249, 1008] on input "checkbox" at bounding box center [243, 1014] width 12 height 12
checkbox input "true"
click at [816, 541] on span "Show password" at bounding box center [801, 540] width 94 height 12
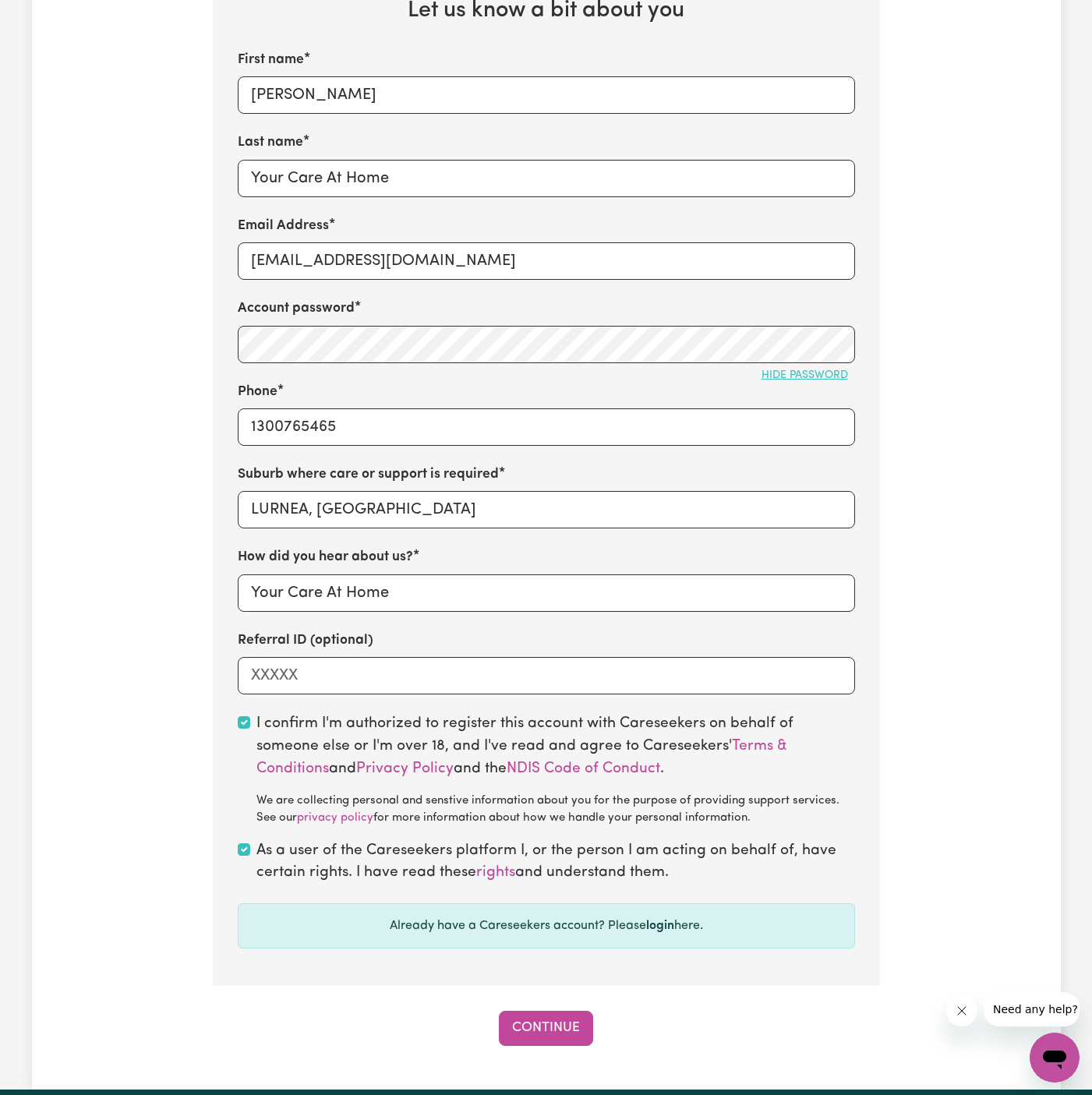
scroll to position [688, 0]
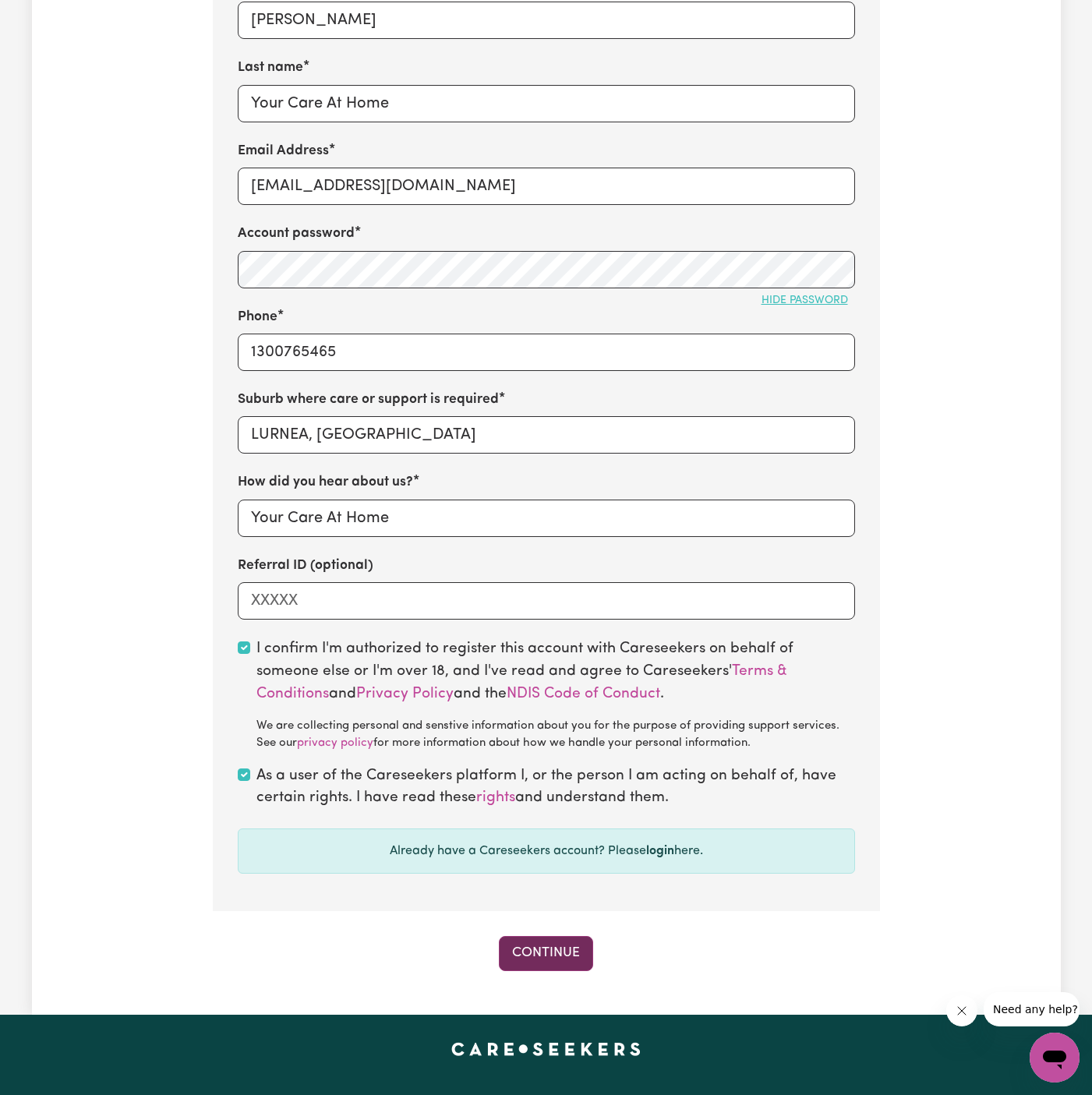
click at [547, 965] on button "Continue" at bounding box center [546, 953] width 94 height 34
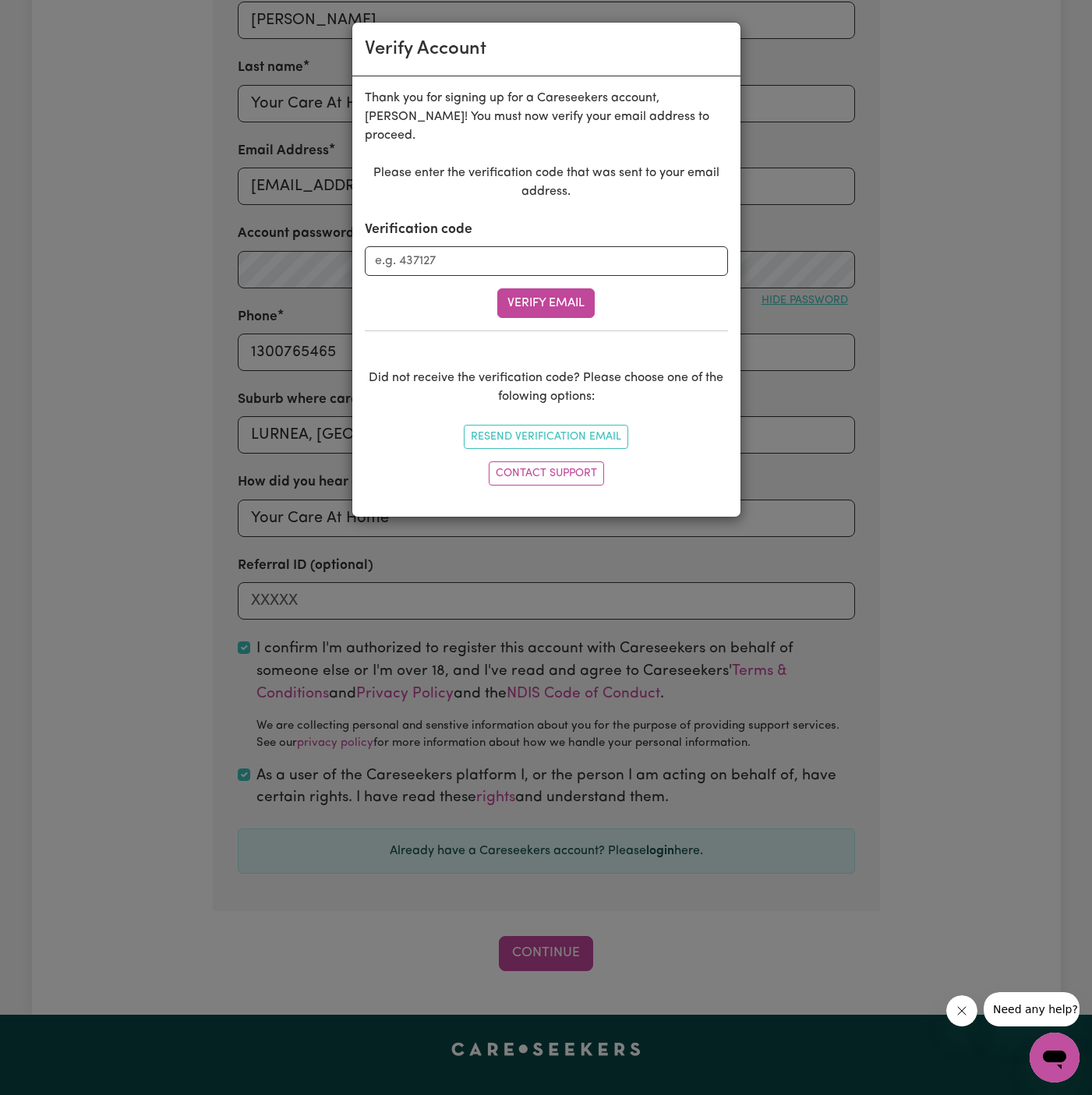
click at [588, 257] on form "Verification code Verify Email" at bounding box center [546, 268] width 363 height 98
click at [588, 247] on input "Verification code" at bounding box center [546, 262] width 363 height 30
paste input "990745"
type input "990745"
click at [565, 293] on button "Verify Email" at bounding box center [546, 304] width 98 height 30
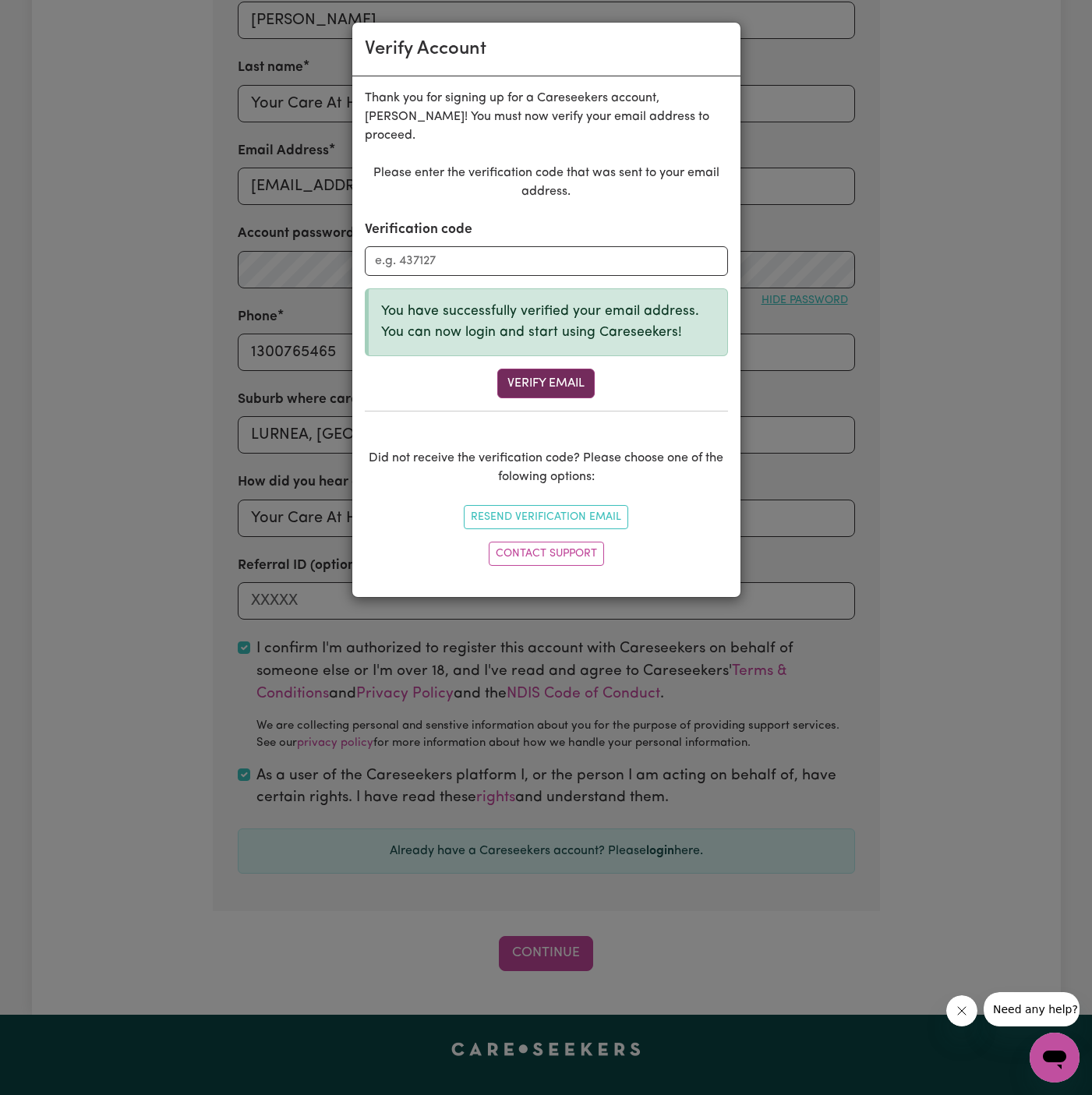
scroll to position [439, 0]
